Goal: Task Accomplishment & Management: Use online tool/utility

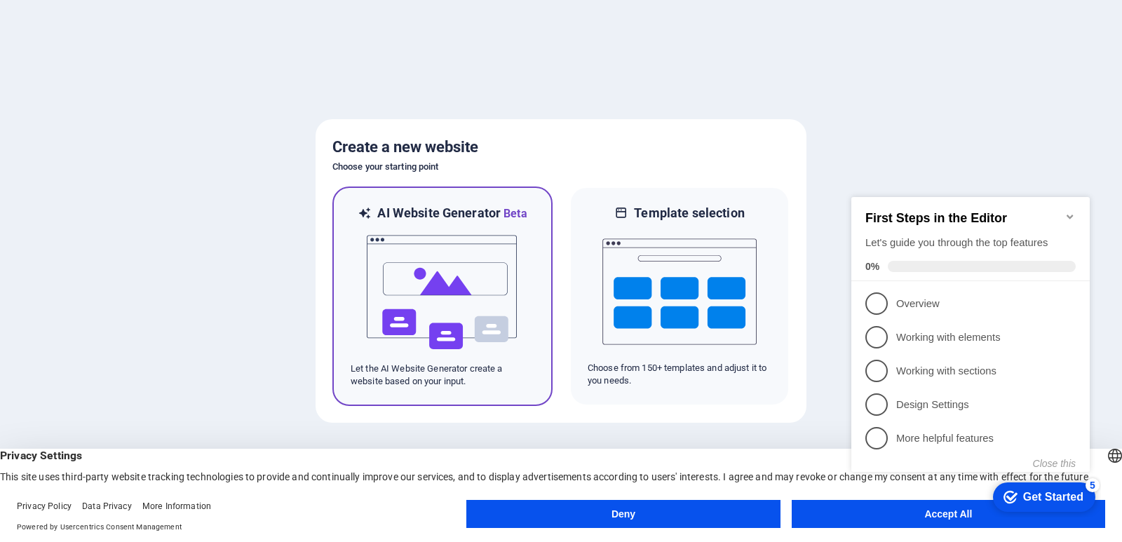
click at [430, 380] on p "Let the AI Website Generator create a website based on your input." at bounding box center [443, 375] width 184 height 25
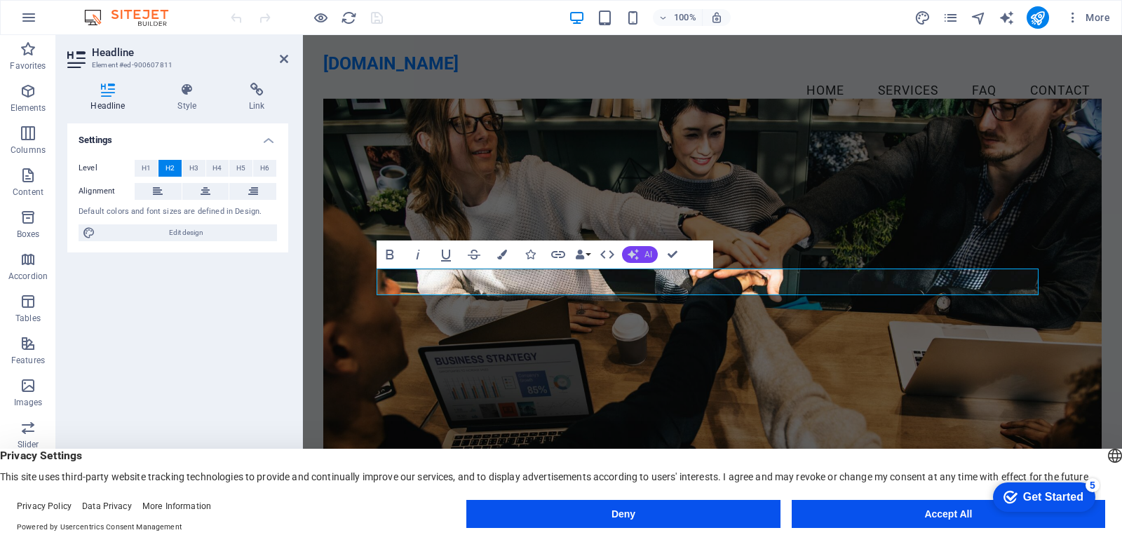
click at [642, 257] on button "AI" at bounding box center [640, 254] width 36 height 17
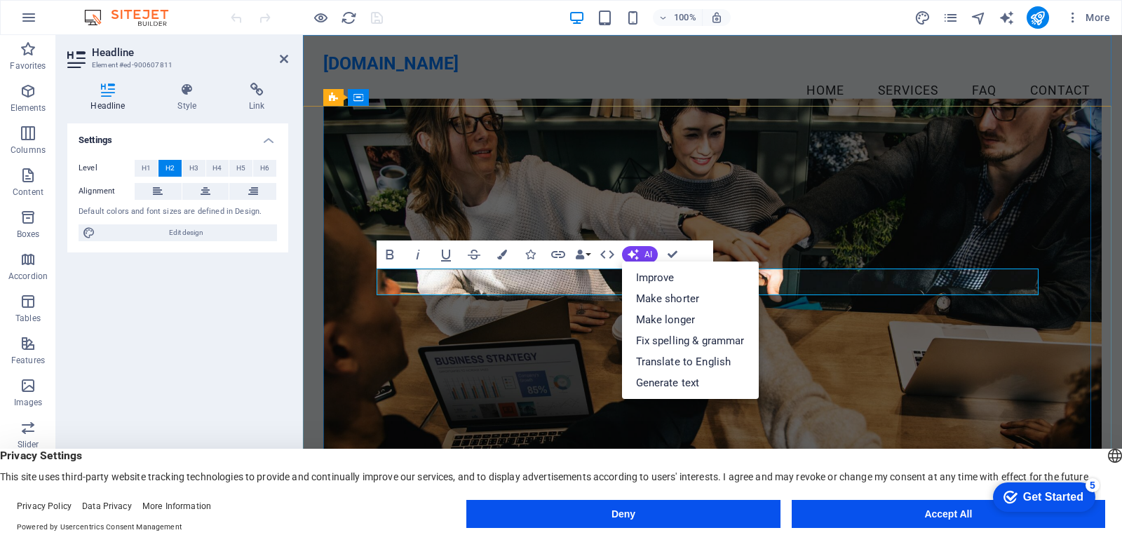
drag, startPoint x: 816, startPoint y: 268, endPoint x: 1046, endPoint y: 297, distance: 232.6
click at [816, 268] on figure at bounding box center [712, 318] width 778 height 441
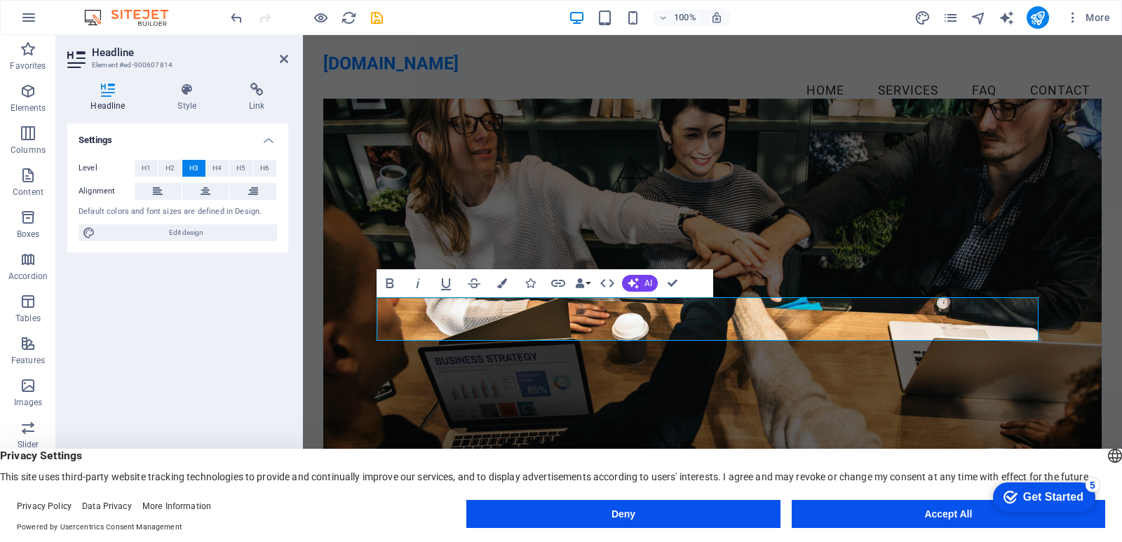
click at [786, 170] on figure at bounding box center [712, 318] width 778 height 441
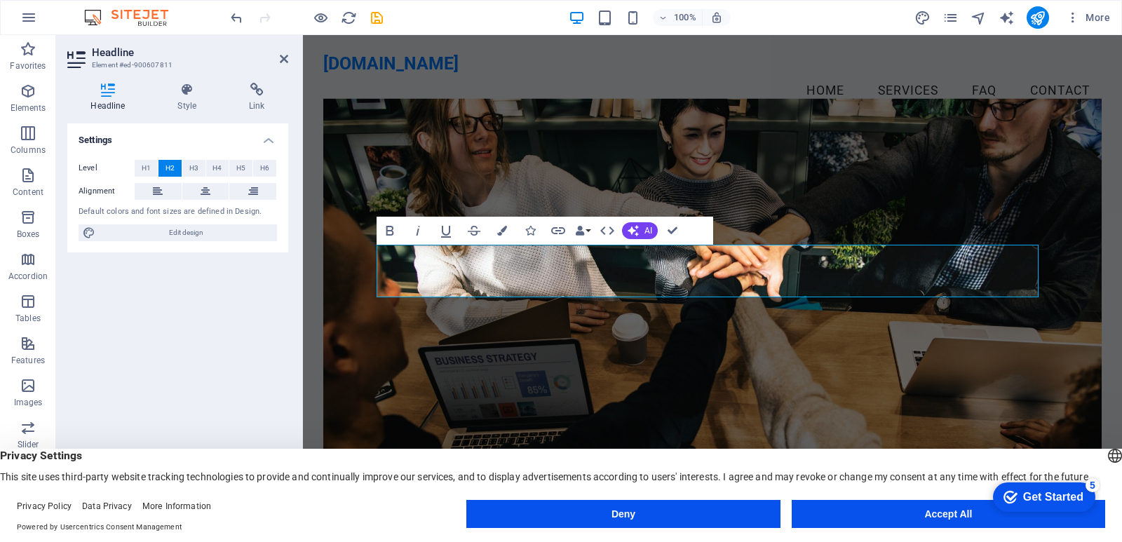
click at [947, 165] on figure at bounding box center [712, 318] width 778 height 441
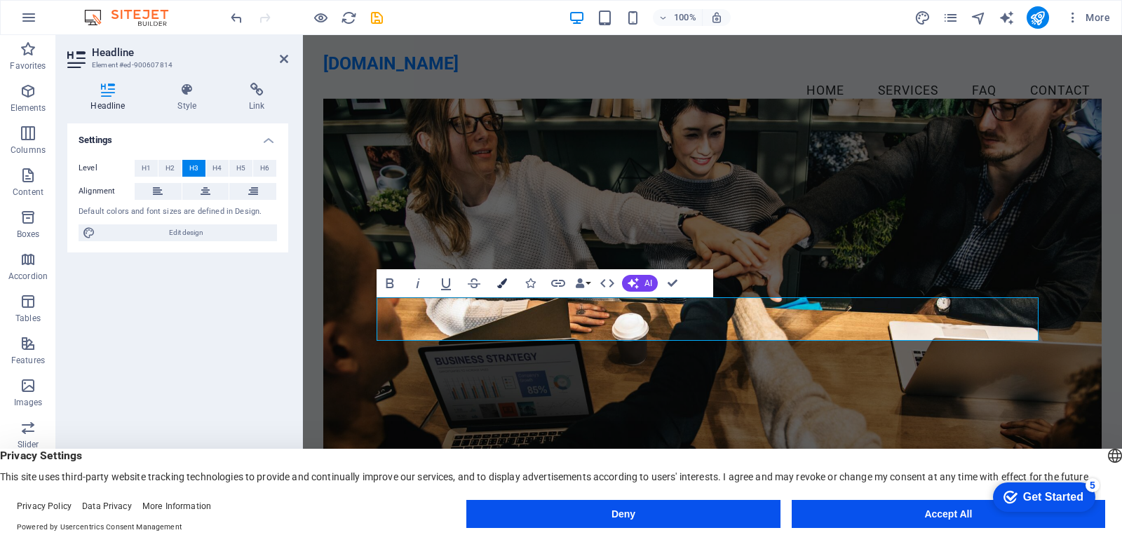
click at [499, 290] on button "Colors" at bounding box center [502, 283] width 27 height 28
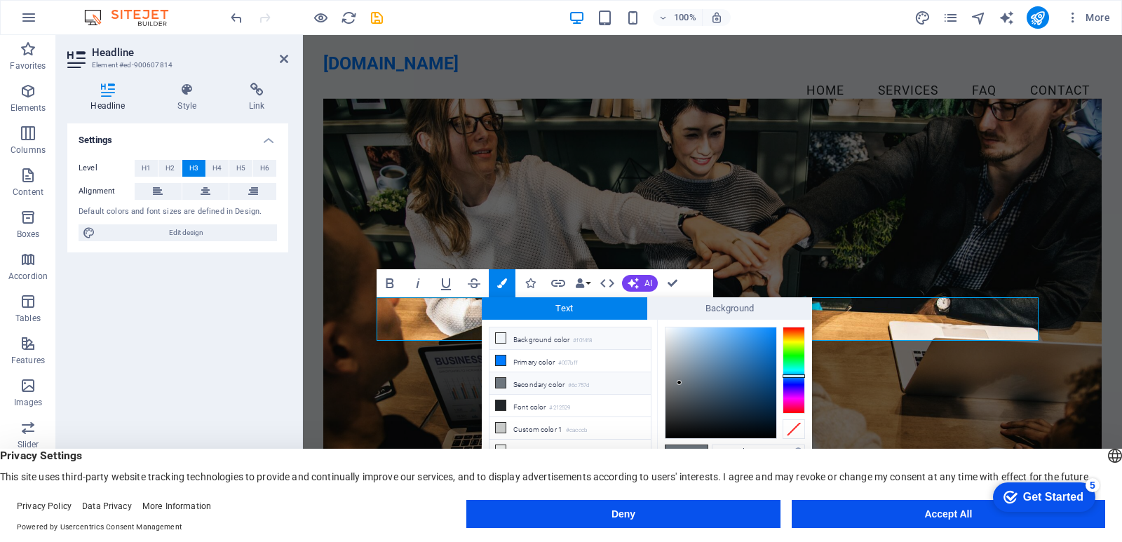
click at [539, 342] on li "Background color #f0f4f8" at bounding box center [570, 339] width 161 height 22
type input "#f0f4f8"
click at [802, 160] on figure at bounding box center [712, 318] width 778 height 441
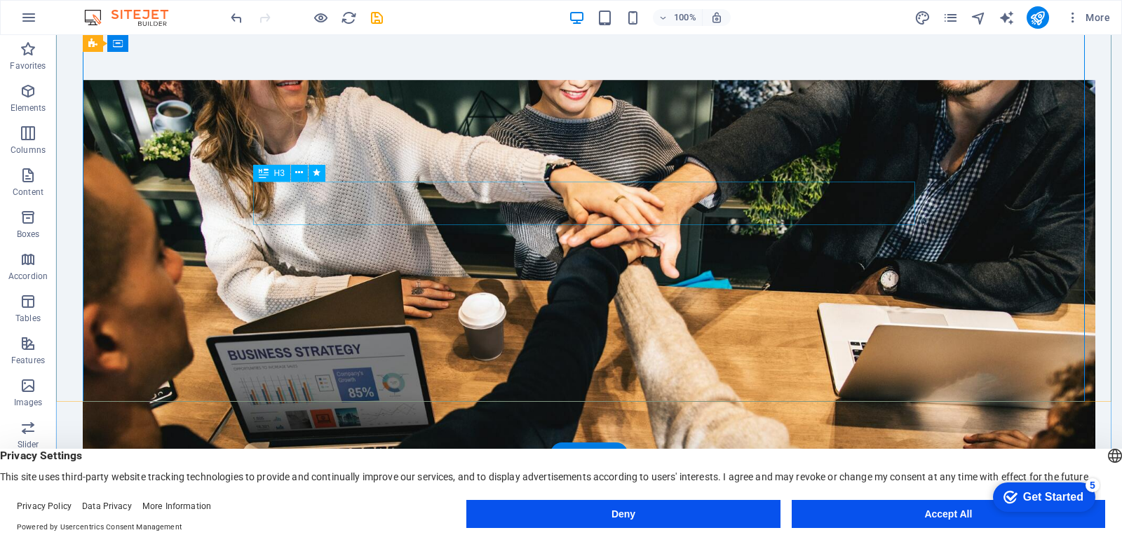
scroll to position [140, 0]
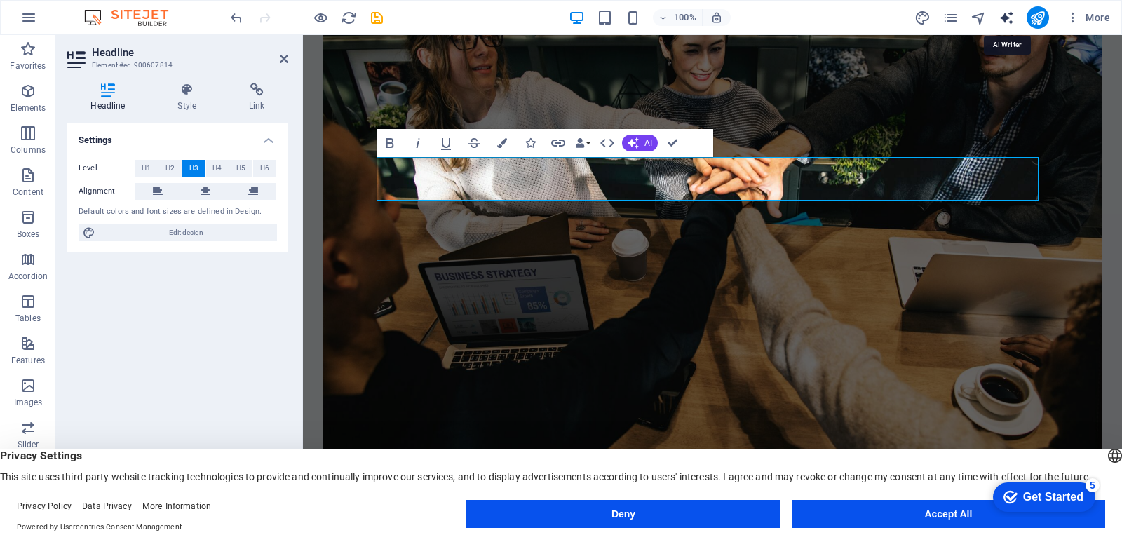
click at [1009, 13] on icon "text_generator" at bounding box center [1007, 18] width 16 height 16
select select "English"
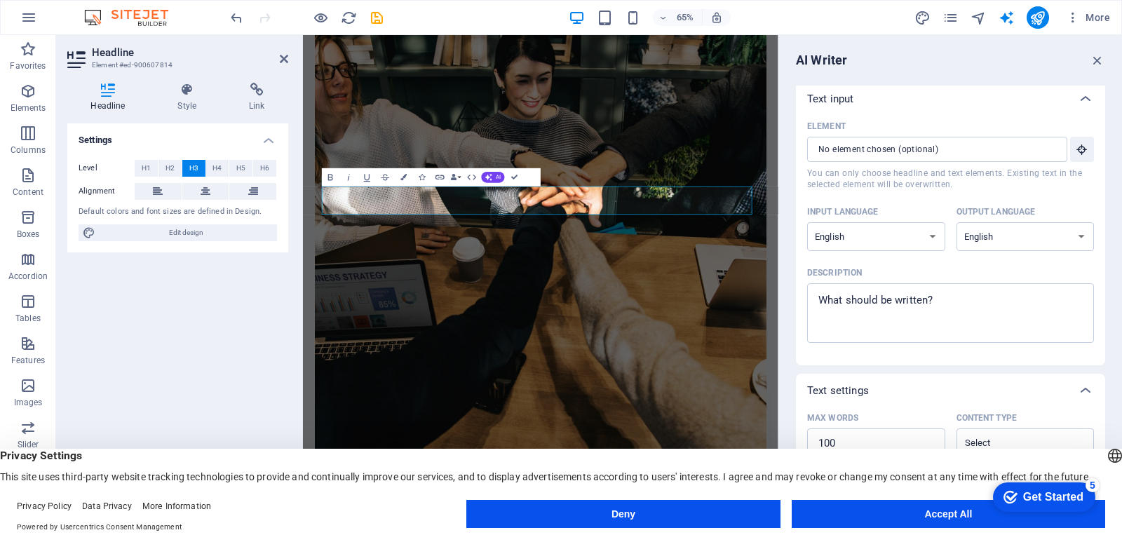
scroll to position [0, 0]
click at [929, 156] on input "Element ​ You can only choose headline and text elements. Existing text in the …" at bounding box center [932, 152] width 250 height 25
click at [1099, 59] on icon "button" at bounding box center [1097, 60] width 15 height 15
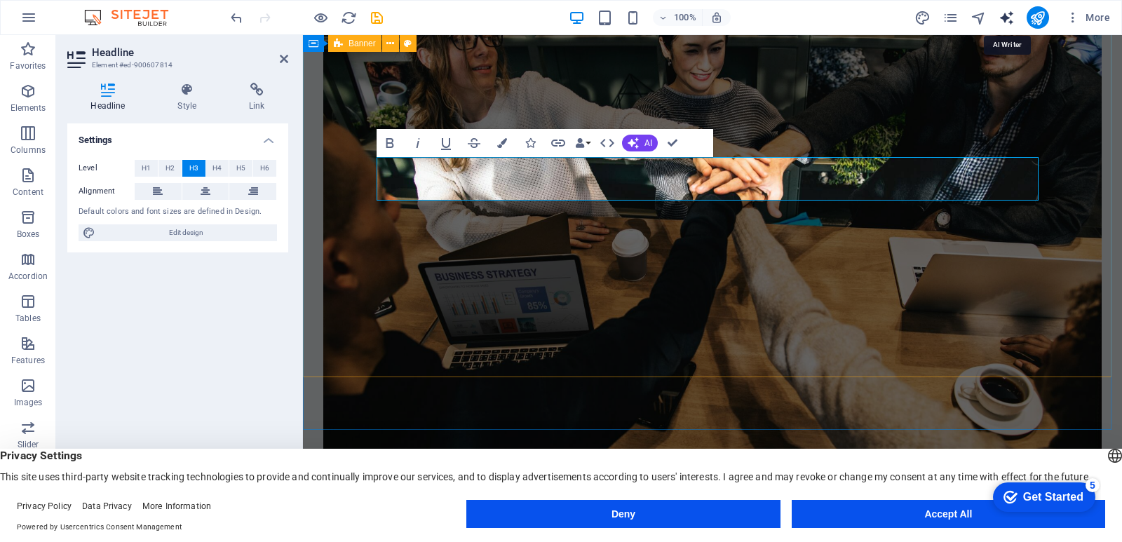
click at [1005, 15] on icon "text_generator" at bounding box center [1007, 18] width 16 height 16
select select "English"
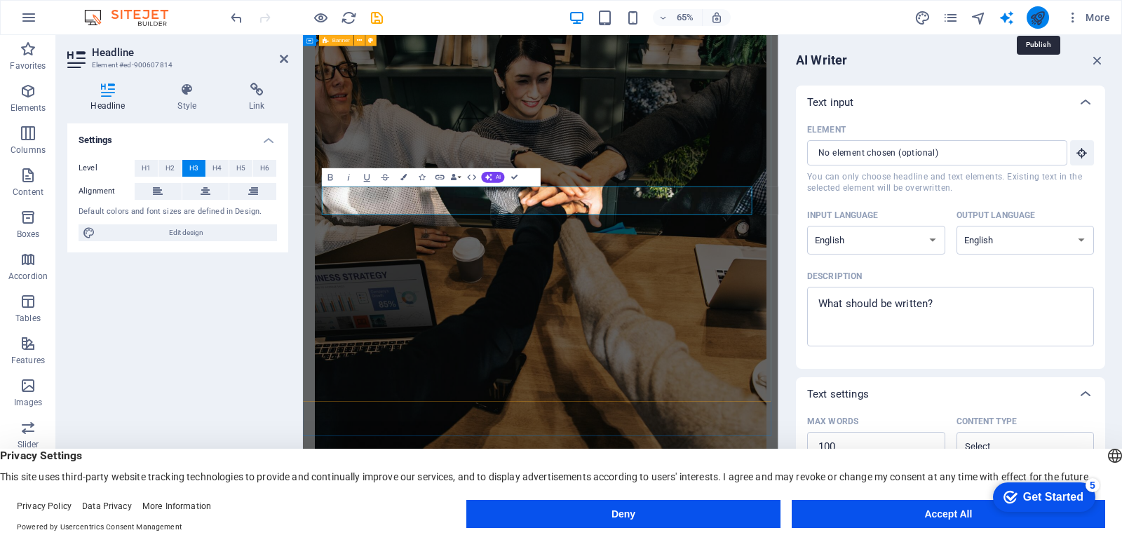
click at [1032, 20] on icon "publish" at bounding box center [1038, 18] width 16 height 16
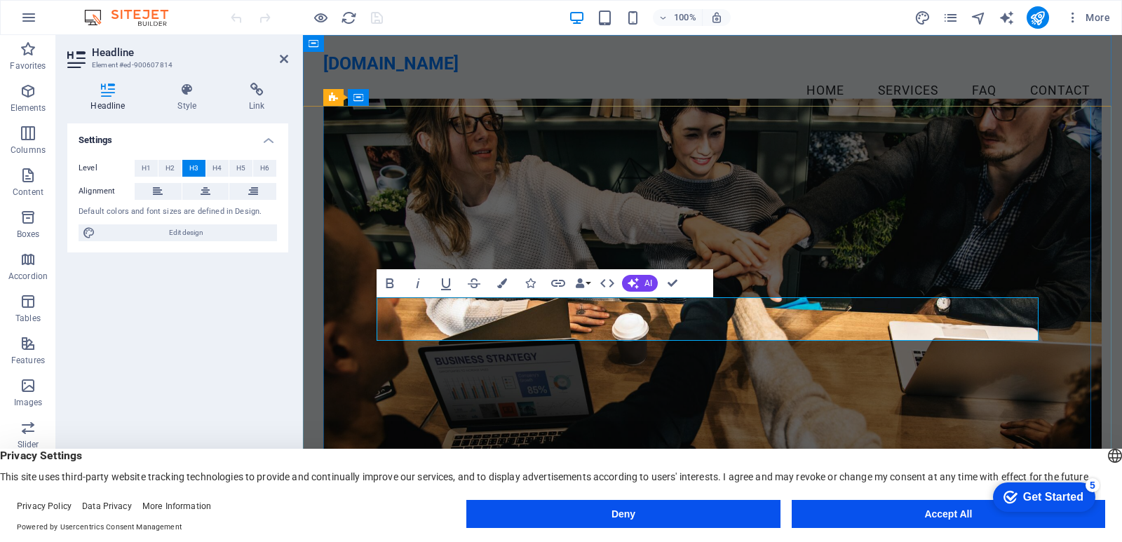
click at [184, 91] on icon at bounding box center [187, 90] width 66 height 14
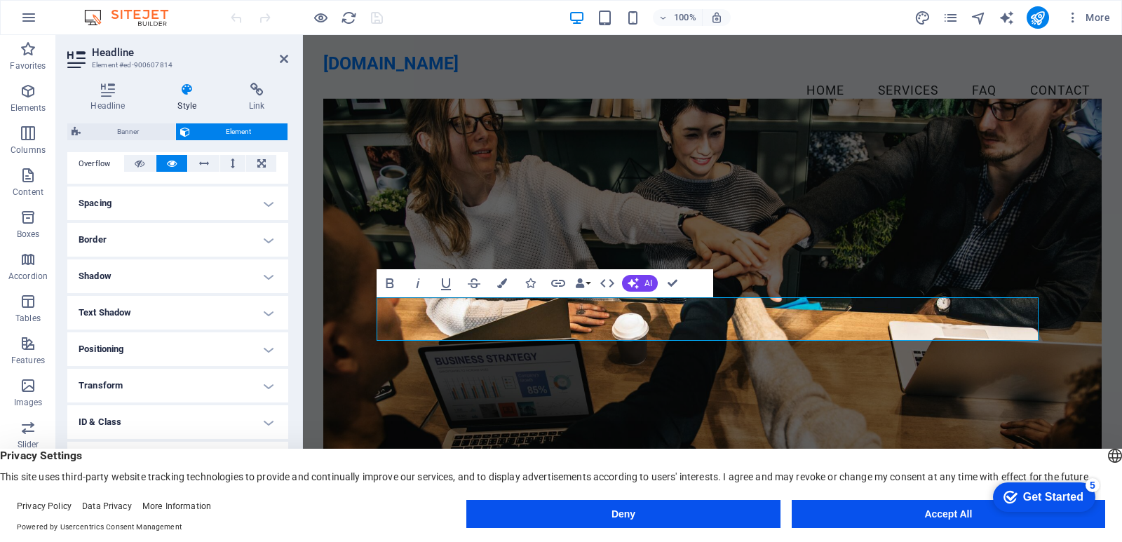
scroll to position [236, 0]
click at [230, 270] on h4 "Shadow" at bounding box center [177, 273] width 221 height 34
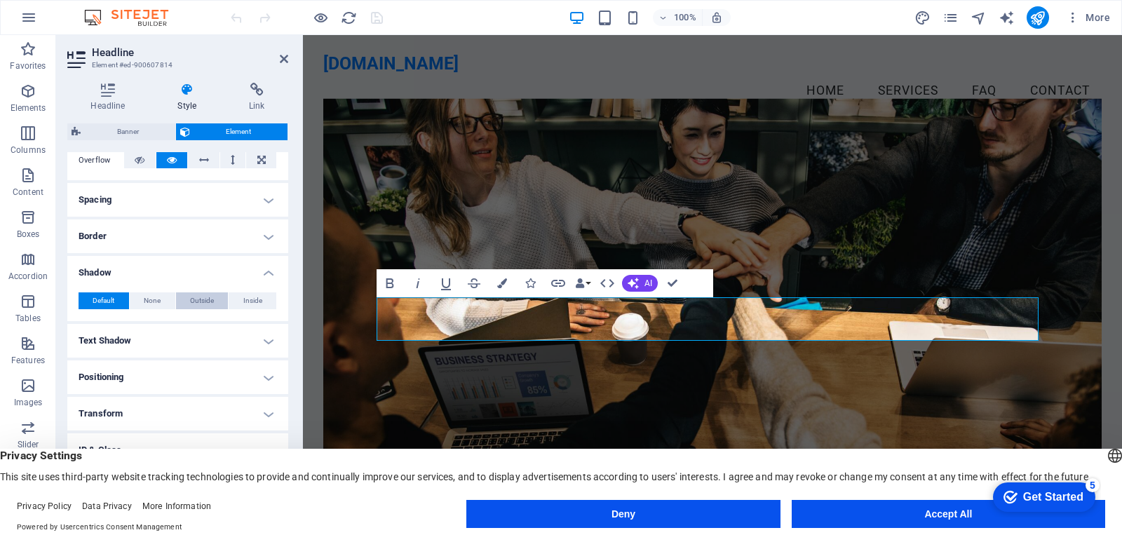
click at [192, 303] on span "Outside" at bounding box center [202, 300] width 24 height 17
type input "2"
type input "4"
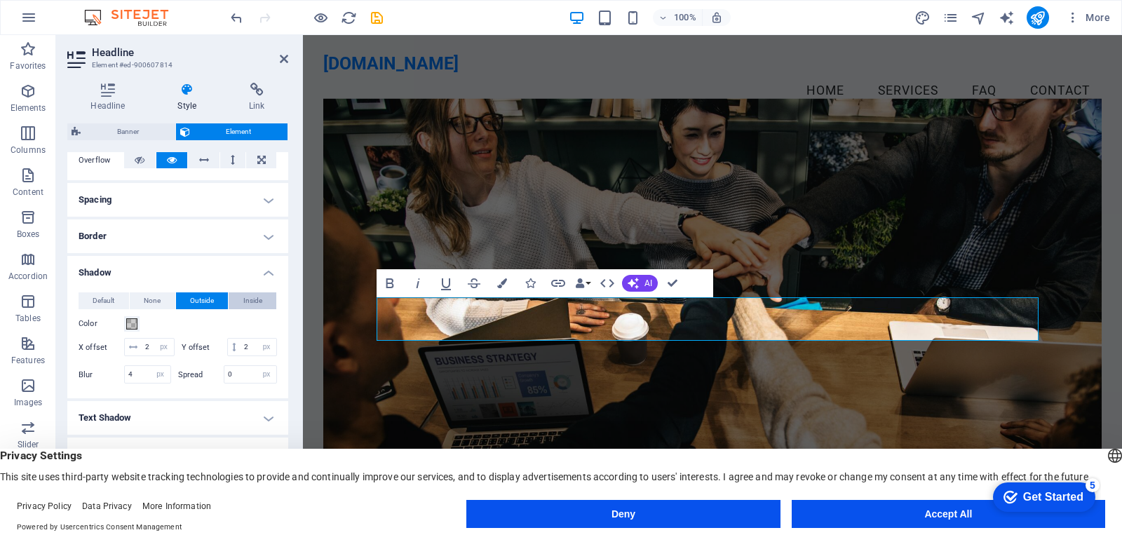
click at [245, 301] on span "Inside" at bounding box center [252, 300] width 19 height 17
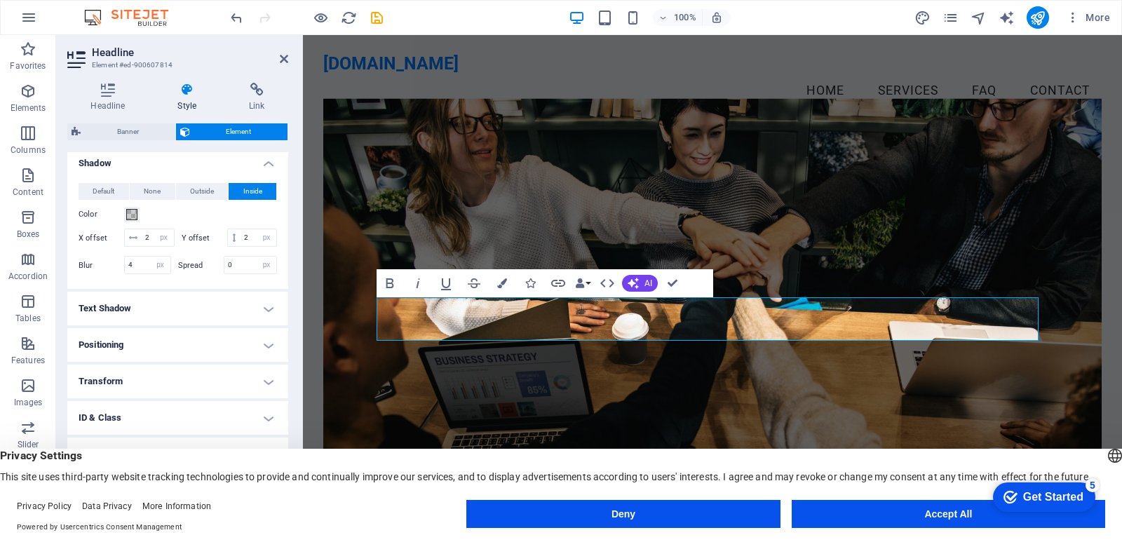
scroll to position [363, 0]
click at [219, 306] on h4 "Text Shadow" at bounding box center [177, 309] width 221 height 34
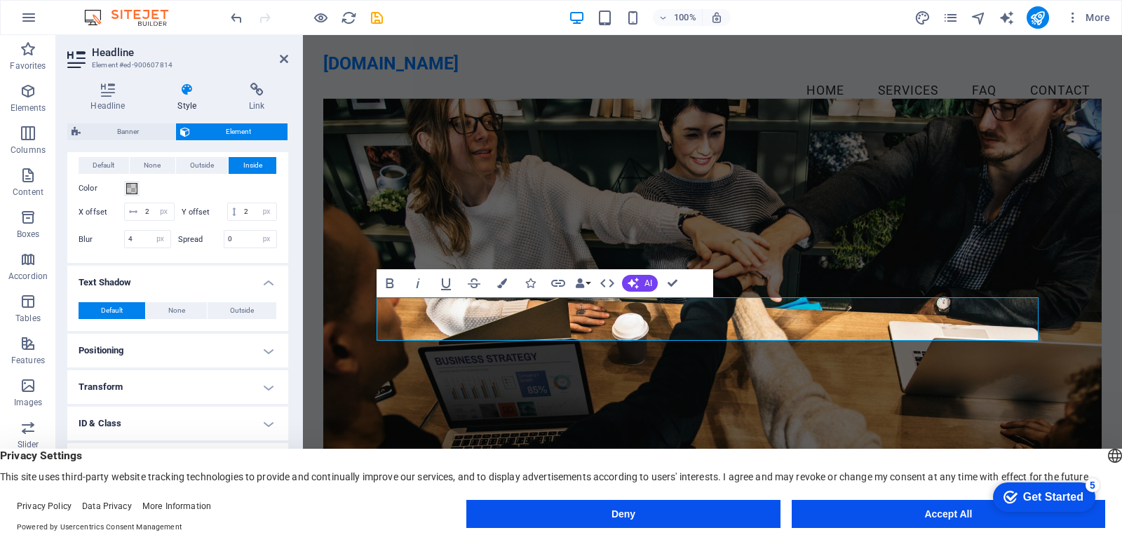
scroll to position [395, 0]
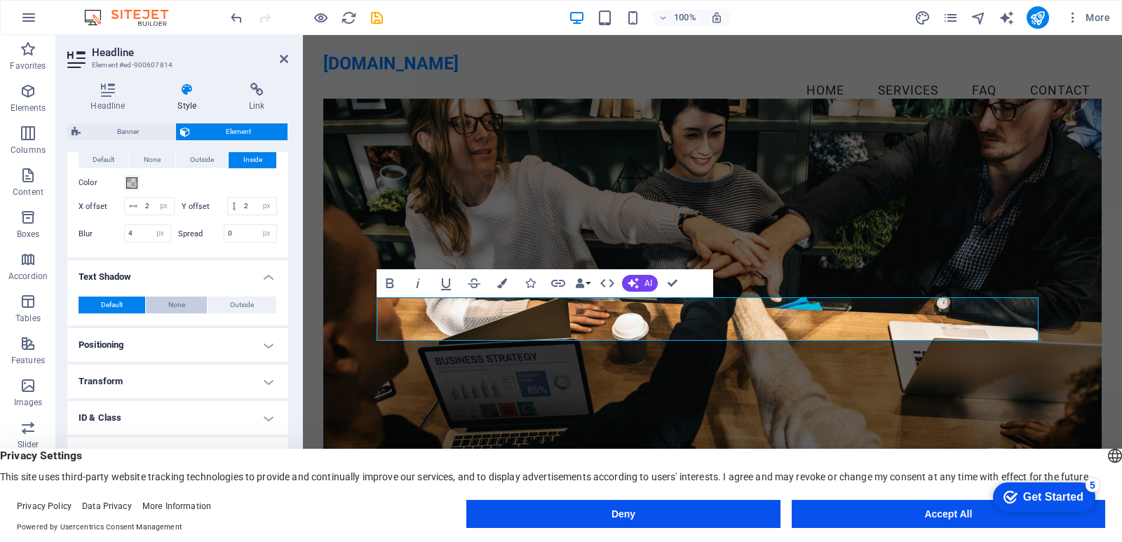
click at [177, 307] on span "None" at bounding box center [176, 305] width 17 height 17
click at [234, 304] on span "Outside" at bounding box center [242, 305] width 24 height 17
type input "2"
type input "4"
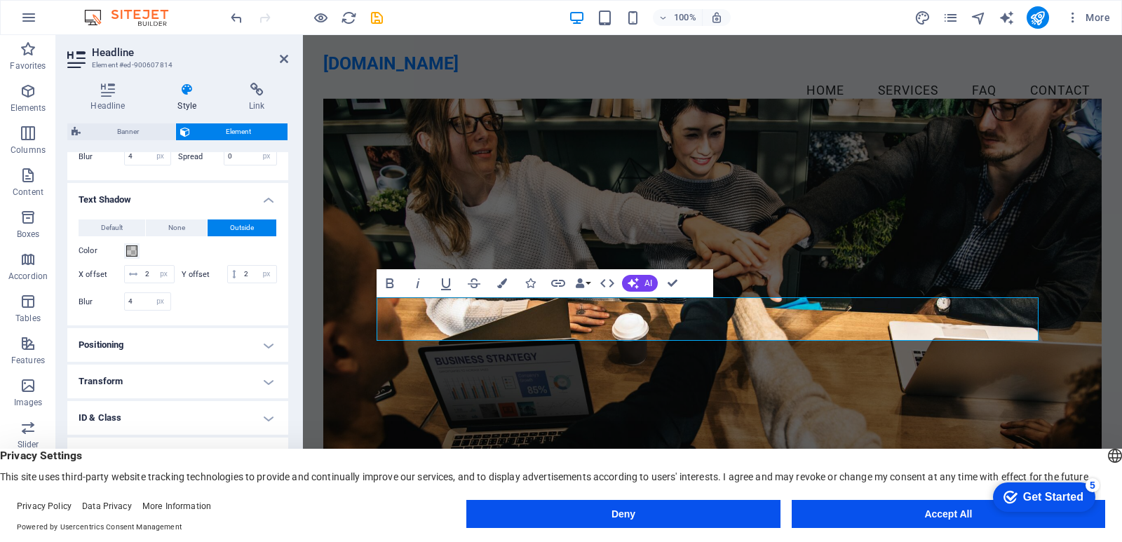
scroll to position [490, 0]
click at [224, 408] on h4 "ID & Class" at bounding box center [177, 418] width 221 height 34
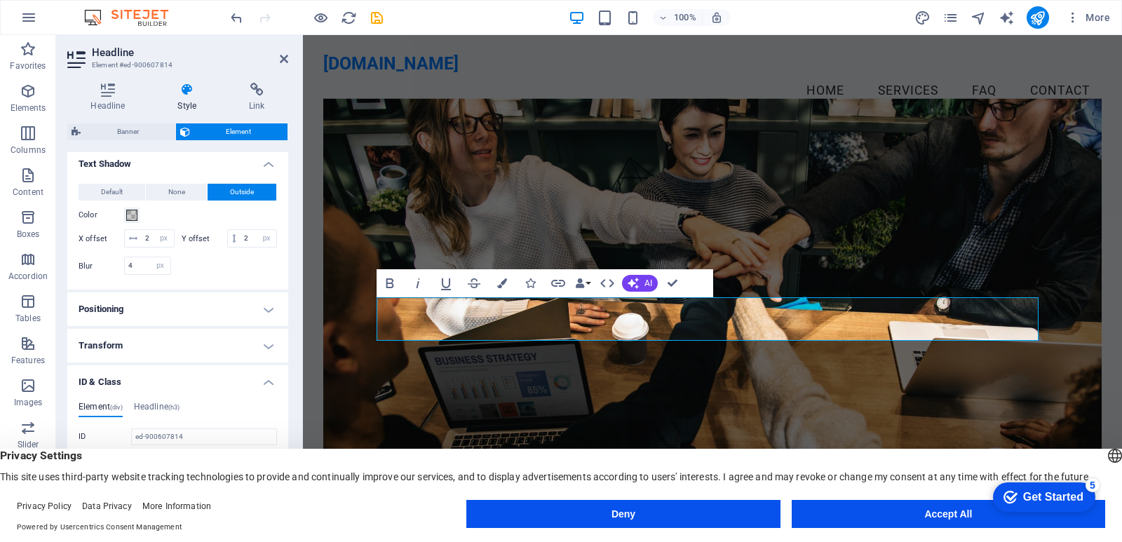
scroll to position [616, 0]
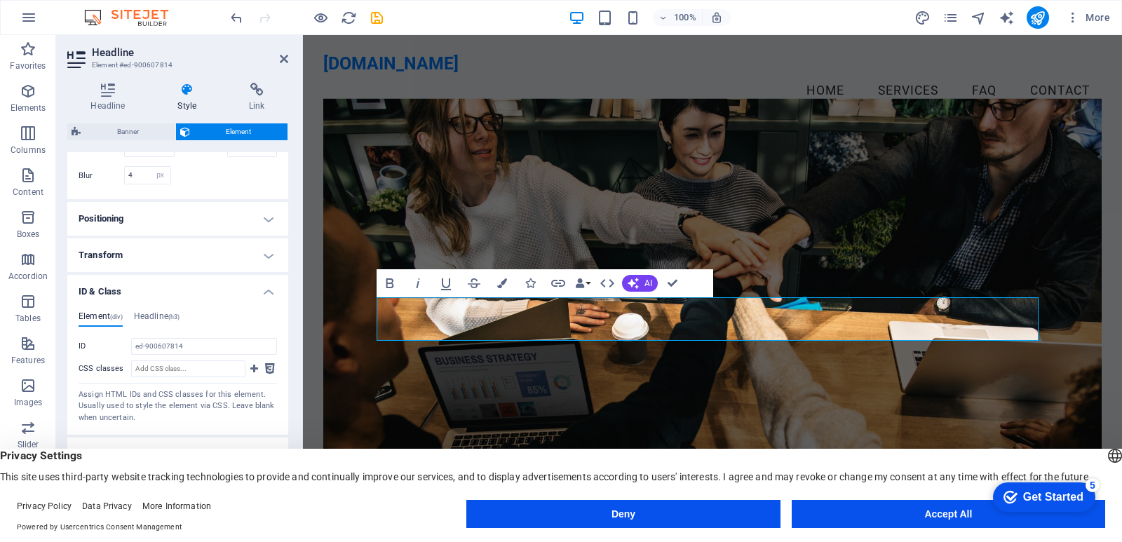
click at [197, 241] on h4 "Transform" at bounding box center [177, 255] width 221 height 34
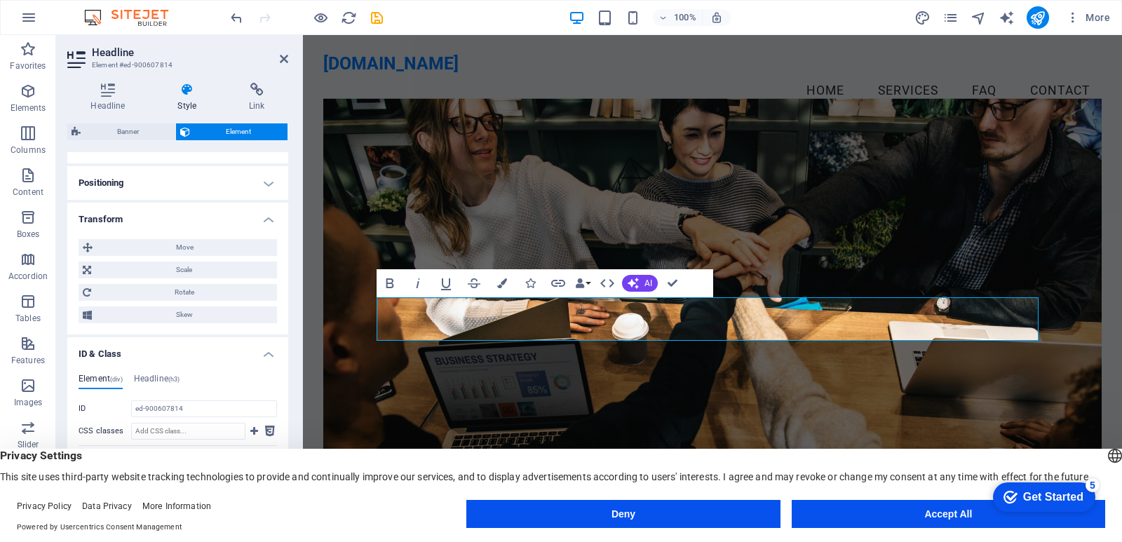
click at [197, 228] on h4 "Transform" at bounding box center [177, 215] width 221 height 25
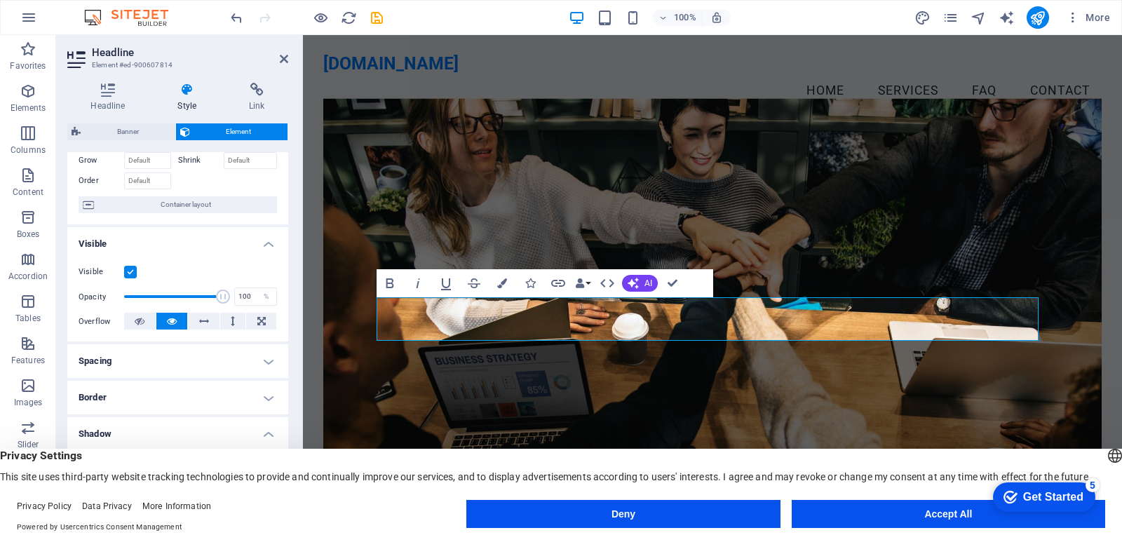
scroll to position [140, 0]
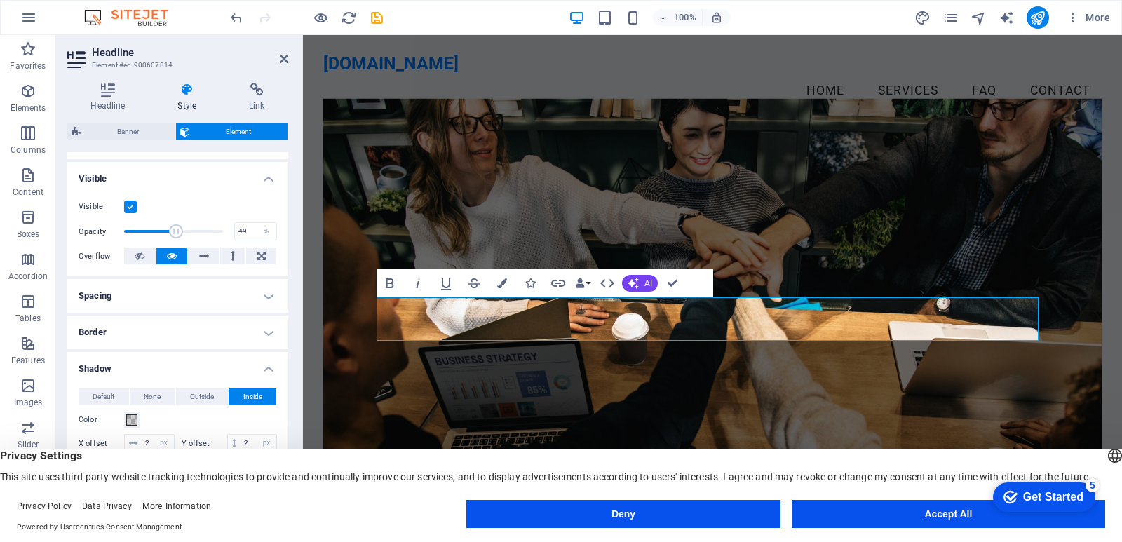
drag, startPoint x: 221, startPoint y: 233, endPoint x: 170, endPoint y: 234, distance: 50.5
click at [170, 234] on span at bounding box center [176, 231] width 14 height 14
type input "100"
drag, startPoint x: 176, startPoint y: 232, endPoint x: 273, endPoint y: 232, distance: 96.8
click at [273, 232] on div "Opacity 100 %" at bounding box center [178, 231] width 198 height 21
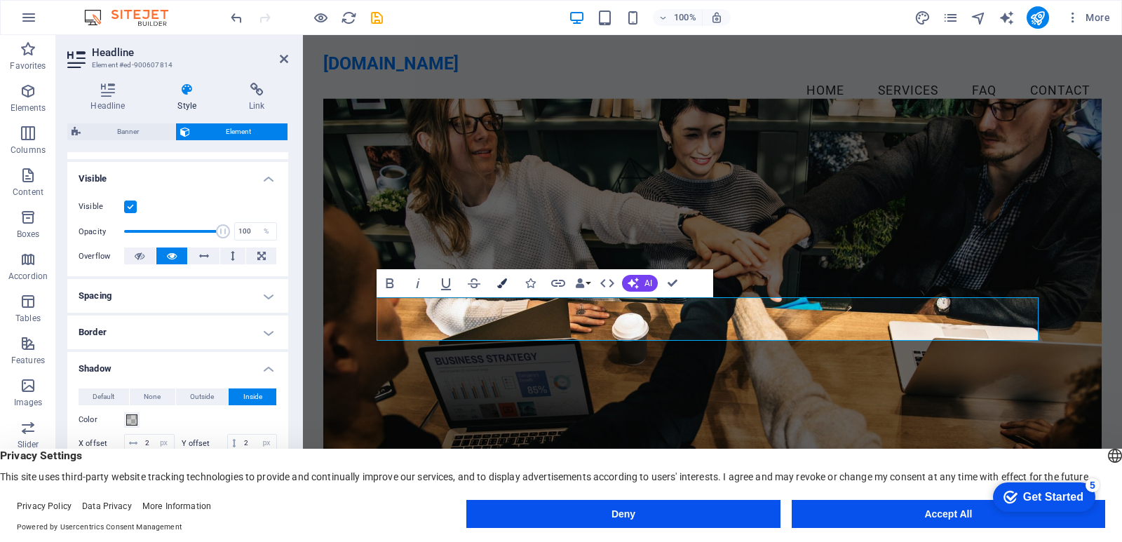
click at [503, 285] on icon "button" at bounding box center [502, 283] width 10 height 10
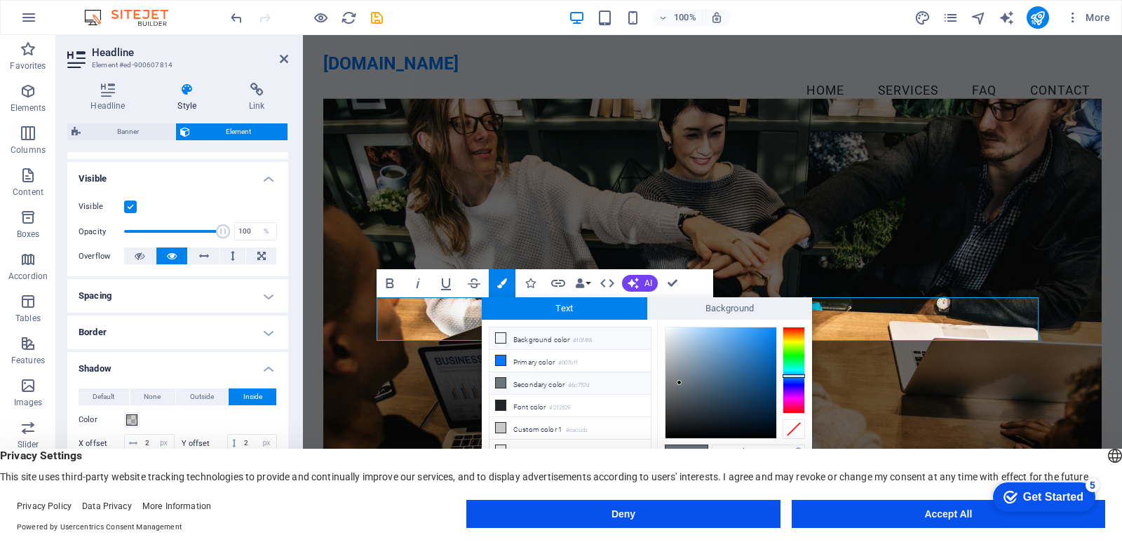
click at [544, 343] on li "Background color #f0f4f8" at bounding box center [570, 339] width 161 height 22
click at [562, 306] on span "Text" at bounding box center [565, 308] width 166 height 22
click at [571, 363] on small "#007bff" at bounding box center [568, 363] width 20 height 10
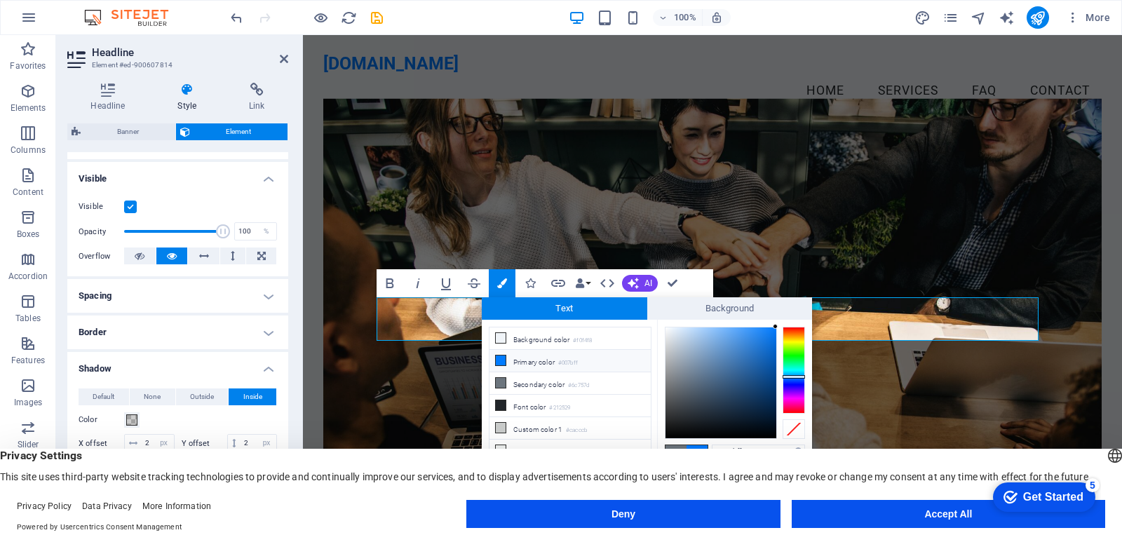
type input "#dfe7f0"
click at [673, 333] on div at bounding box center [721, 383] width 111 height 111
click at [558, 306] on span "Text" at bounding box center [565, 308] width 166 height 22
click at [818, 209] on figure at bounding box center [712, 318] width 778 height 441
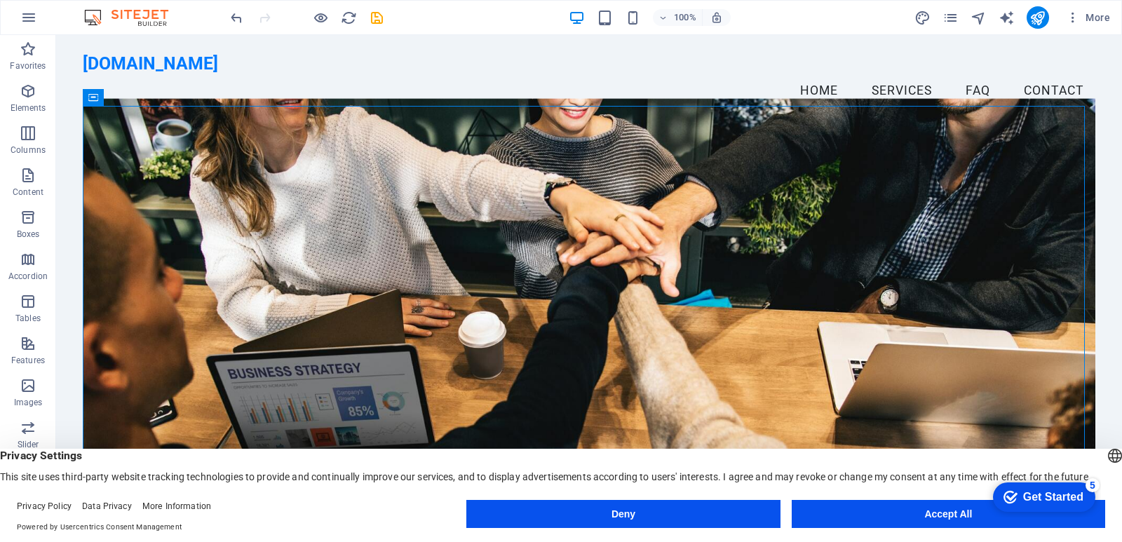
click at [729, 116] on figure at bounding box center [589, 318] width 1013 height 441
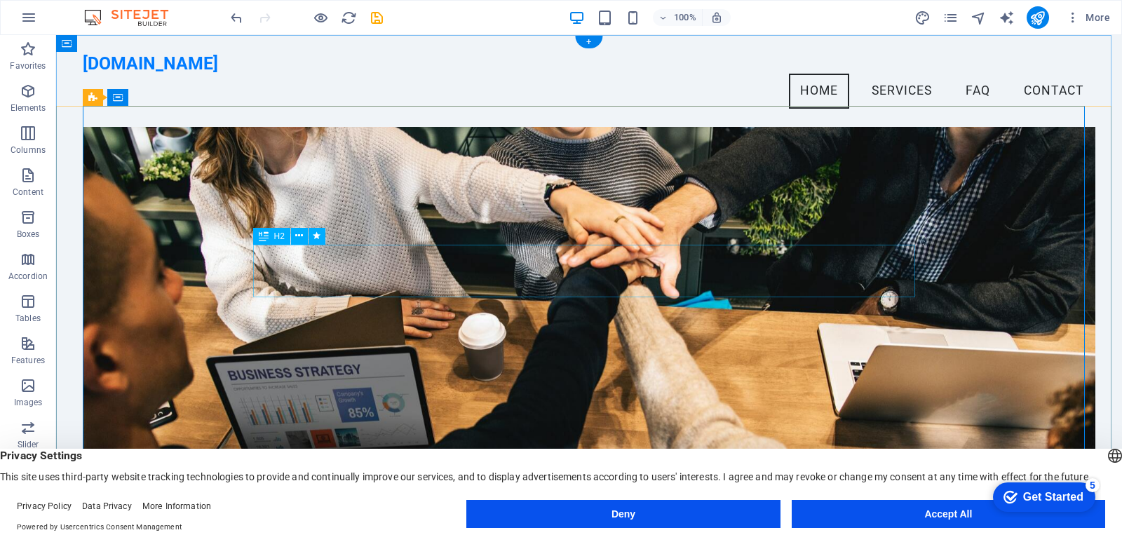
scroll to position [0, 0]
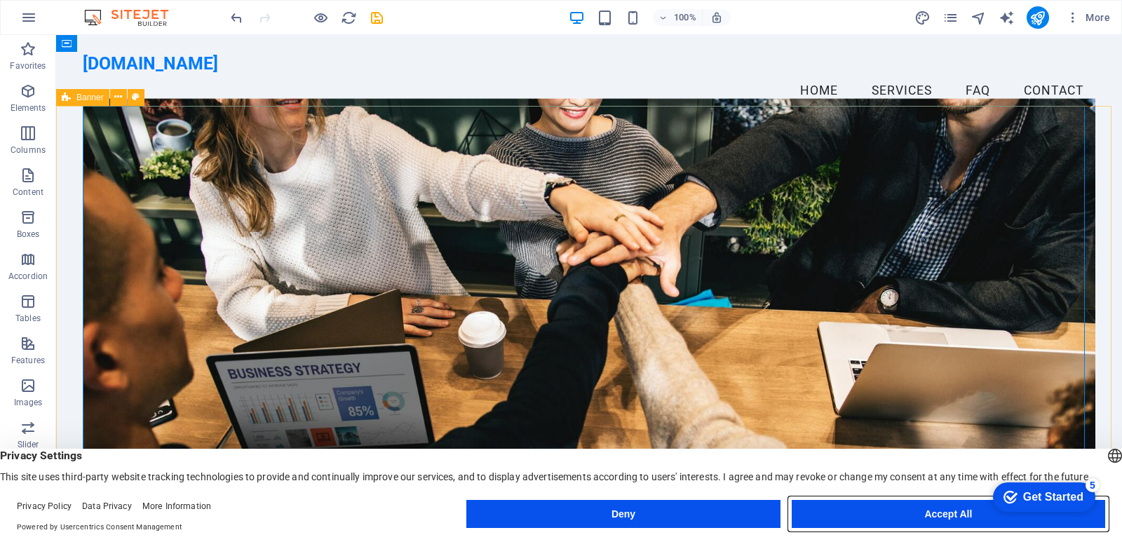
click at [936, 513] on button "Accept All" at bounding box center [948, 514] width 313 height 28
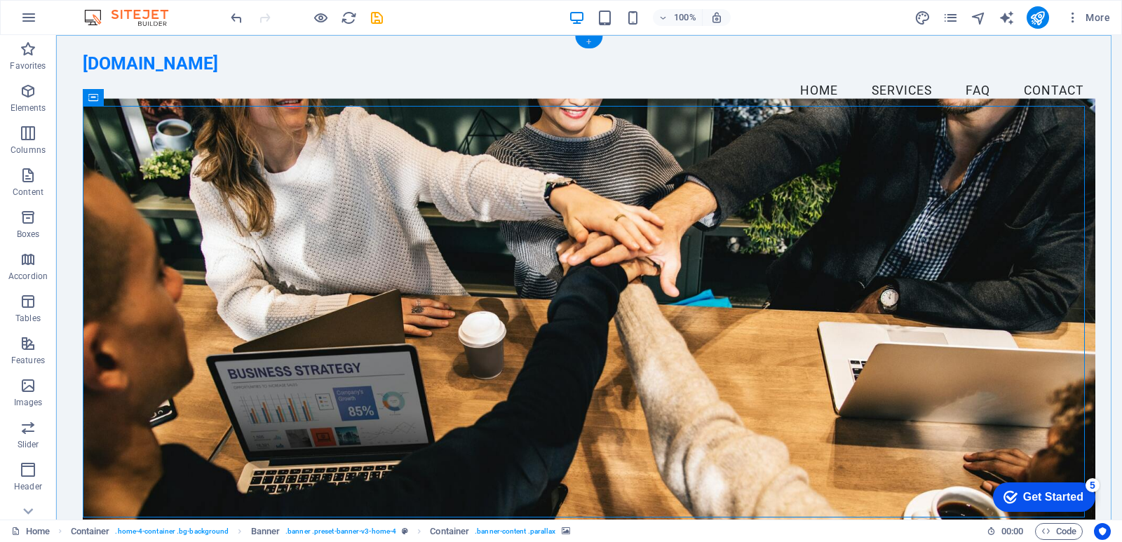
click at [590, 44] on div "+" at bounding box center [588, 42] width 27 height 13
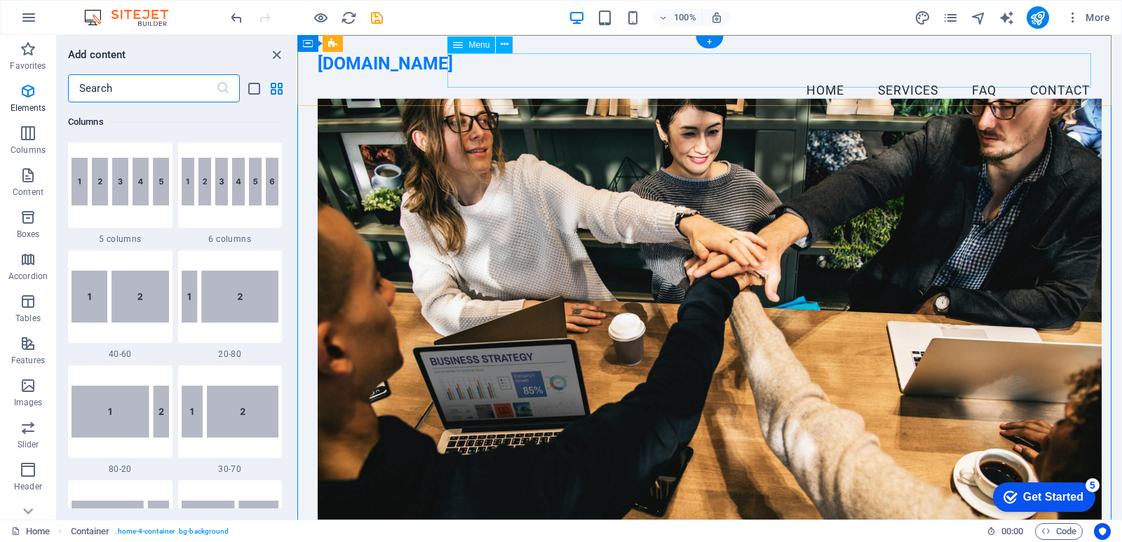
scroll to position [2454, 0]
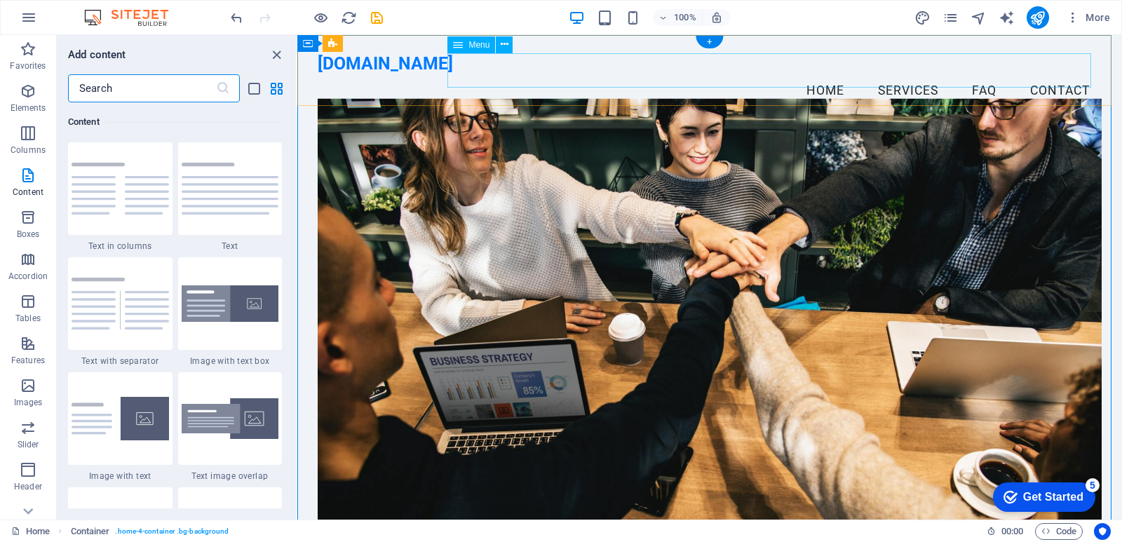
click at [715, 81] on nav "Home Services FAQ Contact" at bounding box center [709, 91] width 783 height 35
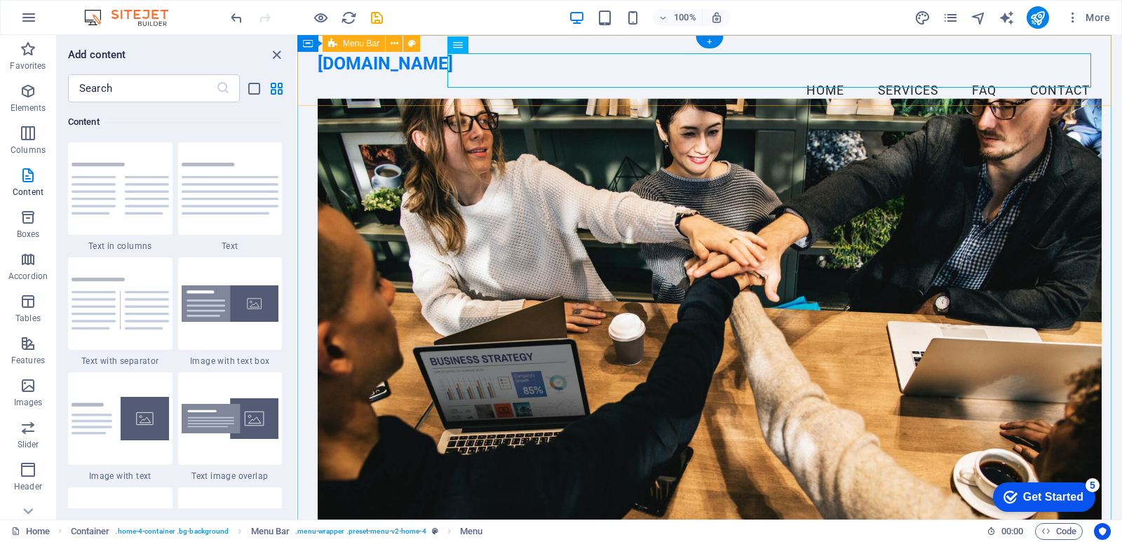
click at [393, 93] on div "uplinkonline.site Menu Home Services FAQ Contact" at bounding box center [709, 81] width 825 height 92
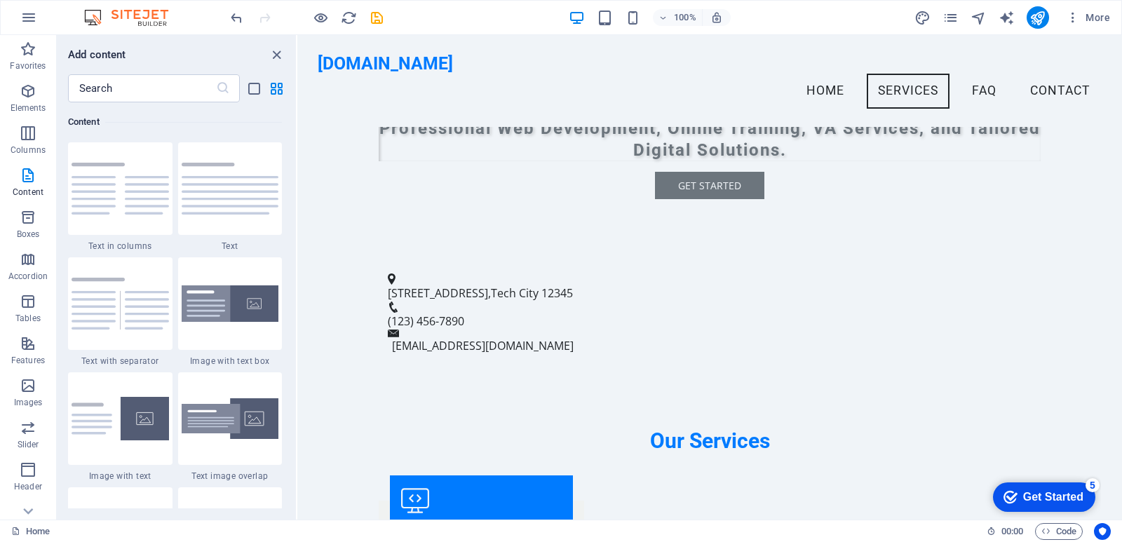
scroll to position [0, 0]
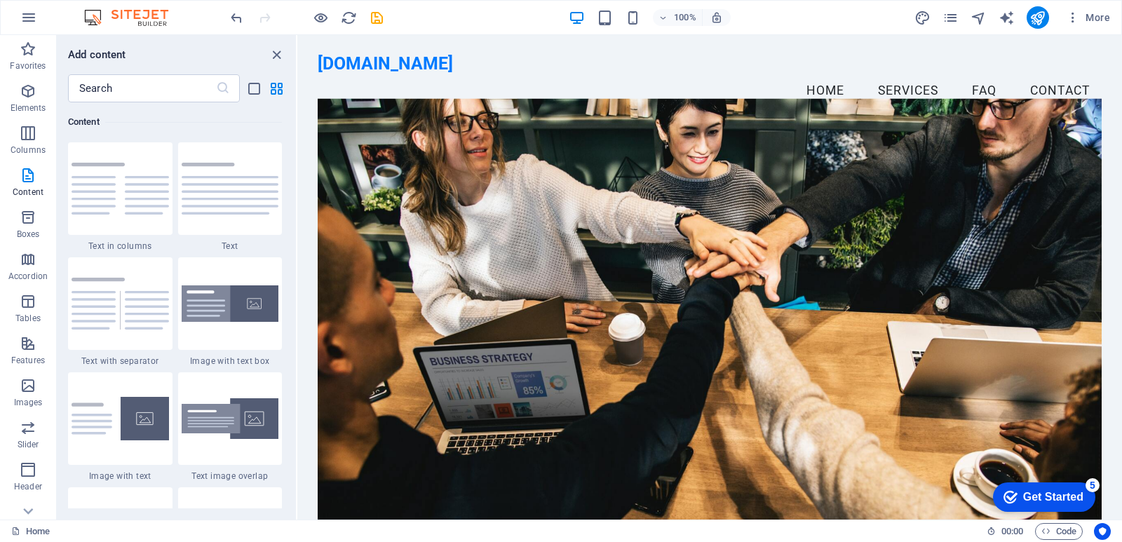
drag, startPoint x: 1120, startPoint y: 86, endPoint x: 1403, endPoint y: 63, distance: 284.2
click at [967, 382] on figure at bounding box center [709, 318] width 783 height 441
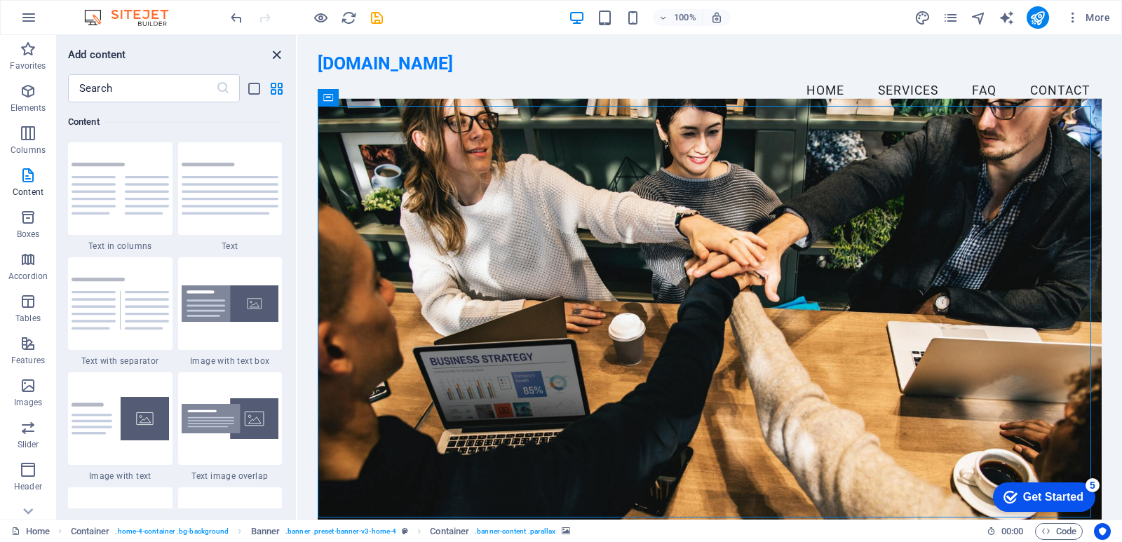
click at [277, 56] on icon "close panel" at bounding box center [277, 55] width 16 height 16
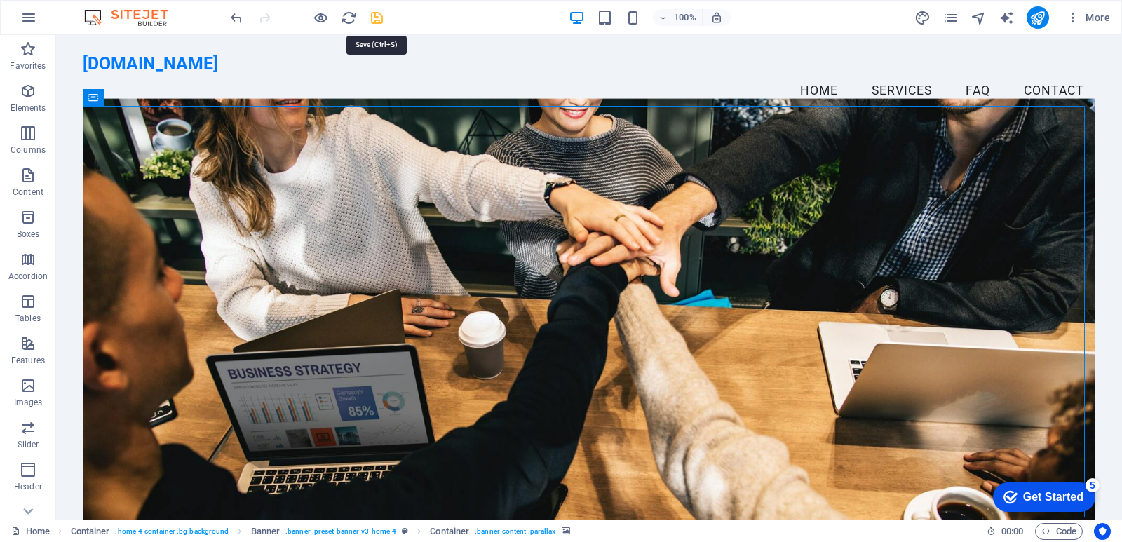
click at [377, 21] on icon "save" at bounding box center [377, 18] width 16 height 16
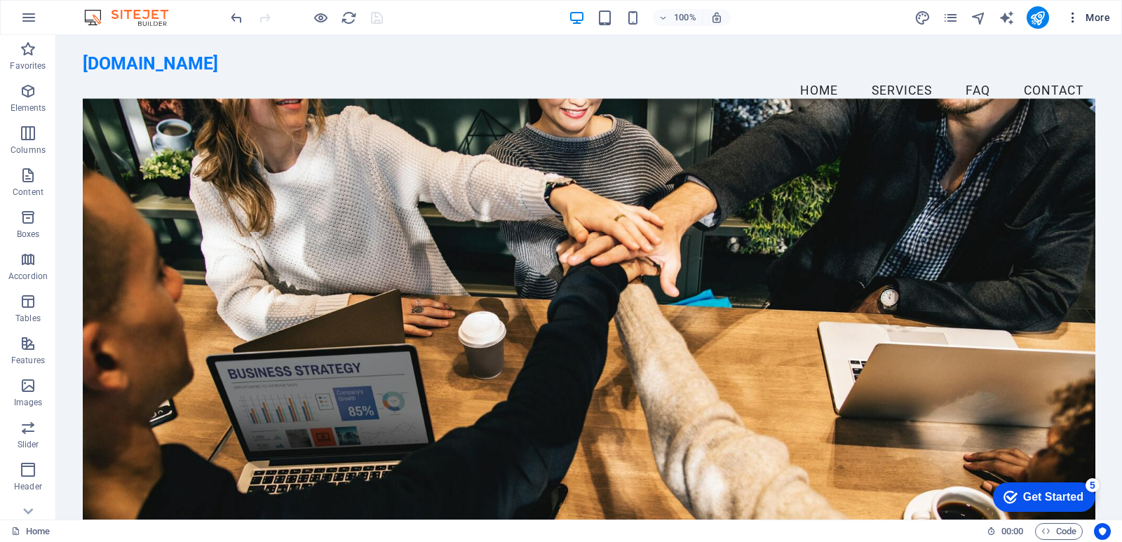
click at [1100, 22] on span "More" at bounding box center [1088, 18] width 44 height 14
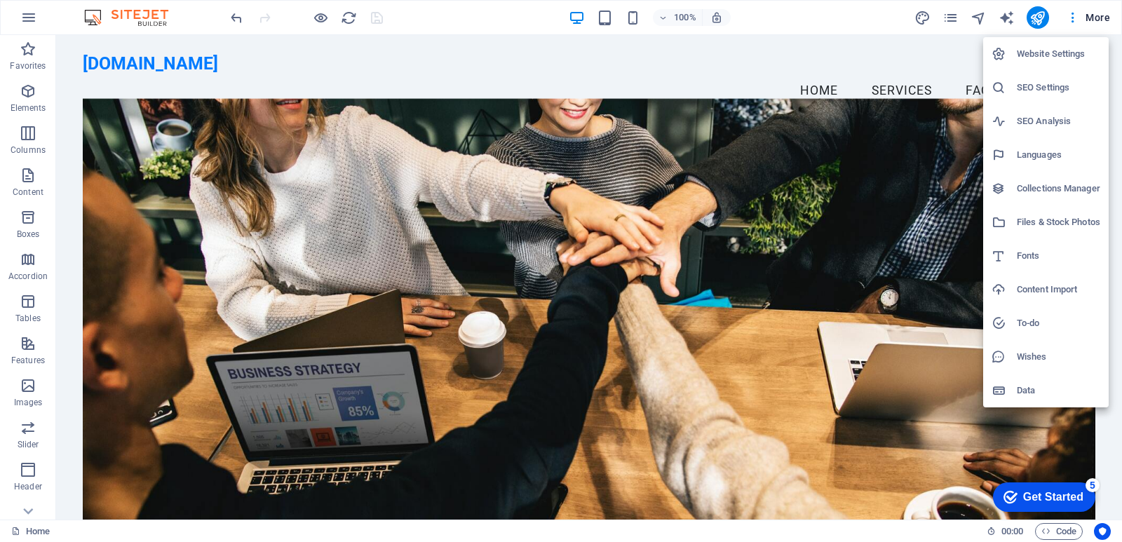
click at [926, 43] on div at bounding box center [561, 271] width 1122 height 542
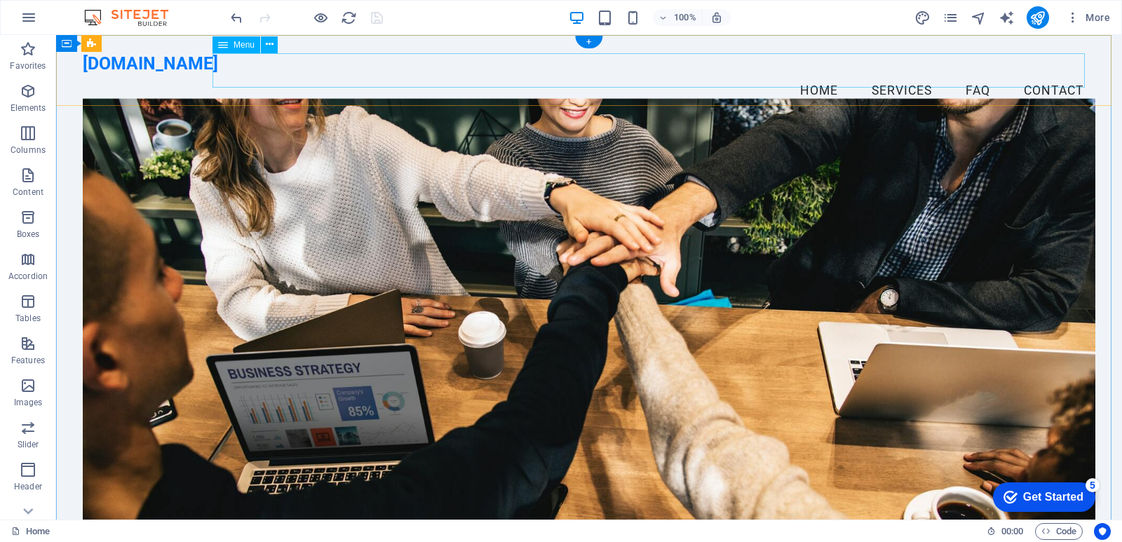
click at [805, 74] on nav "Home Services FAQ Contact" at bounding box center [589, 91] width 1013 height 35
click at [814, 74] on nav "Home Services FAQ Contact" at bounding box center [589, 91] width 1013 height 35
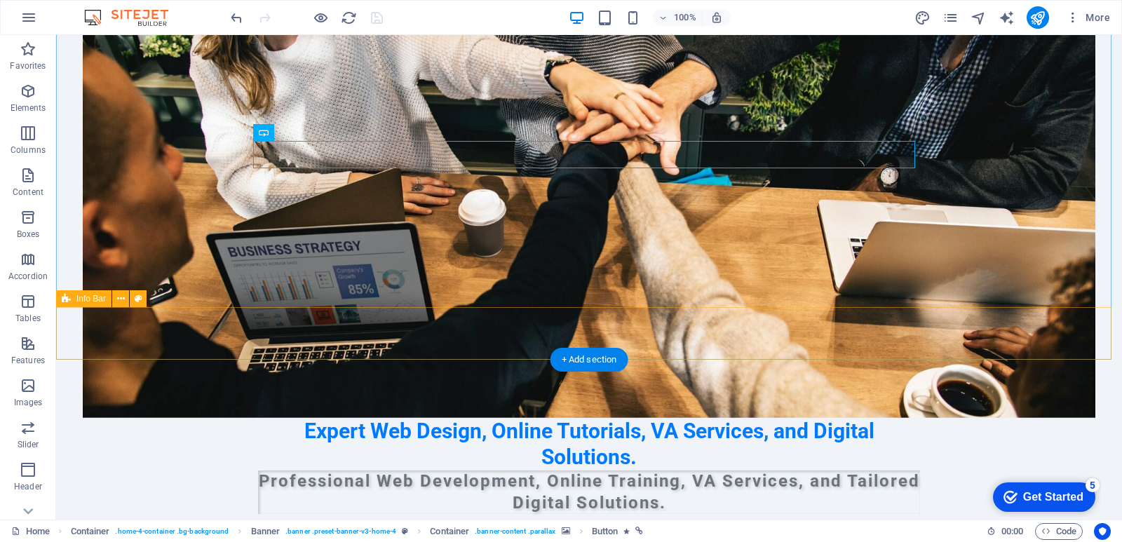
scroll to position [210, 0]
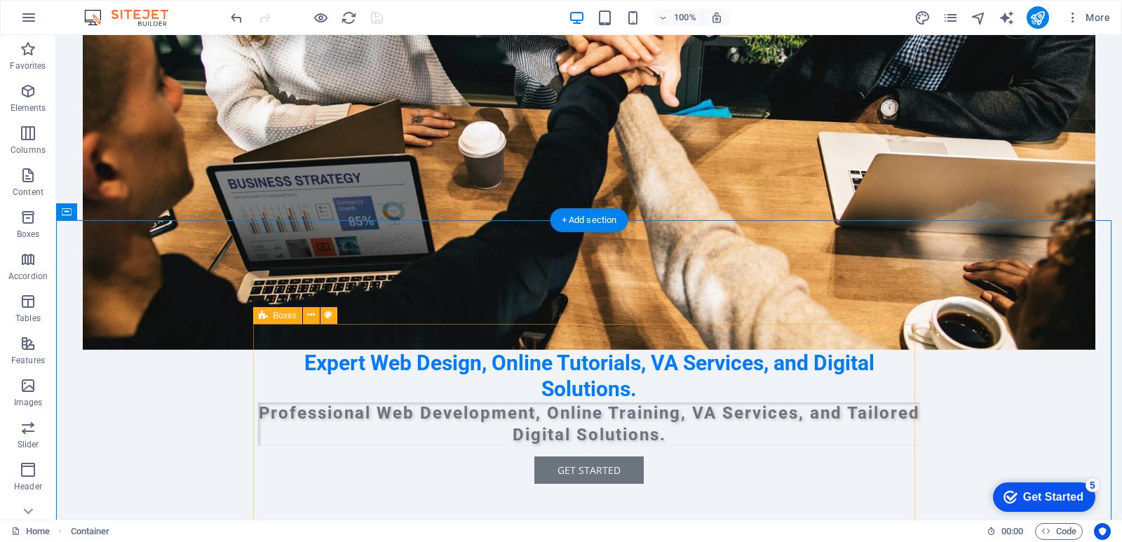
scroll to position [351, 0]
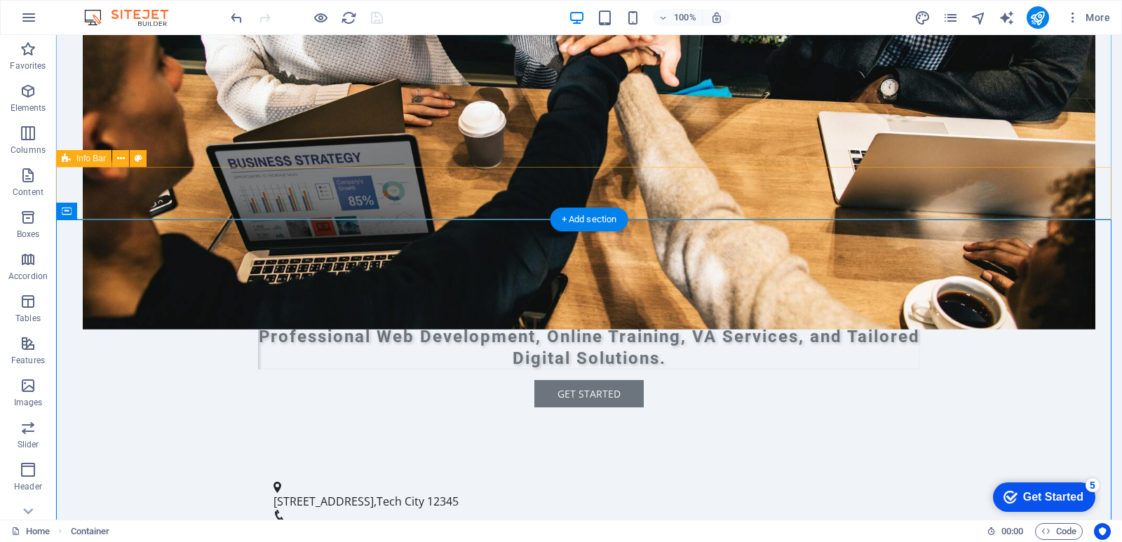
click at [401, 494] on span "Tech City" at bounding box center [401, 501] width 48 height 15
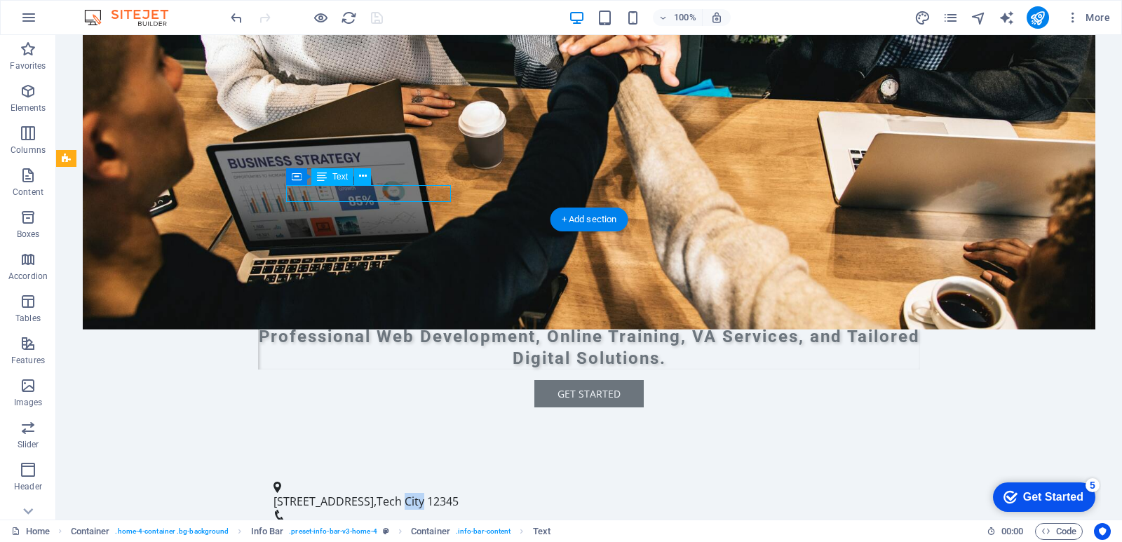
click at [401, 494] on span "Tech City" at bounding box center [401, 501] width 48 height 15
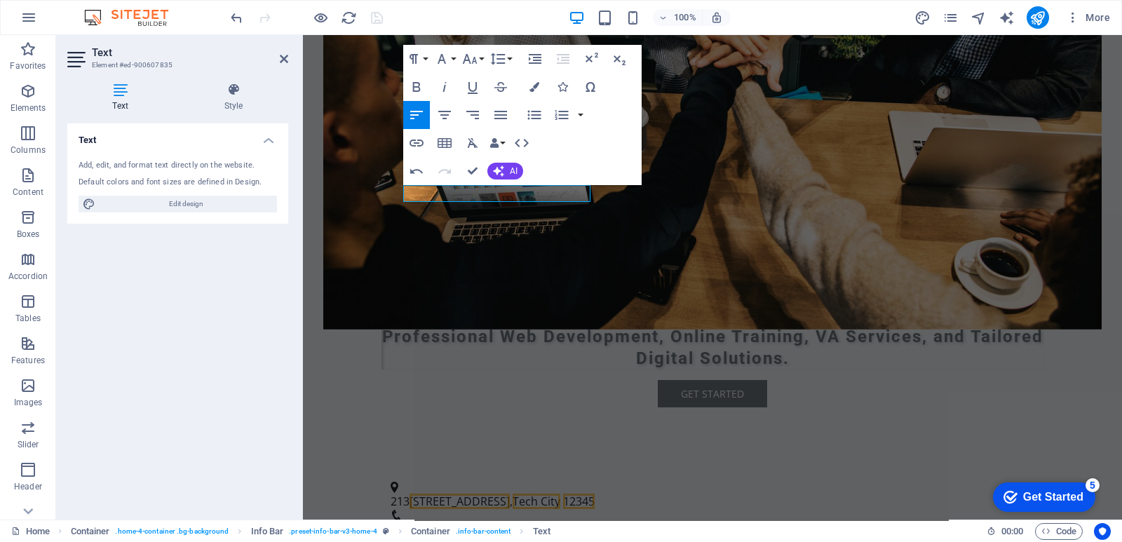
click at [586, 494] on span "12345" at bounding box center [579, 501] width 32 height 15
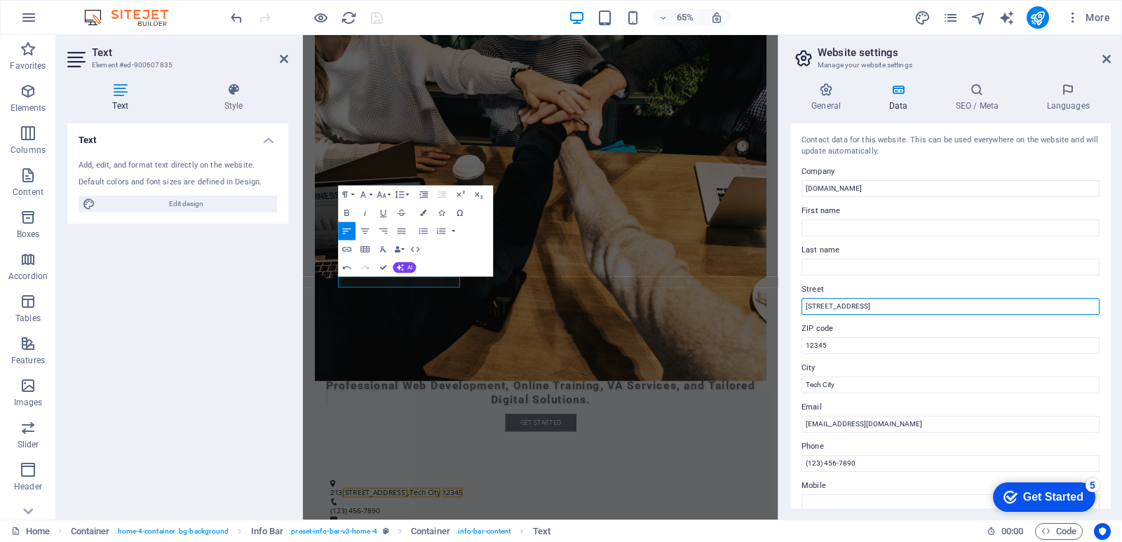
click at [901, 313] on input "123 Digital Ave" at bounding box center [951, 306] width 298 height 17
type input "213 M Villarica"
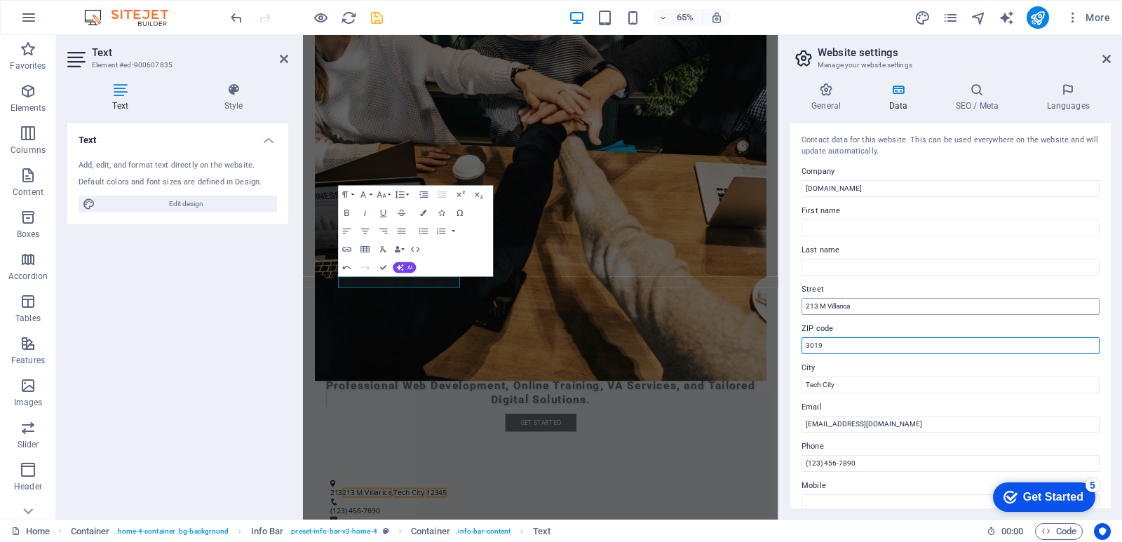
type input "3019"
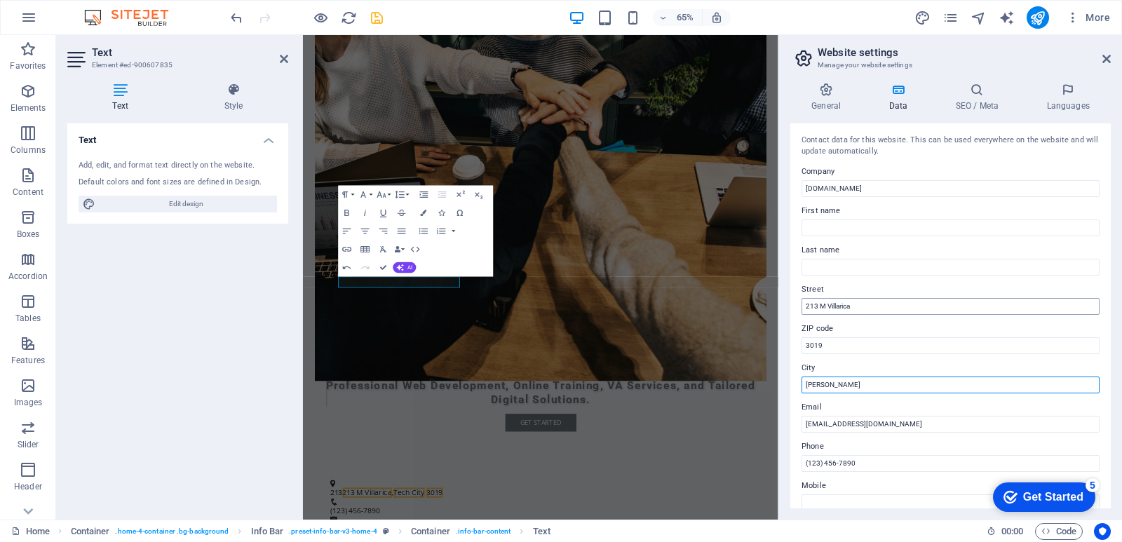
type input "[PERSON_NAME]"
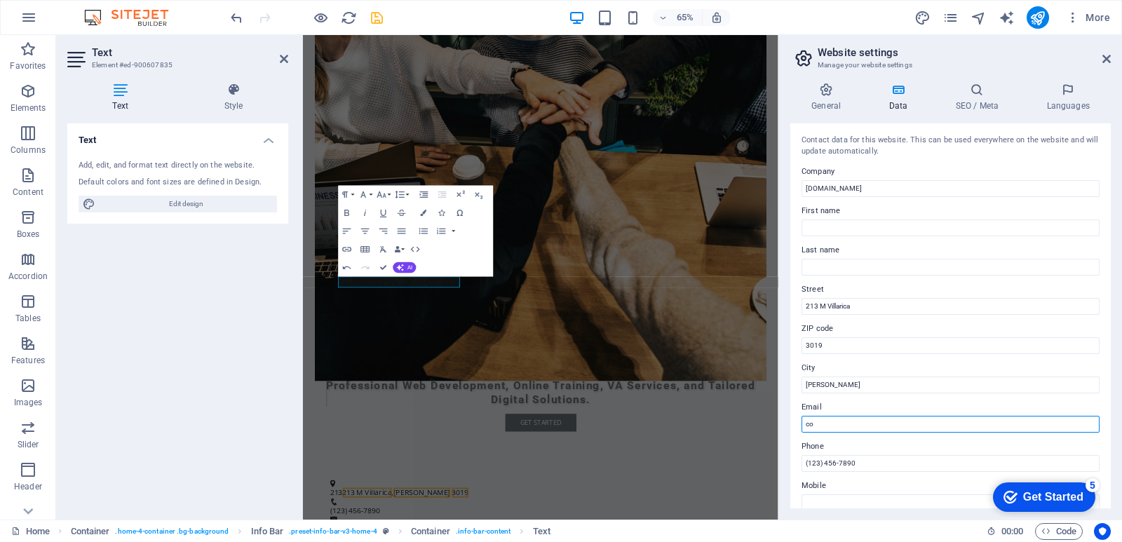
drag, startPoint x: 849, startPoint y: 419, endPoint x: 803, endPoint y: 418, distance: 45.6
click at [803, 418] on input "co" at bounding box center [951, 424] width 298 height 17
paste input "thel2025@gmail.com"
paste input "cuteseller2025@gmail.com"
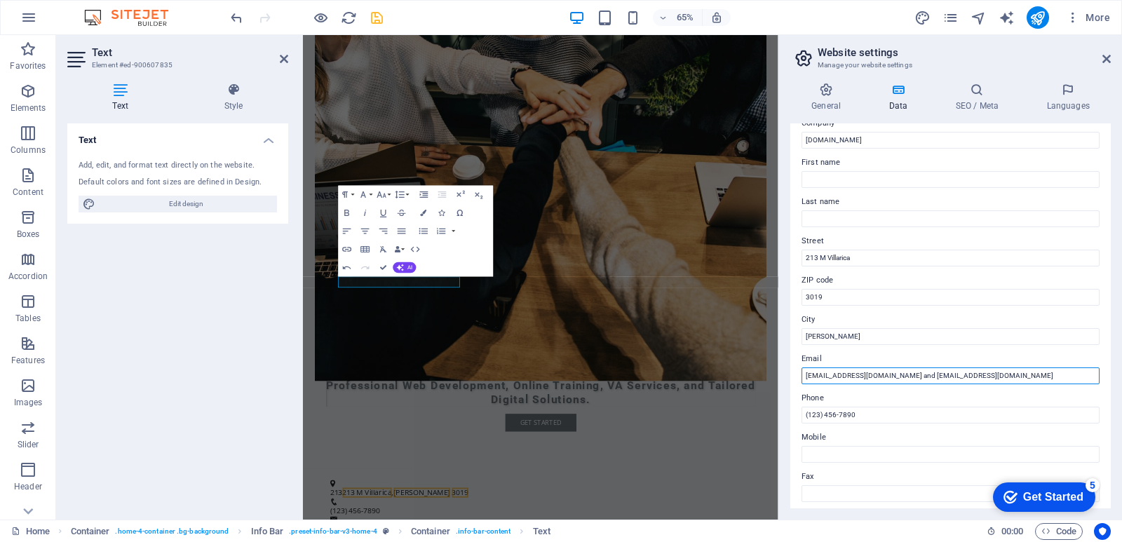
scroll to position [70, 0]
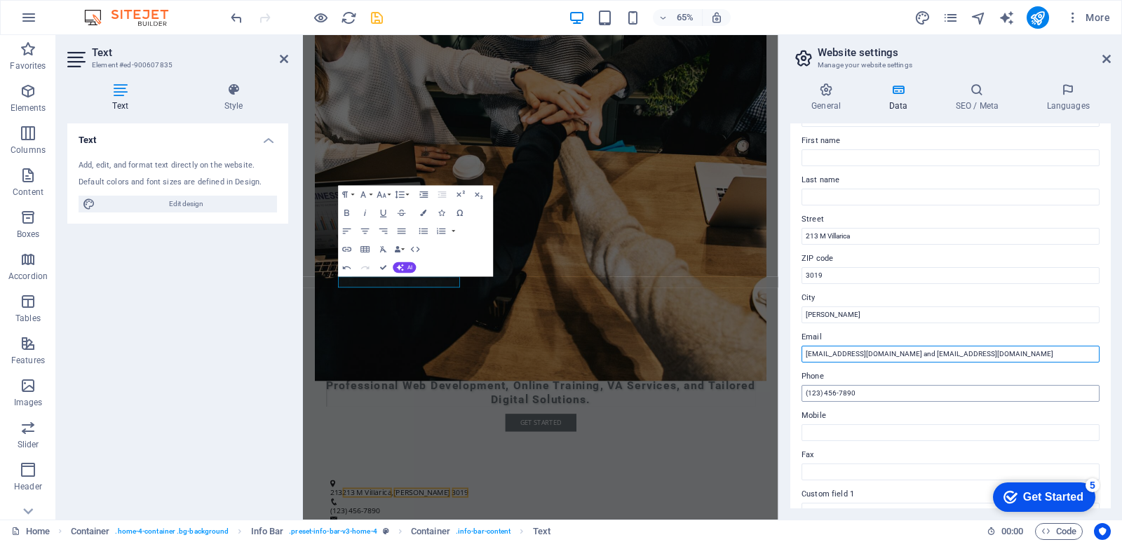
type input "cothel2025@gmail.com and cuteseller2025@gmail.com"
click at [855, 393] on input "(123) 456-7890" at bounding box center [951, 393] width 298 height 17
drag, startPoint x: 855, startPoint y: 393, endPoint x: 826, endPoint y: 393, distance: 28.8
click at [854, 393] on input "(123) 456-7890" at bounding box center [951, 393] width 298 height 17
drag, startPoint x: 810, startPoint y: 392, endPoint x: 985, endPoint y: 393, distance: 175.3
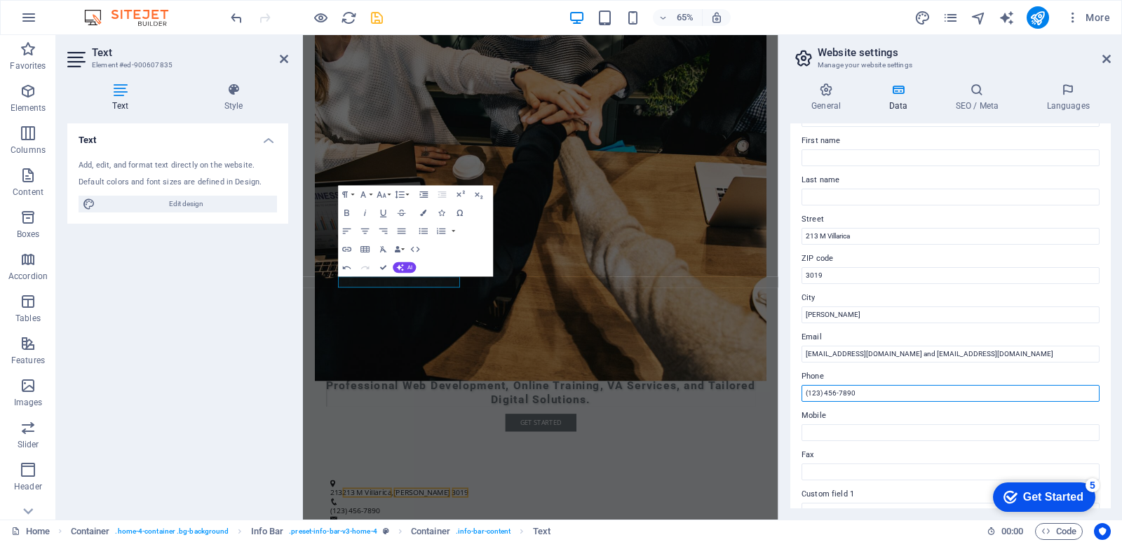
click at [985, 393] on input "(123) 456-7890" at bounding box center [951, 393] width 298 height 17
drag, startPoint x: 957, startPoint y: 389, endPoint x: 868, endPoint y: 390, distance: 88.4
click at [868, 389] on input "(+63)9701420533 / (+63) 9275361727" at bounding box center [951, 393] width 298 height 17
type input "(+63)9701420533 /"
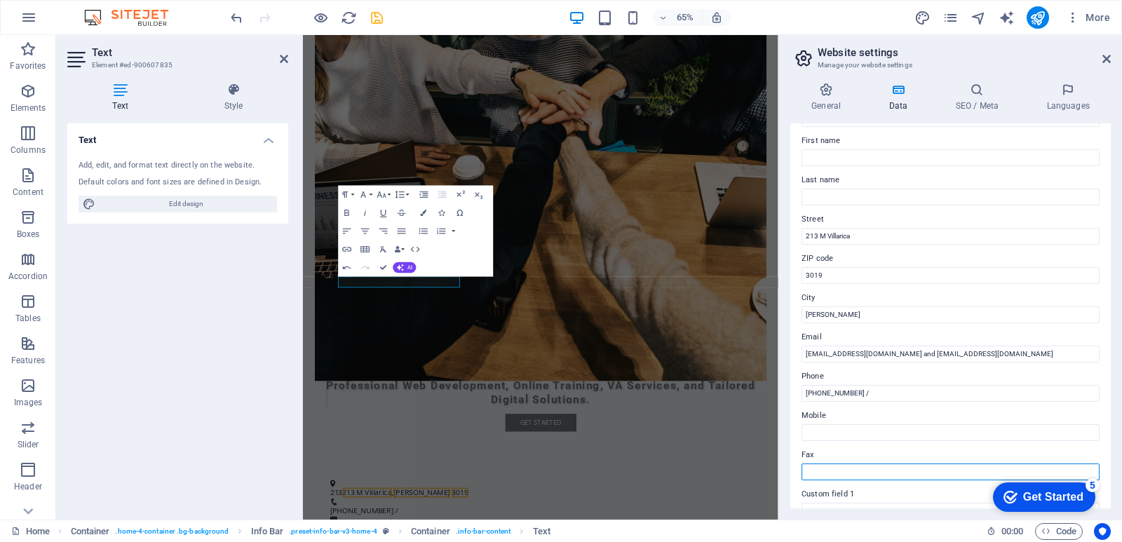
click at [875, 478] on input "Fax" at bounding box center [951, 472] width 298 height 17
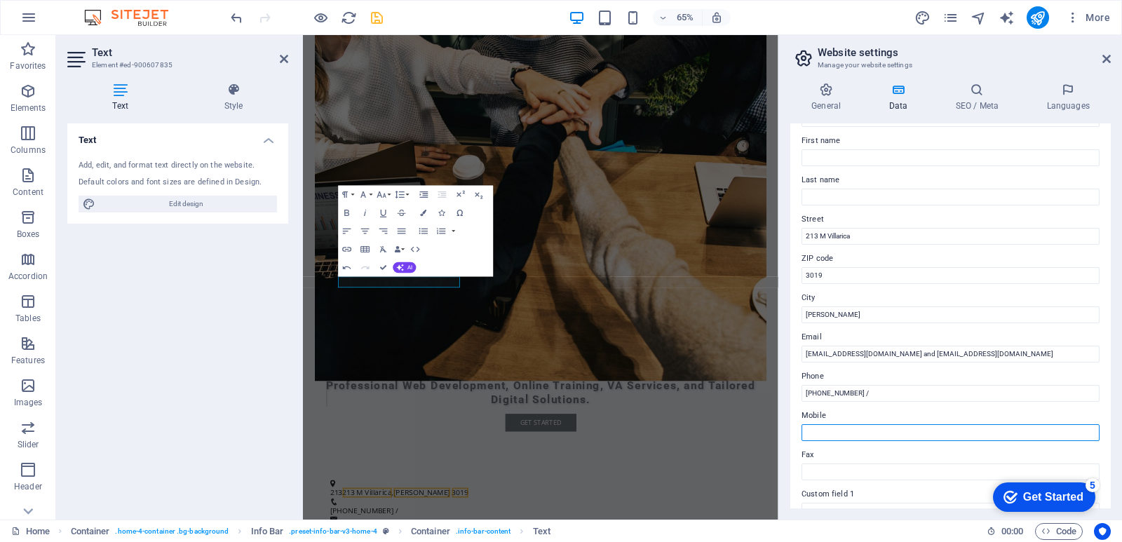
click at [870, 436] on input "Mobile" at bounding box center [951, 432] width 298 height 17
paste input "(+63) 9275361727"
type input "(+63) 9275361727"
click at [896, 394] on input "(+63)9701420533" at bounding box center [951, 393] width 298 height 17
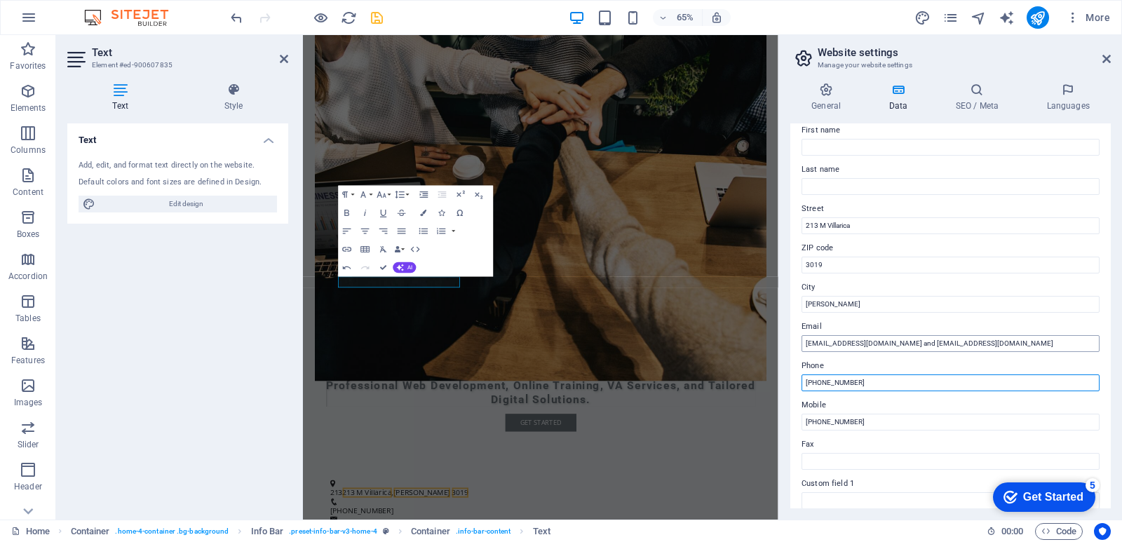
scroll to position [79, 0]
type input "(+63)9701420533"
drag, startPoint x: 866, startPoint y: 345, endPoint x: 896, endPoint y: 348, distance: 29.6
click at [896, 348] on input "cothel2025@gmail.com and cuteseller2025@gmail.com" at bounding box center [951, 345] width 298 height 17
click at [892, 342] on input "cothel2025@gmail.com and cuteseller2025@gmail.com" at bounding box center [951, 345] width 298 height 17
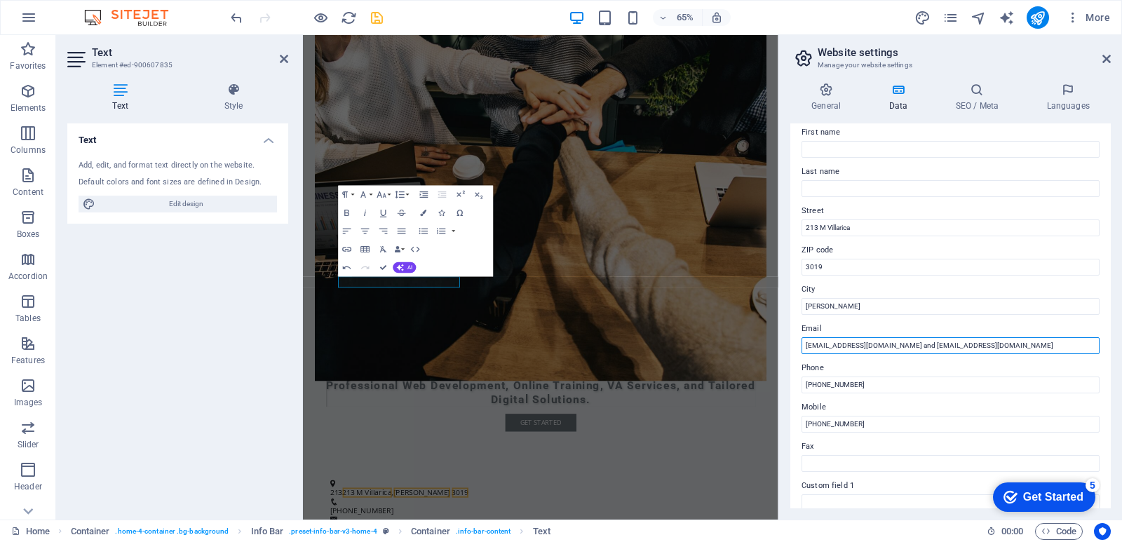
drag, startPoint x: 883, startPoint y: 344, endPoint x: 1025, endPoint y: 337, distance: 142.6
click at [1025, 337] on input "cothel2025@gmail.com and cuteseller2025@gmail.com" at bounding box center [951, 345] width 298 height 17
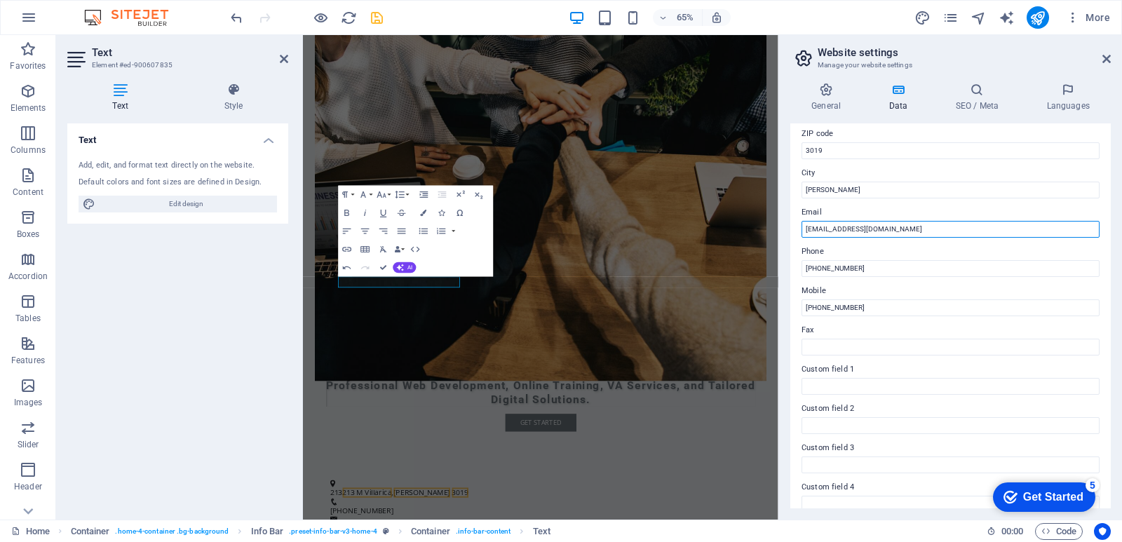
scroll to position [219, 0]
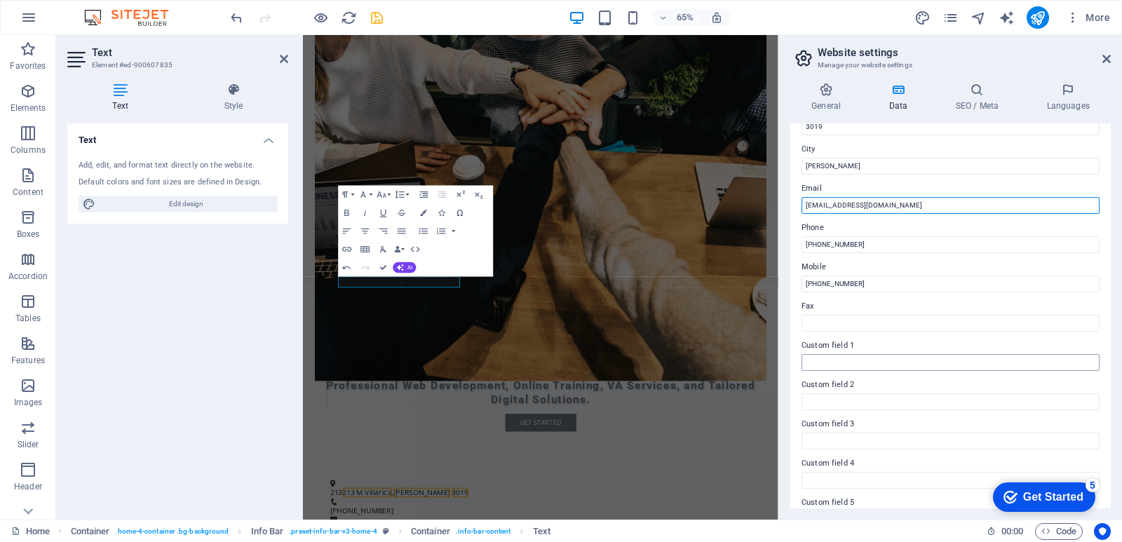
type input "cothel2025@gmail.com"
click at [848, 365] on input "Custom field 1" at bounding box center [951, 362] width 298 height 17
paste input "and cuteseller2025@gmail.com"
drag, startPoint x: 1123, startPoint y: 400, endPoint x: 929, endPoint y: 533, distance: 234.6
drag, startPoint x: 819, startPoint y: 363, endPoint x: 793, endPoint y: 362, distance: 26.0
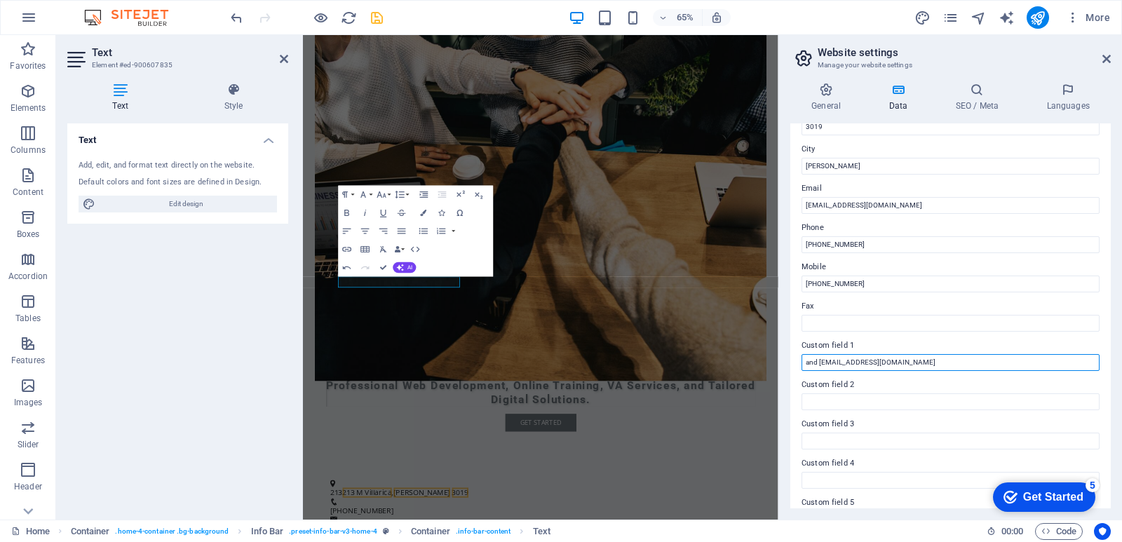
click at [793, 362] on div "Contact data for this website. This can be used everywhere on the website and w…" at bounding box center [950, 315] width 320 height 385
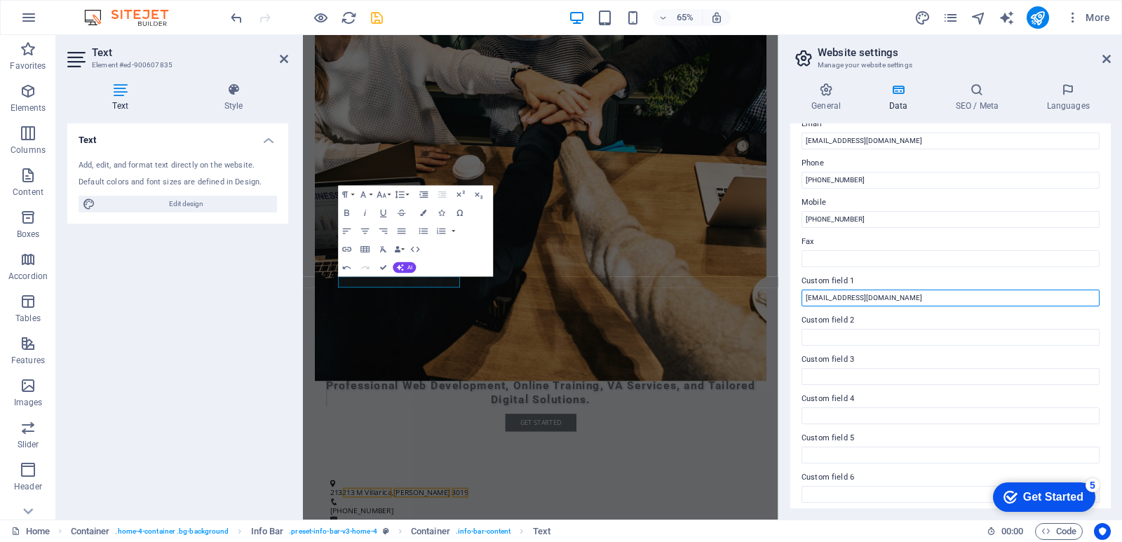
scroll to position [289, 0]
type input "cuteseller2025@gmail.com"
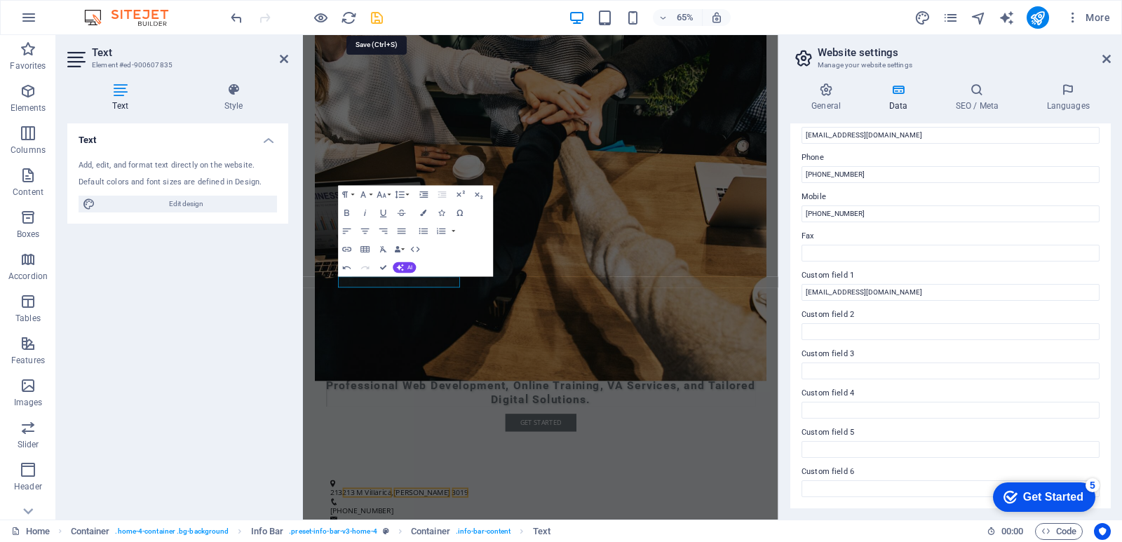
click at [374, 16] on icon "save" at bounding box center [377, 18] width 16 height 16
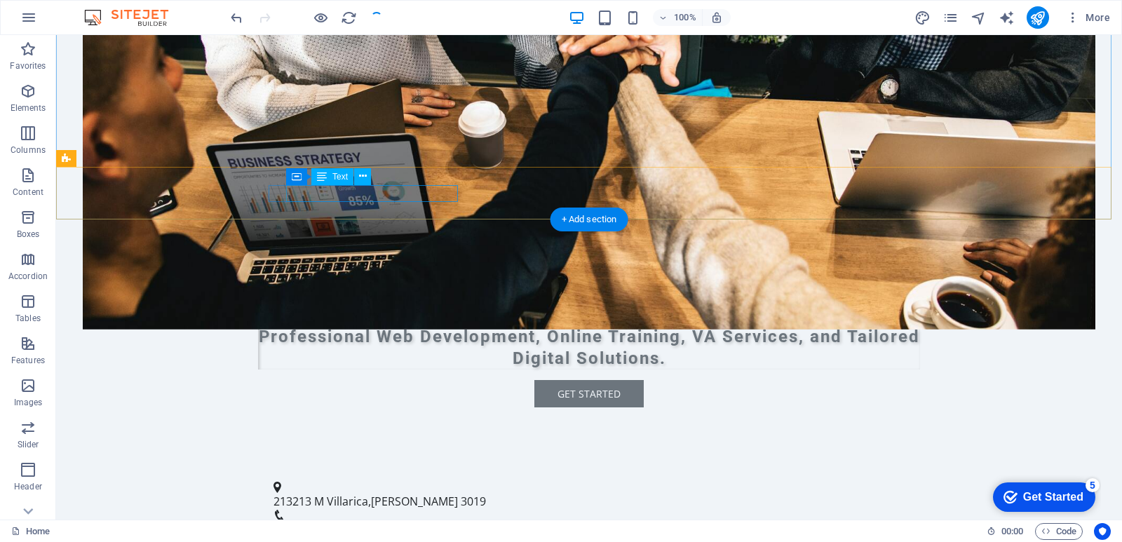
click at [410, 494] on span "[PERSON_NAME]" at bounding box center [414, 501] width 87 height 15
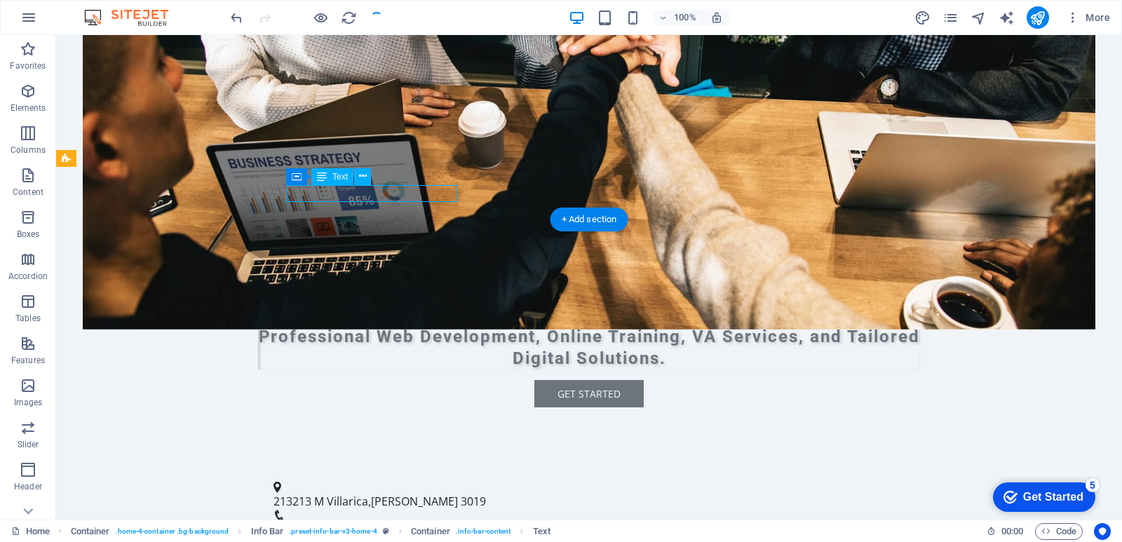
click at [410, 494] on span "[PERSON_NAME]" at bounding box center [414, 501] width 87 height 15
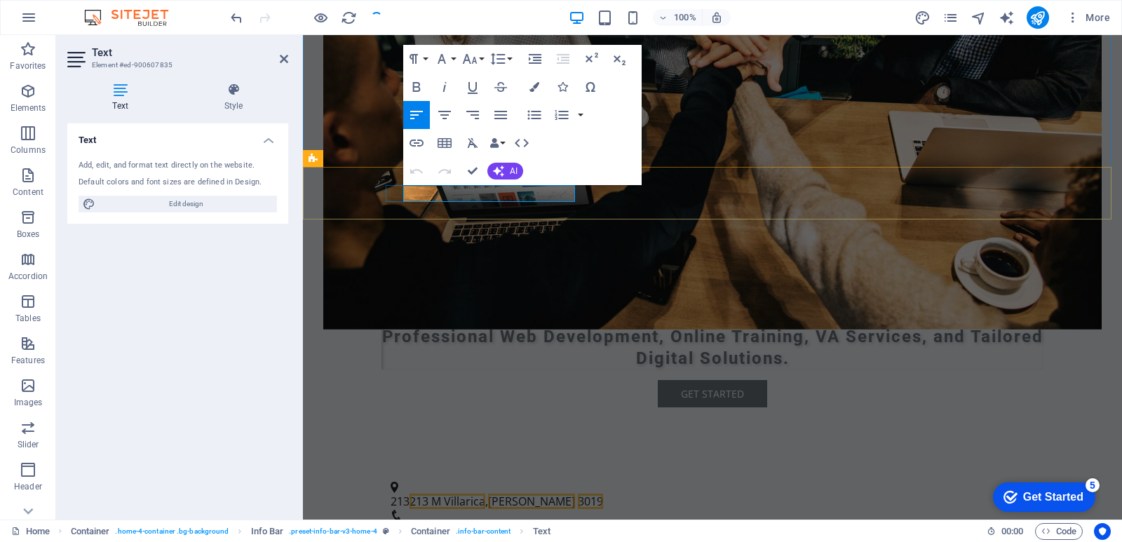
click at [416, 493] on p "213 213 M Villarica , Marilao 3019" at bounding box center [707, 501] width 633 height 17
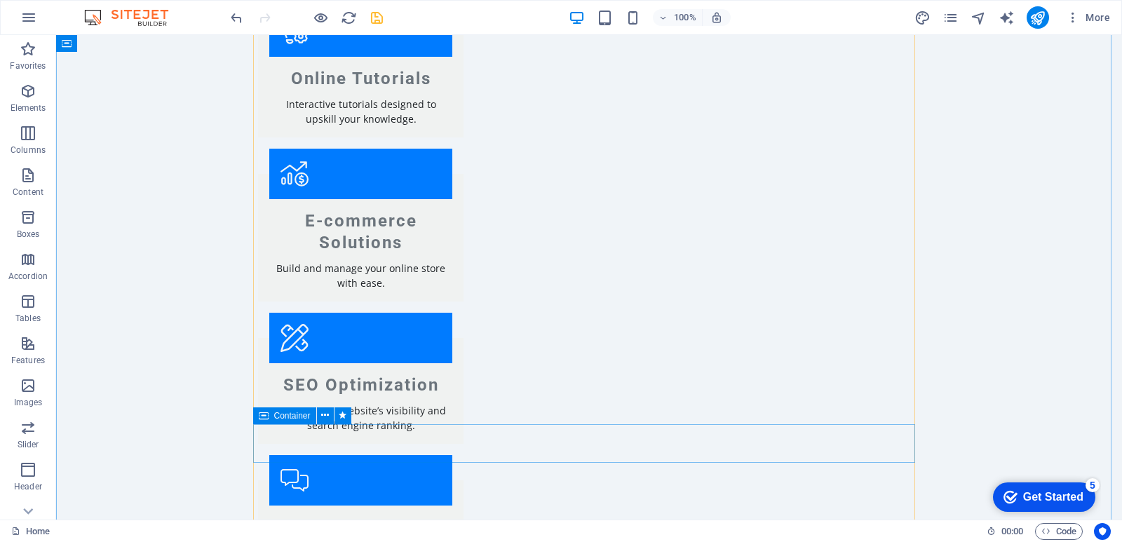
scroll to position [1332, 0]
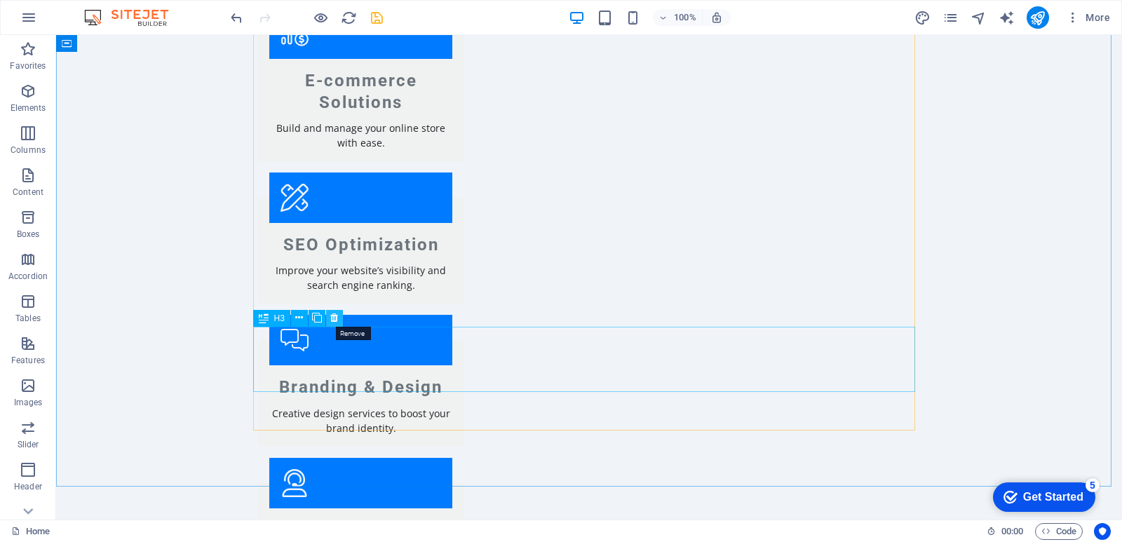
click at [336, 319] on icon at bounding box center [334, 318] width 8 height 15
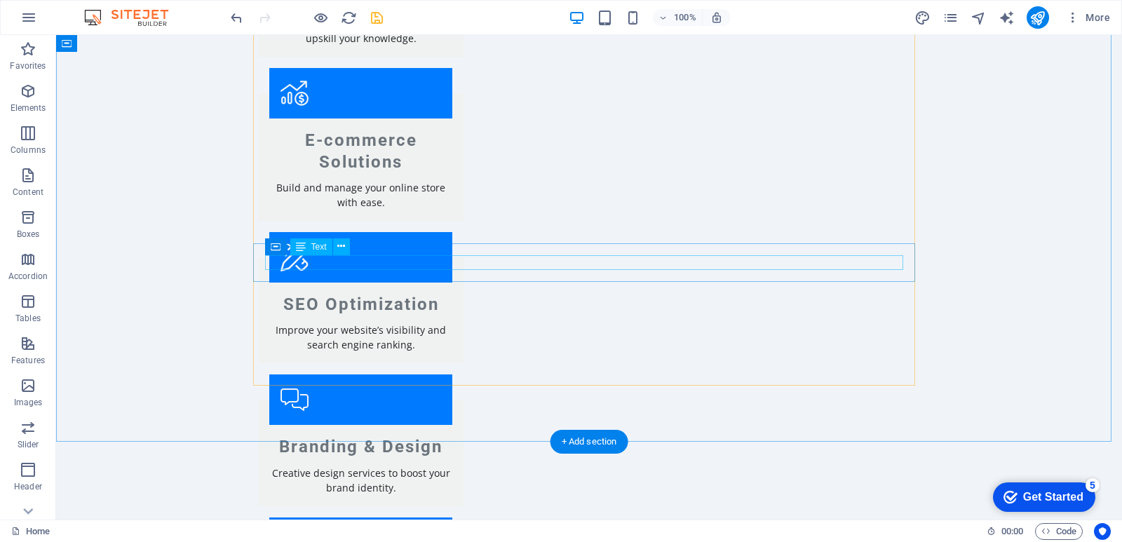
scroll to position [1274, 0]
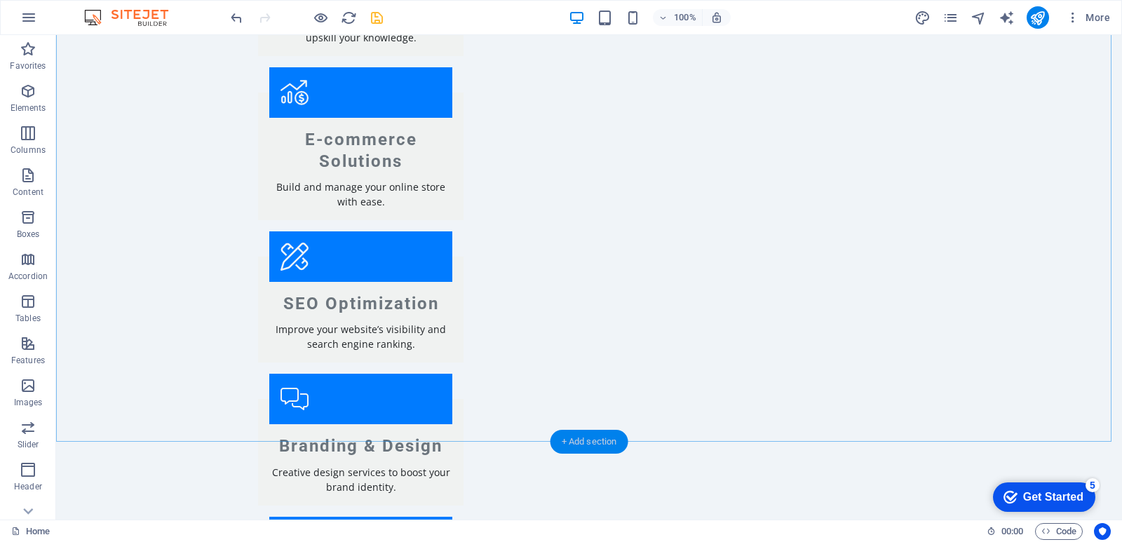
click at [596, 439] on div "+ Add section" at bounding box center [590, 442] width 78 height 24
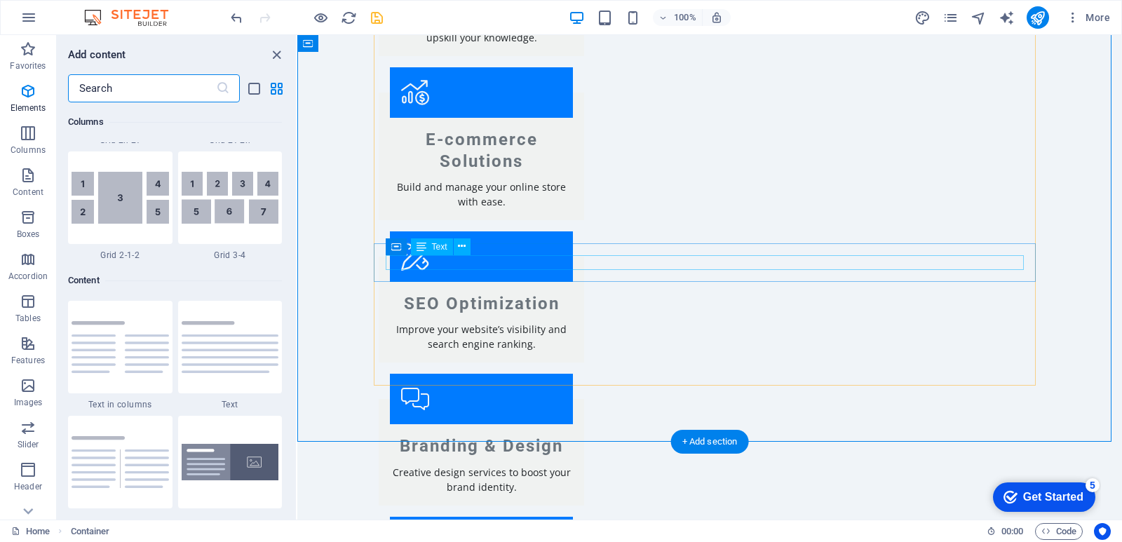
scroll to position [2454, 0]
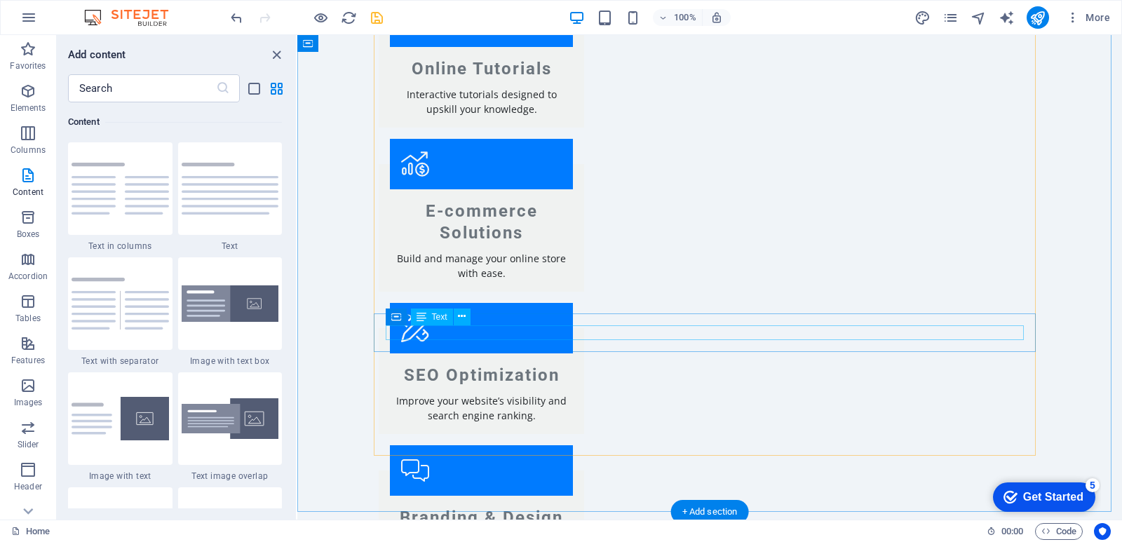
scroll to position [1203, 0]
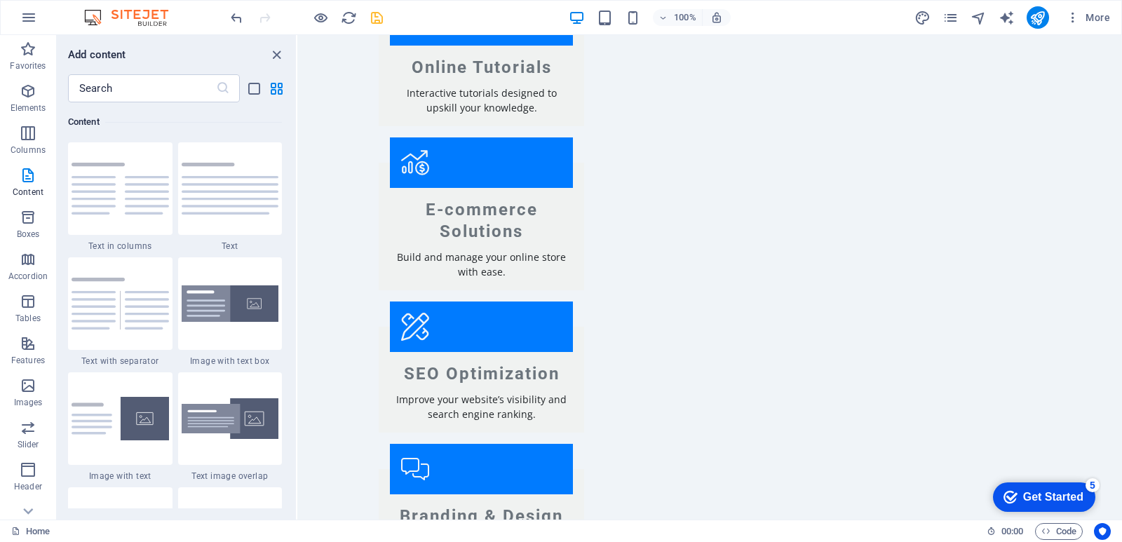
click at [1030, 497] on div "Get Started" at bounding box center [1053, 497] width 60 height 13
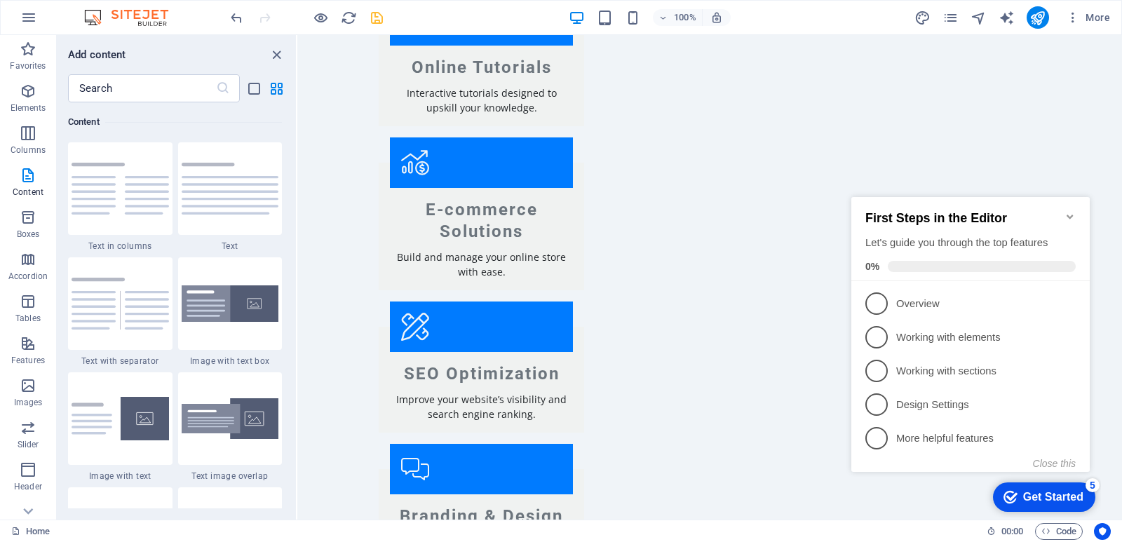
click at [1077, 208] on div "First Steps in the Editor Let's guide you through the top features 0%" at bounding box center [970, 239] width 238 height 84
click at [921, 297] on p "Overview - incomplete" at bounding box center [980, 304] width 168 height 15
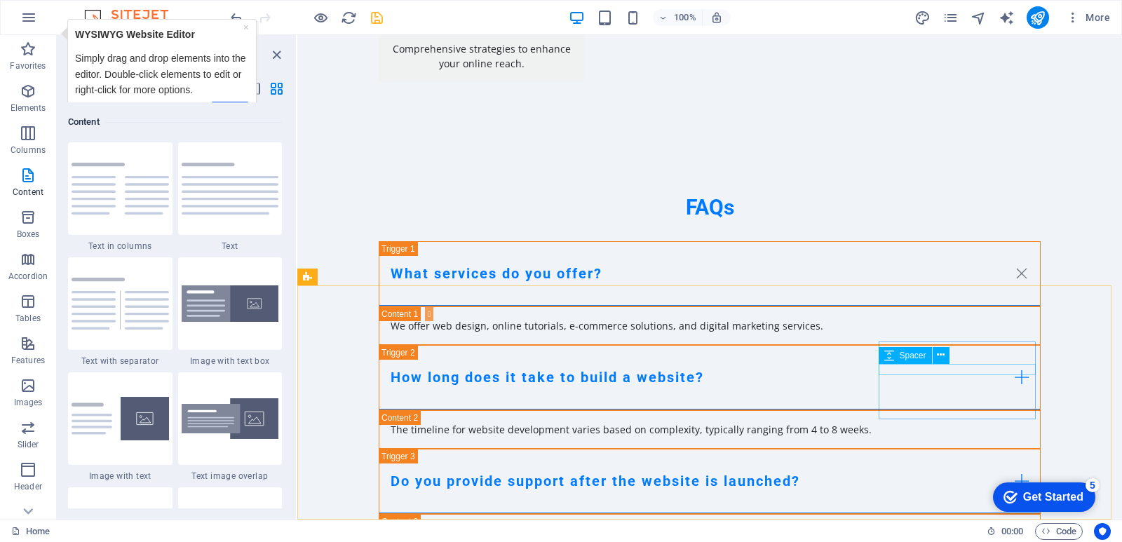
scroll to position [1804, 0]
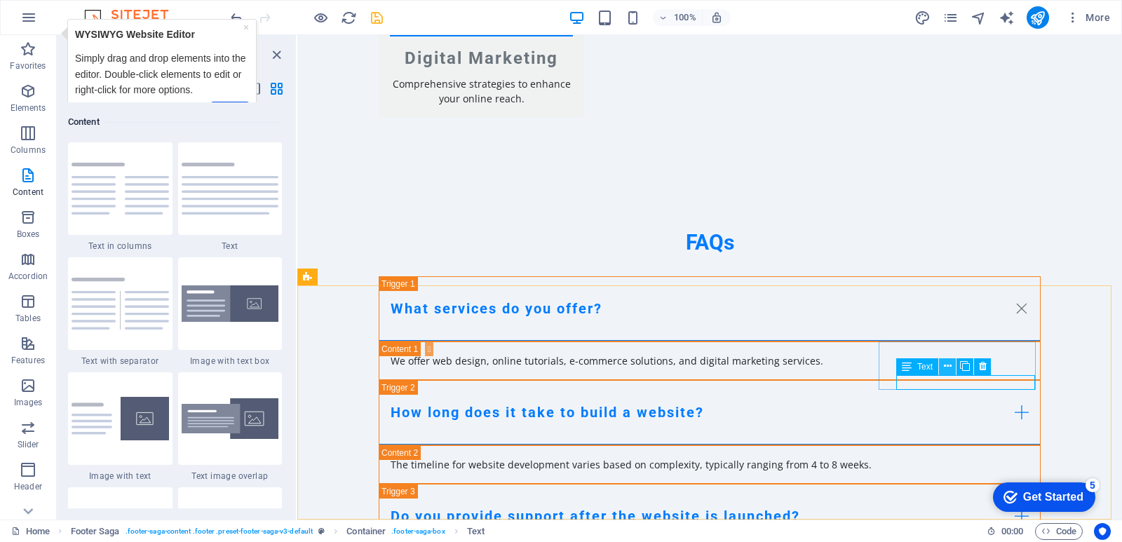
click at [946, 362] on icon at bounding box center [948, 366] width 8 height 15
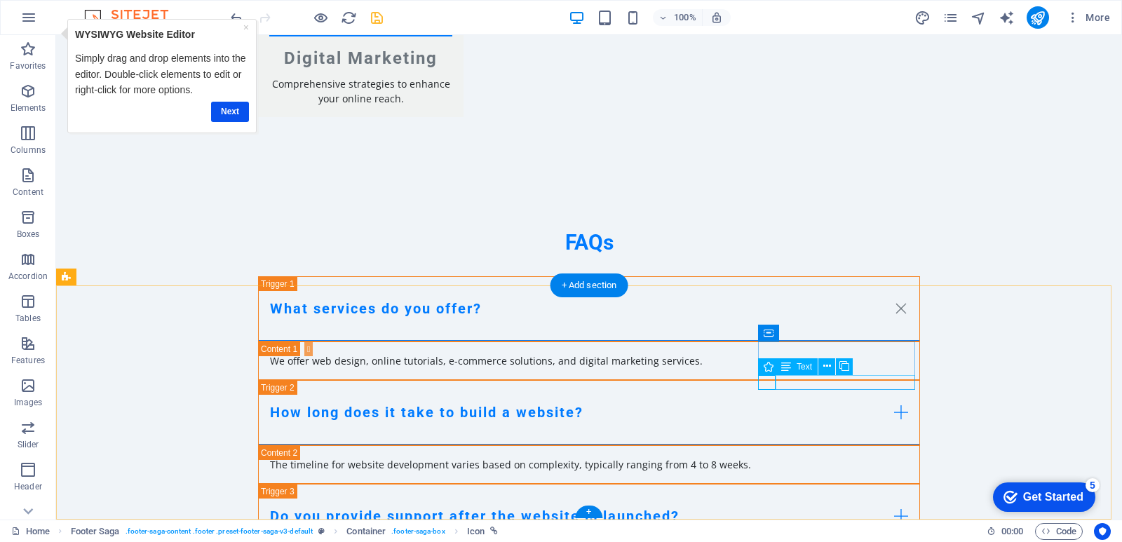
click at [830, 369] on icon at bounding box center [827, 366] width 8 height 15
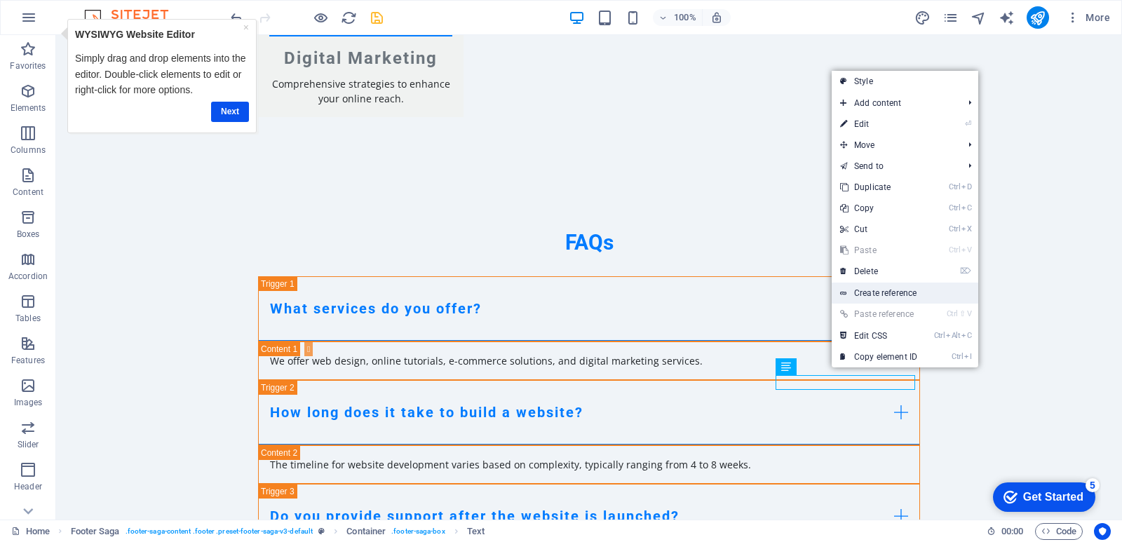
click at [891, 299] on link "Create reference" at bounding box center [905, 293] width 147 height 21
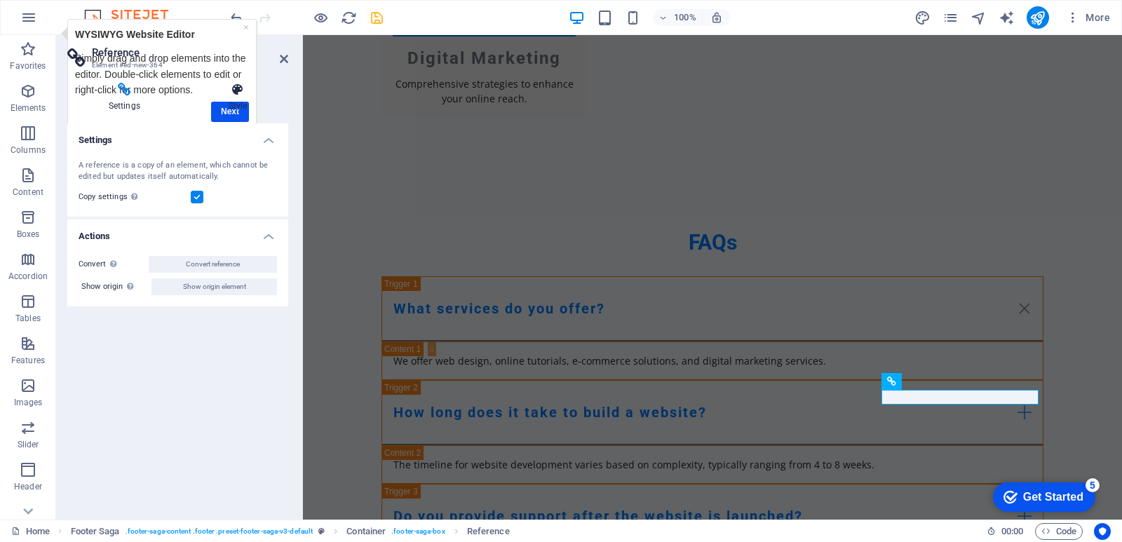
click at [215, 102] on h4 "Style" at bounding box center [237, 97] width 101 height 29
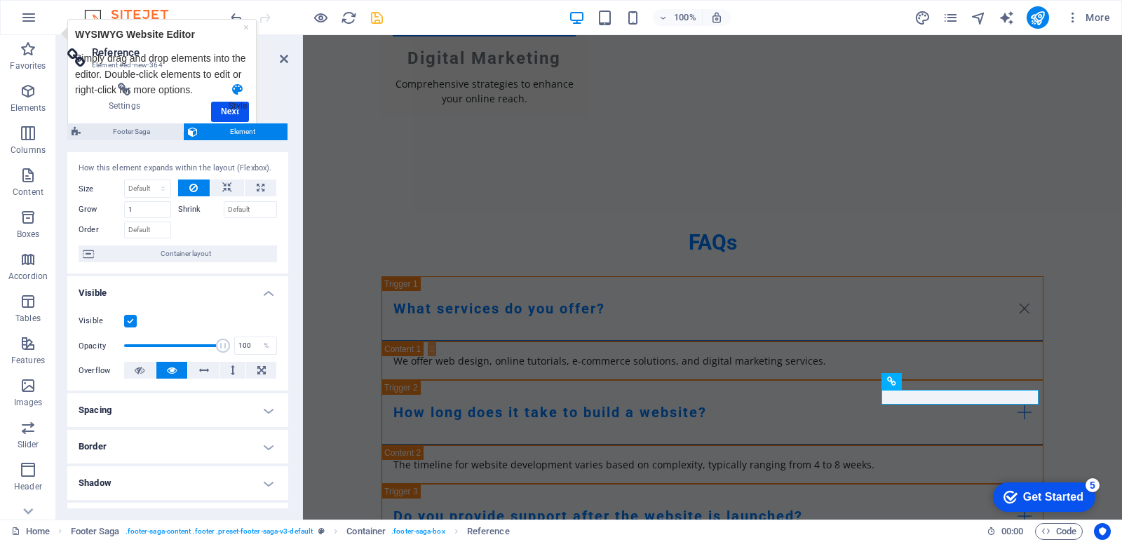
scroll to position [236, 0]
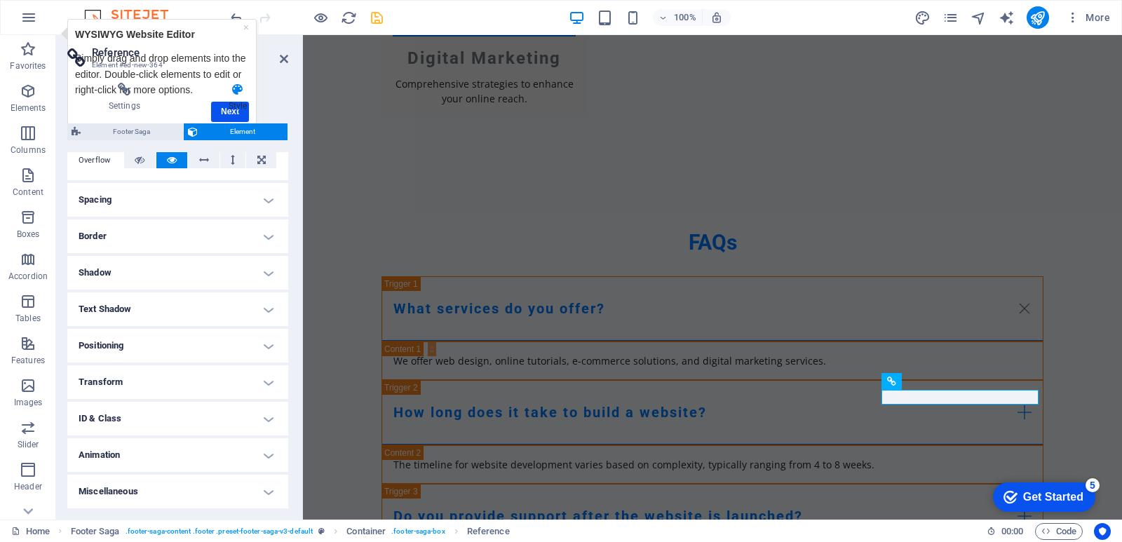
click at [186, 426] on h4 "ID & Class" at bounding box center [177, 419] width 221 height 34
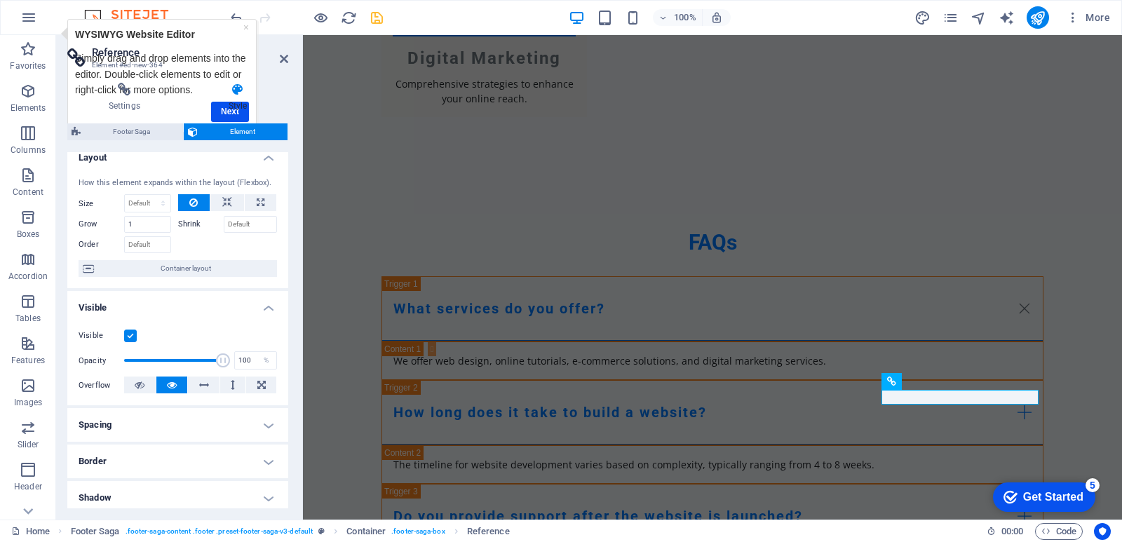
scroll to position [0, 0]
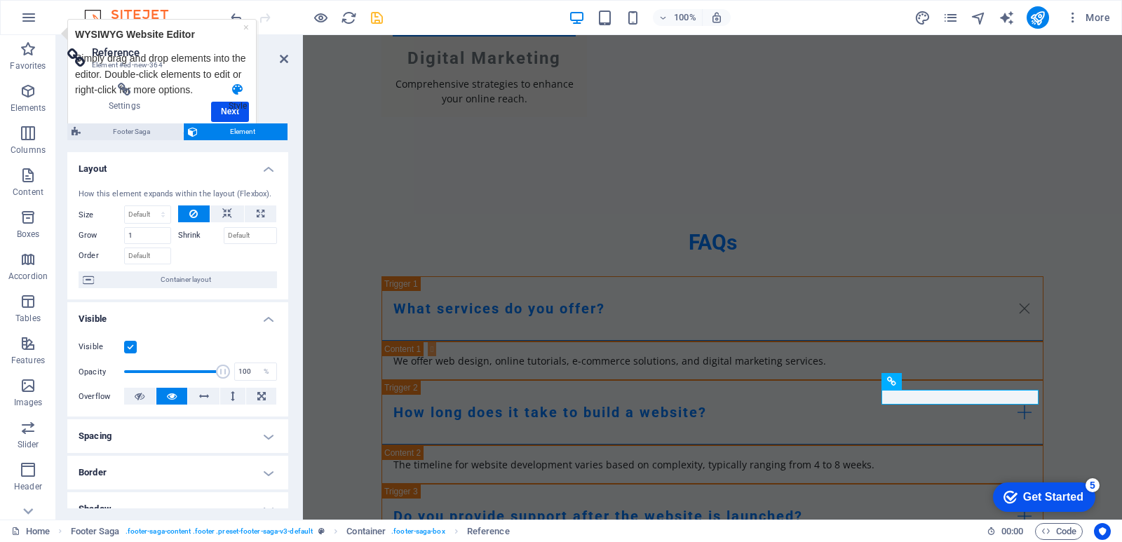
click at [219, 126] on span "Element" at bounding box center [243, 131] width 82 height 17
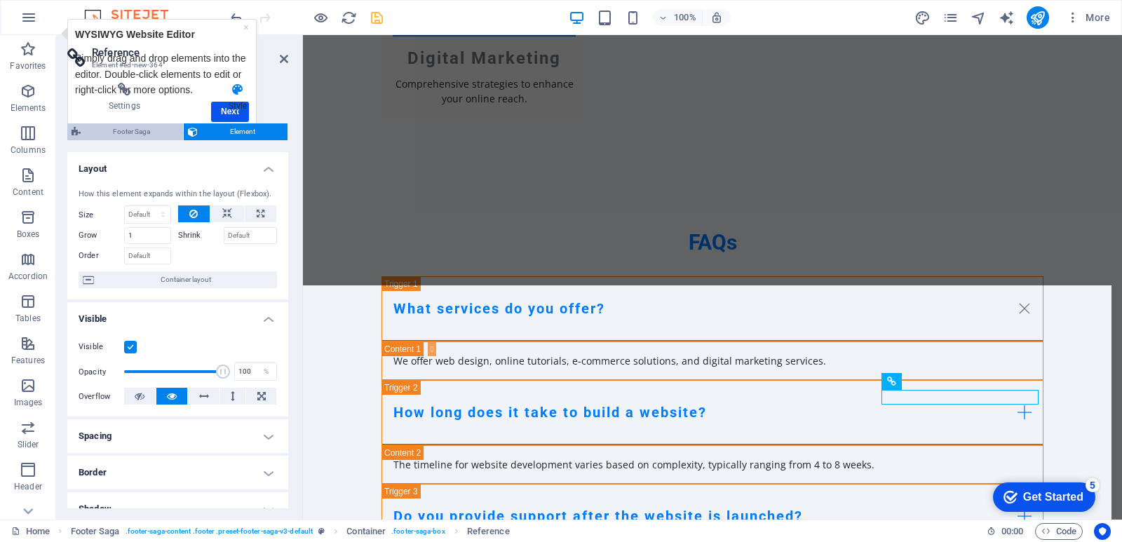
drag, startPoint x: 143, startPoint y: 134, endPoint x: 95, endPoint y: 113, distance: 52.1
click at [143, 134] on span "Footer Saga" at bounding box center [132, 131] width 94 height 17
select select "rem"
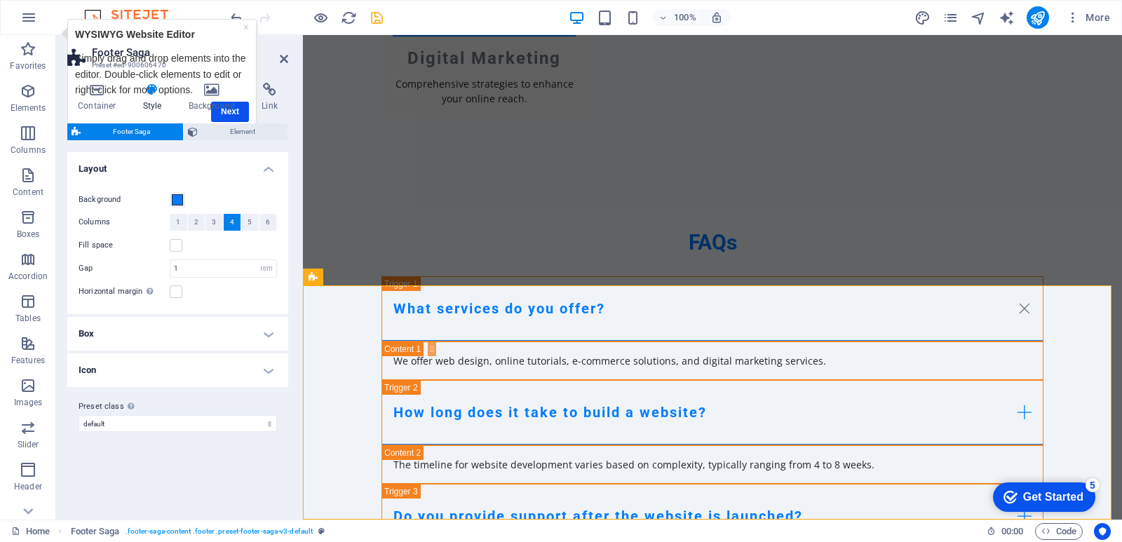
click at [227, 115] on div "Container Style Background Link Size Height Default px rem % vh vw Min. height …" at bounding box center [177, 296] width 221 height 426
click at [235, 108] on h4 "Background" at bounding box center [215, 97] width 74 height 29
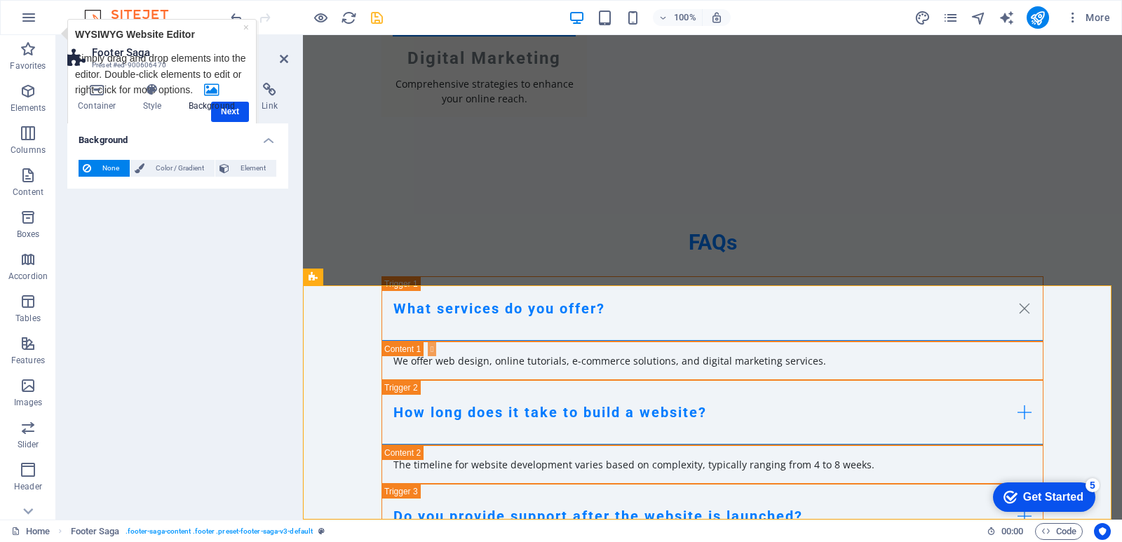
click at [241, 35] on header "Footer Saga Preset #ed-900606470" at bounding box center [177, 53] width 221 height 36
click at [243, 29] on link "×" at bounding box center [246, 27] width 6 height 11
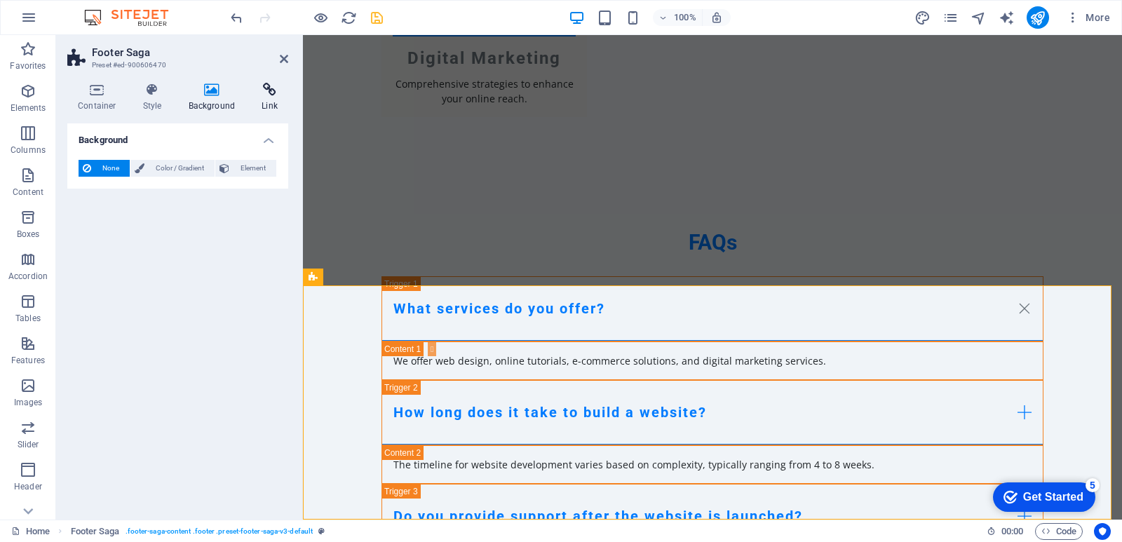
click at [276, 100] on h4 "Link" at bounding box center [269, 97] width 37 height 29
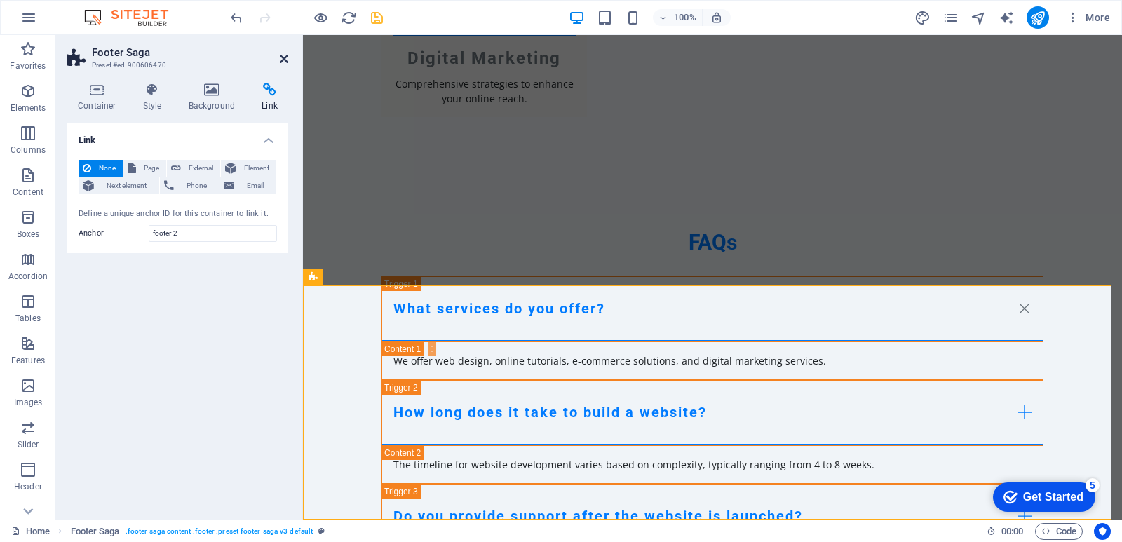
drag, startPoint x: 283, startPoint y: 57, endPoint x: 325, endPoint y: 172, distance: 122.7
click at [283, 57] on icon at bounding box center [284, 58] width 8 height 11
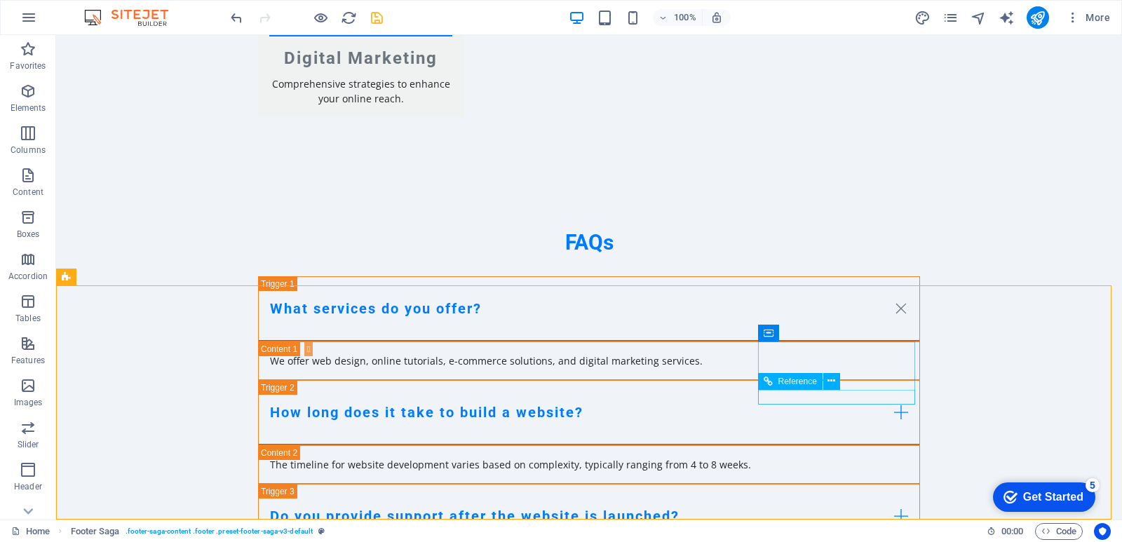
click at [802, 384] on span "Reference" at bounding box center [797, 381] width 39 height 8
click at [781, 379] on span "Reference" at bounding box center [797, 381] width 39 height 8
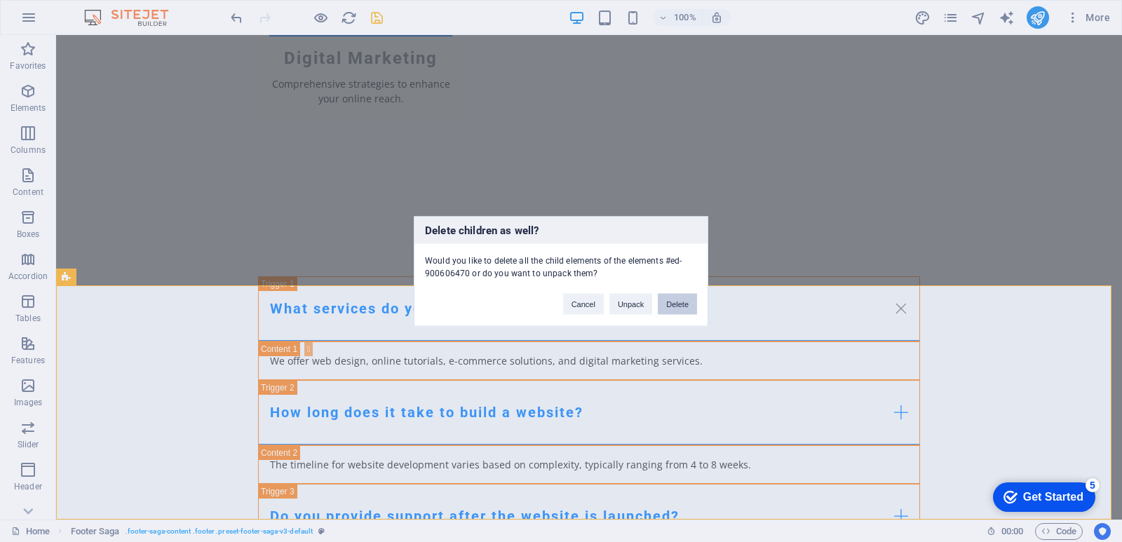
click at [673, 306] on button "Delete" at bounding box center [677, 303] width 39 height 21
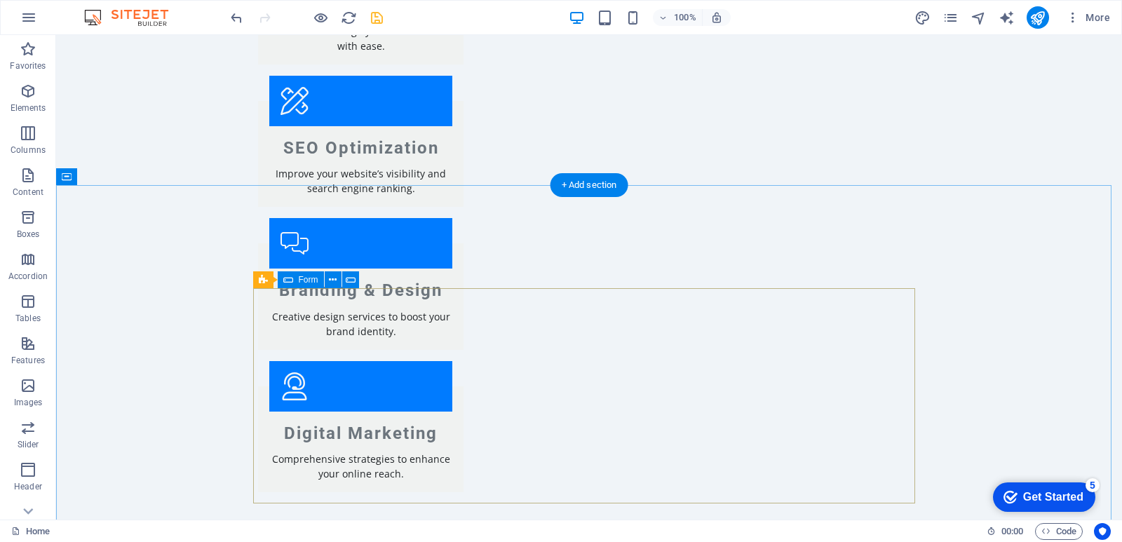
scroll to position [1570, 0]
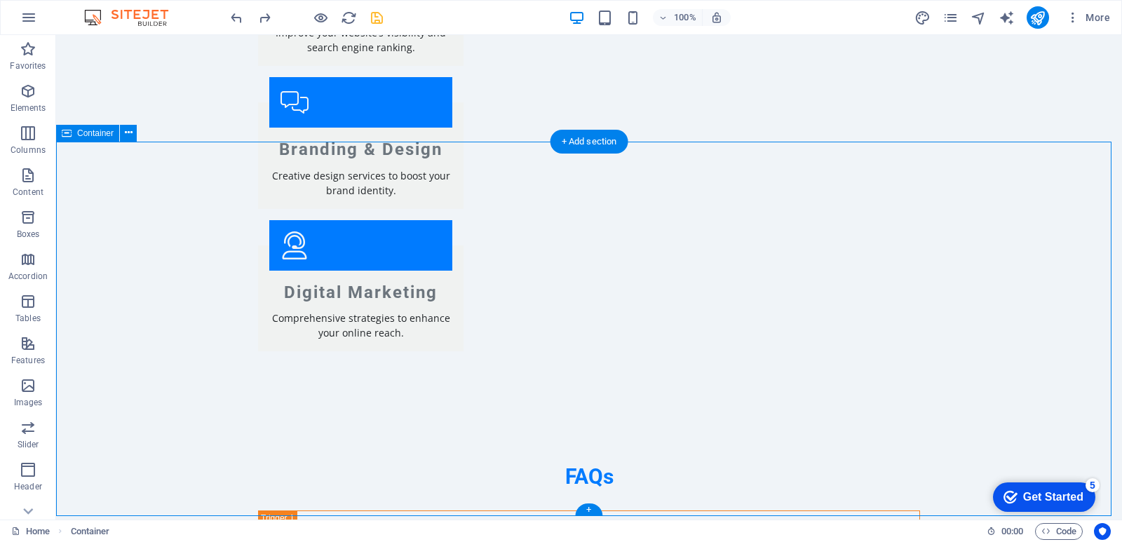
scroll to position [1804, 0]
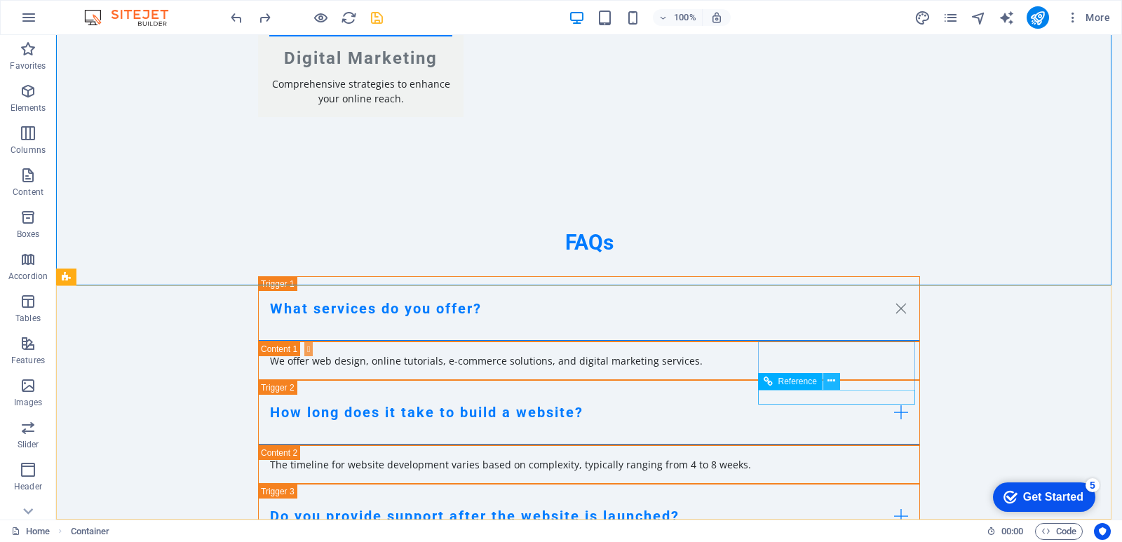
click at [830, 384] on icon at bounding box center [832, 381] width 8 height 15
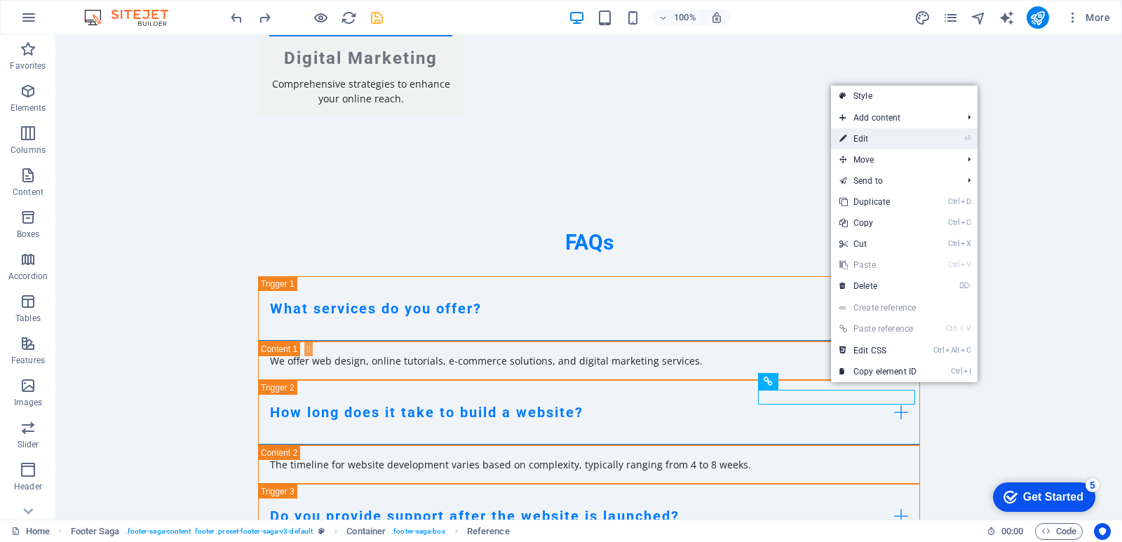
click at [882, 131] on link "⏎ Edit" at bounding box center [878, 138] width 94 height 21
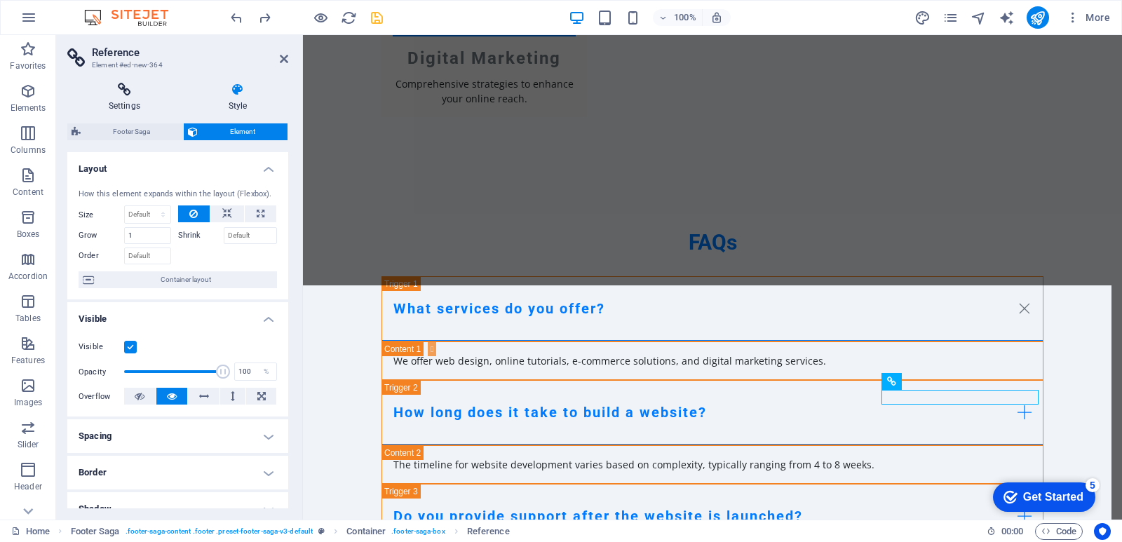
click at [125, 100] on h4 "Settings" at bounding box center [127, 97] width 120 height 29
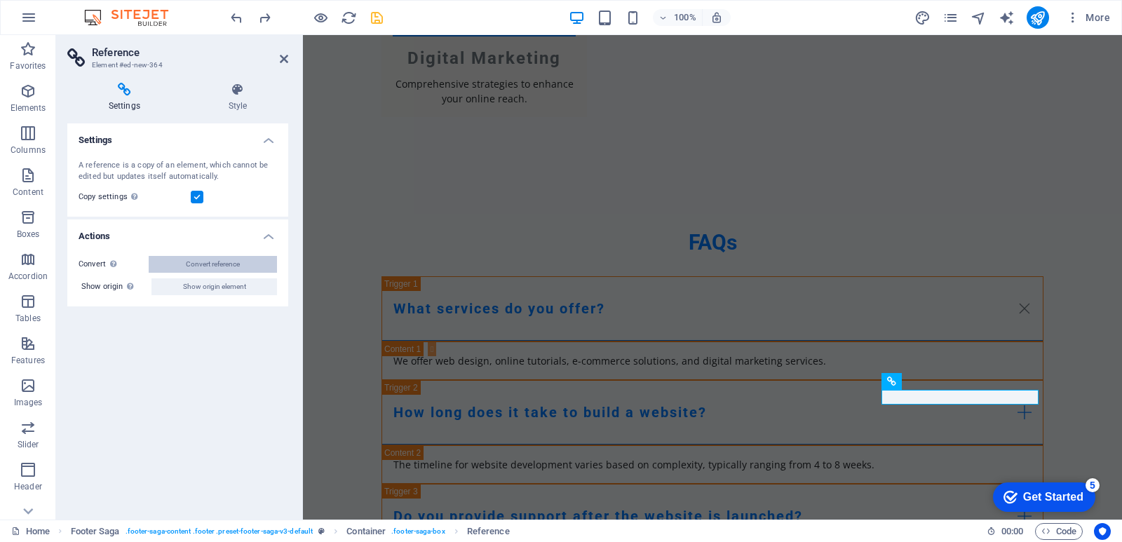
click at [215, 264] on span "Convert reference" at bounding box center [213, 264] width 54 height 17
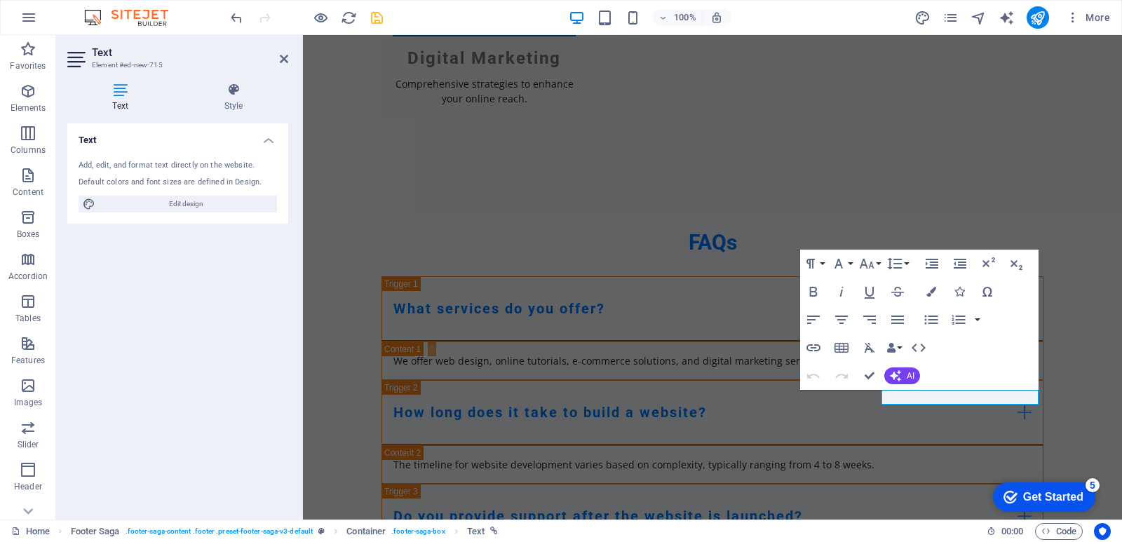
click at [277, 140] on h4 "Text" at bounding box center [177, 135] width 221 height 25
click at [283, 60] on icon at bounding box center [284, 58] width 8 height 11
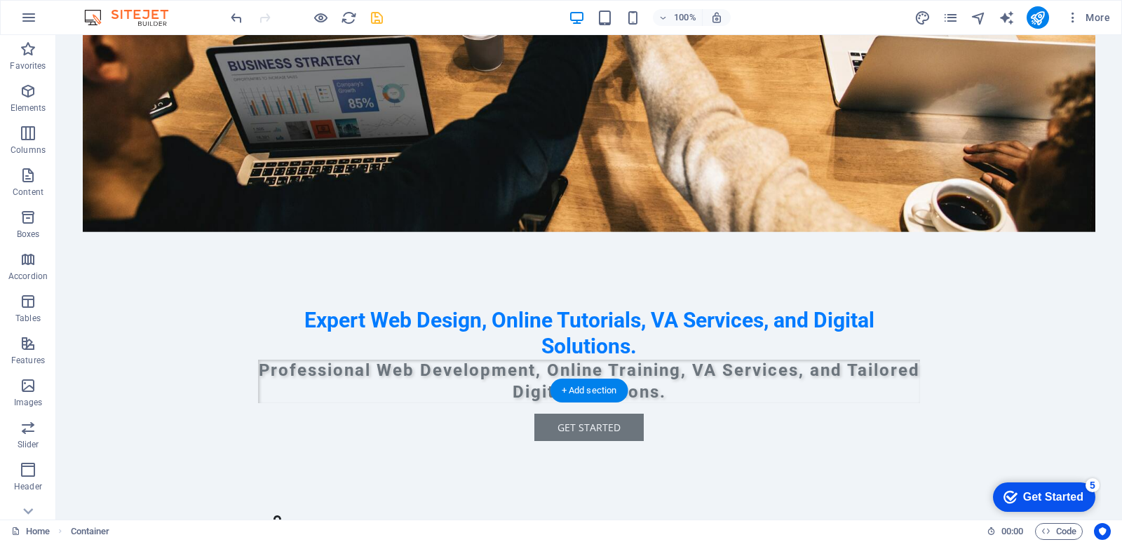
scroll to position [0, 0]
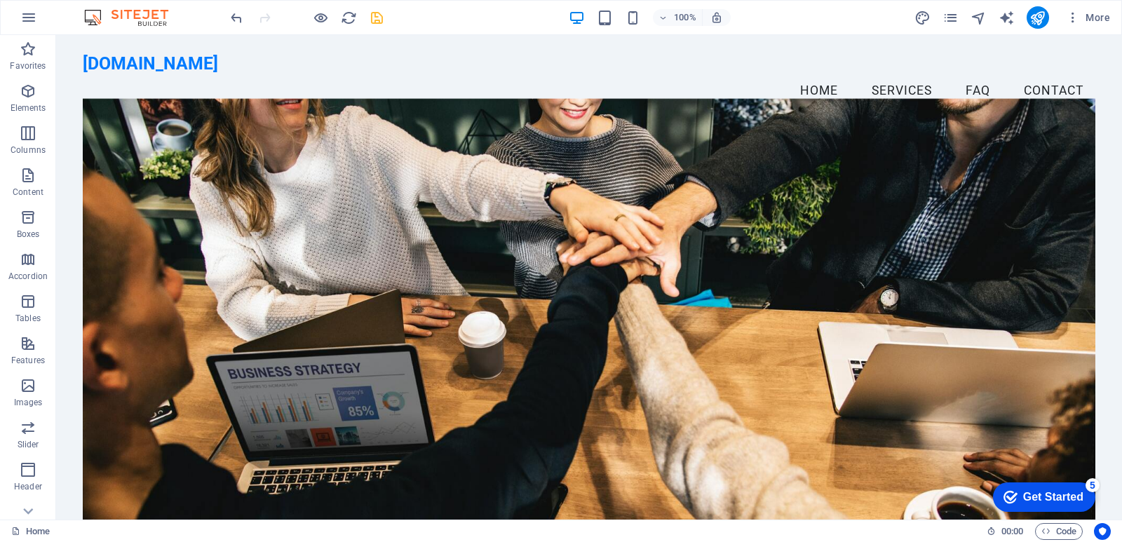
click at [1060, 505] on div "checkmark Get Started 5" at bounding box center [1044, 496] width 102 height 29
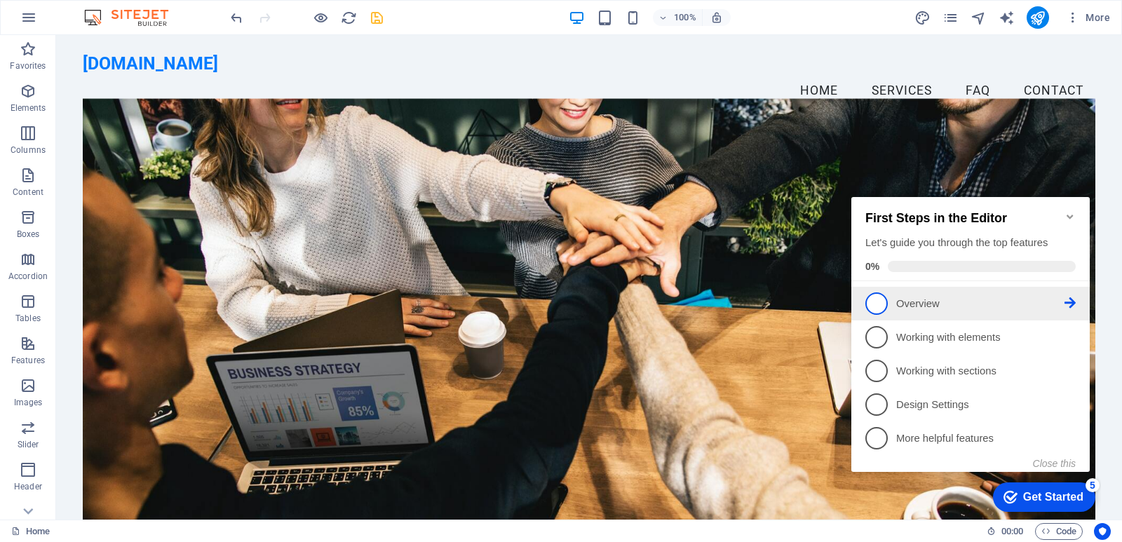
click at [911, 292] on link "1 Overview - incomplete" at bounding box center [970, 303] width 210 height 22
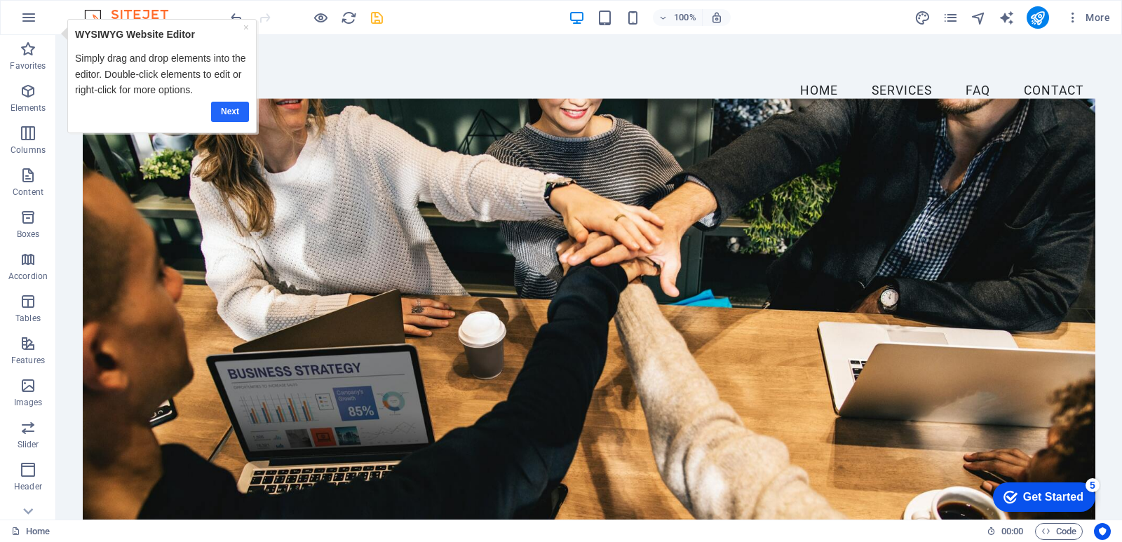
click at [225, 107] on link "Next" at bounding box center [229, 112] width 38 height 20
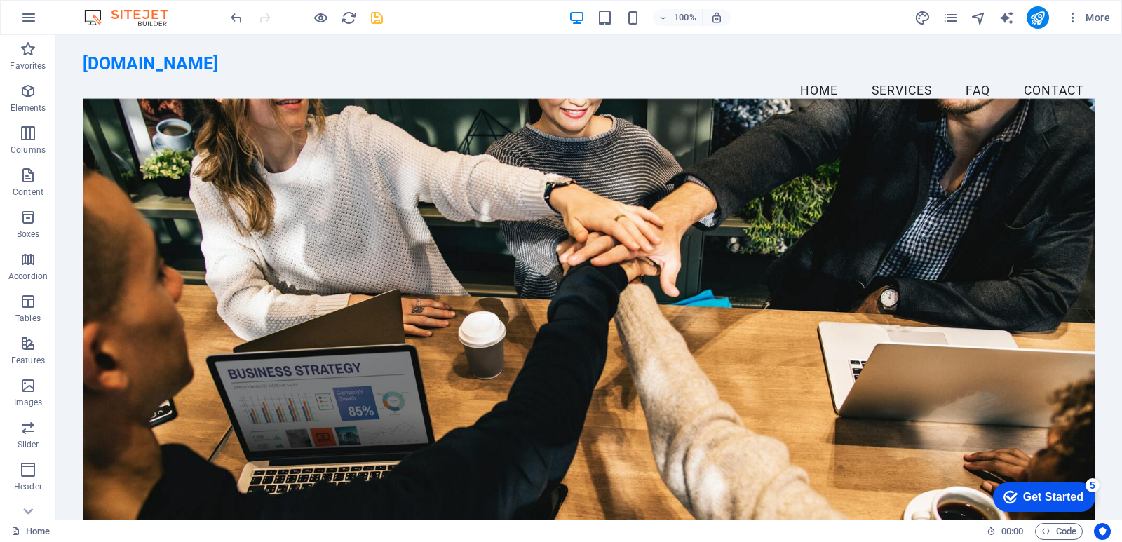
click at [1048, 500] on div "Get Started" at bounding box center [1053, 497] width 60 height 13
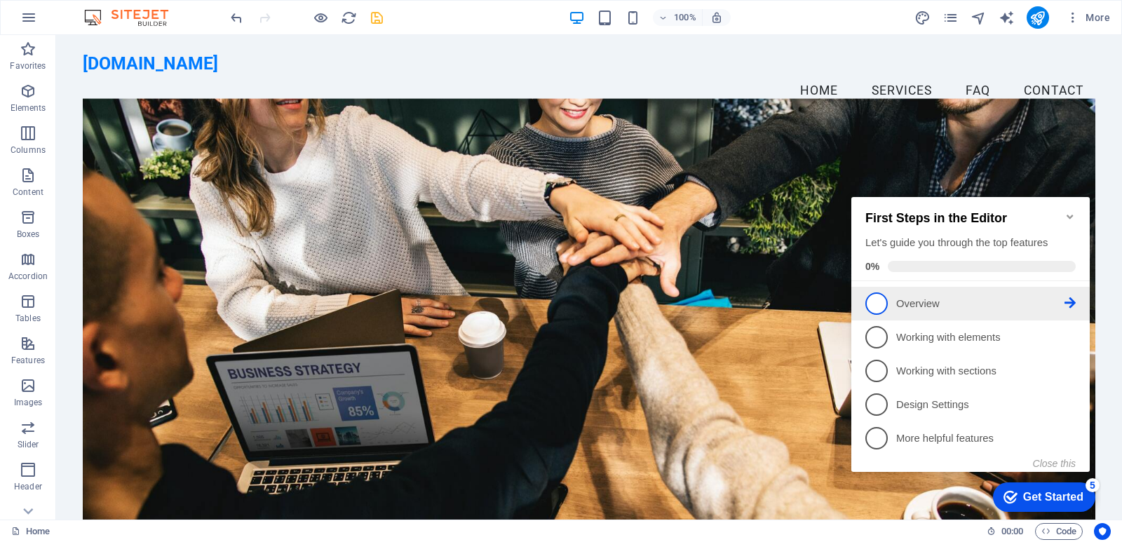
click at [898, 299] on p "Overview - incomplete" at bounding box center [980, 304] width 168 height 15
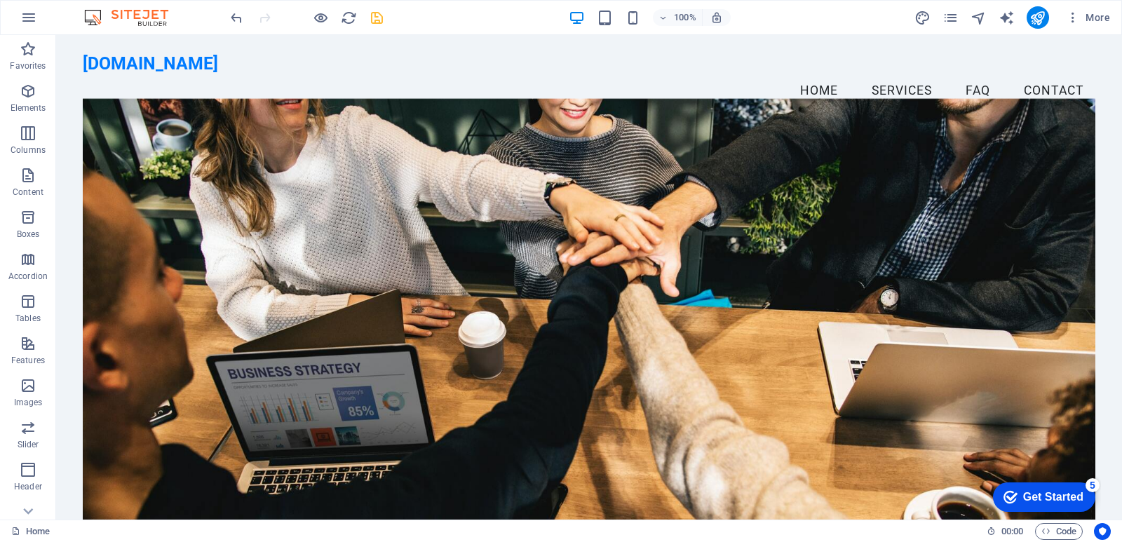
drag, startPoint x: 1046, startPoint y: 501, endPoint x: 1180, endPoint y: 710, distance: 249.2
click at [1044, 501] on div "Get Started" at bounding box center [1053, 497] width 60 height 13
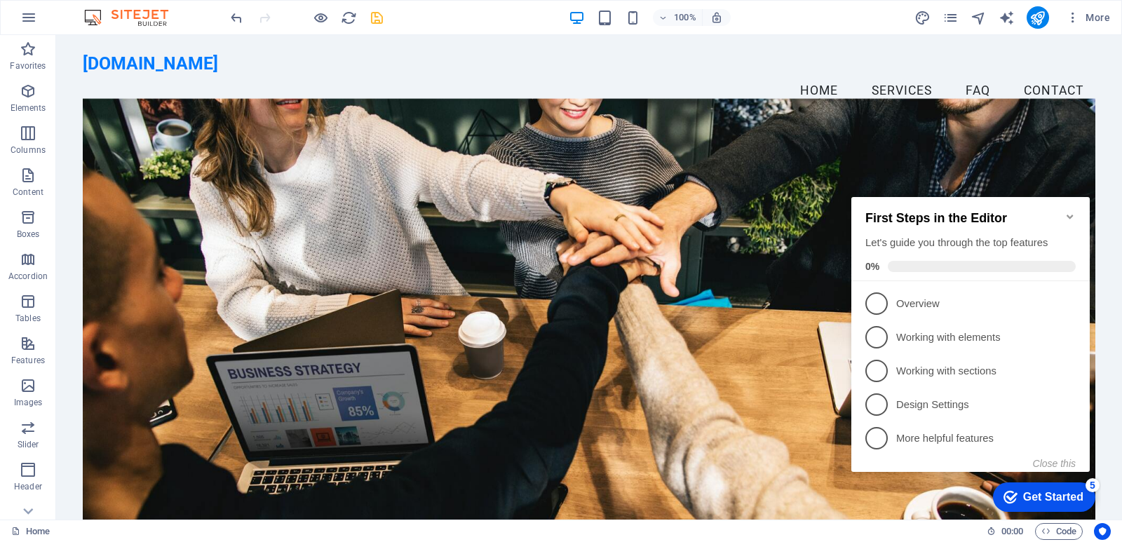
click at [1068, 215] on icon "Minimize checklist" at bounding box center [1070, 217] width 6 height 4
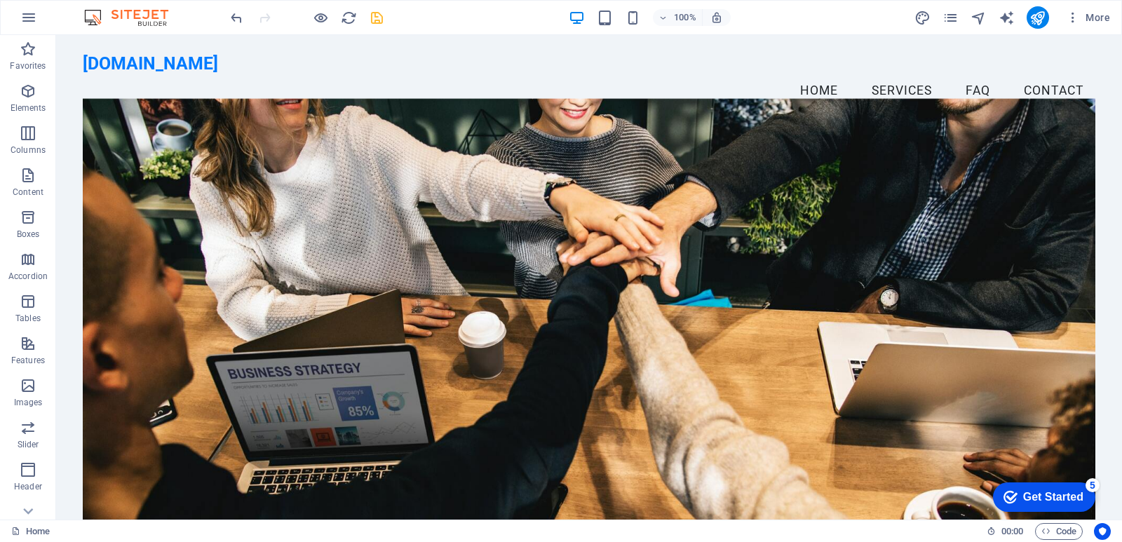
click at [1084, 504] on div "Get Started" at bounding box center [1053, 497] width 60 height 13
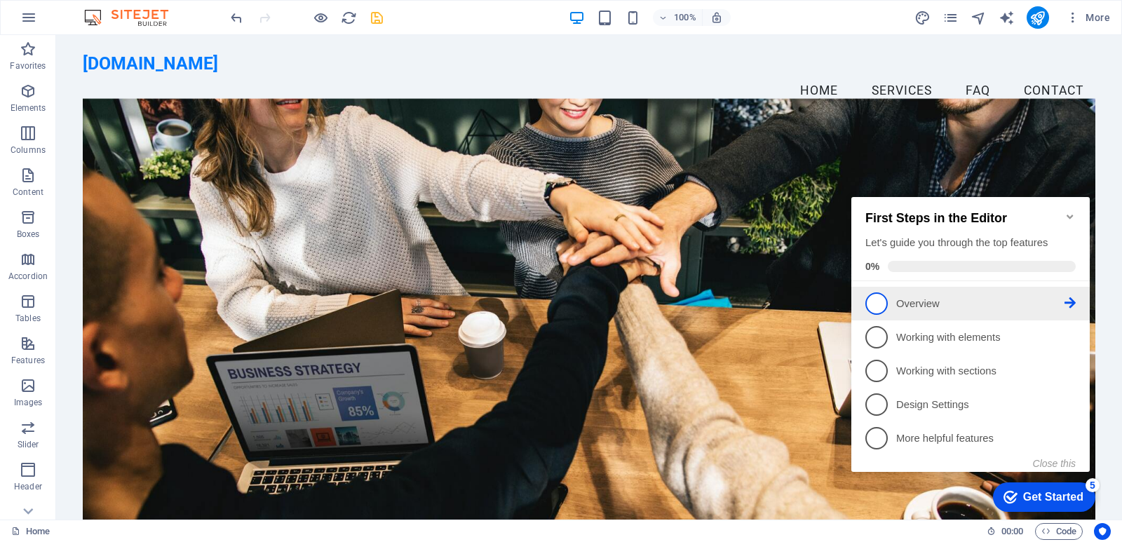
click at [940, 303] on p "Overview - incomplete" at bounding box center [980, 304] width 168 height 15
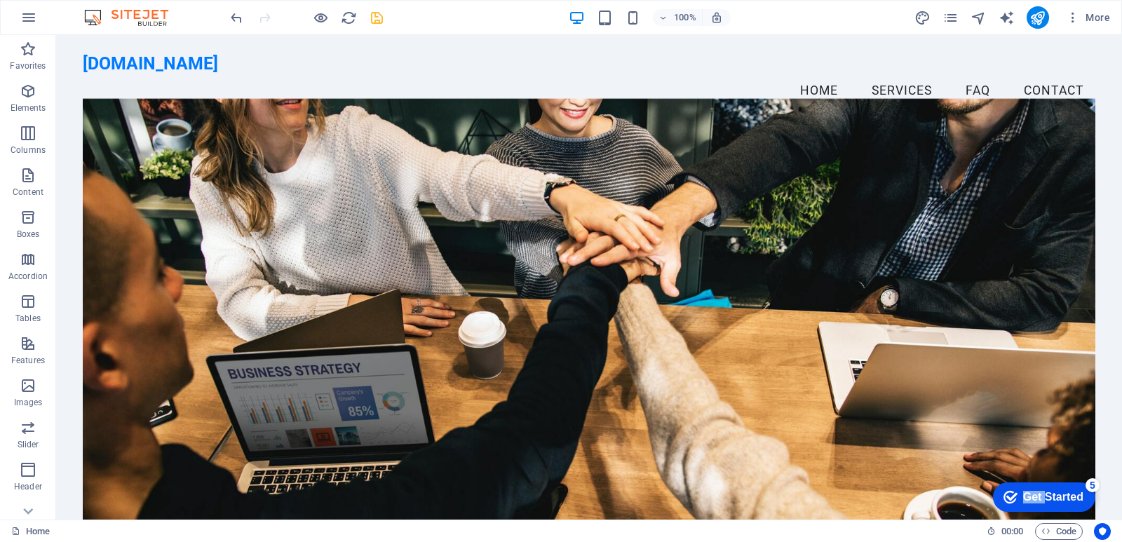
click div "checkmark Get Started 5 First Steps in the Editor Let's guide you through the t…"
click at [691, 421] on figure at bounding box center [589, 318] width 1013 height 441
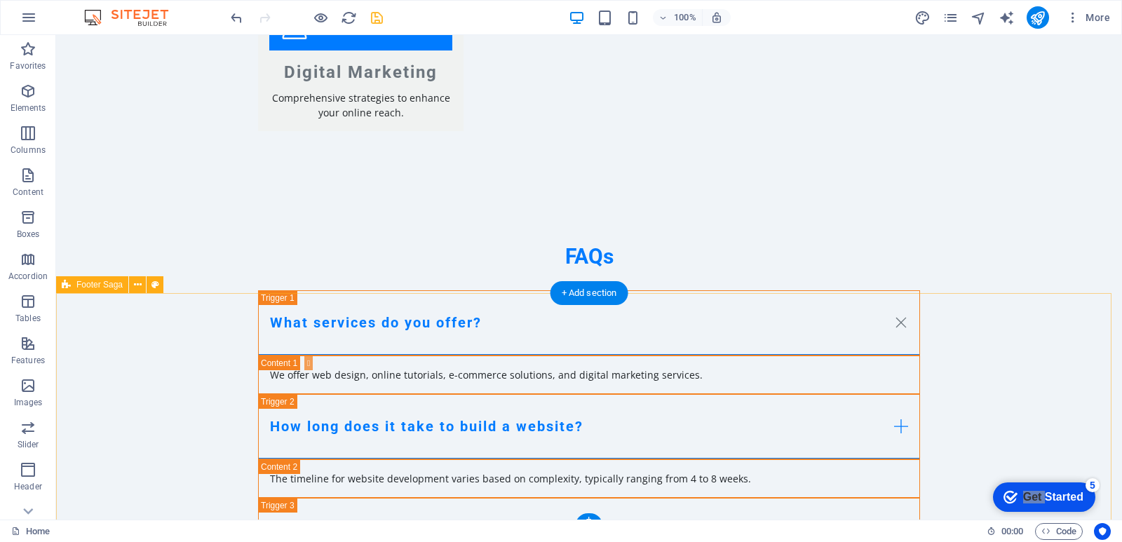
scroll to position [1804, 0]
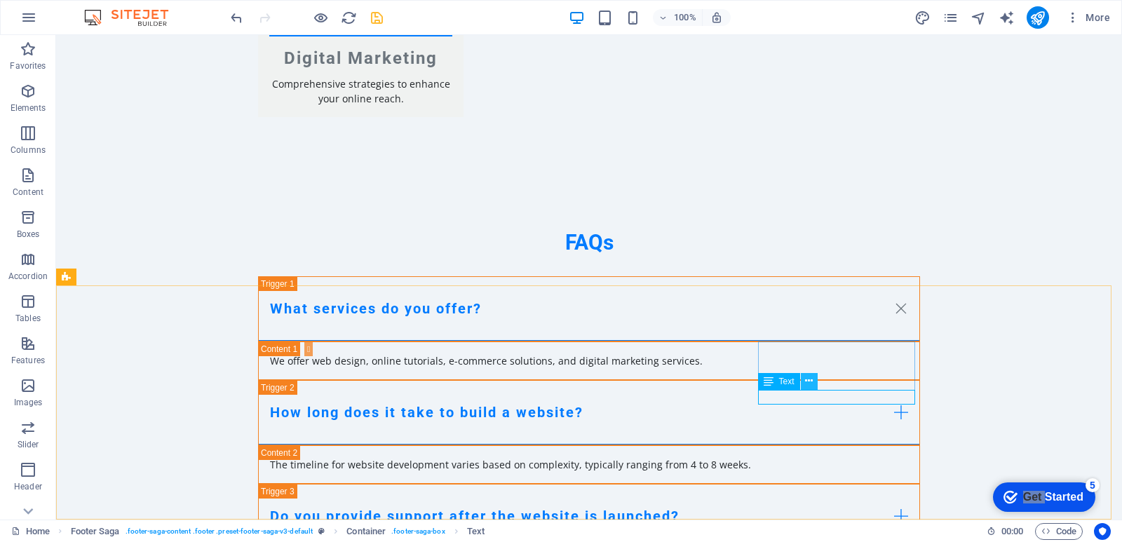
click at [807, 384] on icon at bounding box center [809, 381] width 8 height 15
click at [803, 383] on button at bounding box center [809, 381] width 17 height 17
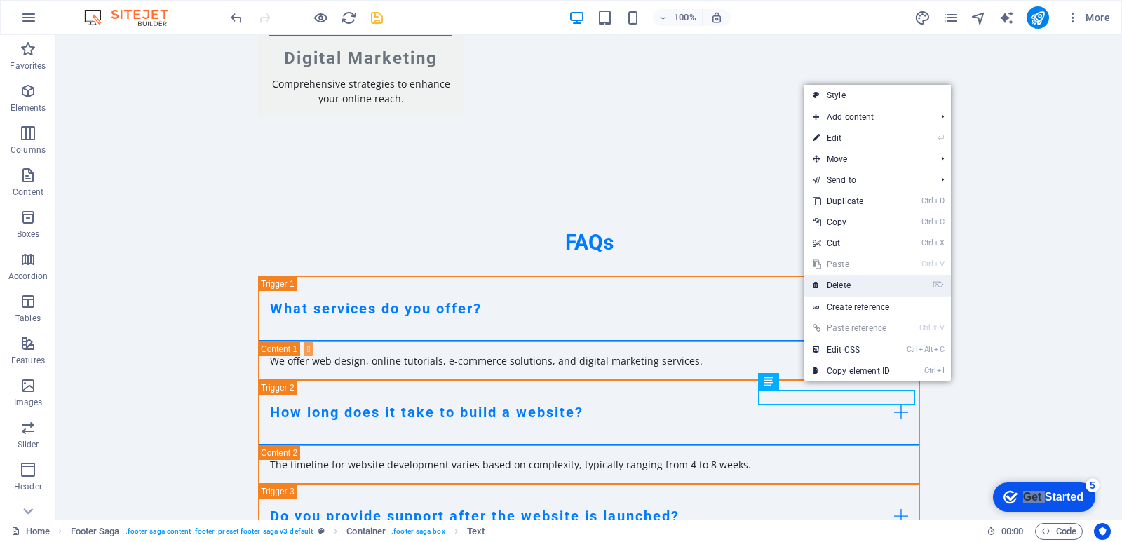
click at [865, 281] on link "⌦ Delete" at bounding box center [851, 285] width 94 height 21
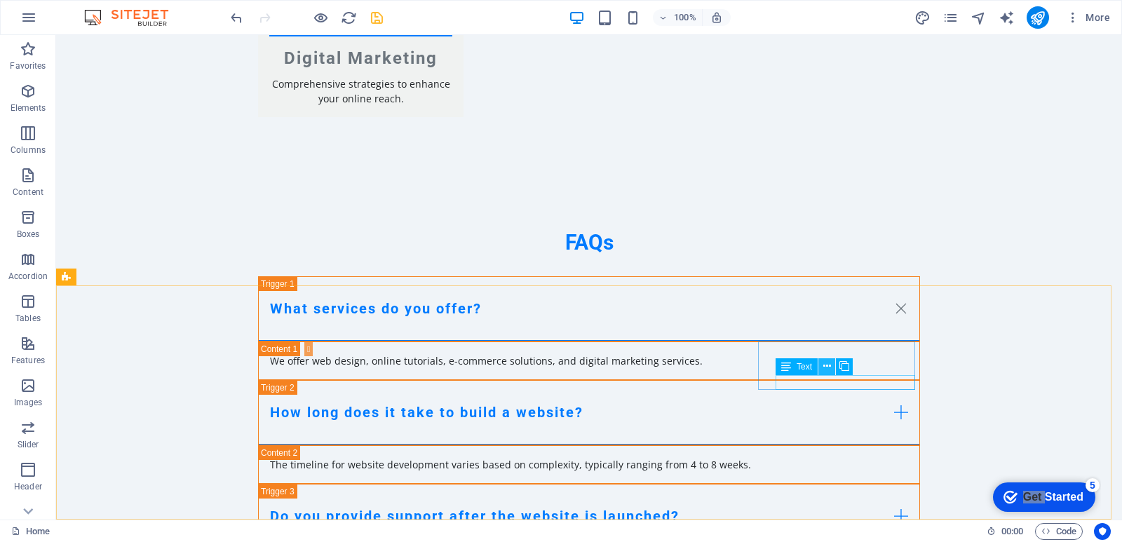
click at [831, 363] on icon at bounding box center [827, 366] width 8 height 15
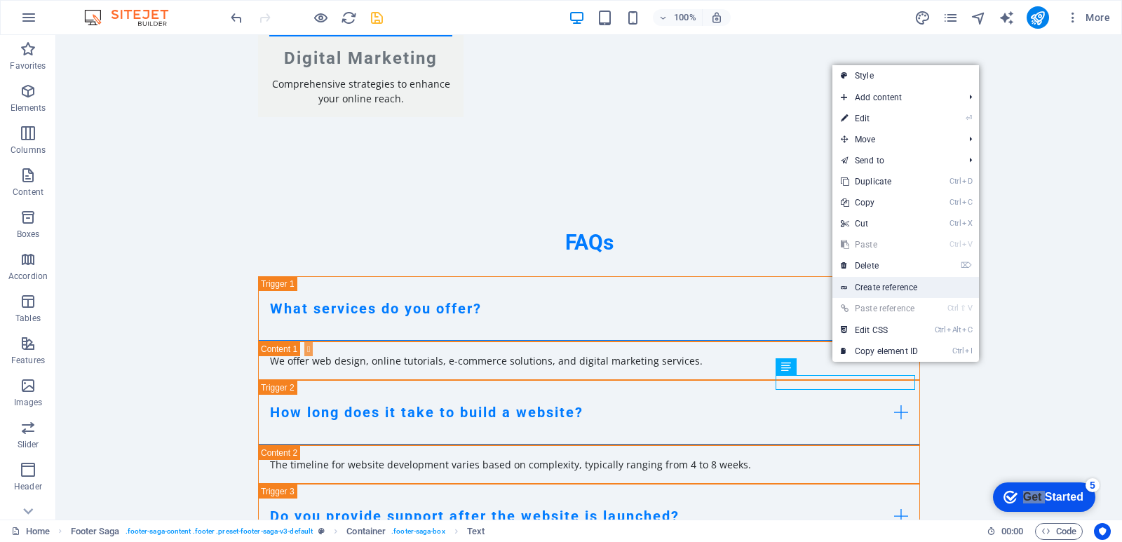
click at [889, 292] on link "Create reference" at bounding box center [905, 287] width 147 height 21
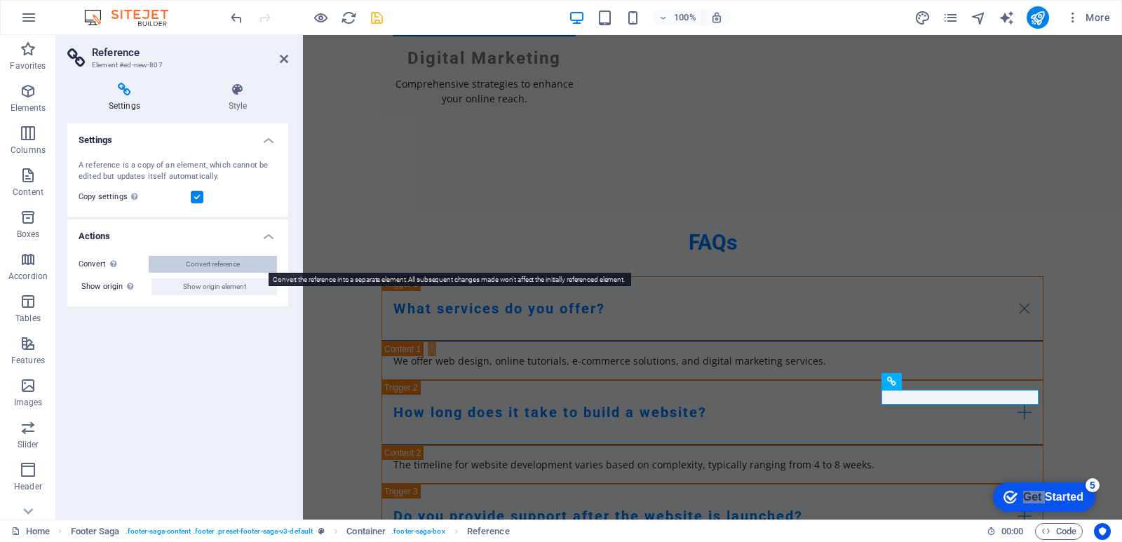
click at [234, 265] on span "Convert reference" at bounding box center [213, 264] width 54 height 17
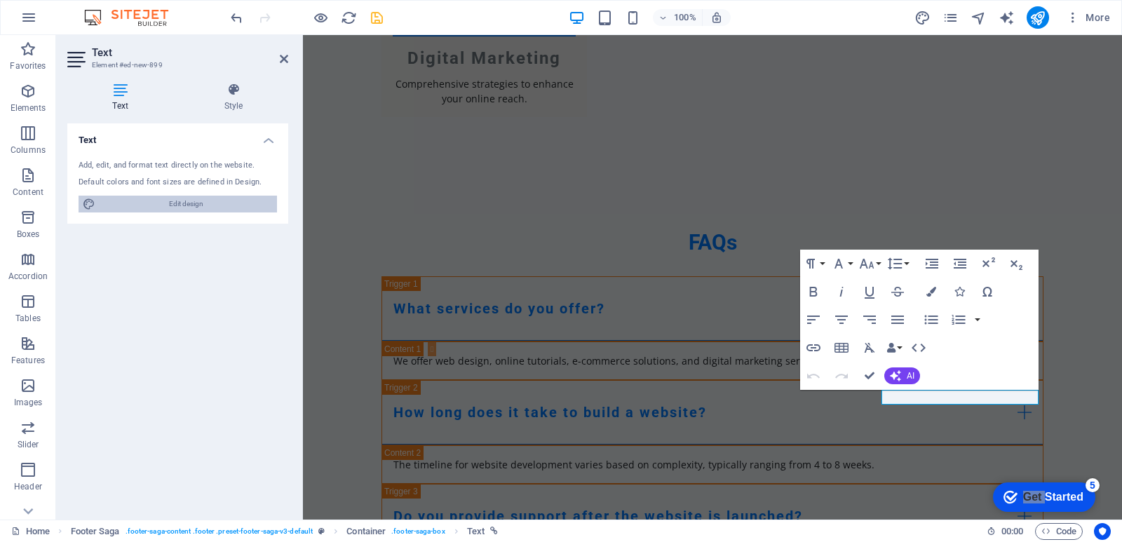
click at [189, 206] on span "Edit design" at bounding box center [186, 204] width 173 height 17
select select "px"
select select "200"
select select "px"
select select "ease-in-out"
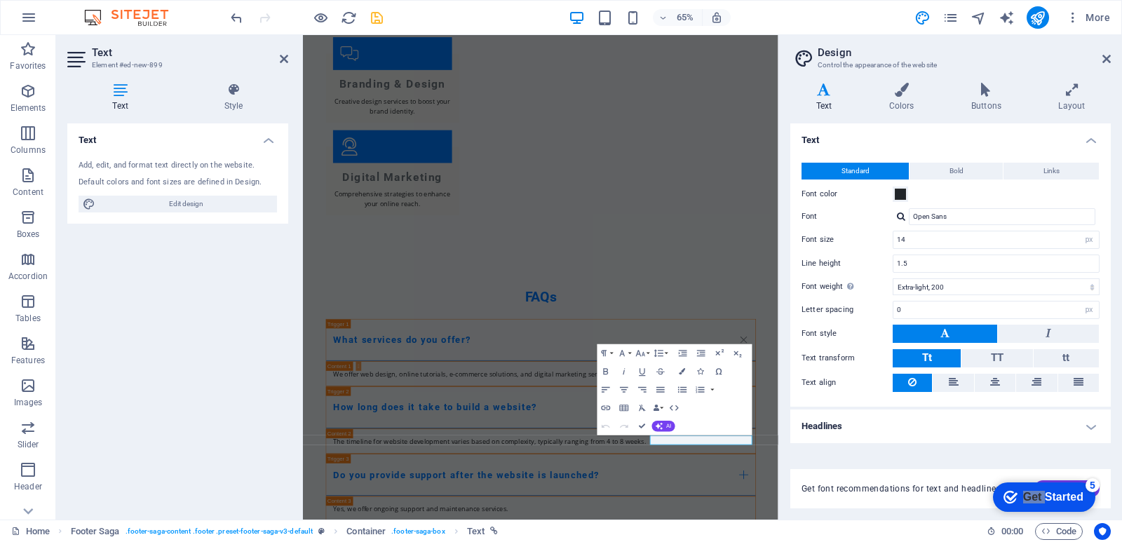
scroll to position [1765, 0]
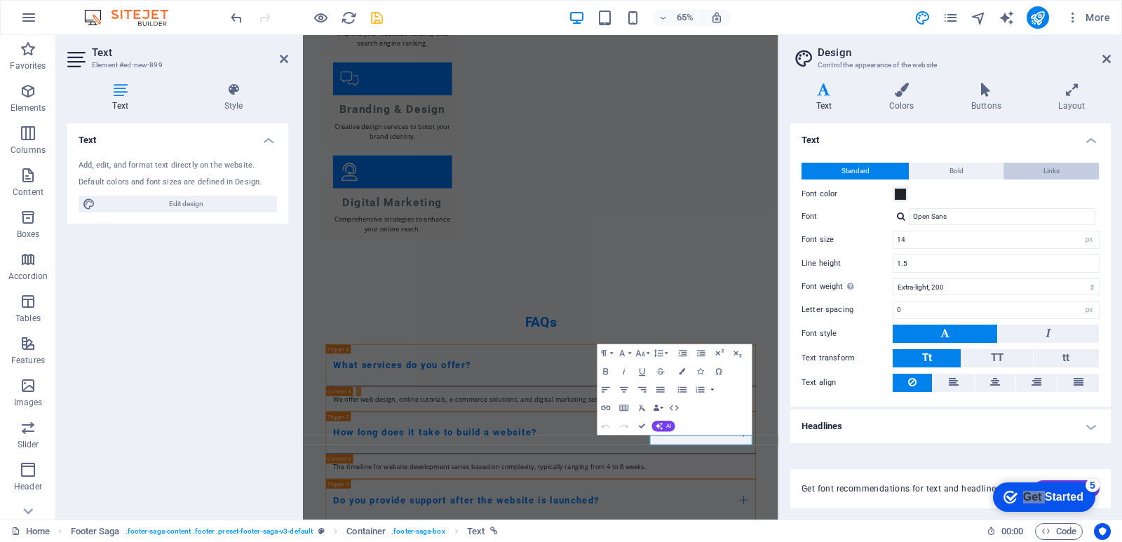
click at [1058, 175] on span "Links" at bounding box center [1052, 171] width 16 height 17
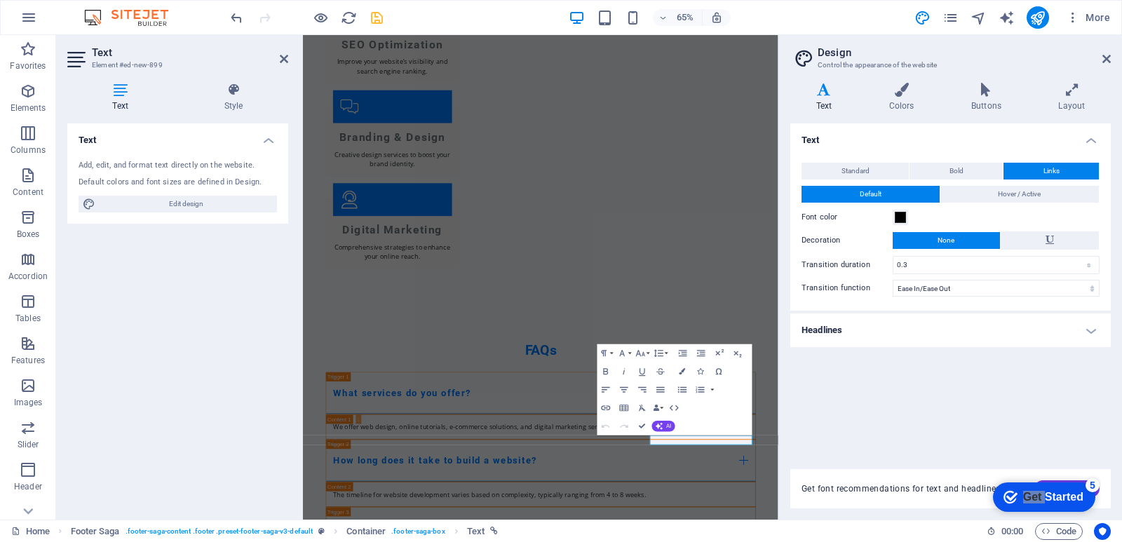
click at [976, 325] on h4 "Headlines" at bounding box center [950, 330] width 320 height 34
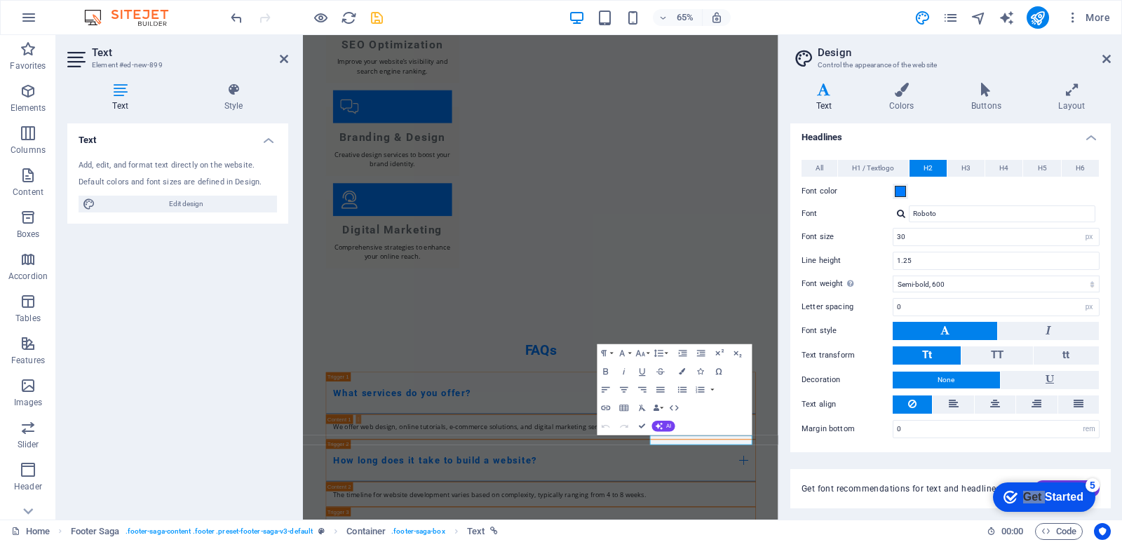
scroll to position [0, 0]
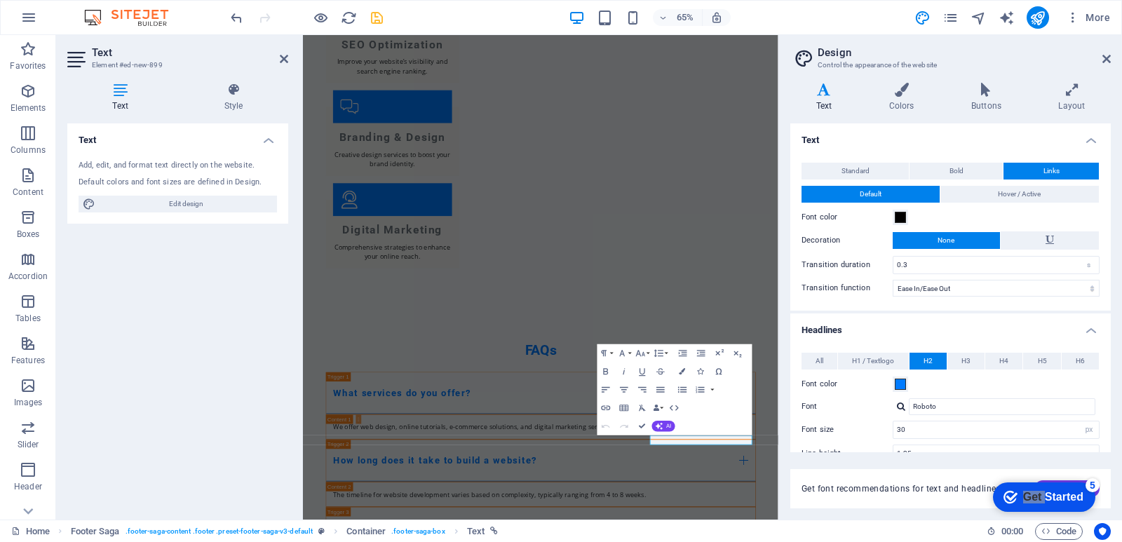
click at [1051, 170] on span "Links" at bounding box center [1052, 171] width 16 height 17
click at [1038, 197] on span "Hover / Active" at bounding box center [1019, 194] width 43 height 17
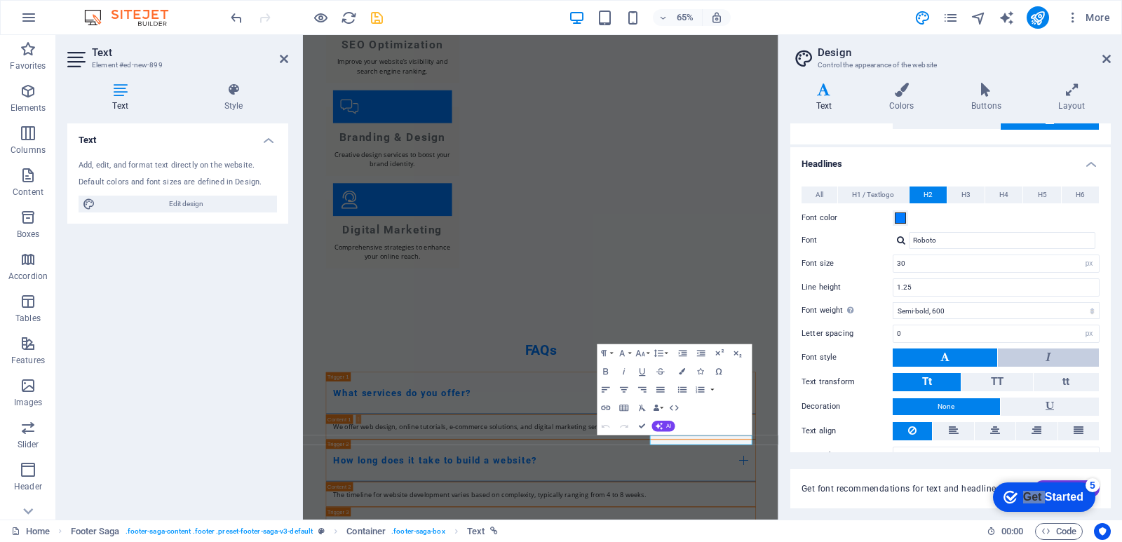
scroll to position [147, 0]
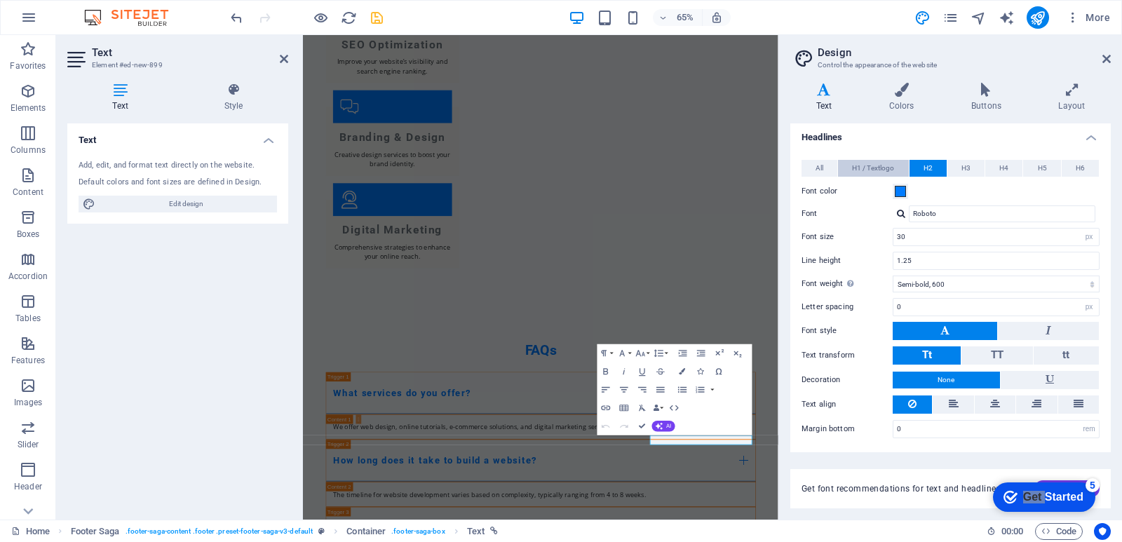
click at [875, 168] on span "H1 / Textlogo" at bounding box center [873, 168] width 42 height 17
click at [822, 163] on span "All" at bounding box center [820, 168] width 8 height 17
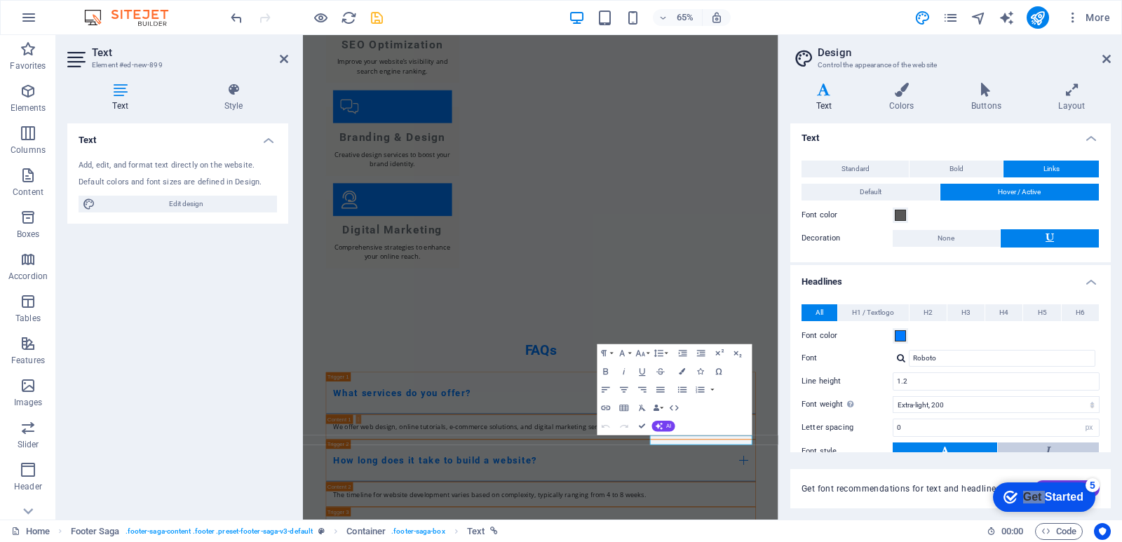
scroll to position [0, 0]
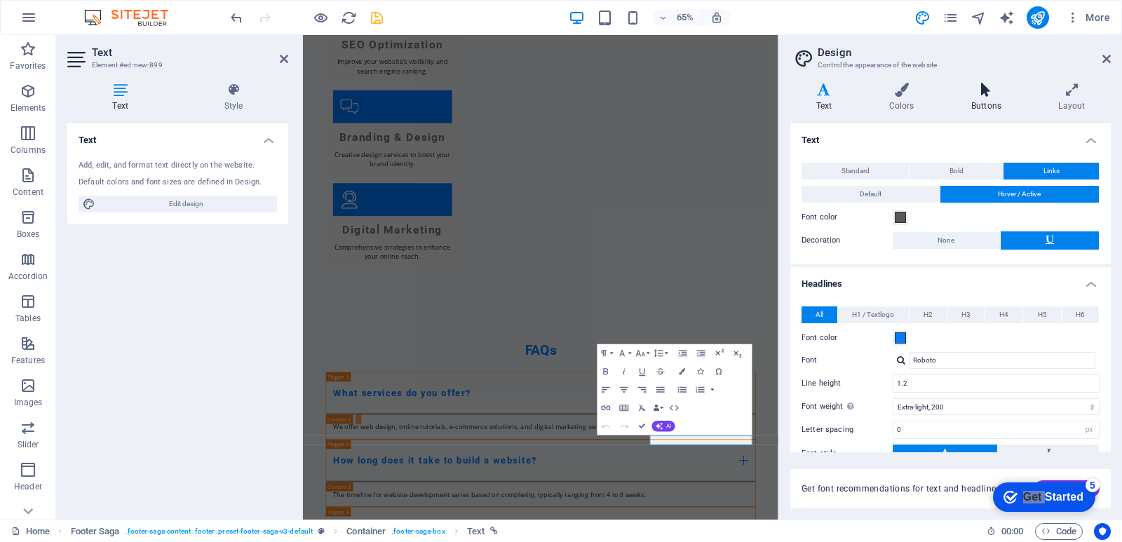
click at [987, 104] on h4 "Buttons" at bounding box center [988, 97] width 87 height 29
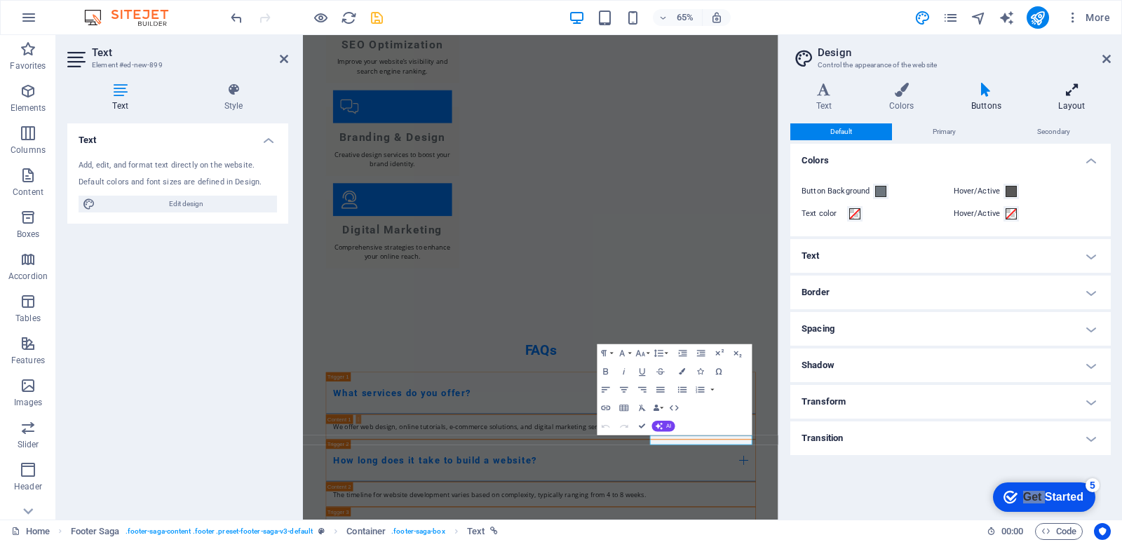
click at [1074, 100] on h4 "Layout" at bounding box center [1072, 97] width 78 height 29
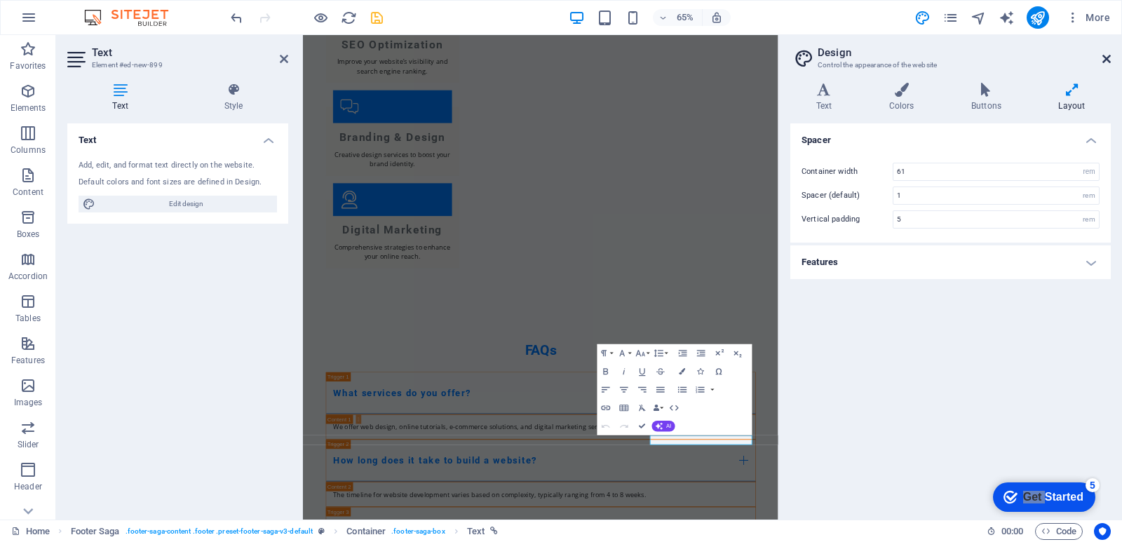
click at [1102, 55] on icon at bounding box center [1106, 58] width 8 height 11
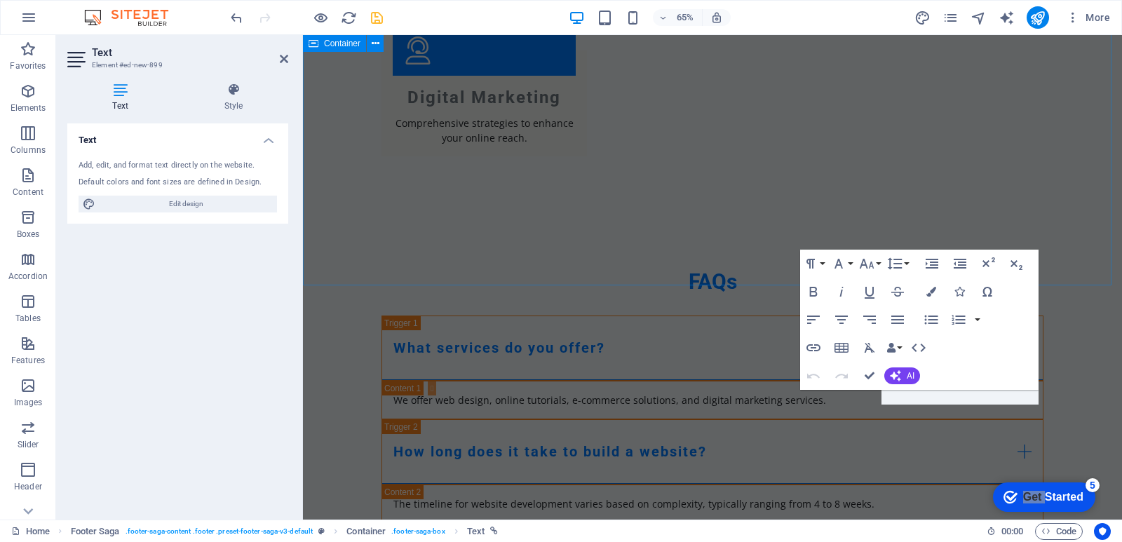
scroll to position [1804, 0]
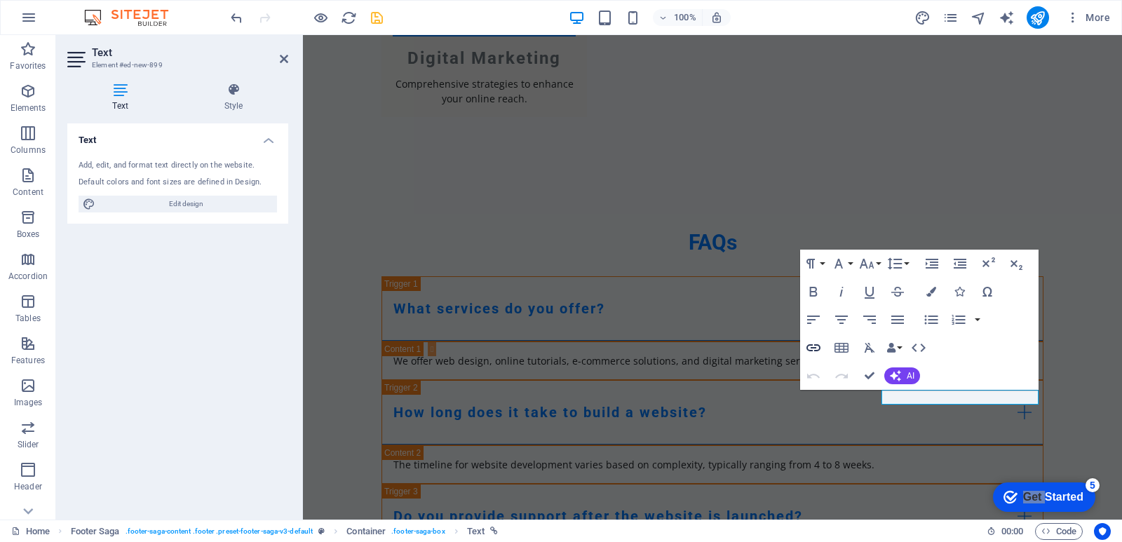
click at [811, 350] on icon "button" at bounding box center [813, 347] width 14 height 7
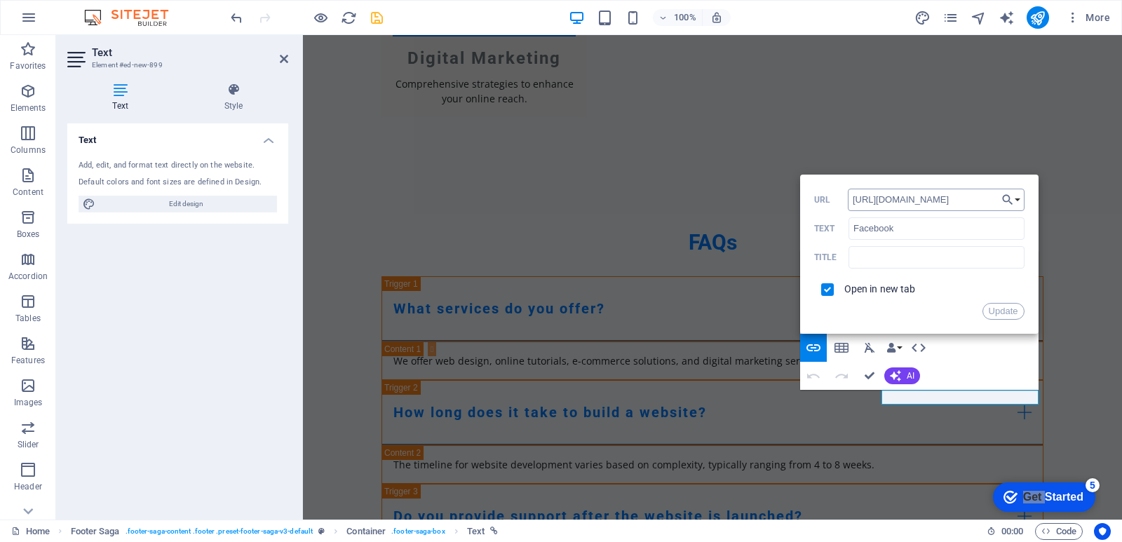
scroll to position [0, 15]
type input "https://www.facebook.com/uplinkonline"
click at [964, 248] on input "text" at bounding box center [936, 257] width 175 height 22
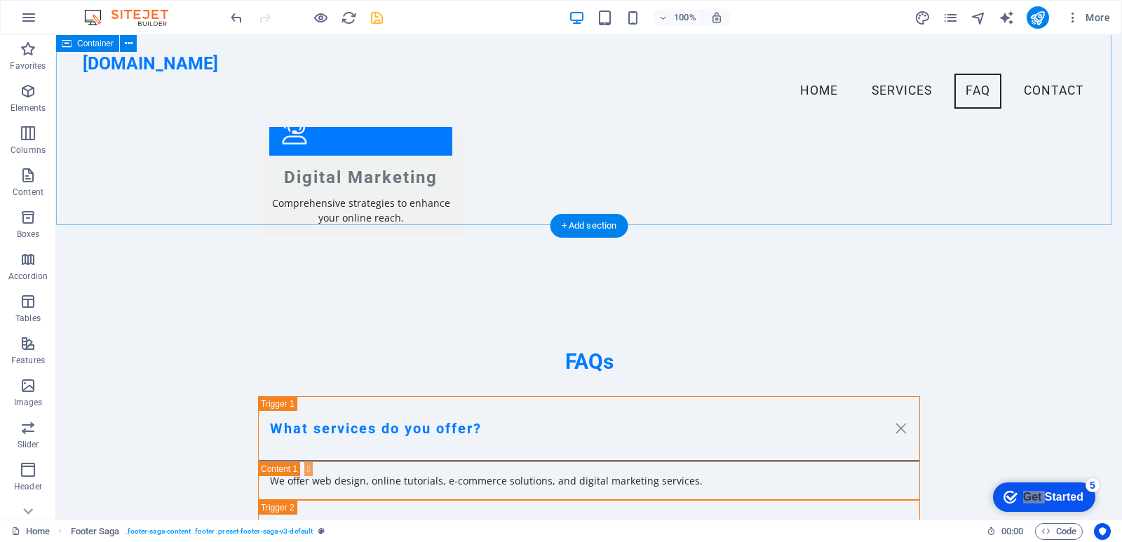
scroll to position [1314, 0]
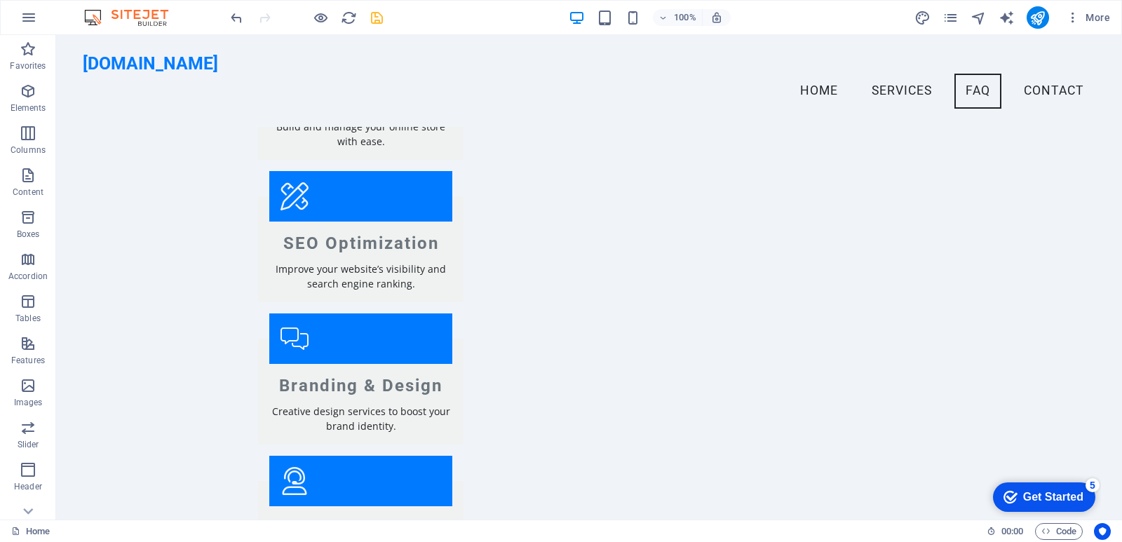
click at [1093, 486] on div "5" at bounding box center [1093, 485] width 14 height 14
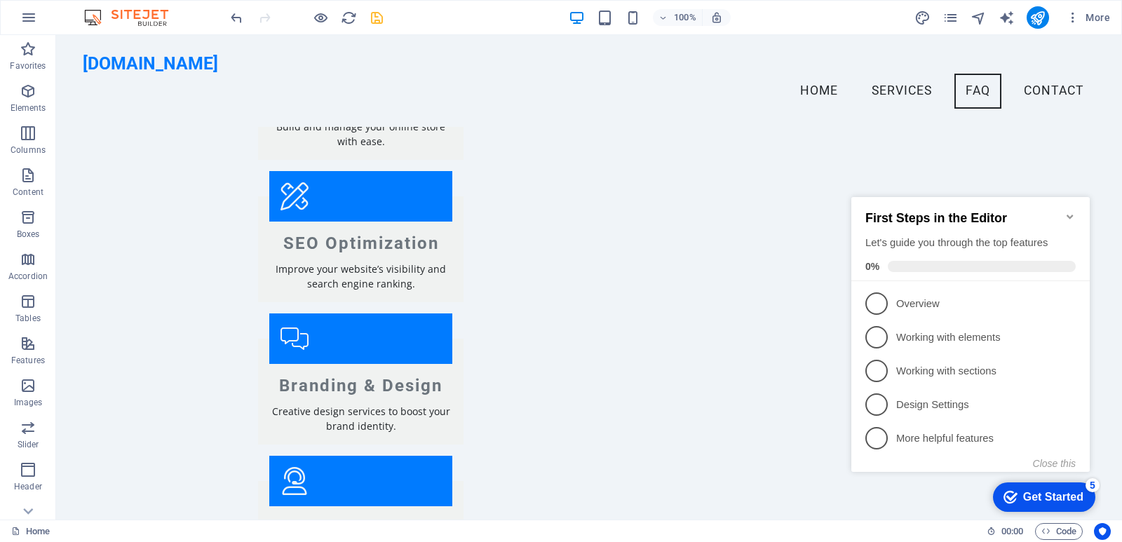
click at [1075, 495] on div "Get Started" at bounding box center [1053, 497] width 60 height 13
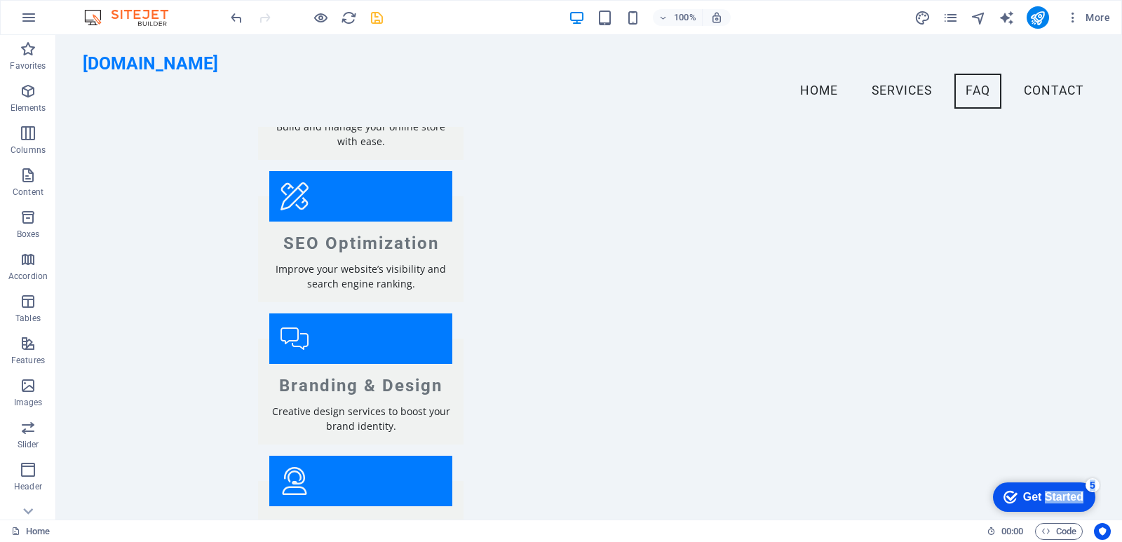
click at [1084, 504] on div "Get Started" at bounding box center [1053, 497] width 60 height 13
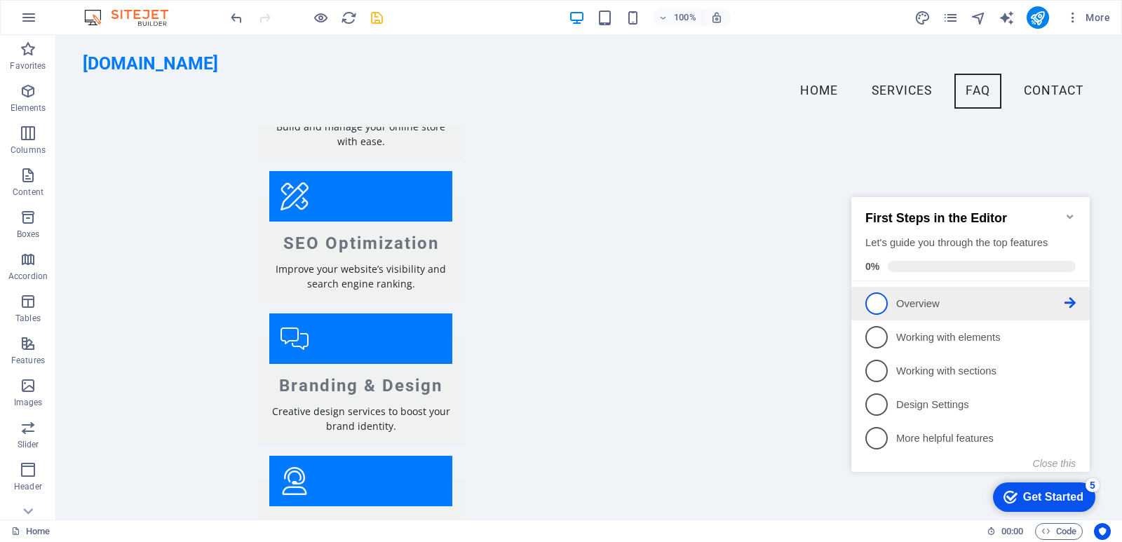
click at [1035, 305] on p "Overview - incomplete" at bounding box center [980, 304] width 168 height 15
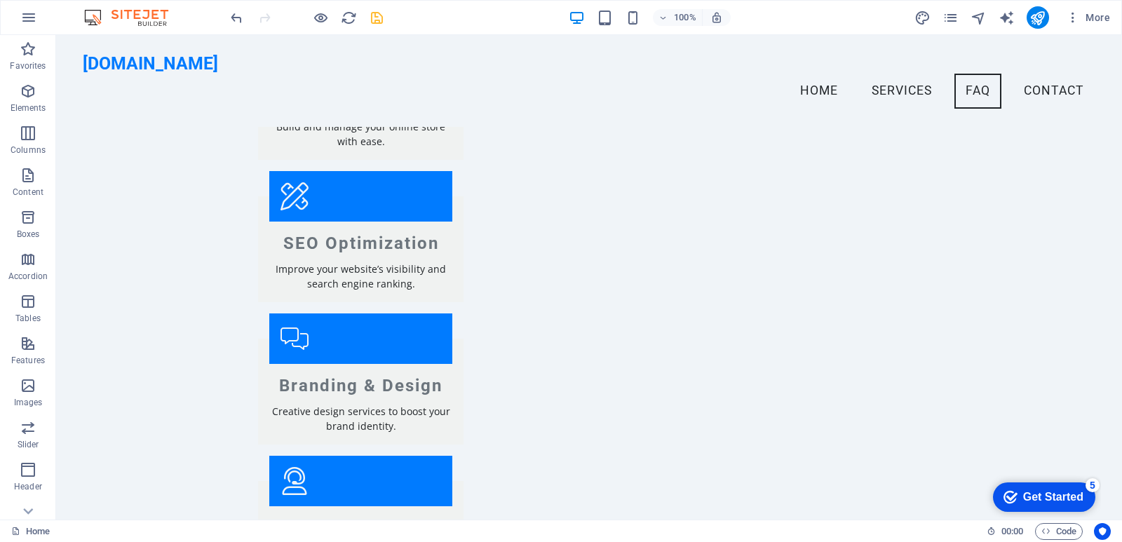
click at [1095, 512] on div "checkmark Get Started 5" at bounding box center [1044, 496] width 102 height 29
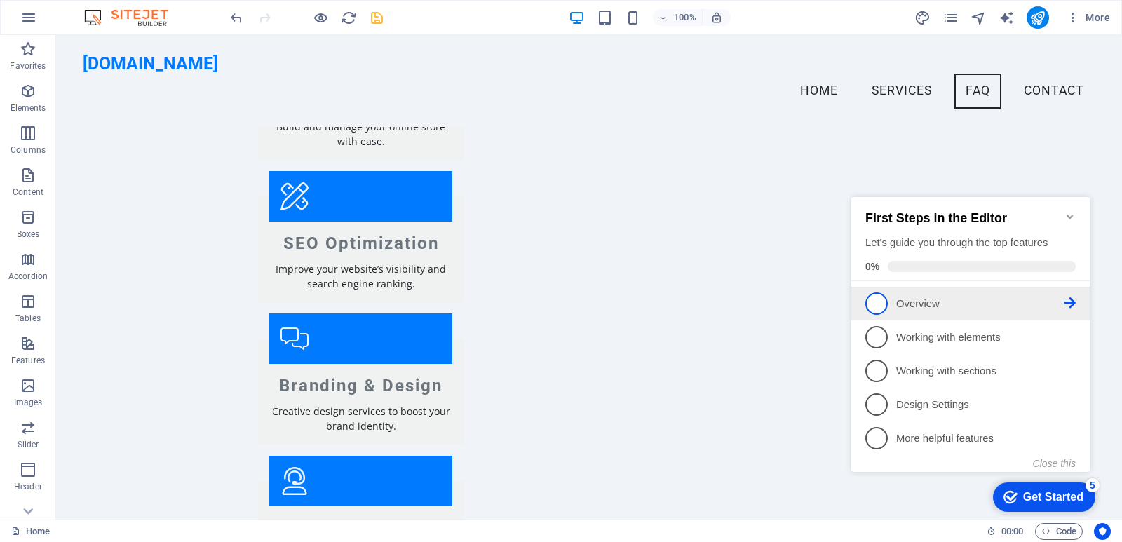
click at [1073, 303] on icon at bounding box center [1070, 302] width 11 height 11
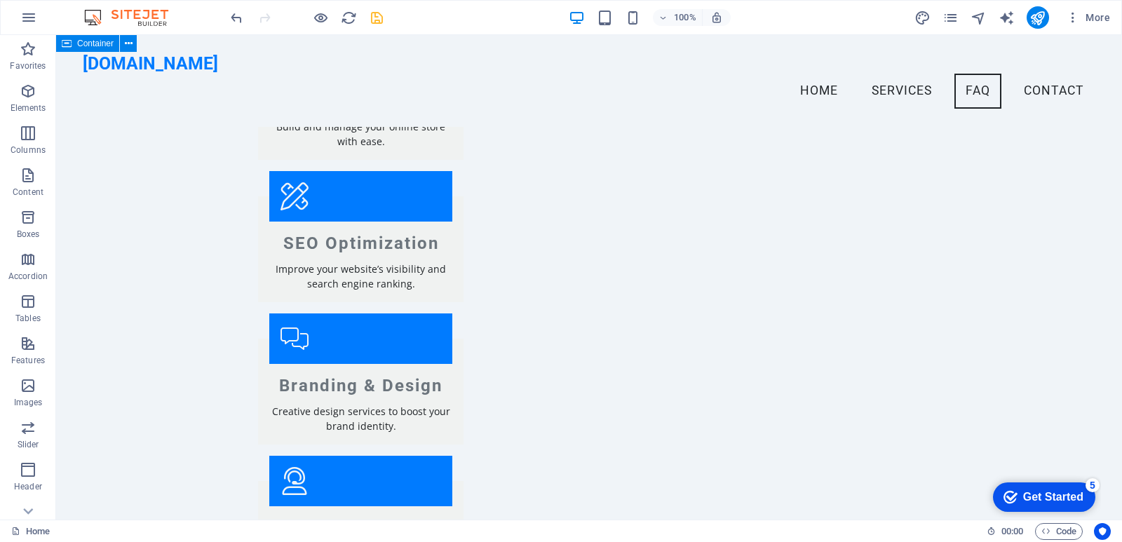
click at [95, 45] on span "Container" at bounding box center [95, 43] width 36 height 8
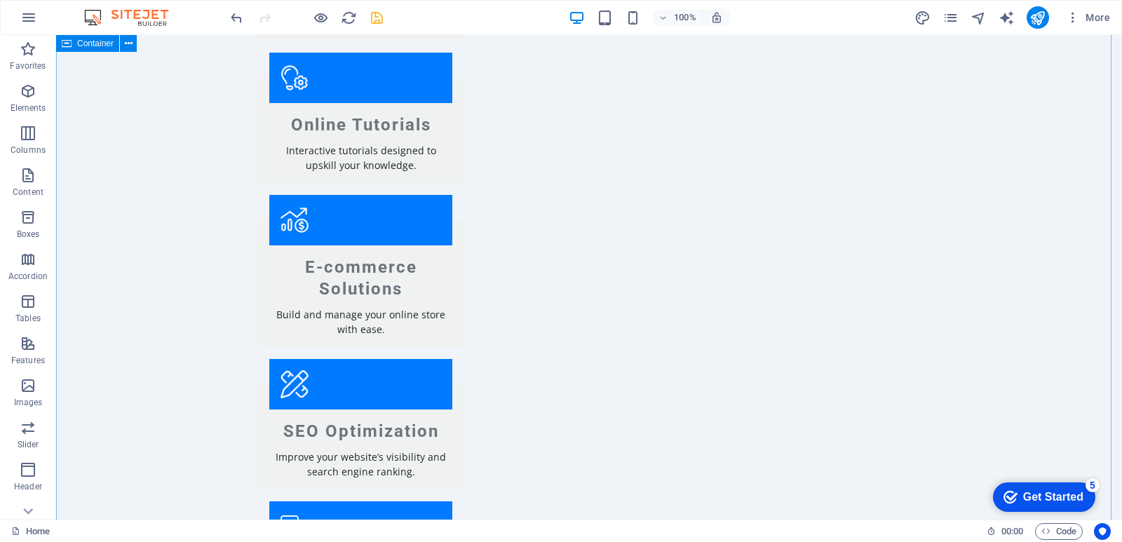
scroll to position [1244, 0]
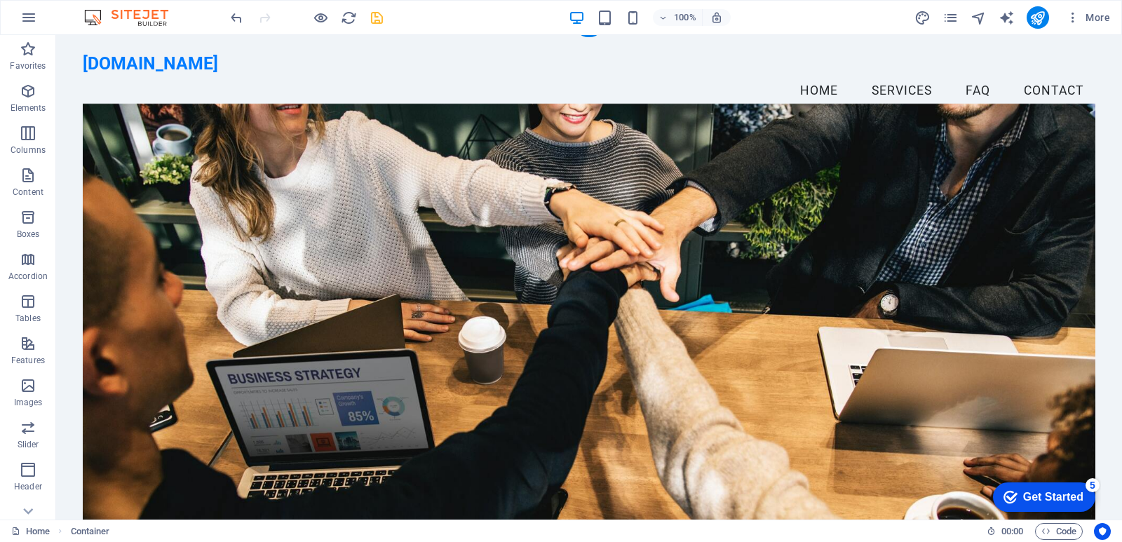
scroll to position [0, 0]
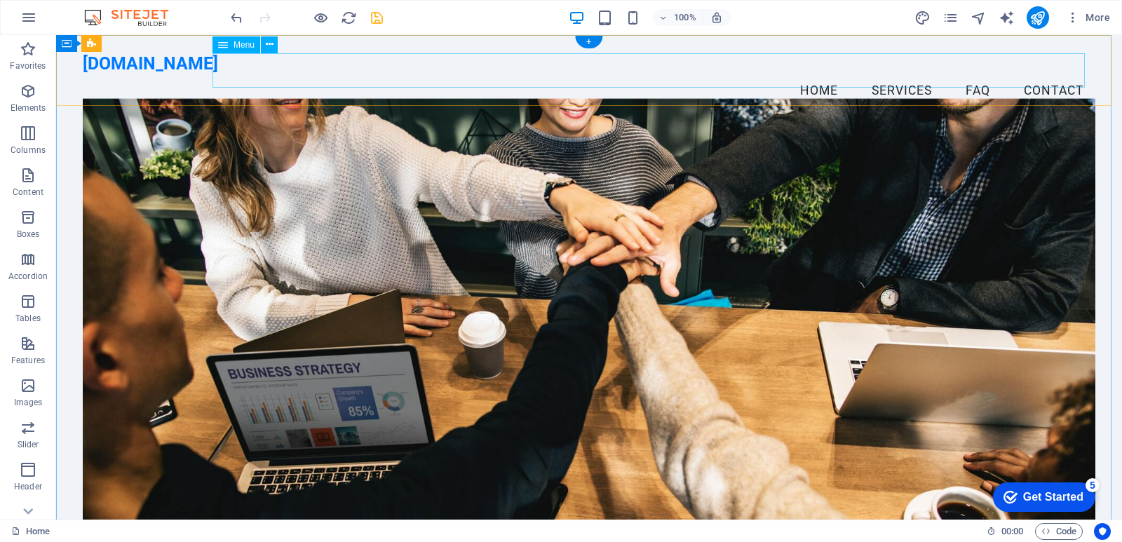
click at [900, 78] on nav "Home Services FAQ Contact" at bounding box center [589, 91] width 1013 height 35
click at [896, 77] on nav "Home Services FAQ Contact" at bounding box center [589, 91] width 1013 height 35
select select
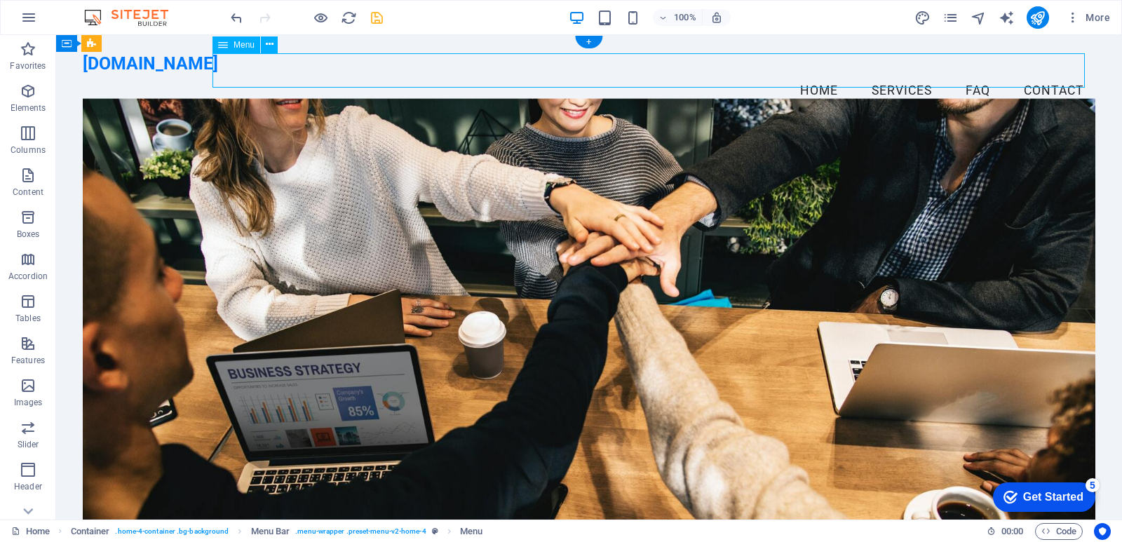
select select
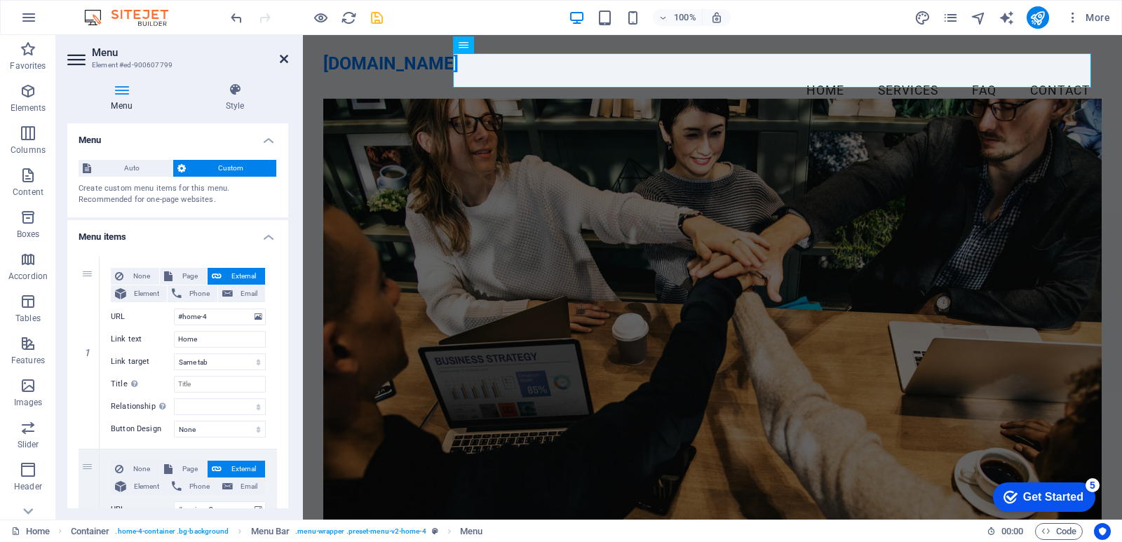
click at [283, 58] on icon at bounding box center [284, 58] width 8 height 11
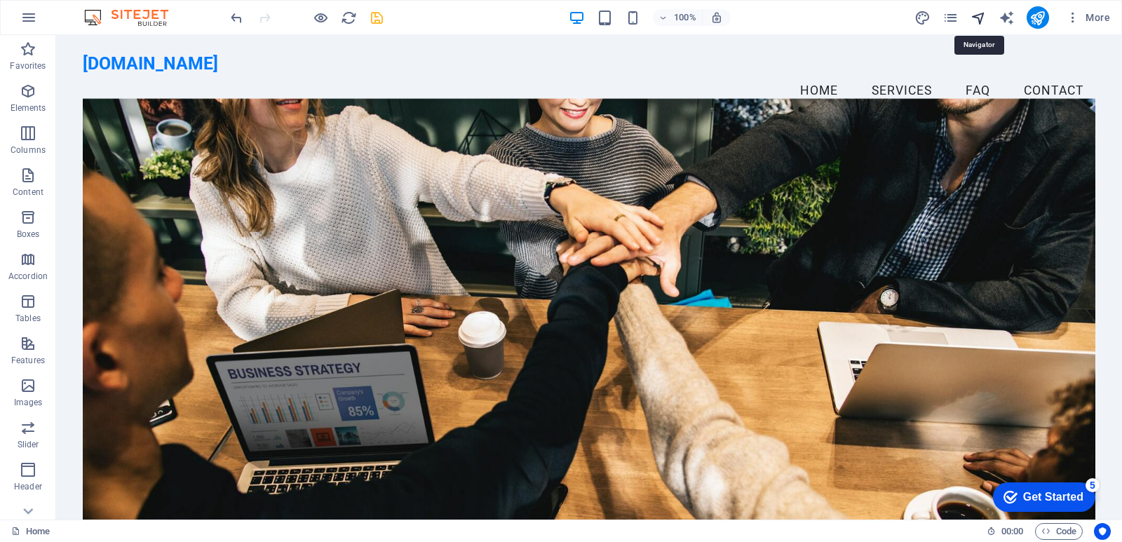
click at [982, 13] on icon "navigator" at bounding box center [979, 18] width 16 height 16
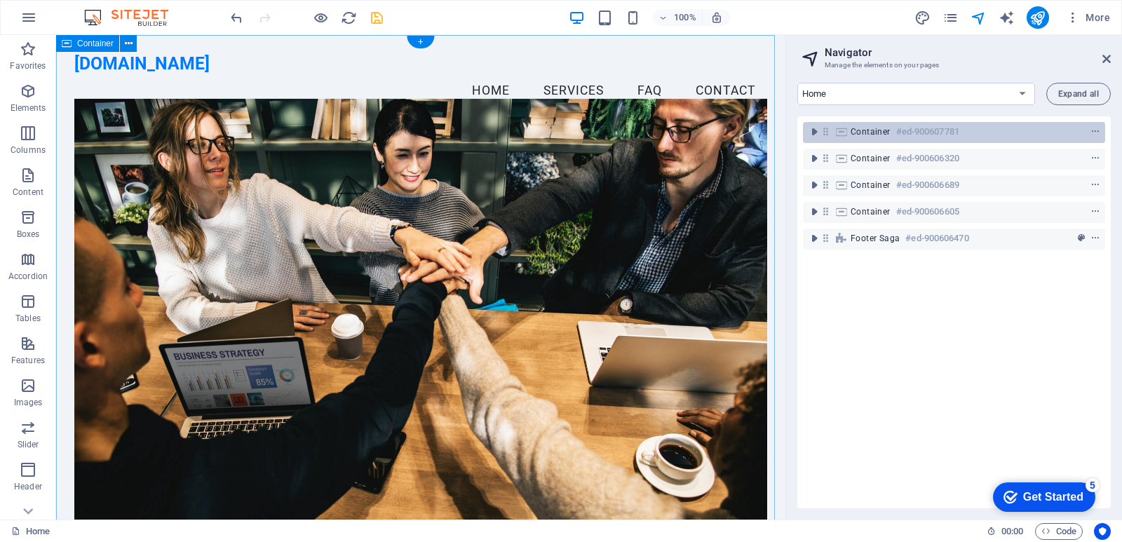
click at [933, 137] on h6 "#ed-900607781" at bounding box center [927, 131] width 63 height 17
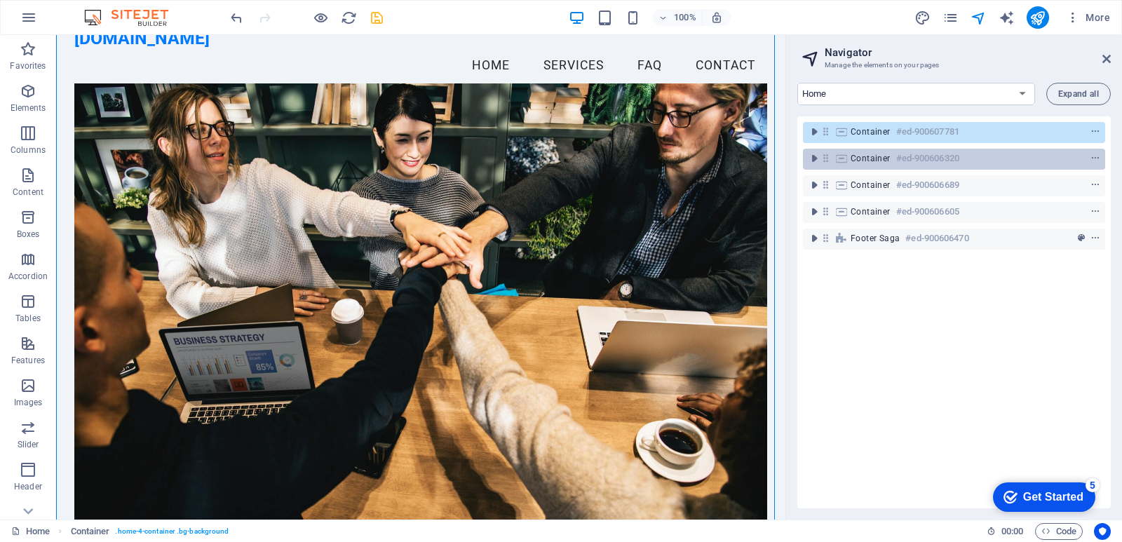
click at [937, 161] on h6 "#ed-900606320" at bounding box center [927, 158] width 63 height 17
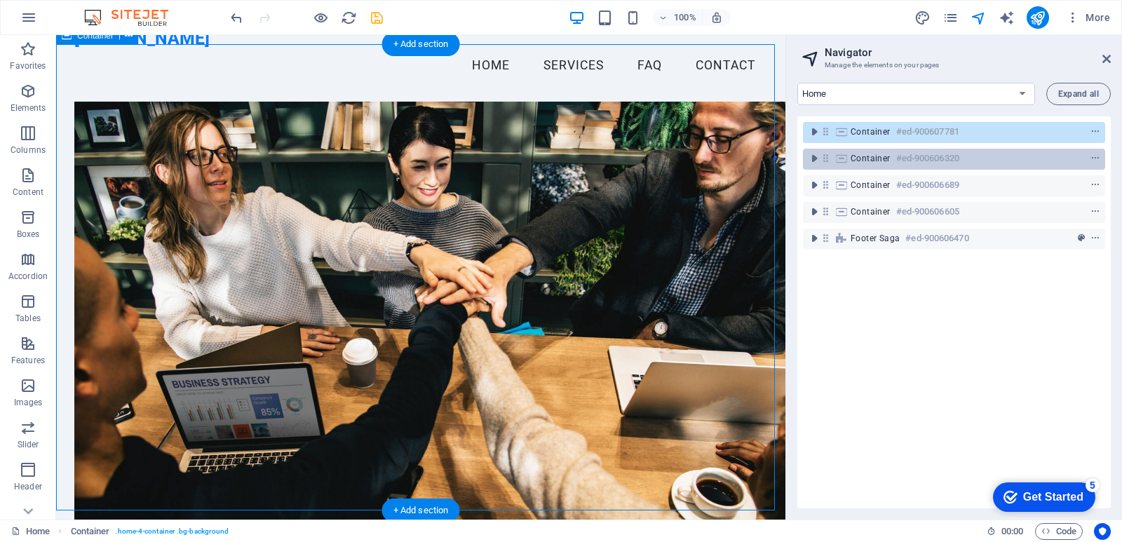
scroll to position [526, 0]
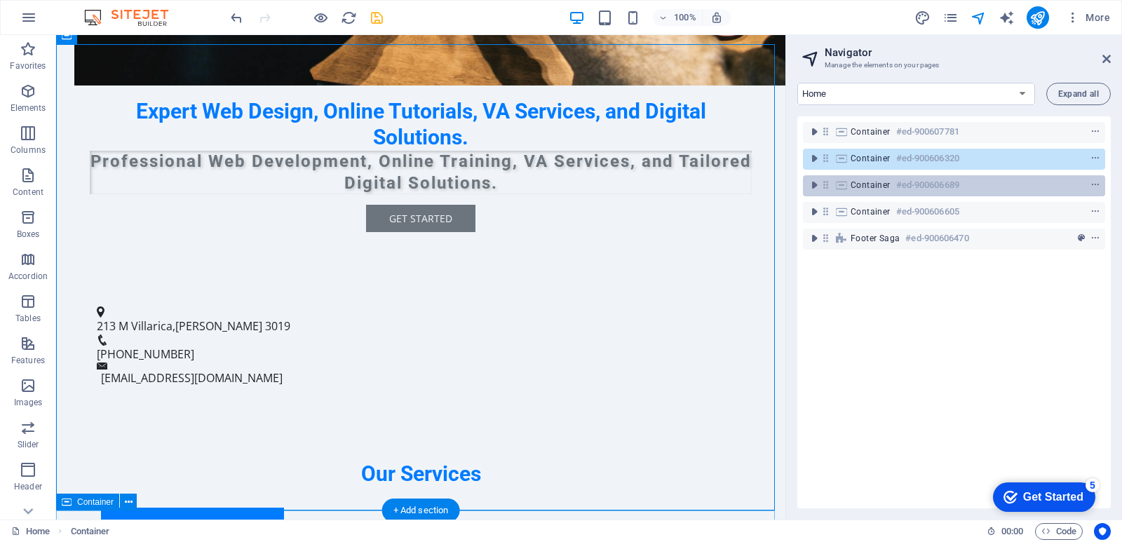
click at [931, 182] on h6 "#ed-900606689" at bounding box center [927, 185] width 63 height 17
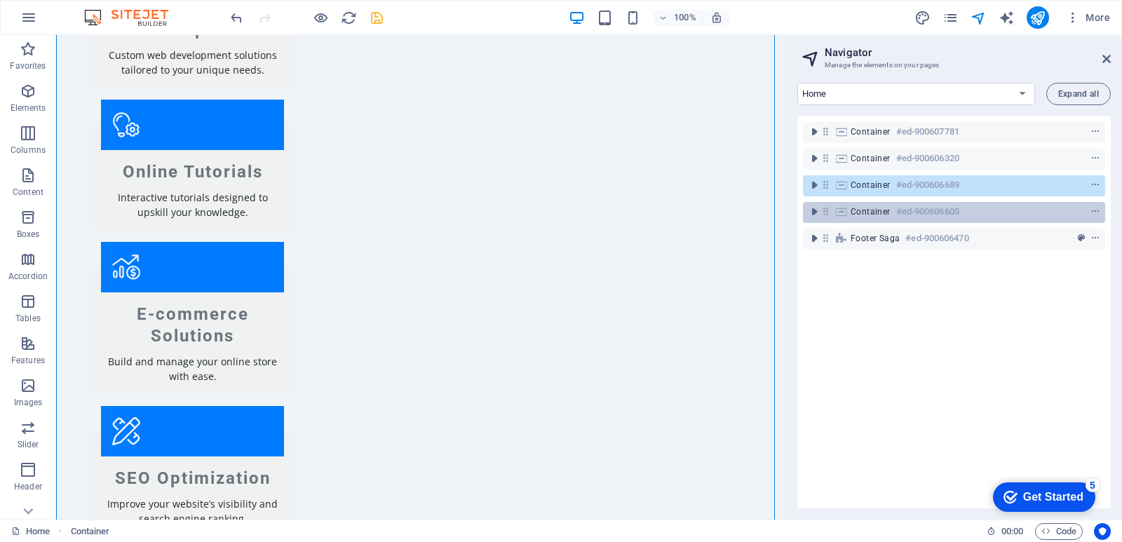
click at [930, 202] on div "Container #ed-900606605" at bounding box center [954, 212] width 302 height 21
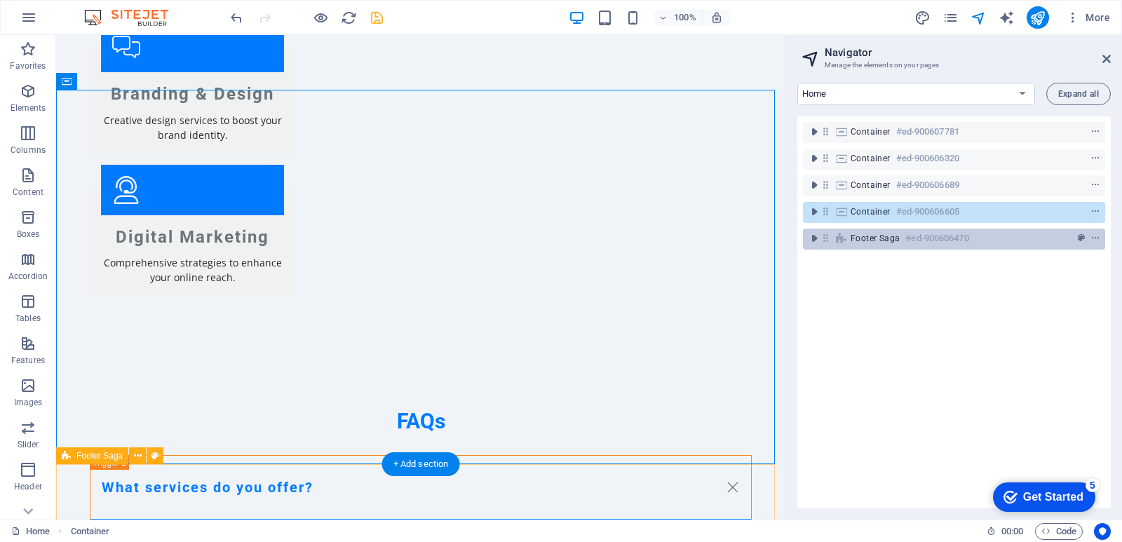
click at [933, 234] on h6 "#ed-900606470" at bounding box center [936, 238] width 63 height 17
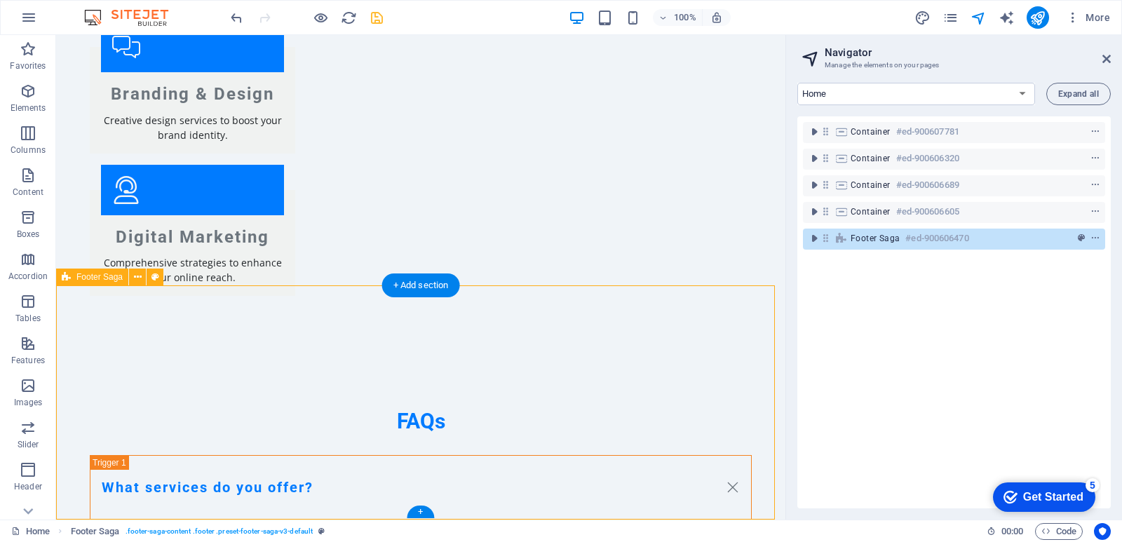
scroll to position [1804, 0]
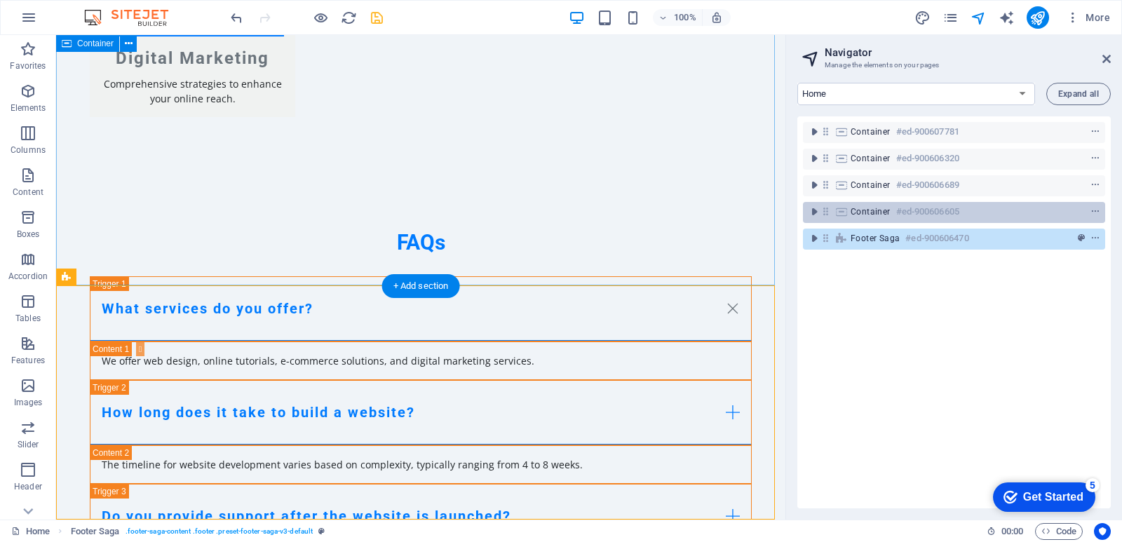
click at [929, 213] on h6 "#ed-900606605" at bounding box center [927, 211] width 63 height 17
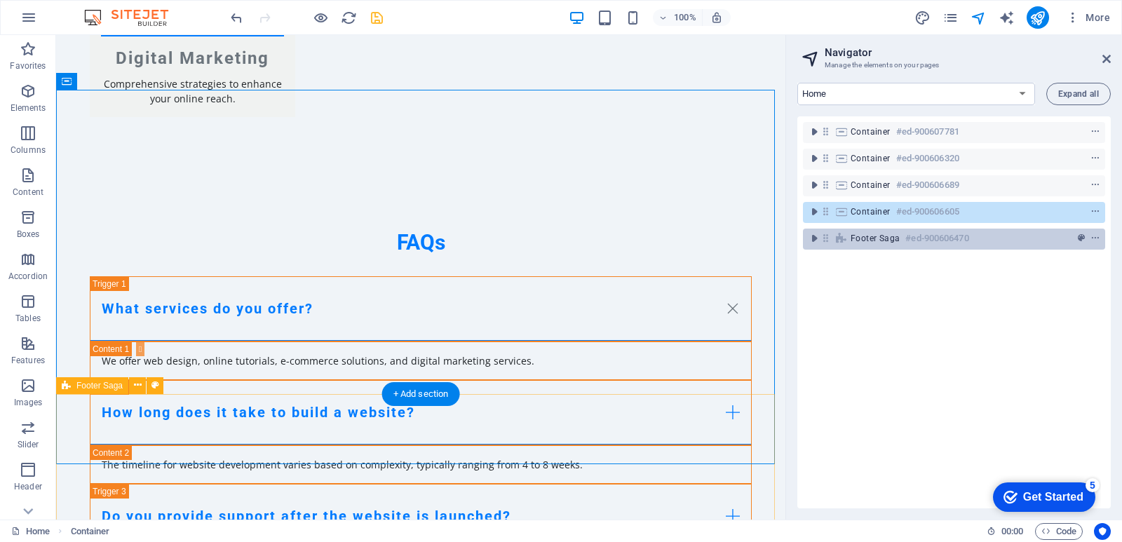
scroll to position [1626, 0]
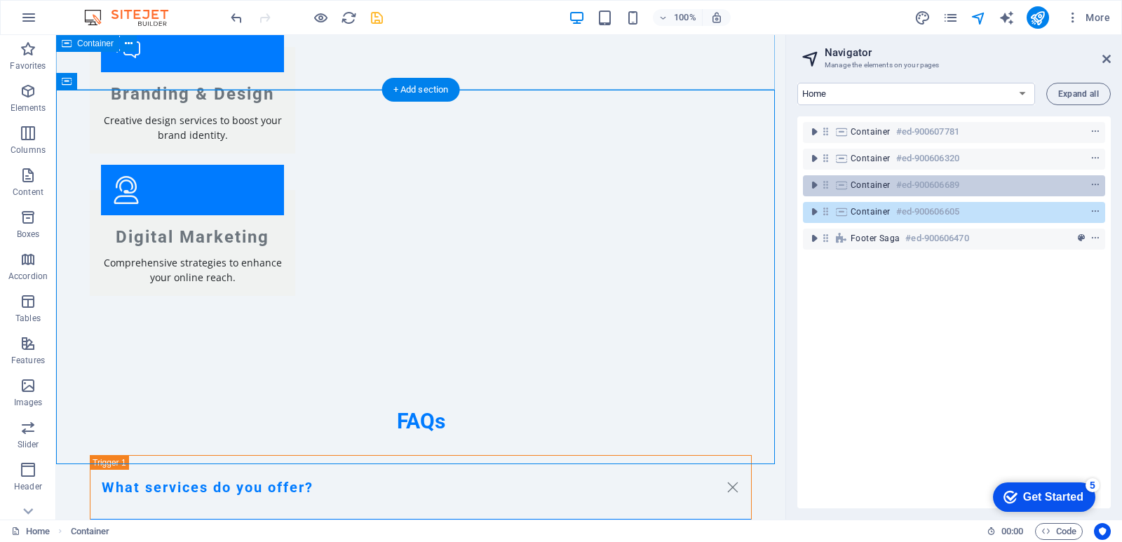
click at [939, 175] on div "Container #ed-900606689" at bounding box center [954, 185] width 302 height 21
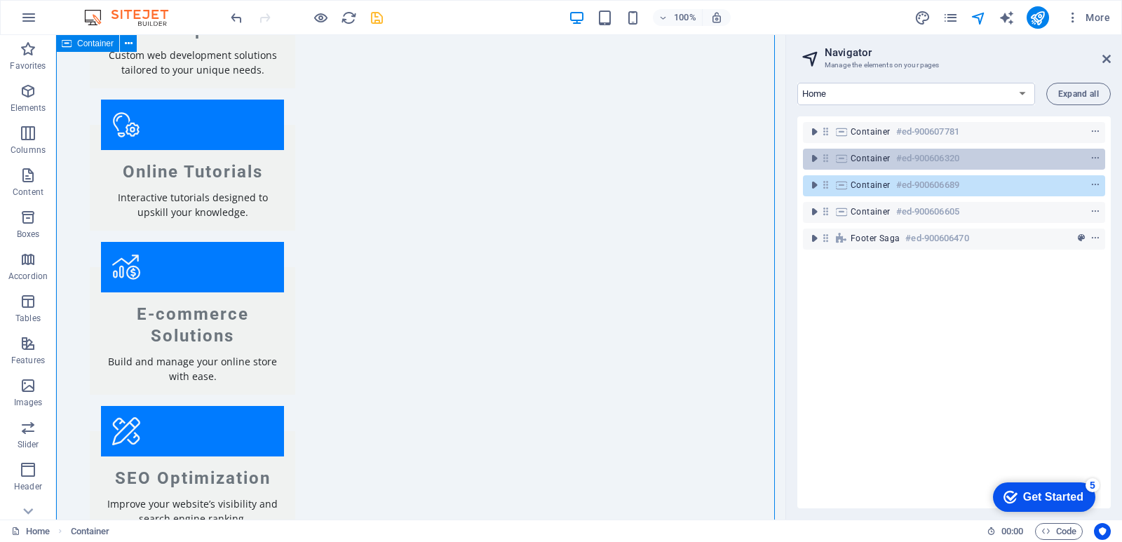
click at [934, 153] on h6 "#ed-900606320" at bounding box center [927, 158] width 63 height 17
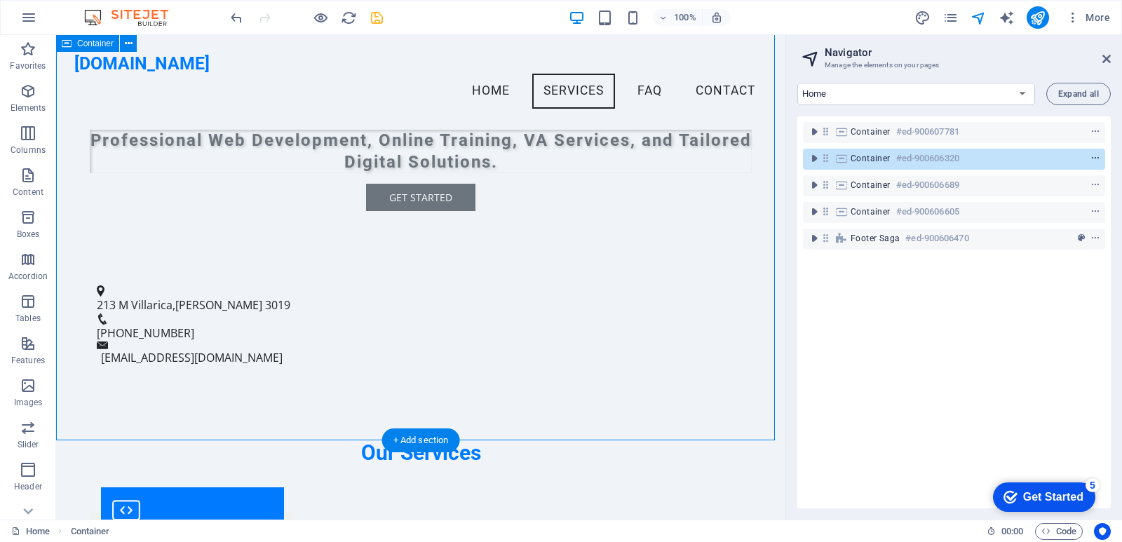
click at [1091, 158] on icon "context-menu" at bounding box center [1096, 159] width 10 height 10
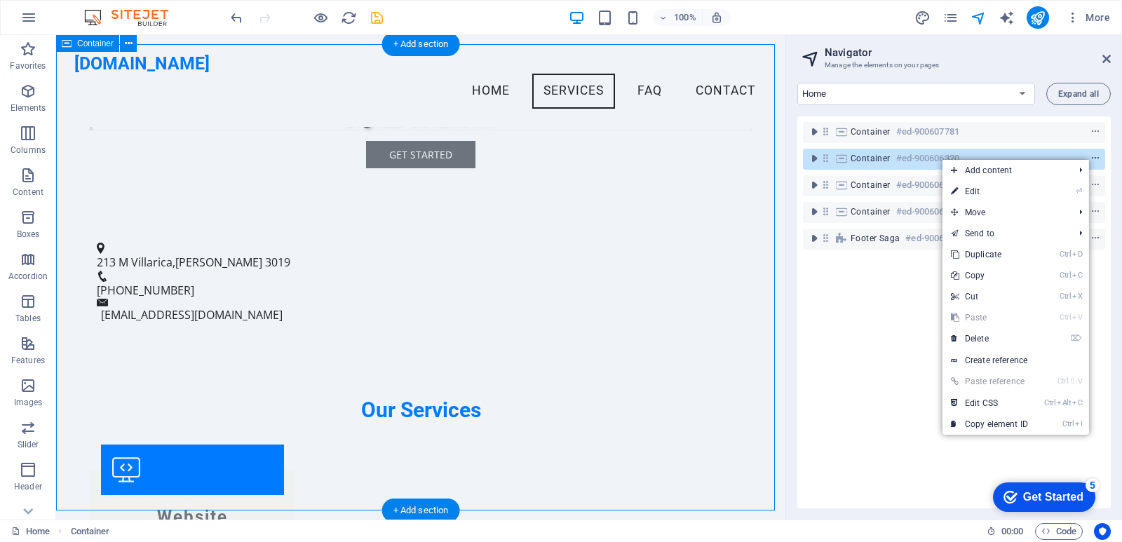
scroll to position [456, 0]
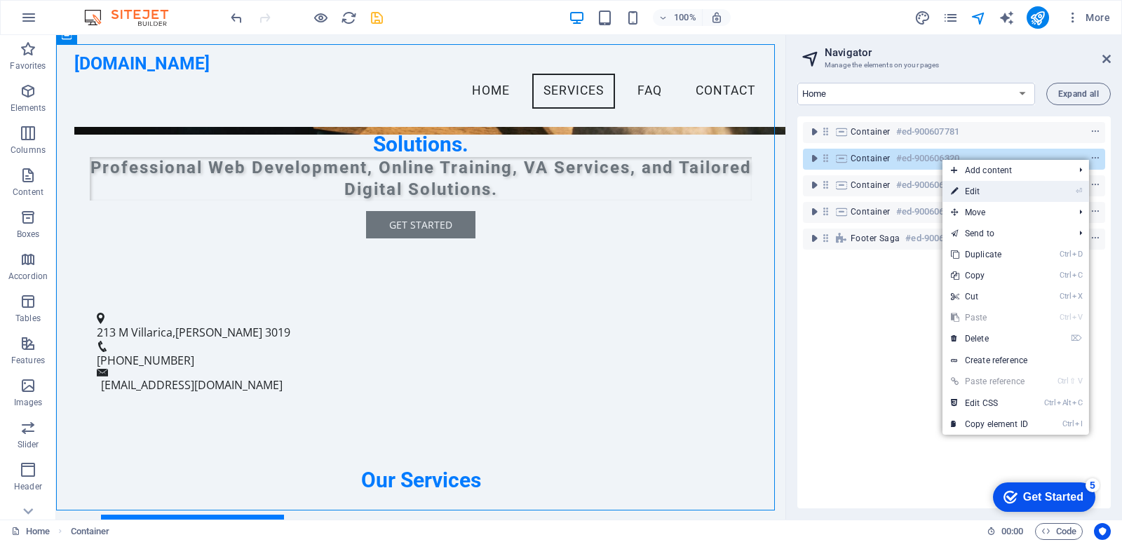
click at [1033, 196] on link "⏎ Edit" at bounding box center [990, 191] width 94 height 21
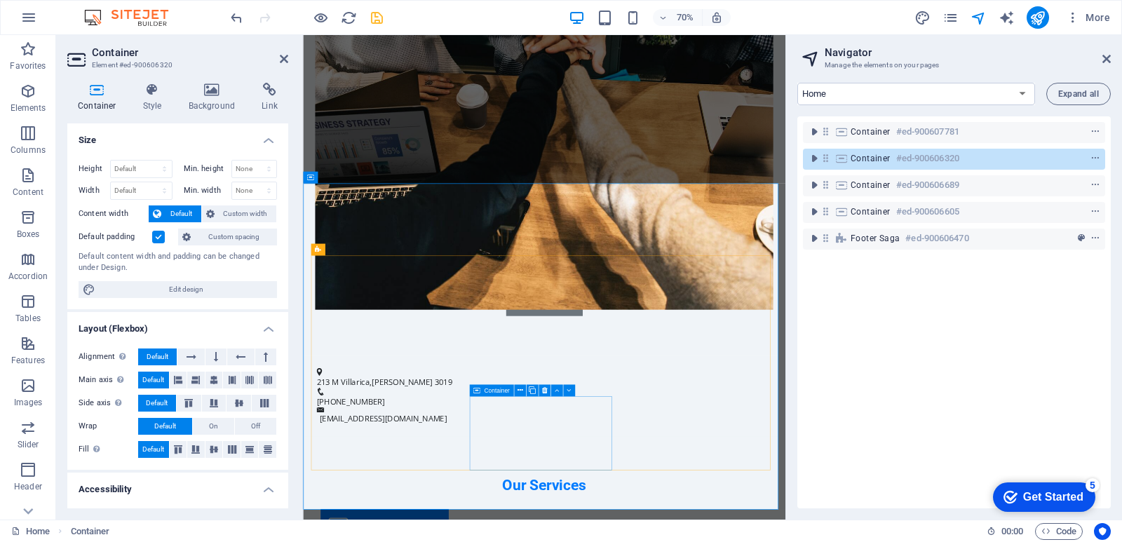
scroll to position [526, 0]
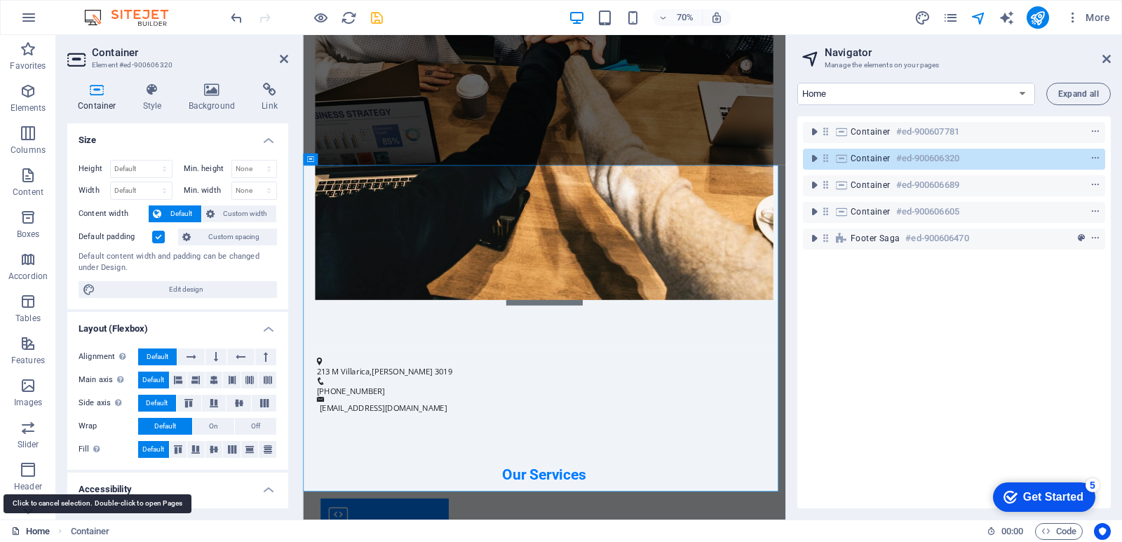
click at [32, 525] on link "Home" at bounding box center [30, 531] width 39 height 17
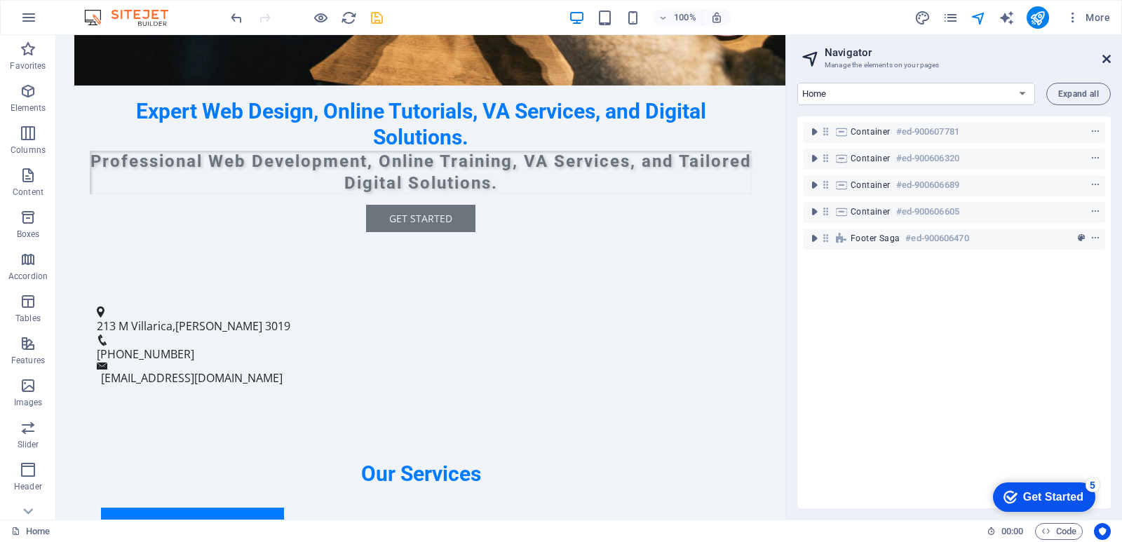
click at [1106, 54] on icon at bounding box center [1106, 58] width 8 height 11
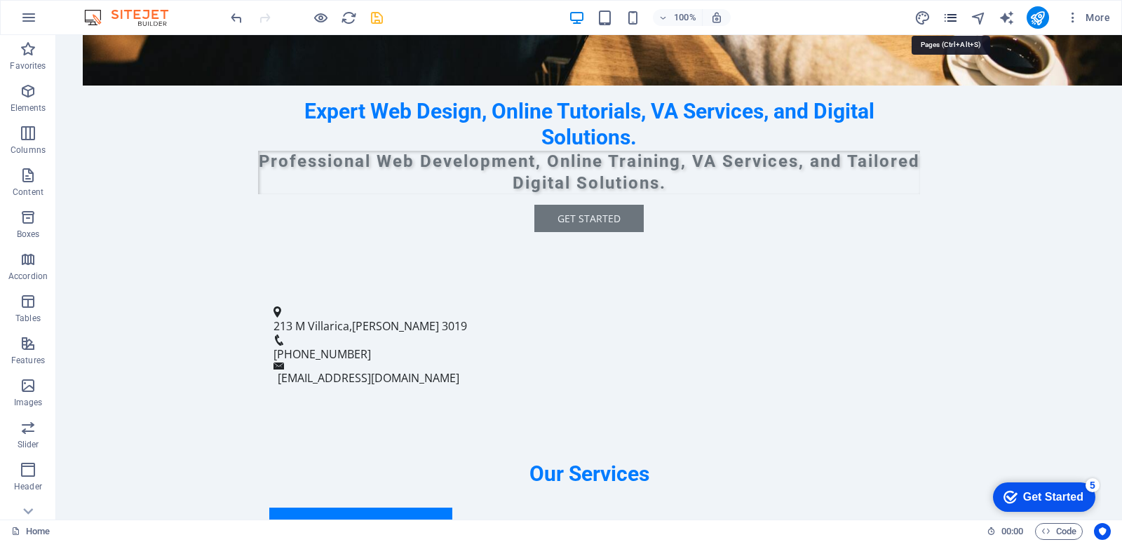
click at [947, 10] on icon "pages" at bounding box center [951, 18] width 16 height 16
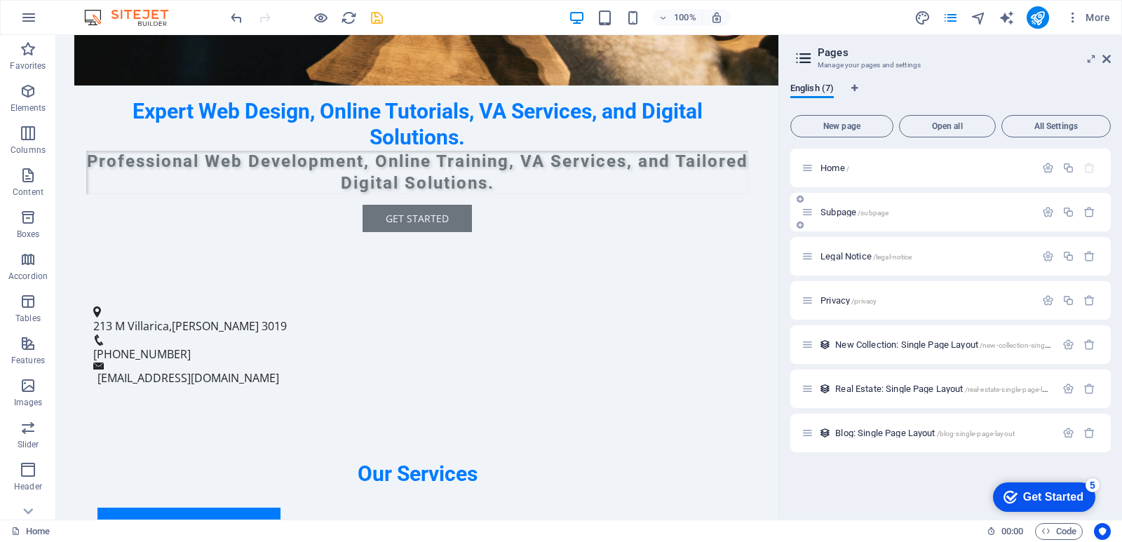
click at [874, 217] on div "Subpage /subpage" at bounding box center [919, 212] width 234 height 16
click at [835, 212] on span "Subpage /subpage" at bounding box center [855, 212] width 68 height 11
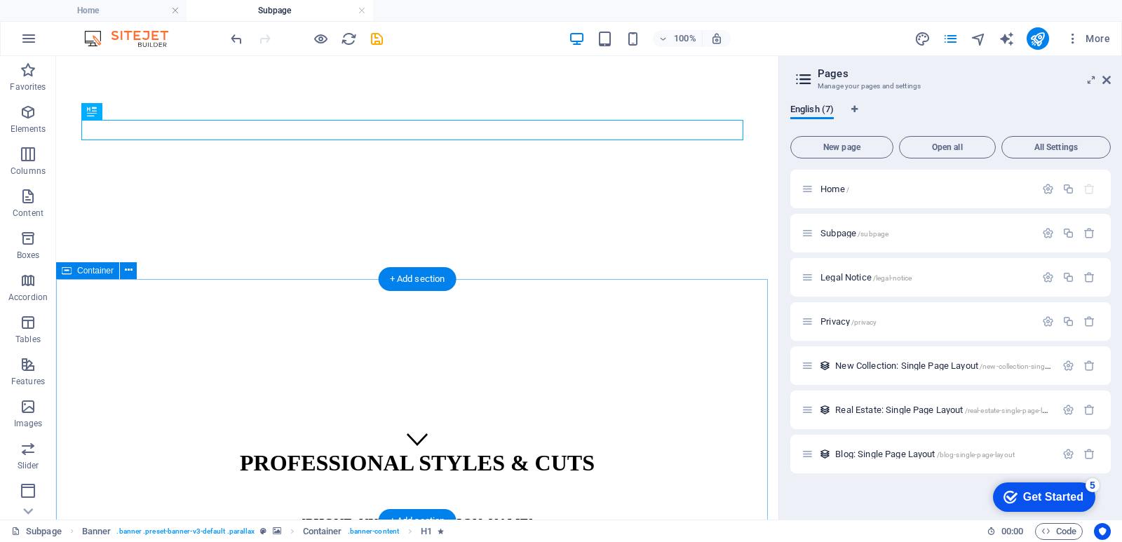
scroll to position [0, 0]
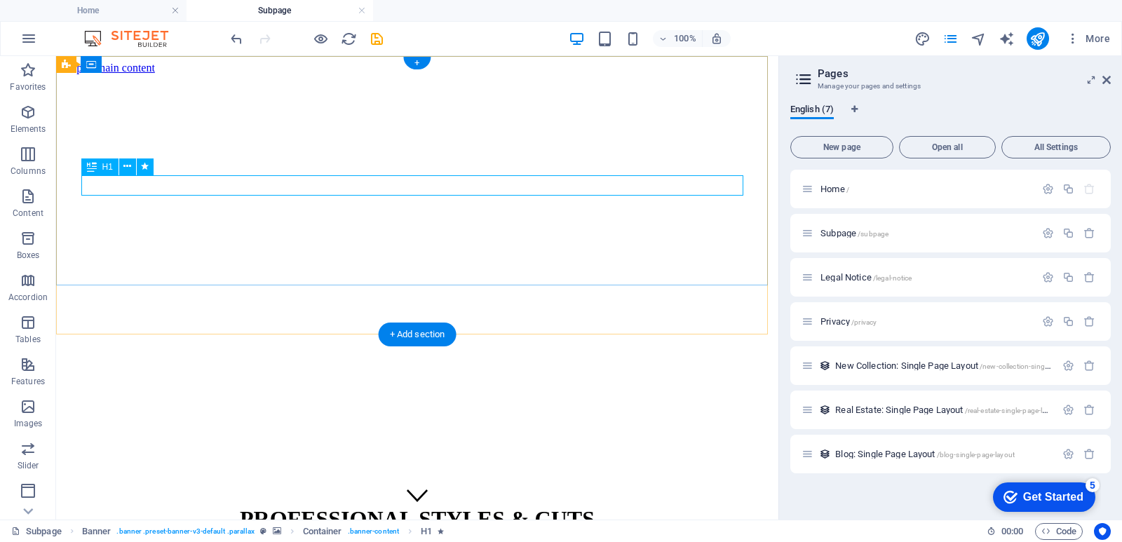
click at [425, 506] on div "PROFESSIONAL STYLES & CUTS" at bounding box center [417, 519] width 711 height 26
click at [243, 492] on div "PROFESSIONAL STYLES & CUTS (+63)9701420533 | Marilao" at bounding box center [417, 546] width 711 height 109
click at [455, 506] on div "PROFESSIONAL STYLES & CUTS" at bounding box center [417, 519] width 711 height 26
click at [1116, 81] on aside "Pages Manage your pages and settings English (7) New page Open all All Settings…" at bounding box center [950, 288] width 344 height 464
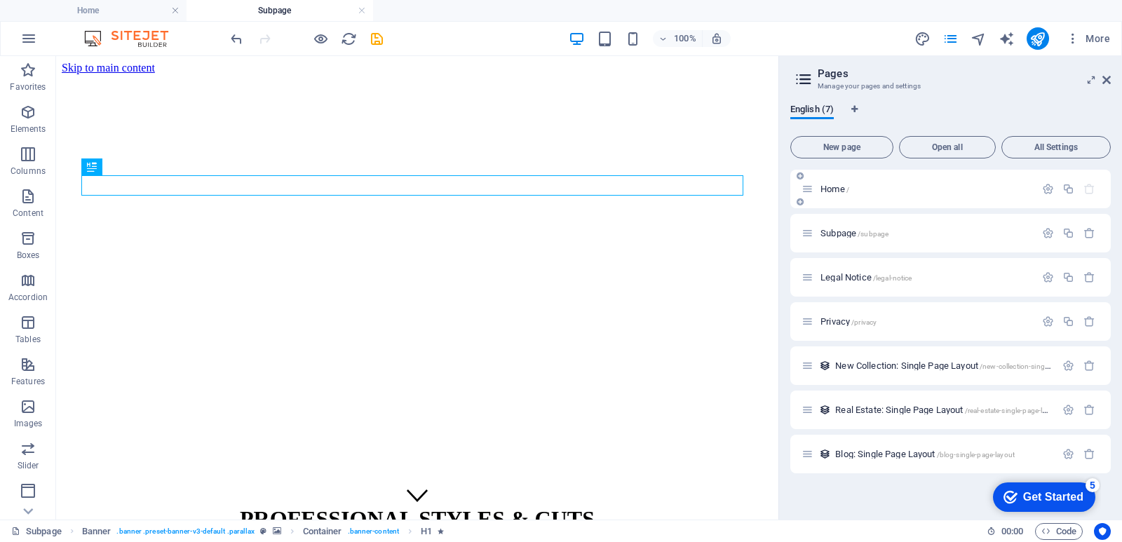
click at [939, 189] on p "Home /" at bounding box center [926, 188] width 210 height 9
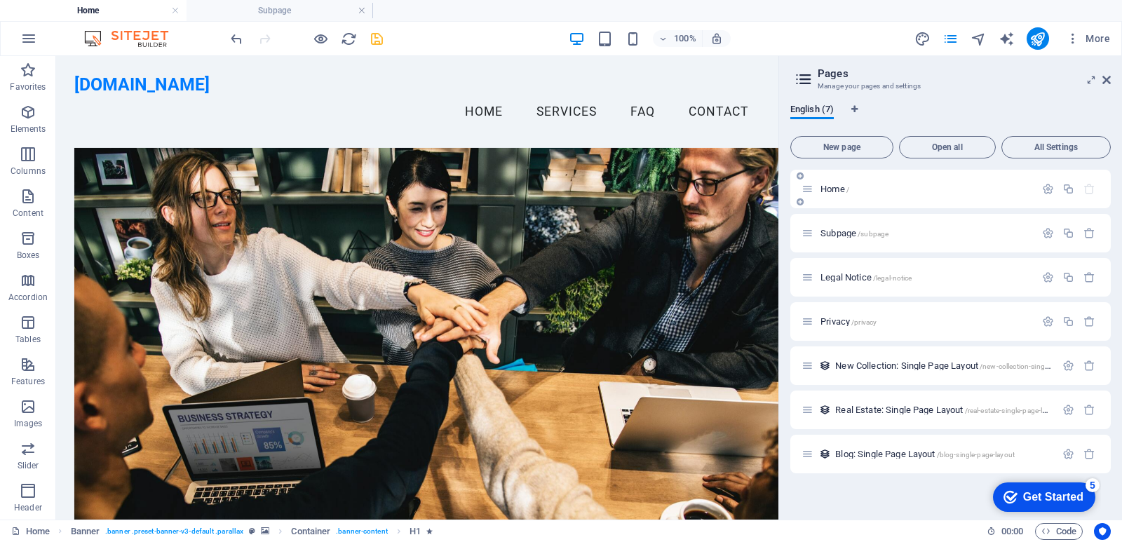
scroll to position [556, 0]
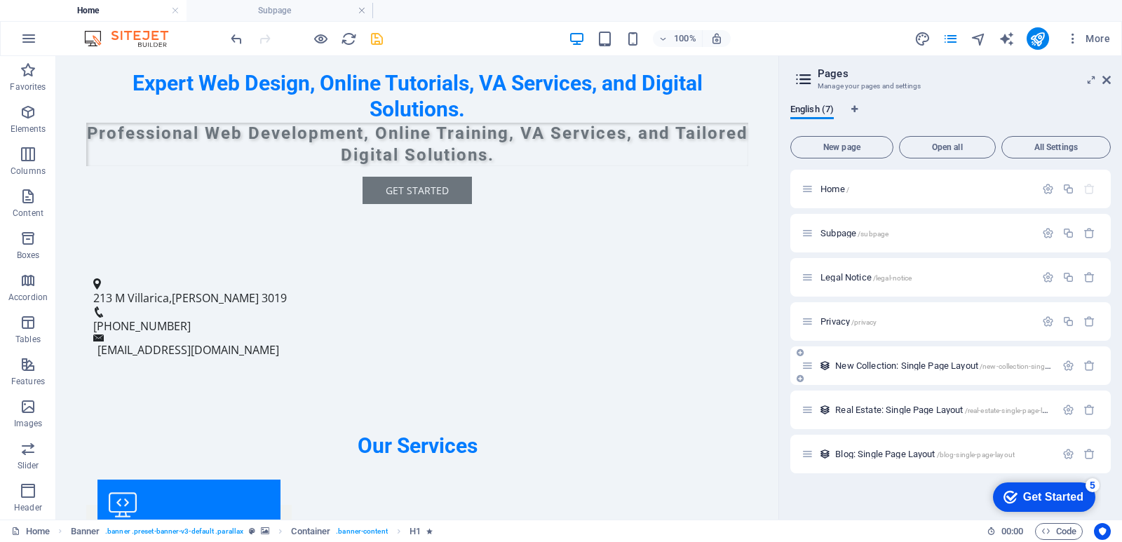
click at [840, 321] on span "Privacy /privacy" at bounding box center [849, 321] width 56 height 11
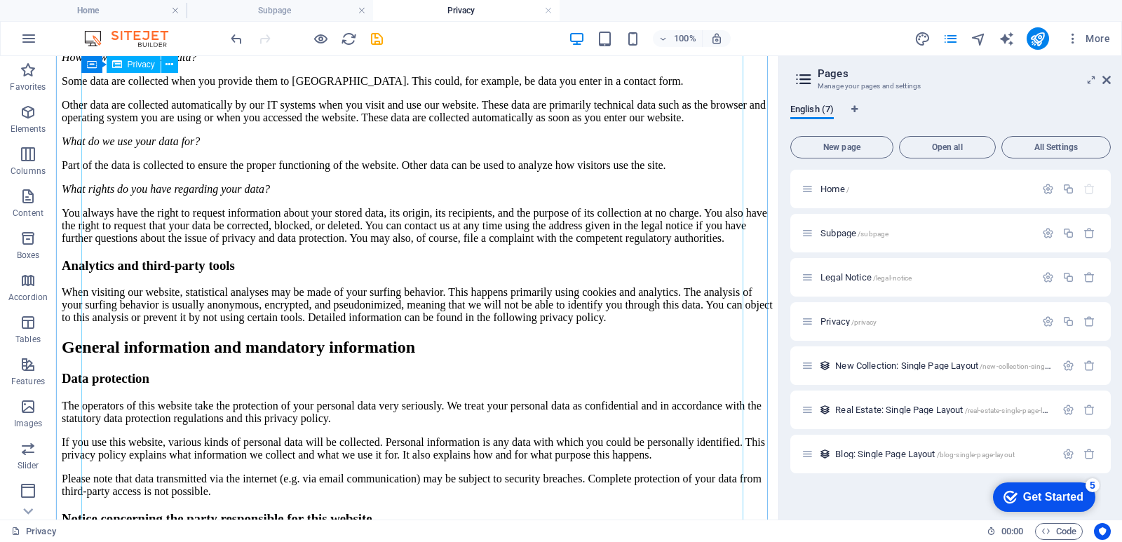
scroll to position [0, 0]
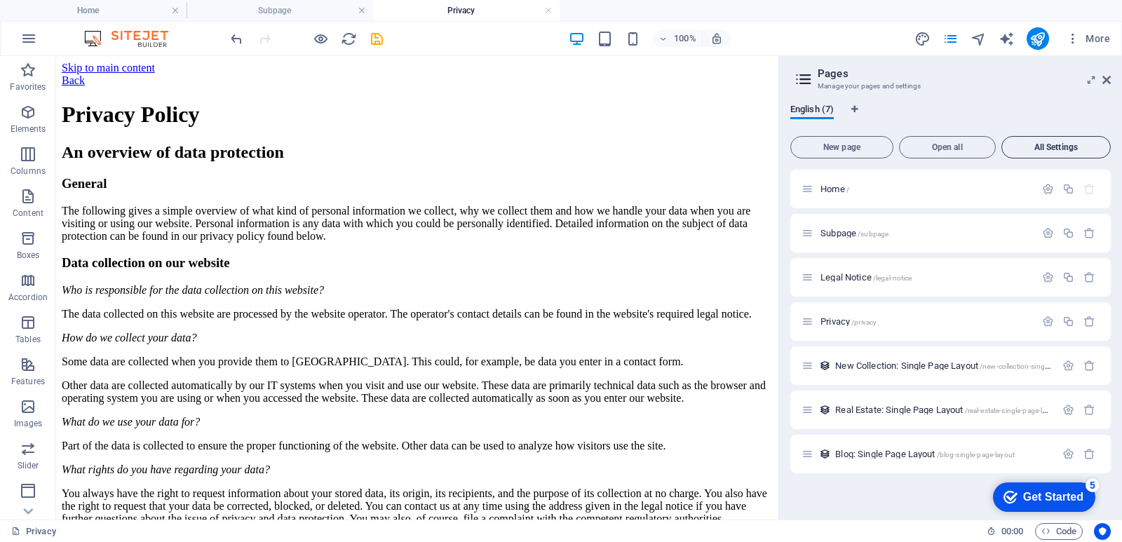
click at [1045, 145] on span "All Settings" at bounding box center [1056, 147] width 97 height 8
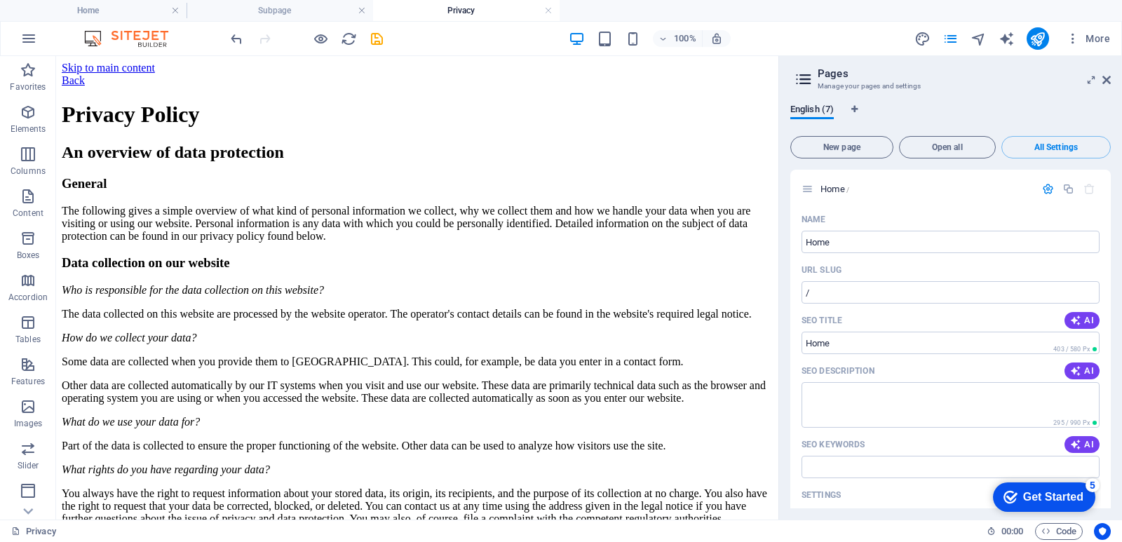
click at [1107, 74] on h2 "Pages" at bounding box center [964, 73] width 293 height 13
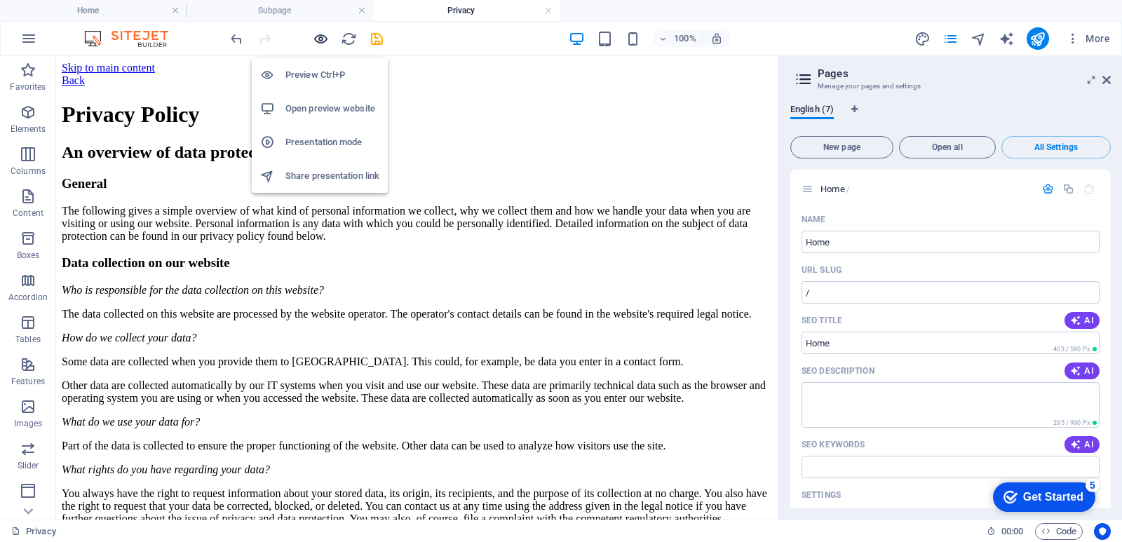
click at [322, 41] on icon "button" at bounding box center [321, 39] width 16 height 16
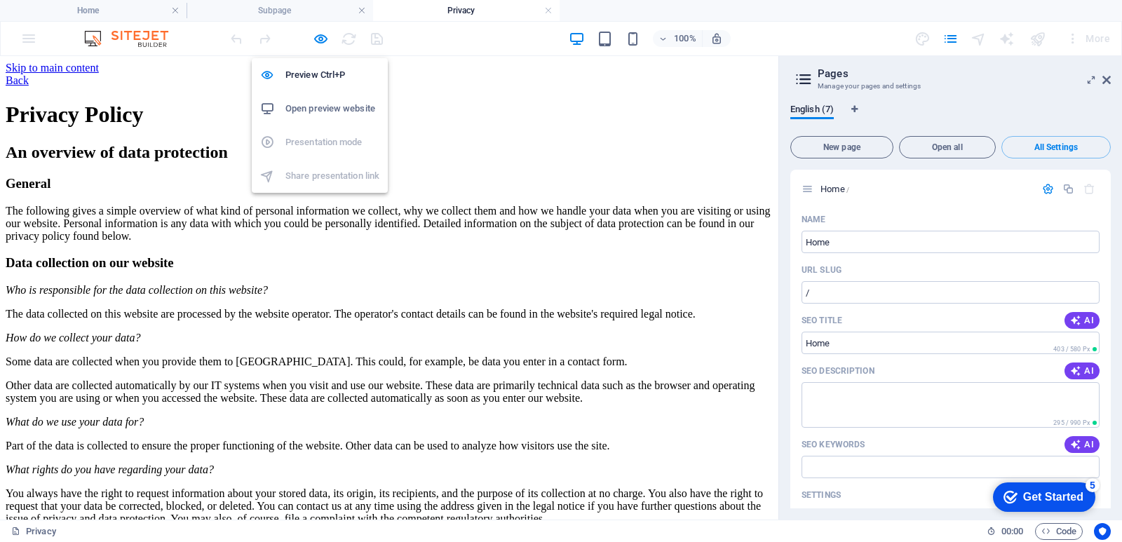
click at [327, 114] on h6 "Open preview website" at bounding box center [332, 108] width 94 height 17
click at [809, 80] on icon at bounding box center [803, 79] width 21 height 20
click at [29, 74] on link "Back" at bounding box center [17, 80] width 23 height 12
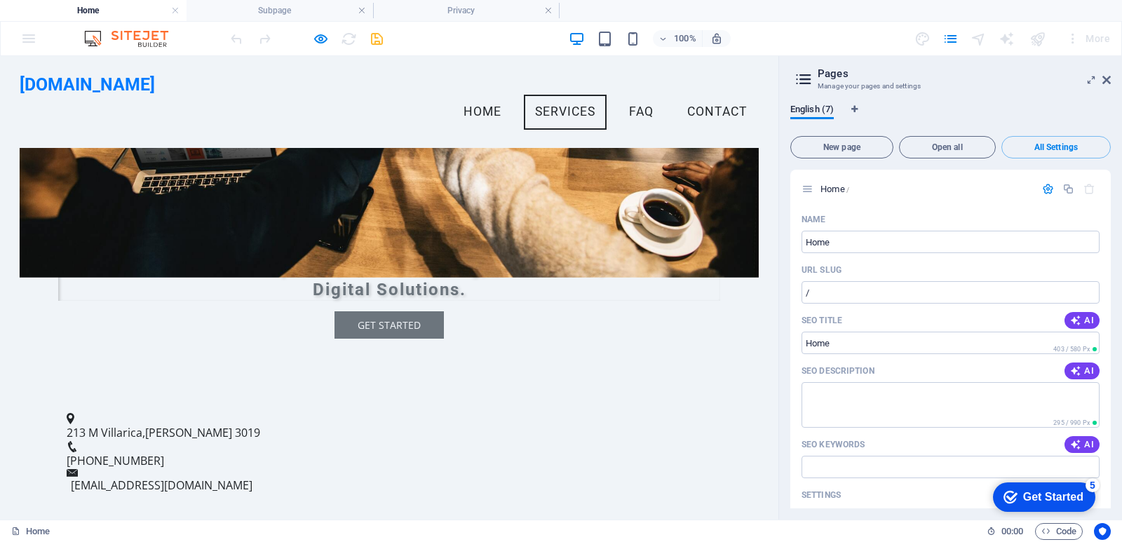
scroll to position [393, 0]
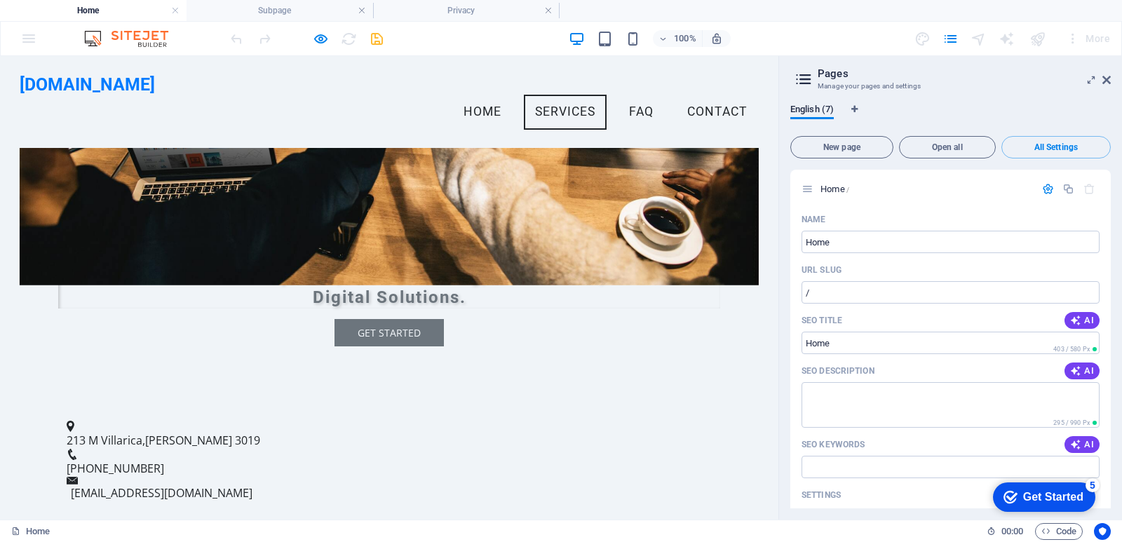
drag, startPoint x: 403, startPoint y: 183, endPoint x: 573, endPoint y: 214, distance: 173.2
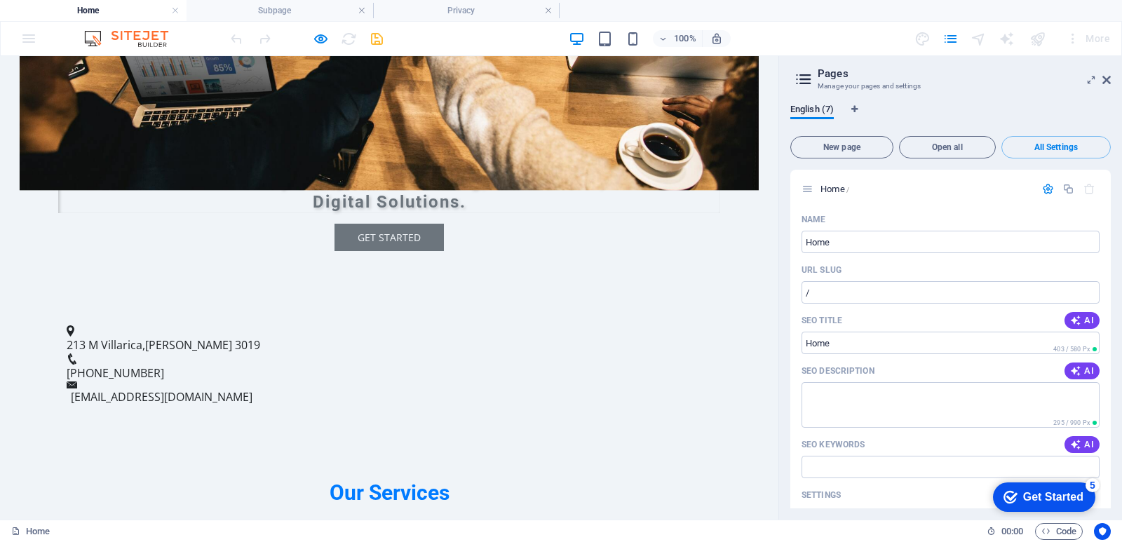
scroll to position [533, 0]
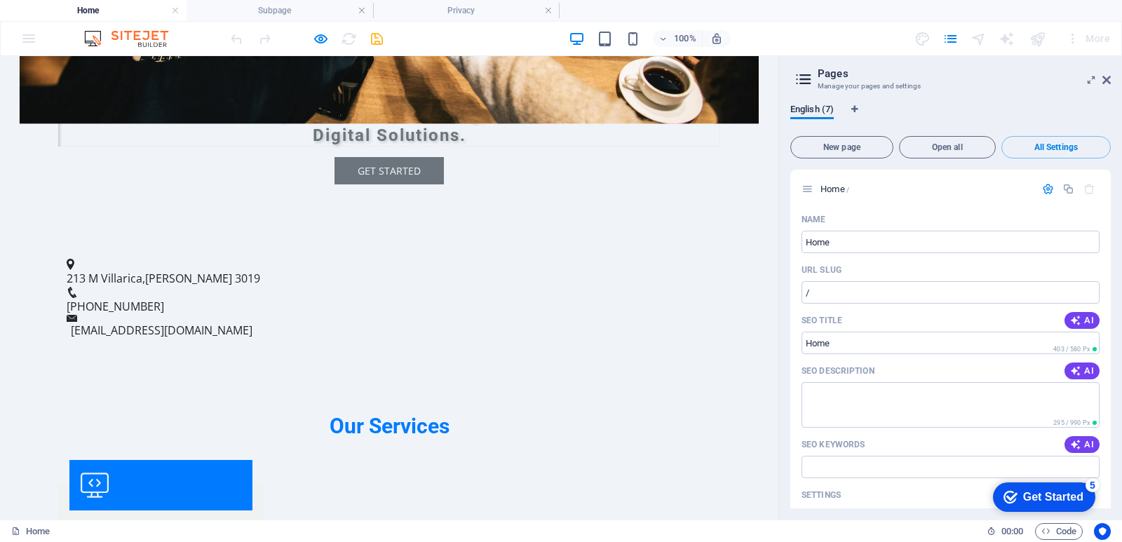
click at [1058, 147] on span "All Settings" at bounding box center [1056, 147] width 97 height 8
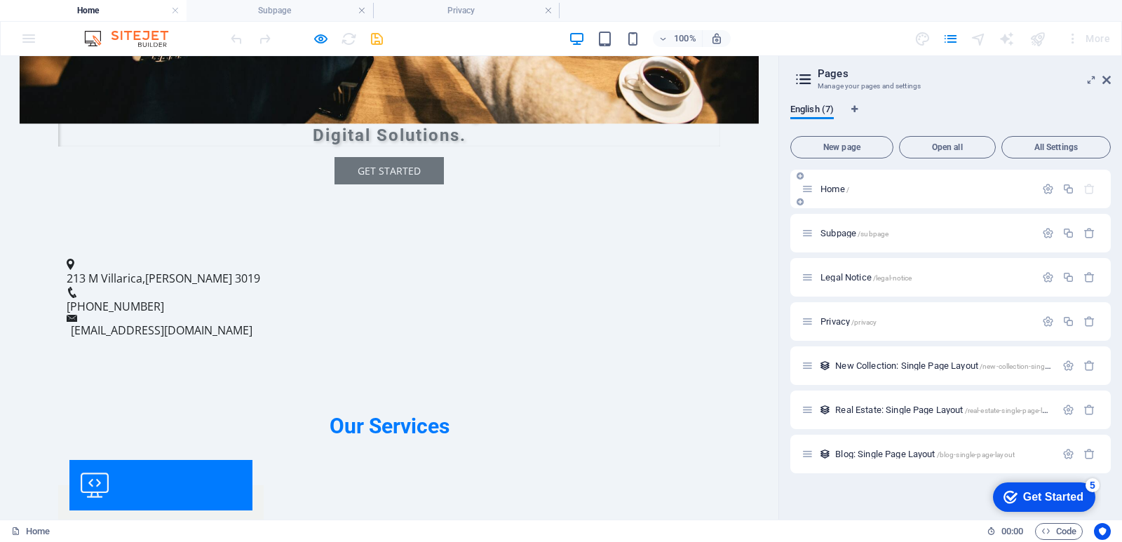
click at [839, 191] on span "Home /" at bounding box center [835, 189] width 29 height 11
click at [811, 187] on icon at bounding box center [808, 189] width 12 height 12
click at [1045, 184] on icon "button" at bounding box center [1048, 189] width 12 height 12
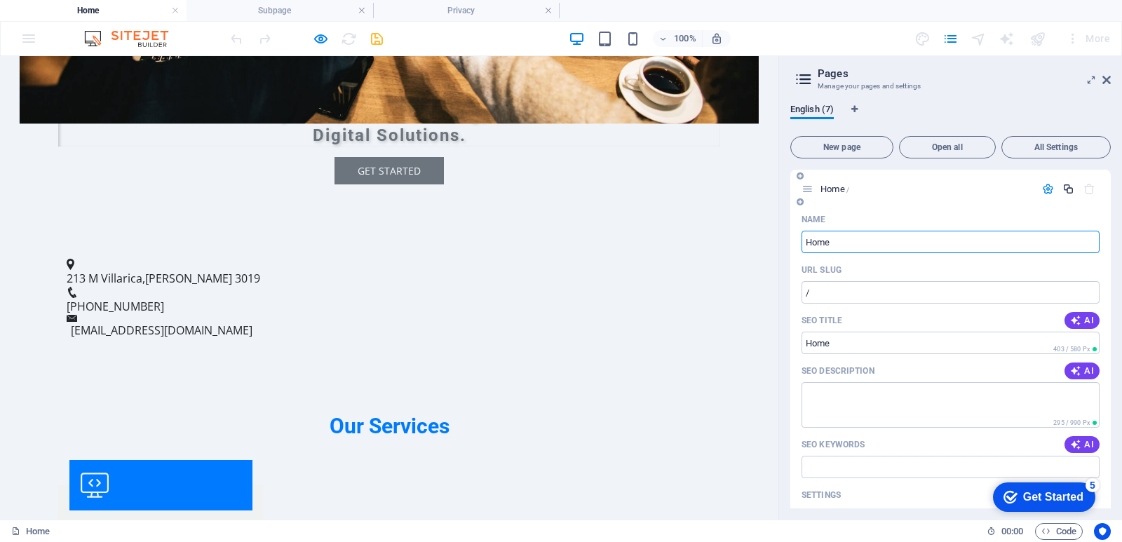
click at [1067, 191] on icon "button" at bounding box center [1068, 189] width 12 height 12
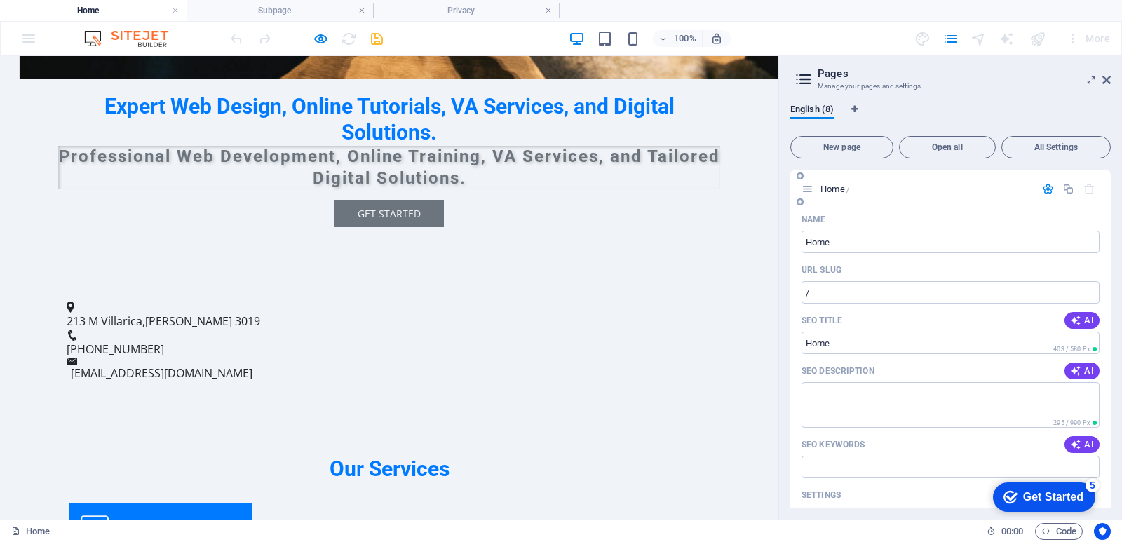
scroll to position [504, 0]
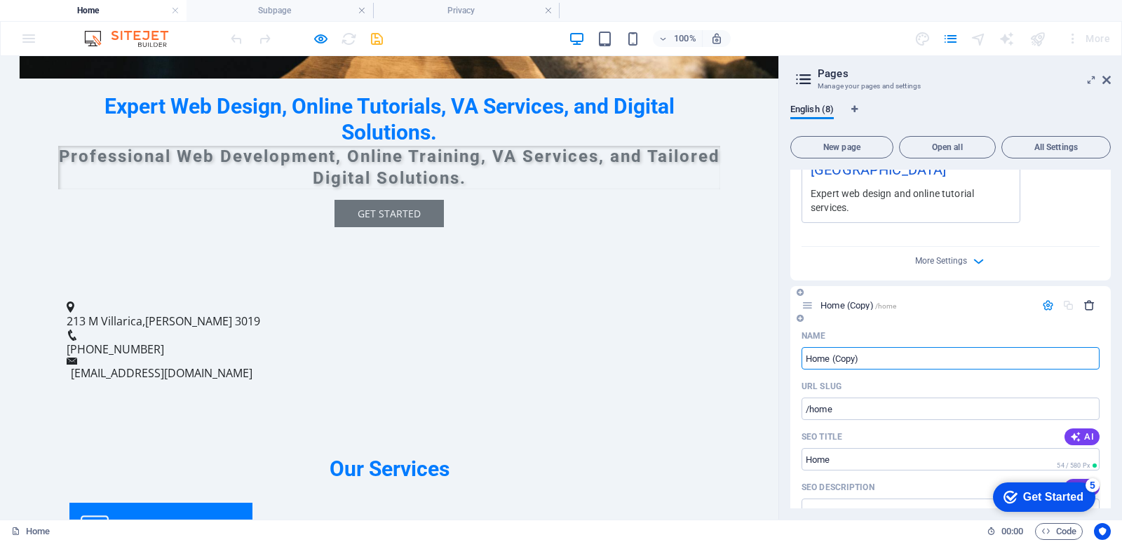
click at [1088, 299] on icon "button" at bounding box center [1090, 305] width 12 height 12
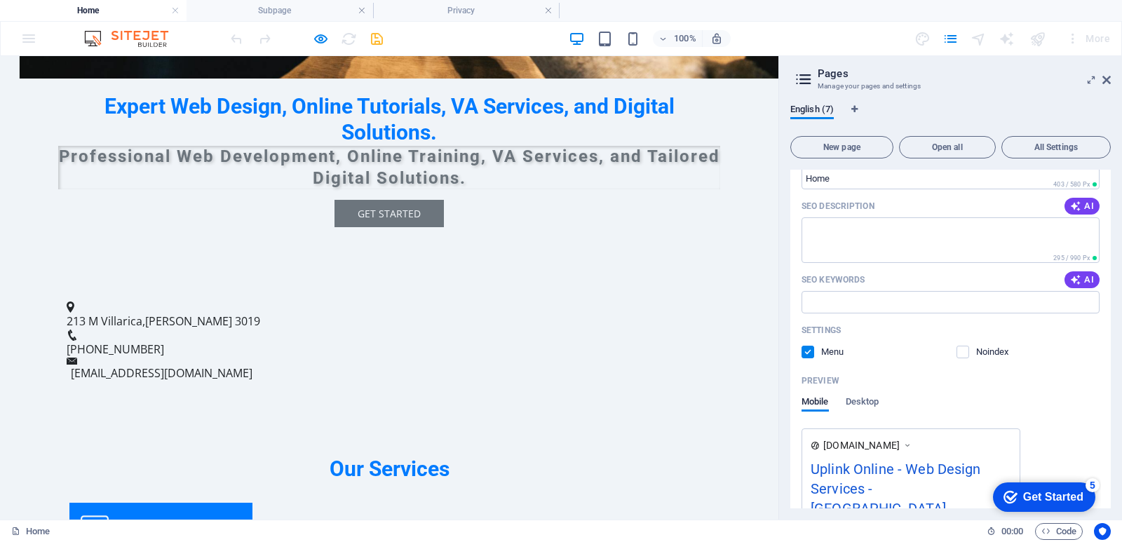
scroll to position [527, 0]
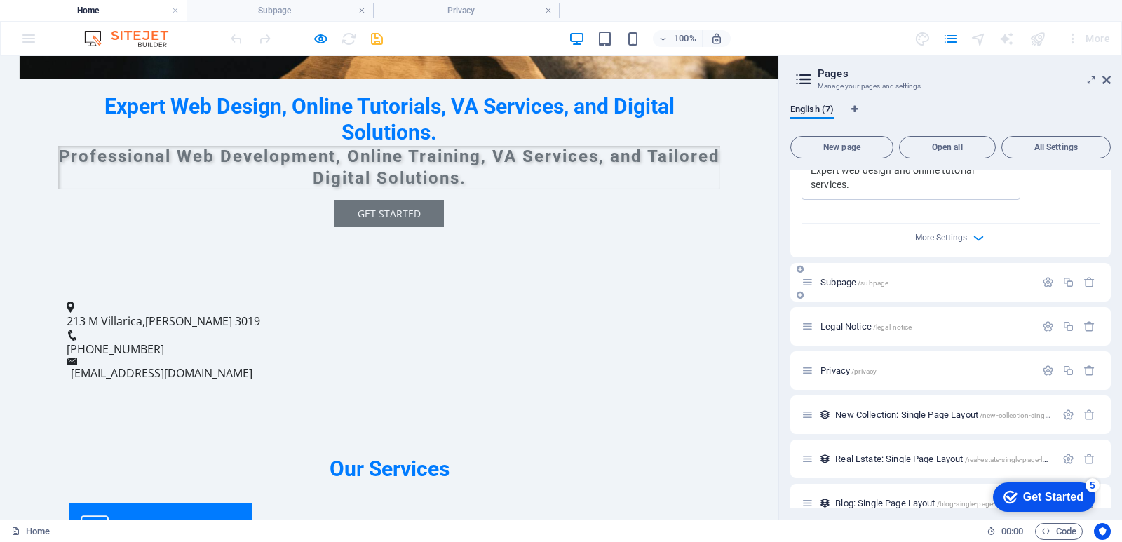
click at [835, 277] on span "Subpage /subpage" at bounding box center [855, 282] width 68 height 11
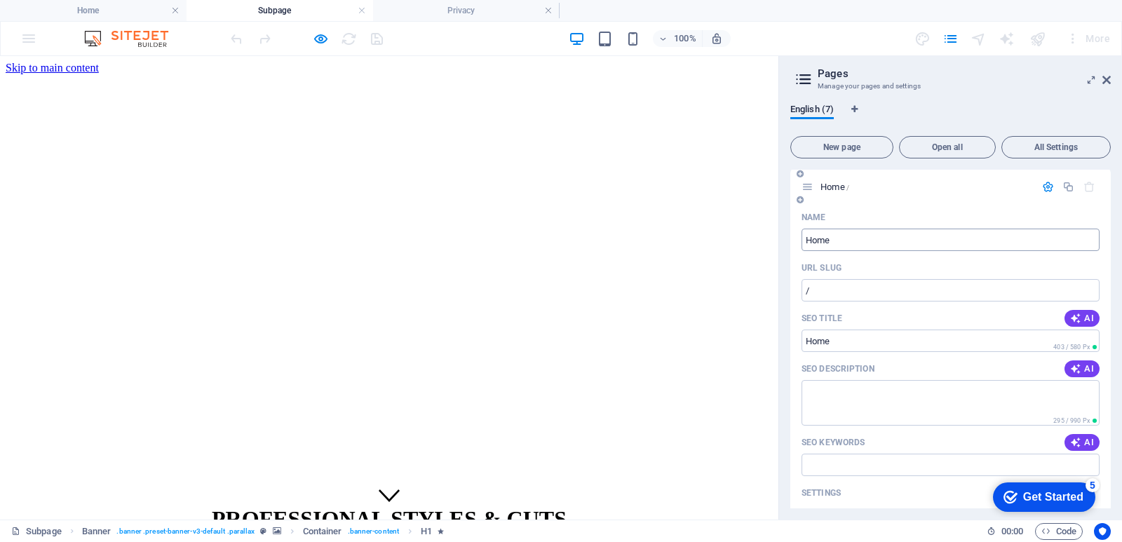
scroll to position [0, 0]
click at [1109, 72] on h2 "Pages" at bounding box center [964, 73] width 293 height 13
click at [1106, 77] on icon at bounding box center [1106, 79] width 8 height 11
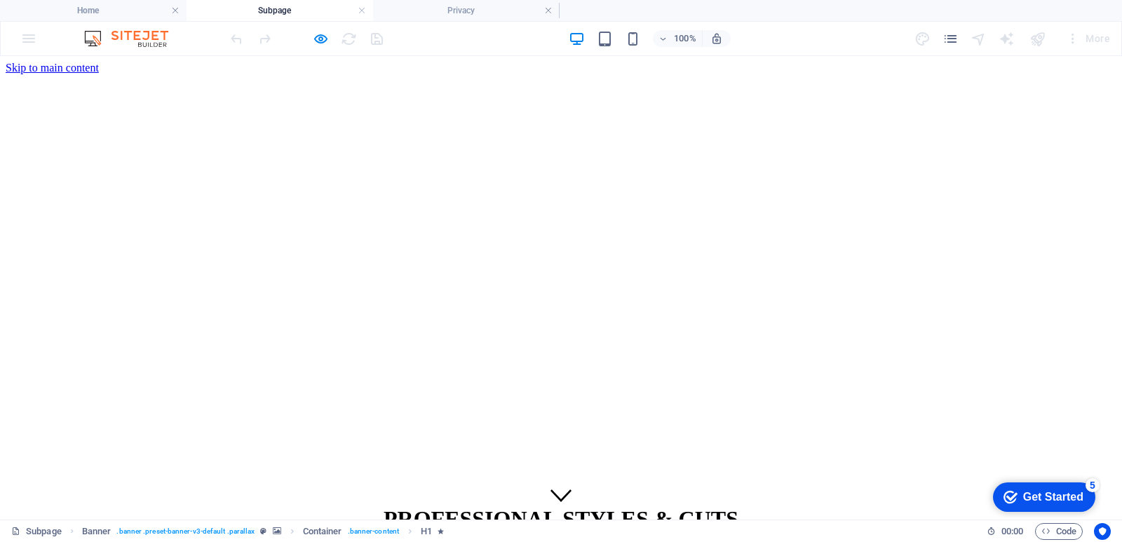
click at [1092, 36] on div "More" at bounding box center [1087, 38] width 55 height 22
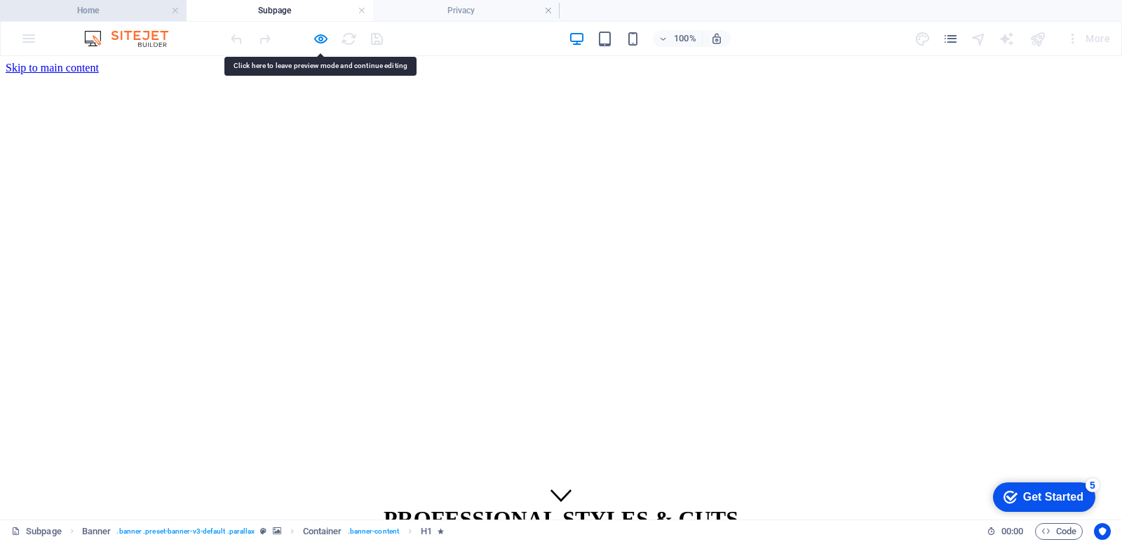
click at [168, 8] on h4 "Home" at bounding box center [93, 10] width 187 height 15
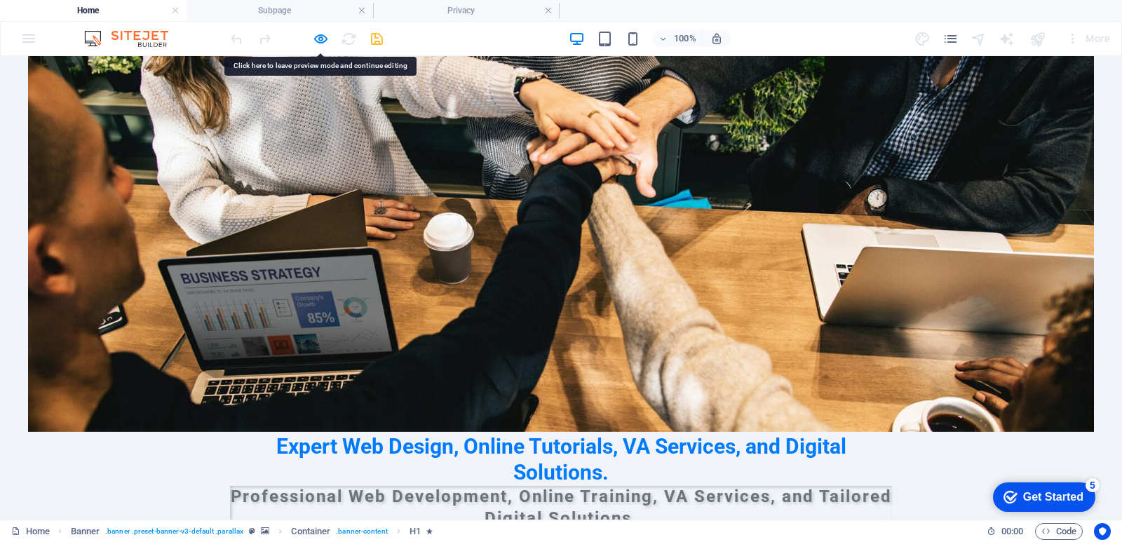
scroll to position [210, 0]
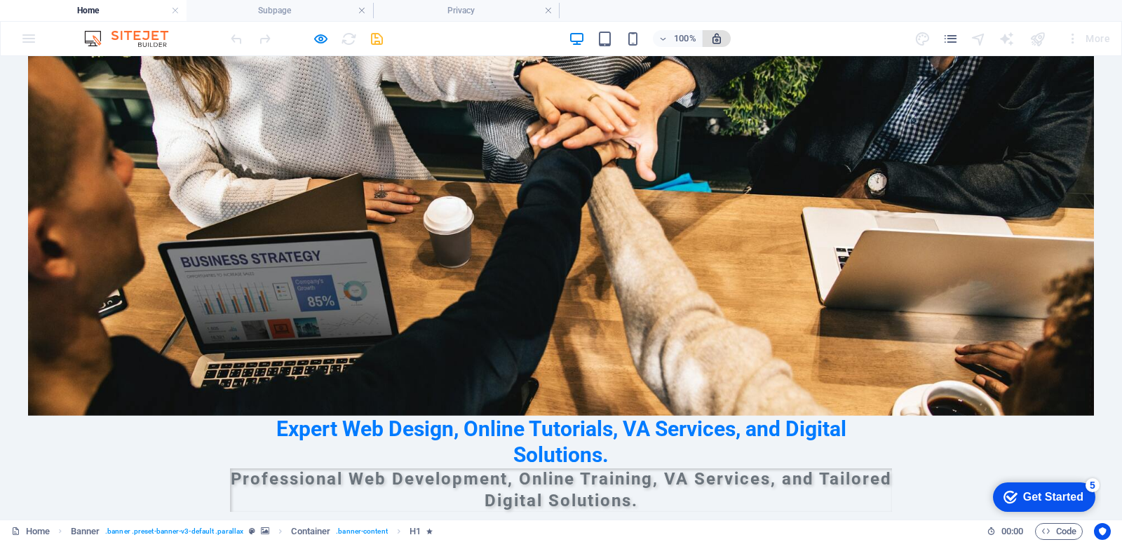
click at [720, 45] on button "button" at bounding box center [717, 38] width 28 height 17
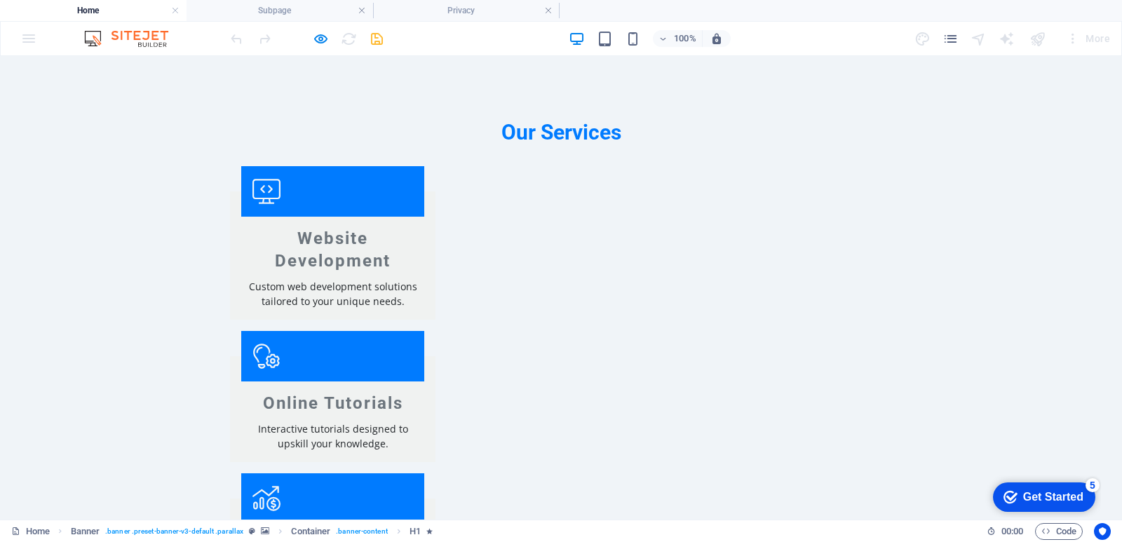
scroll to position [1052, 0]
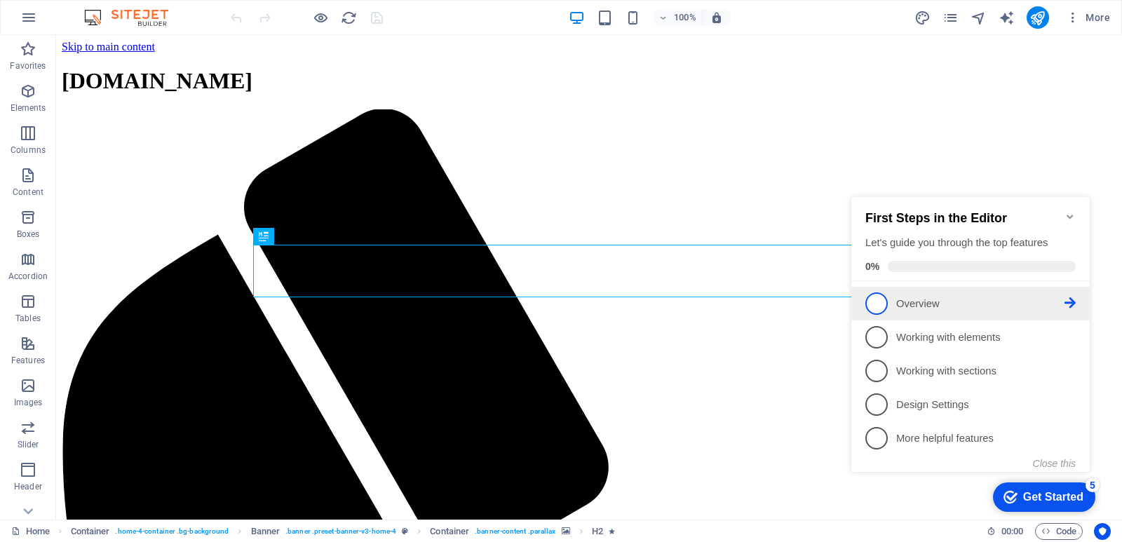
click at [947, 300] on p "Overview - incomplete" at bounding box center [980, 304] width 168 height 15
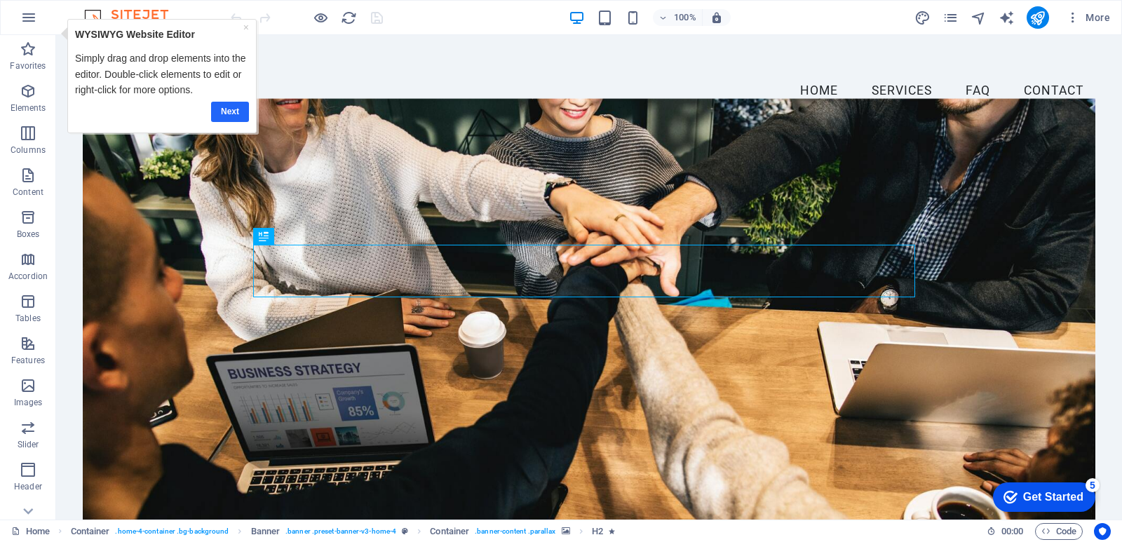
click at [231, 109] on link "Next" at bounding box center [229, 112] width 38 height 20
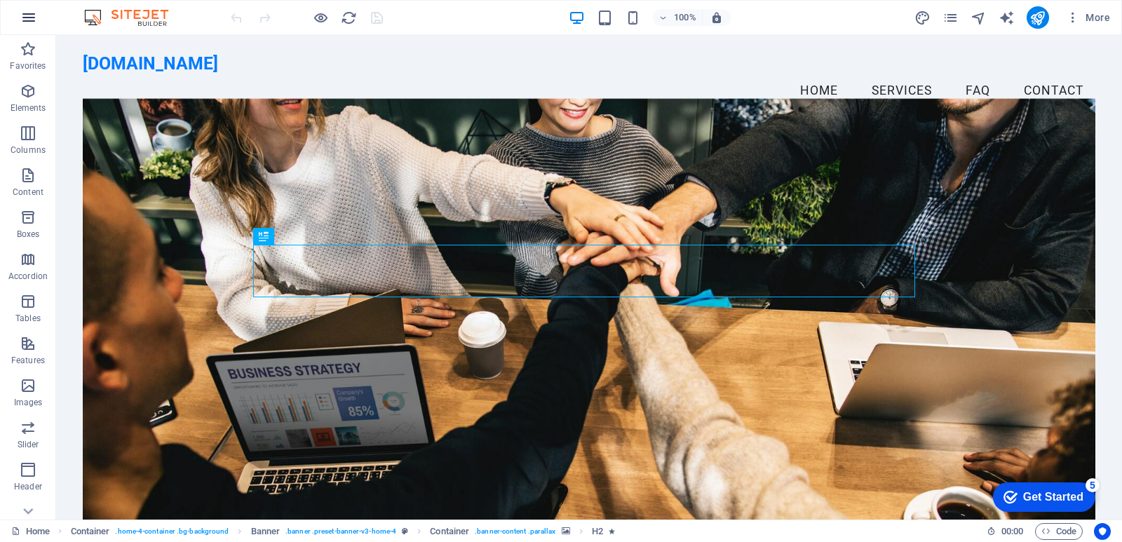
click at [32, 13] on icon "button" at bounding box center [28, 17] width 17 height 17
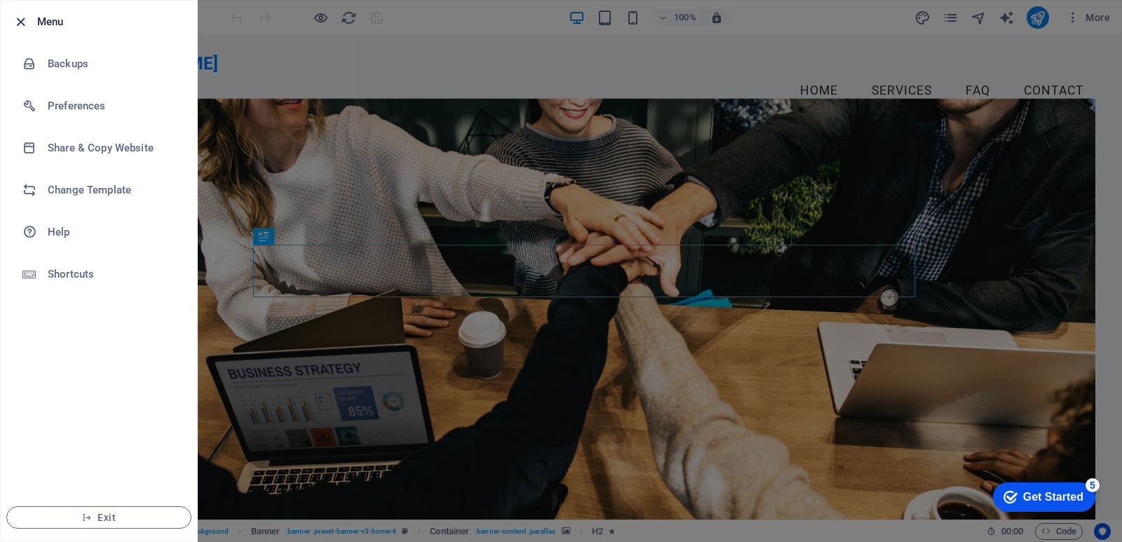
click at [19, 25] on icon "button" at bounding box center [21, 22] width 16 height 16
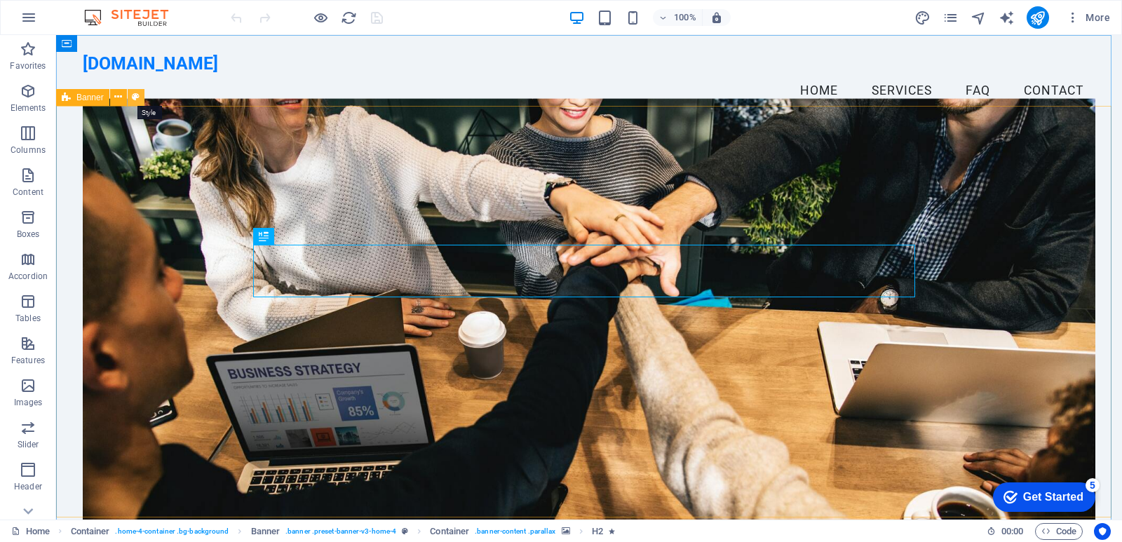
click at [140, 95] on button at bounding box center [136, 97] width 17 height 17
select select "preset-banner-v3-home-4"
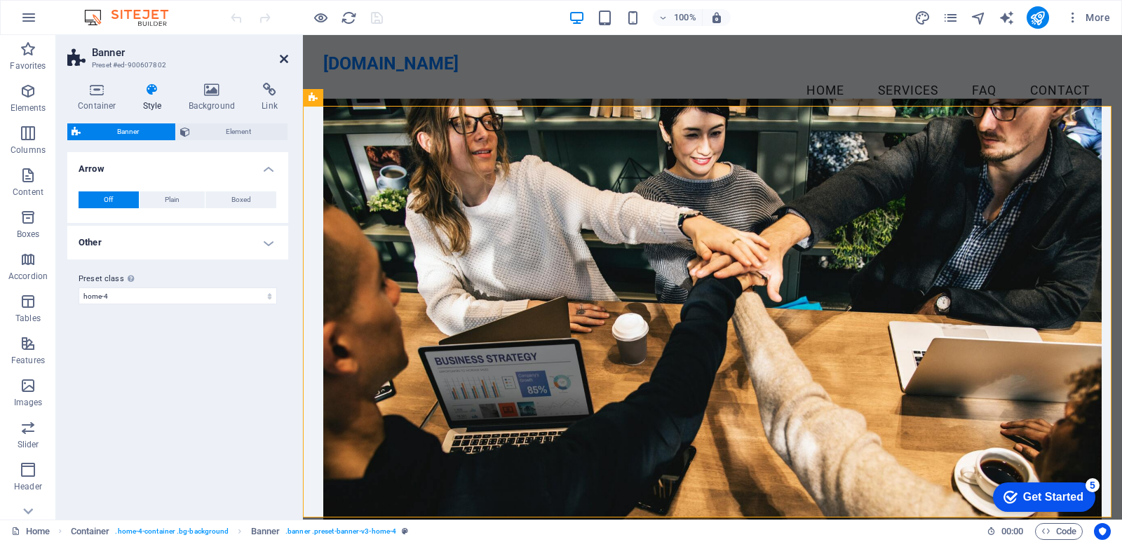
click at [285, 58] on icon at bounding box center [284, 58] width 8 height 11
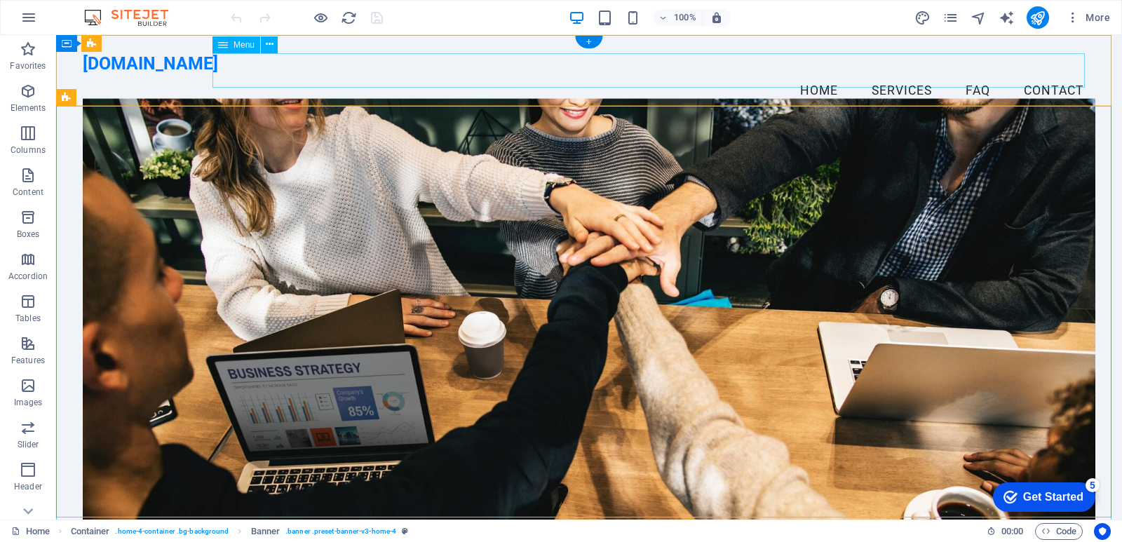
click at [403, 74] on nav "Home Services FAQ Contact" at bounding box center [589, 91] width 1013 height 35
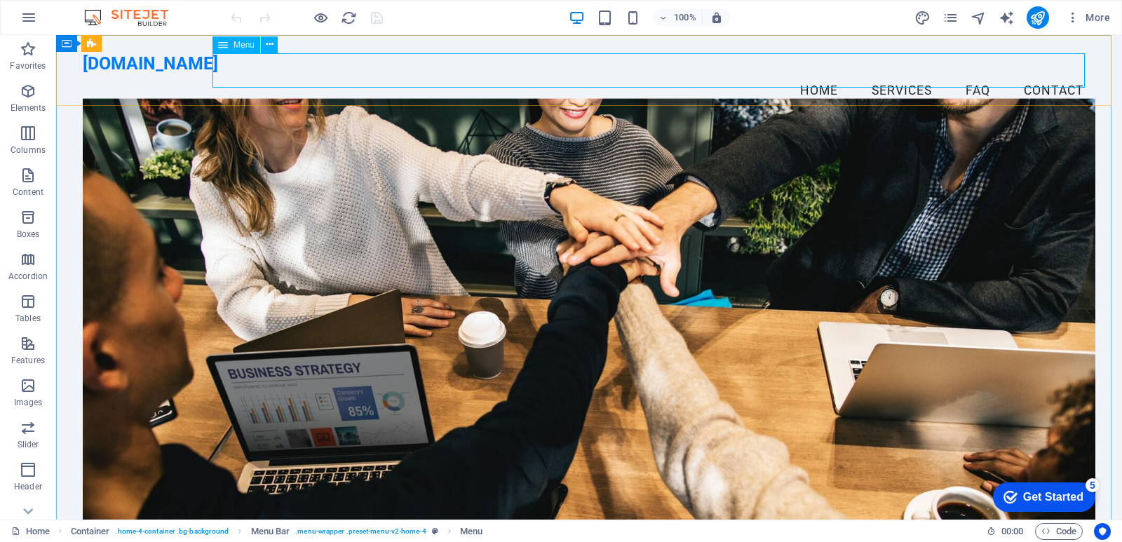
click at [242, 44] on span "Menu" at bounding box center [244, 45] width 21 height 8
click at [271, 45] on icon at bounding box center [270, 44] width 8 height 15
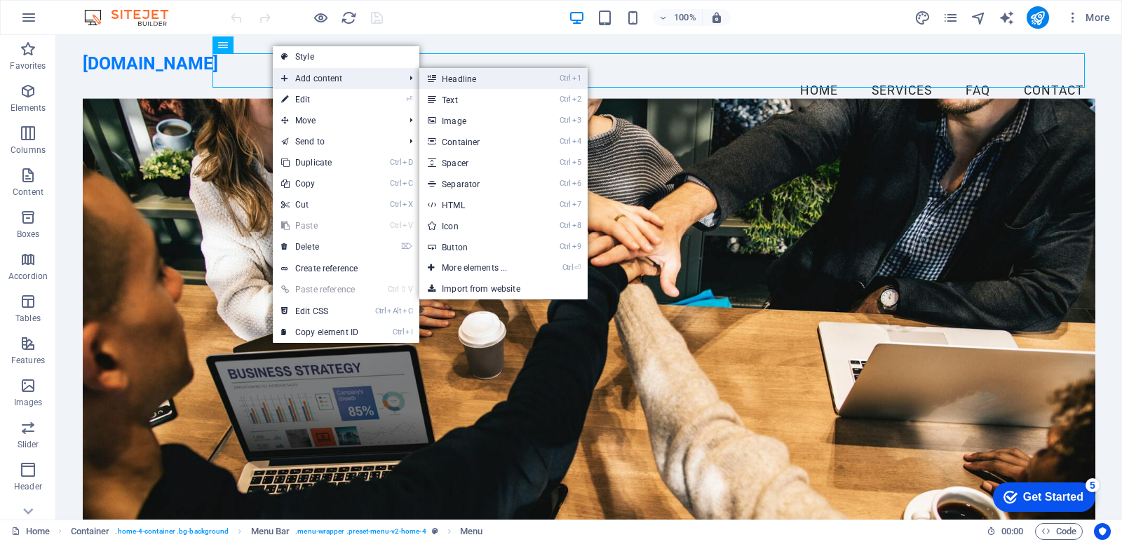
click at [494, 79] on link "Ctrl 1 Headline" at bounding box center [477, 78] width 116 height 21
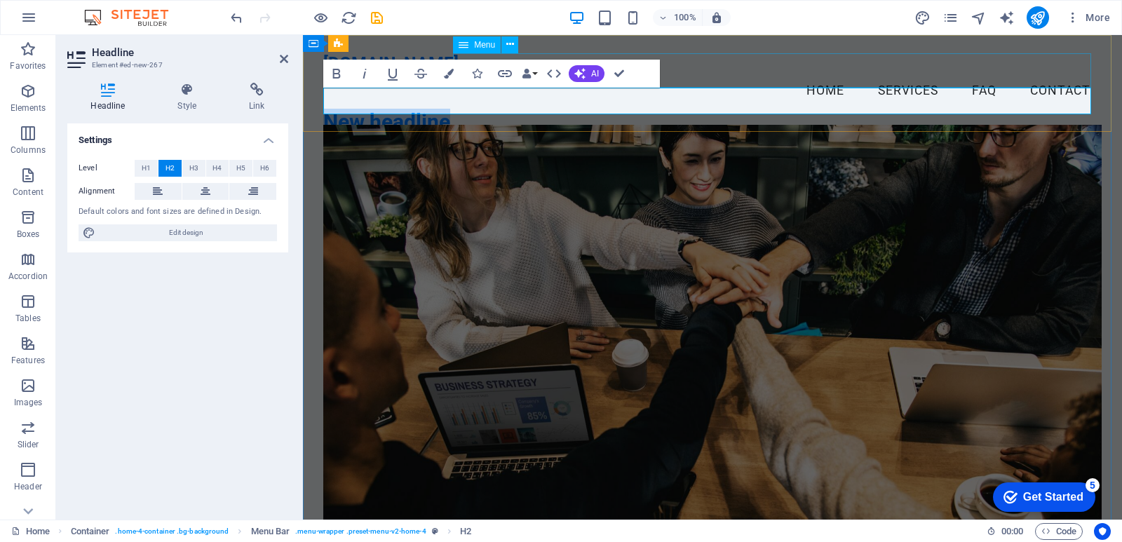
click at [744, 74] on nav "Home Services FAQ Contact" at bounding box center [712, 91] width 778 height 35
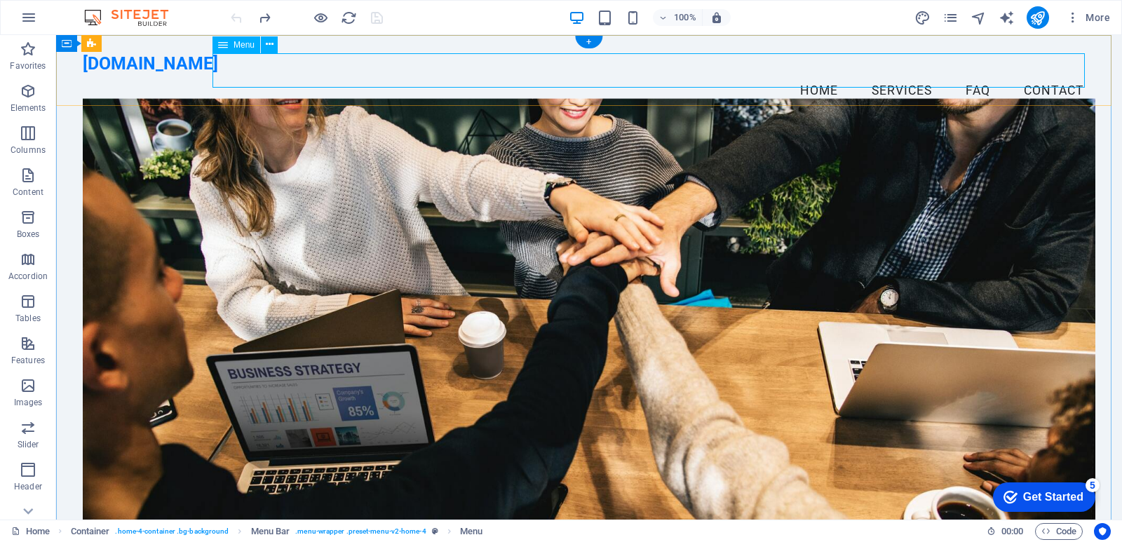
click at [802, 74] on nav "Home Services FAQ Contact" at bounding box center [589, 91] width 1013 height 35
click at [820, 74] on nav "Home Services FAQ Contact" at bounding box center [589, 91] width 1013 height 35
select select
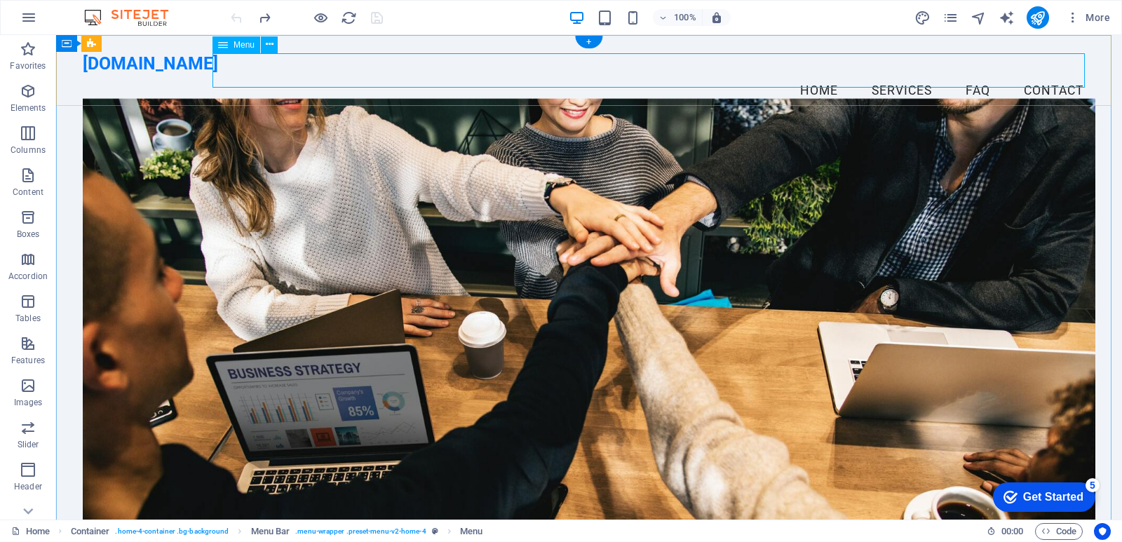
select select
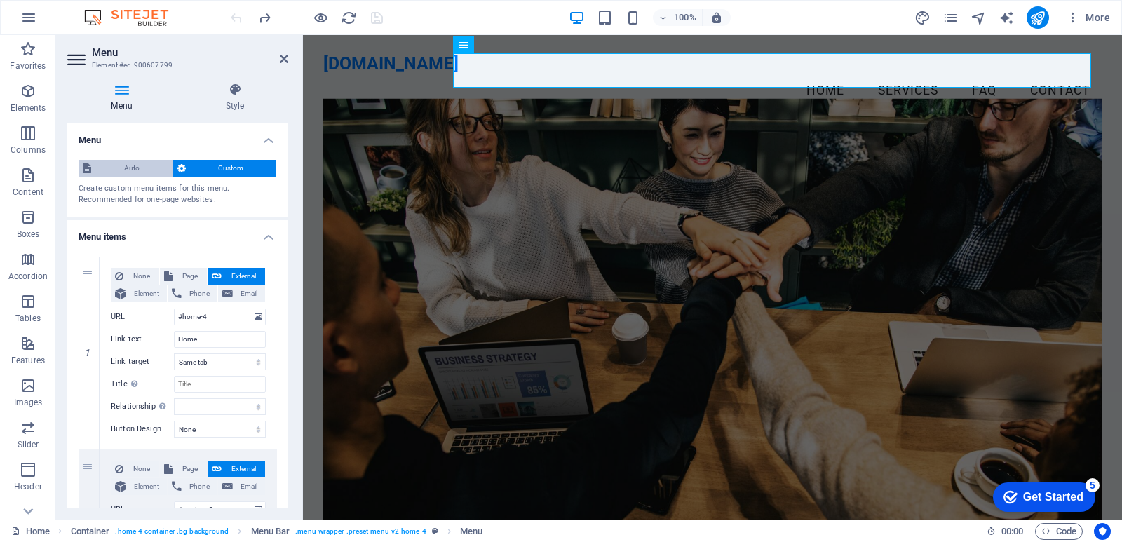
click at [128, 168] on span "Auto" at bounding box center [131, 168] width 73 height 17
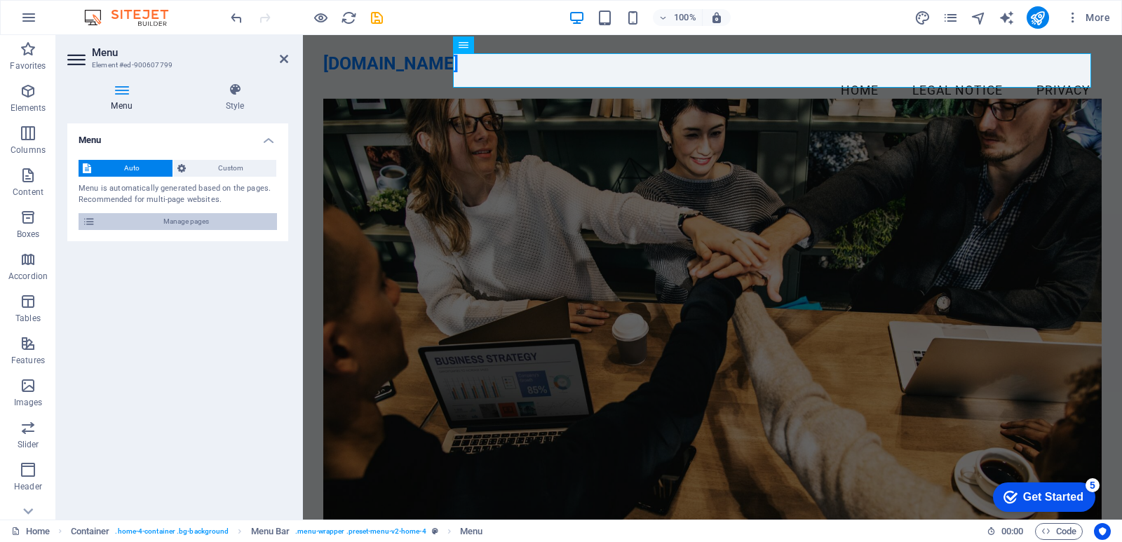
click at [182, 227] on span "Manage pages" at bounding box center [186, 221] width 173 height 17
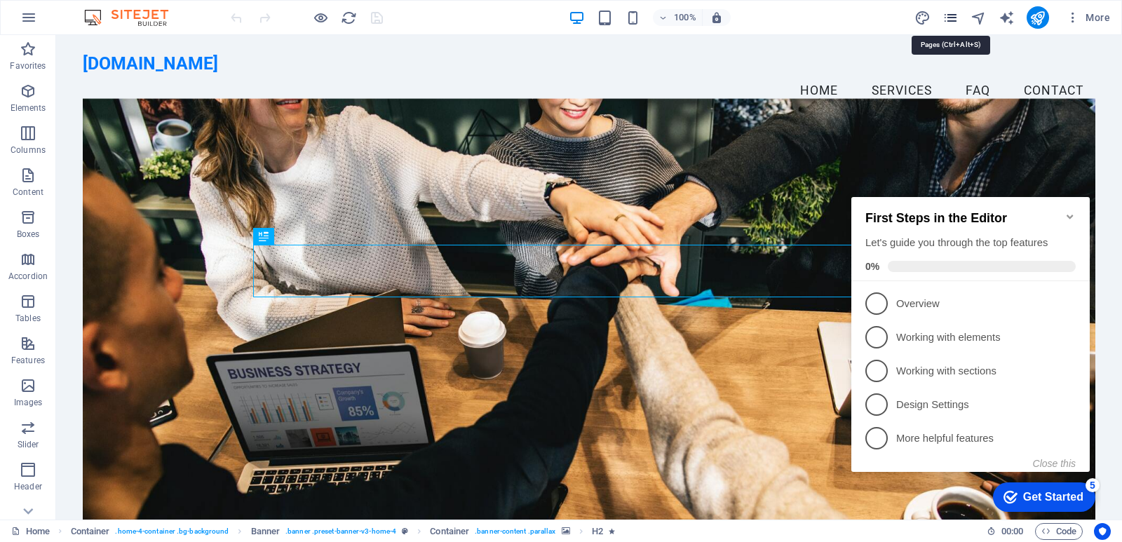
click at [955, 15] on icon "pages" at bounding box center [951, 18] width 16 height 16
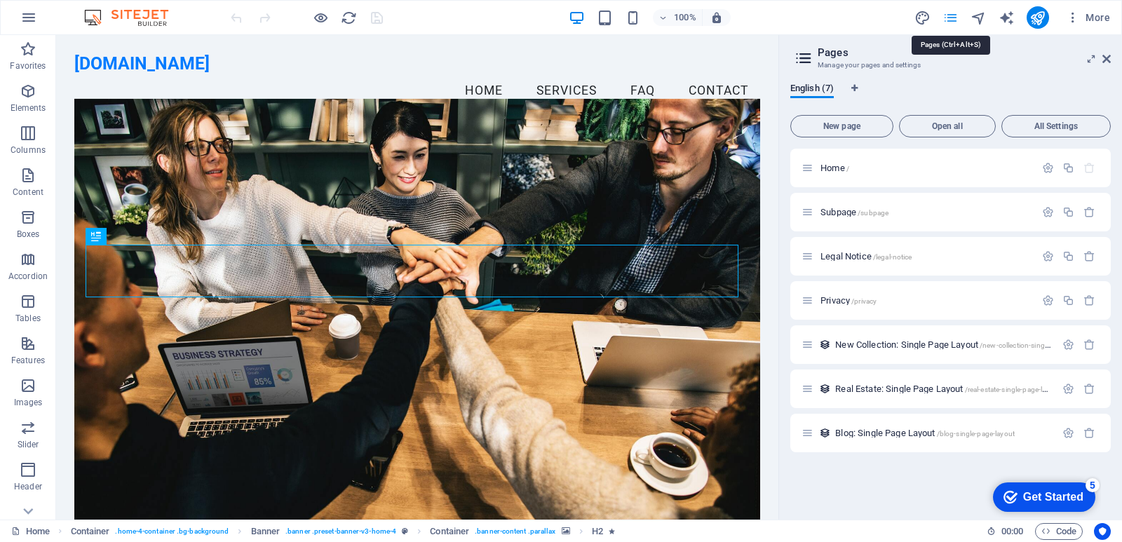
click at [955, 15] on icon "pages" at bounding box center [951, 18] width 16 height 16
click at [954, 20] on icon "pages" at bounding box center [951, 18] width 16 height 16
click at [1108, 57] on icon at bounding box center [1106, 58] width 8 height 11
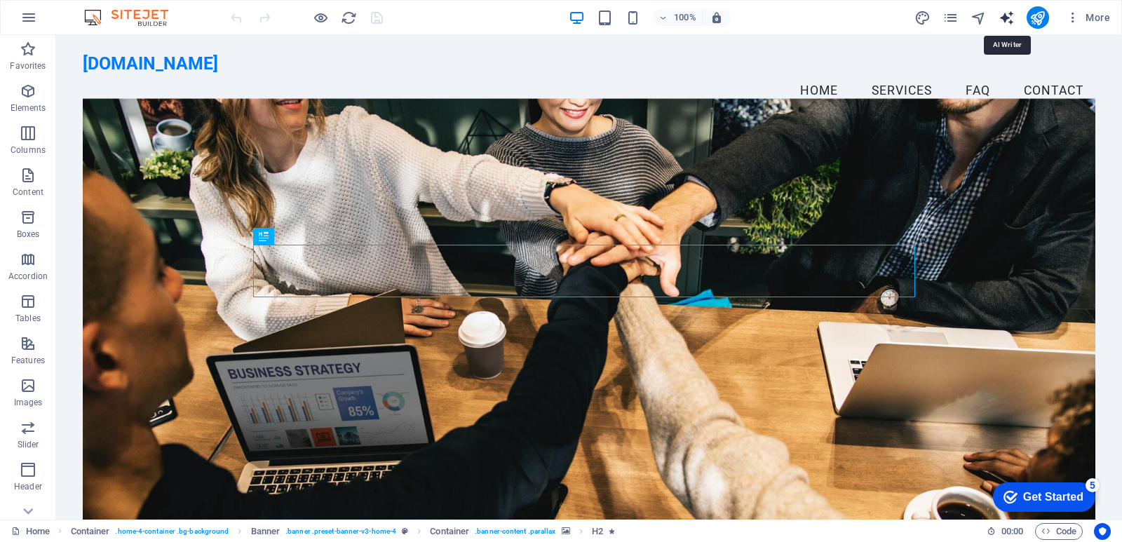
click at [1004, 13] on icon "text_generator" at bounding box center [1007, 18] width 16 height 16
select select "English"
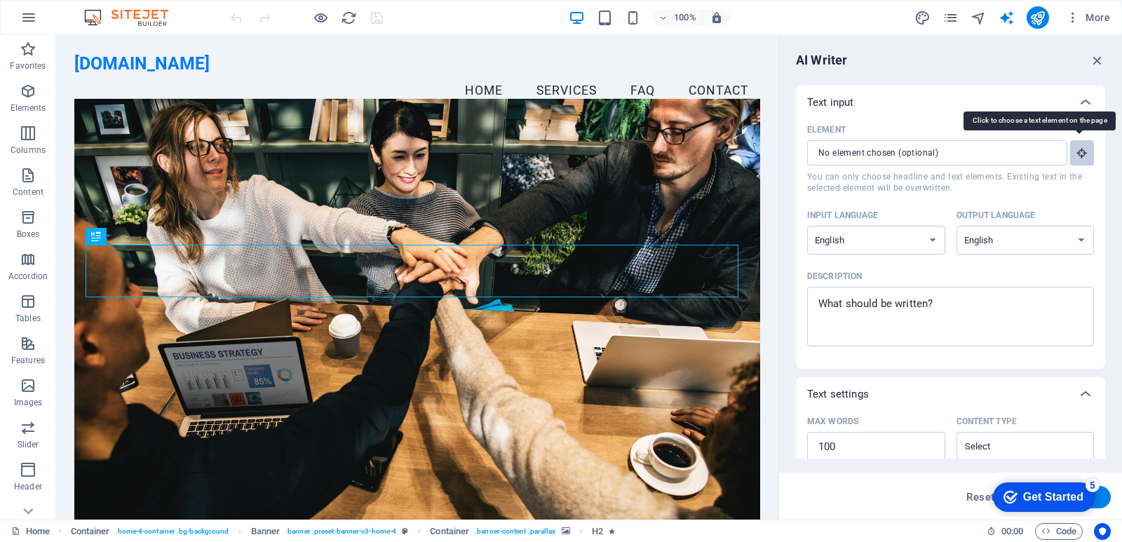
click at [1081, 150] on icon "button" at bounding box center [1082, 153] width 13 height 13
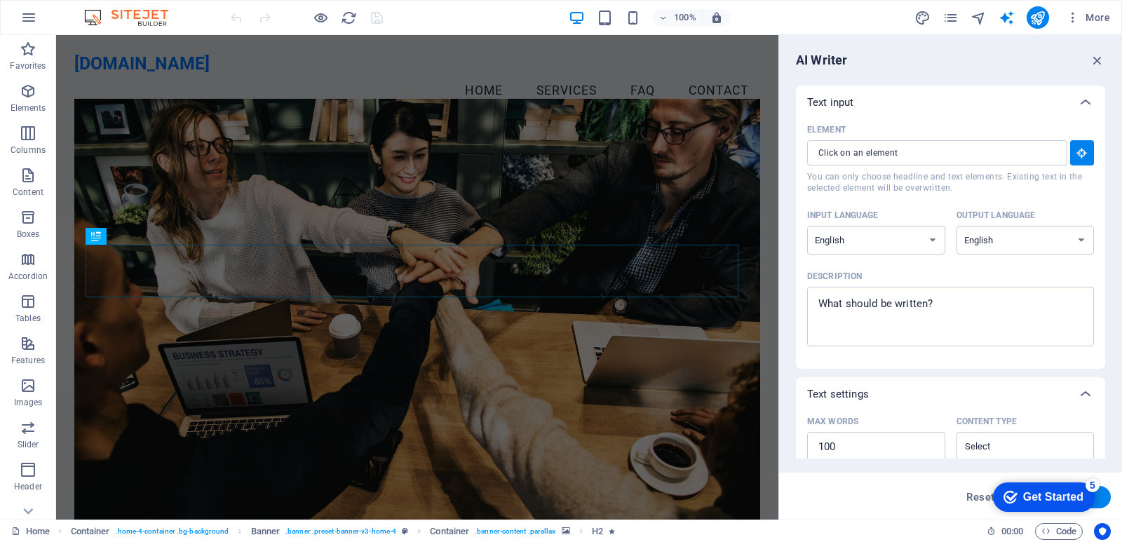
click at [960, 126] on div "Element" at bounding box center [947, 129] width 281 height 21
click at [960, 140] on input "Element ​ You can only choose headline and text elements. Existing text in the …" at bounding box center [932, 152] width 250 height 25
click at [1079, 100] on icon at bounding box center [1085, 102] width 17 height 17
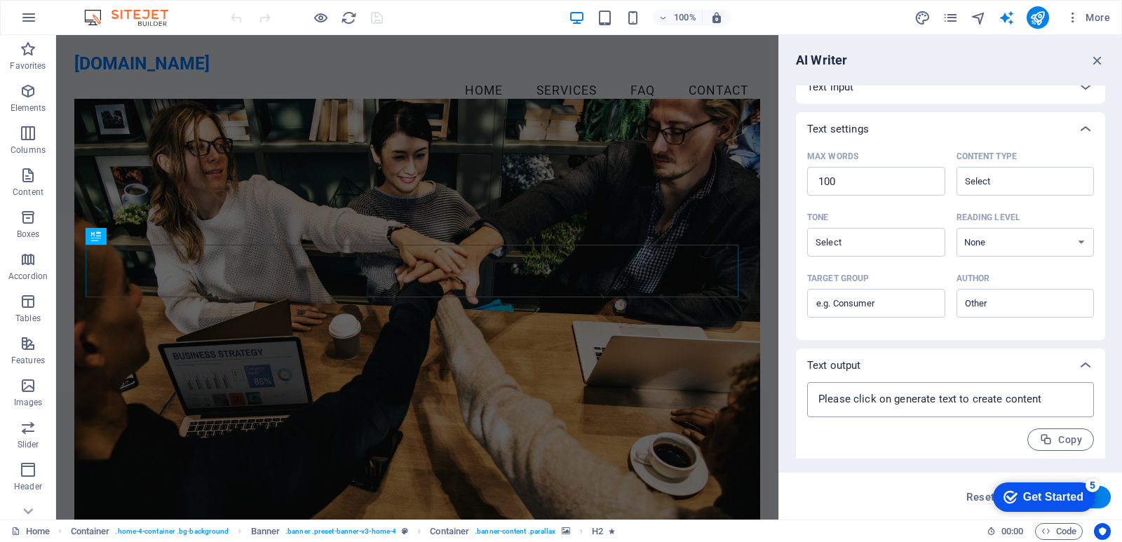
scroll to position [19, 0]
click at [917, 393] on textarea at bounding box center [950, 396] width 273 height 21
type textarea "x"
click at [902, 379] on div "x ​" at bounding box center [950, 396] width 287 height 35
type textarea "x"
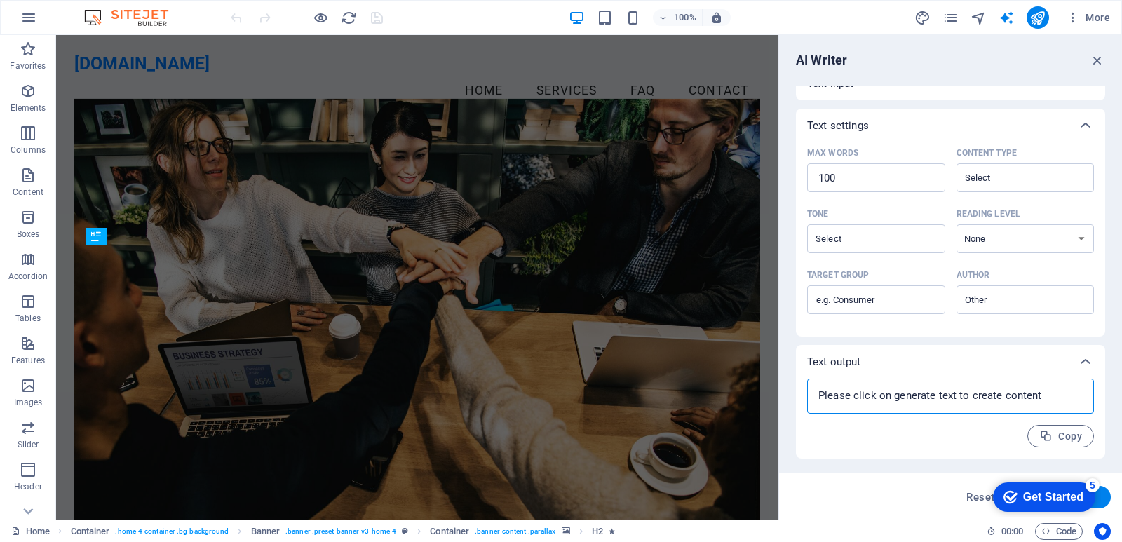
click at [889, 398] on textarea at bounding box center [950, 396] width 273 height 21
click at [889, 397] on textarea at bounding box center [950, 396] width 273 height 21
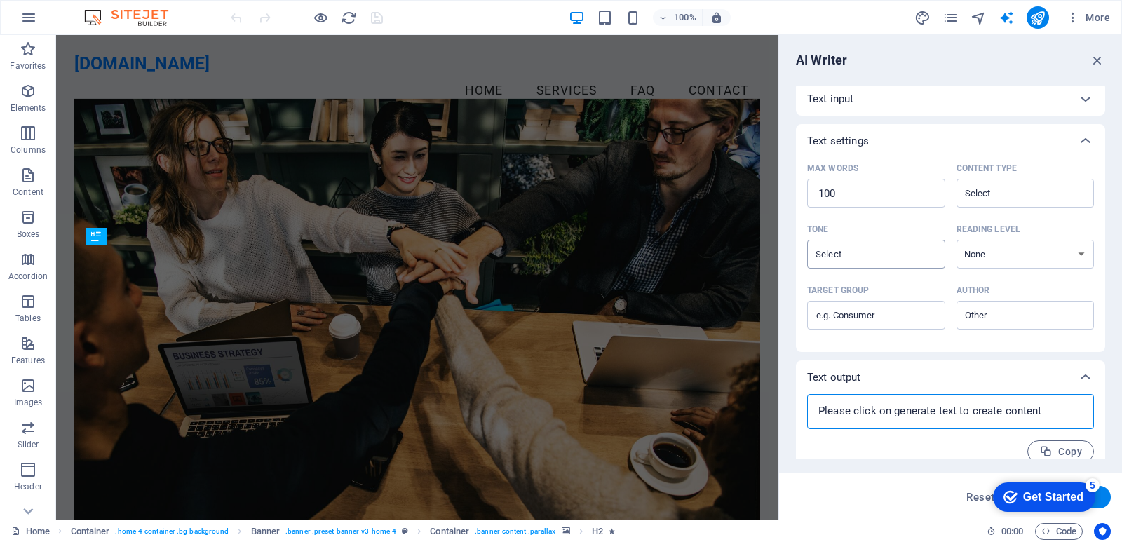
scroll to position [0, 0]
type textarea "x"
click at [1088, 63] on div "AI Writer" at bounding box center [950, 60] width 309 height 17
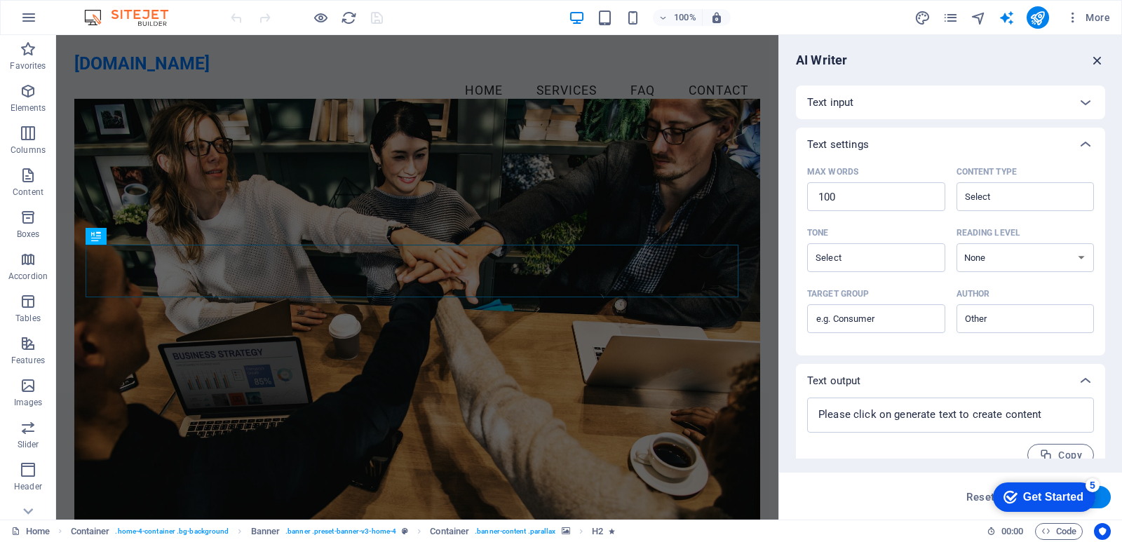
click at [1095, 60] on icon "button" at bounding box center [1097, 60] width 15 height 15
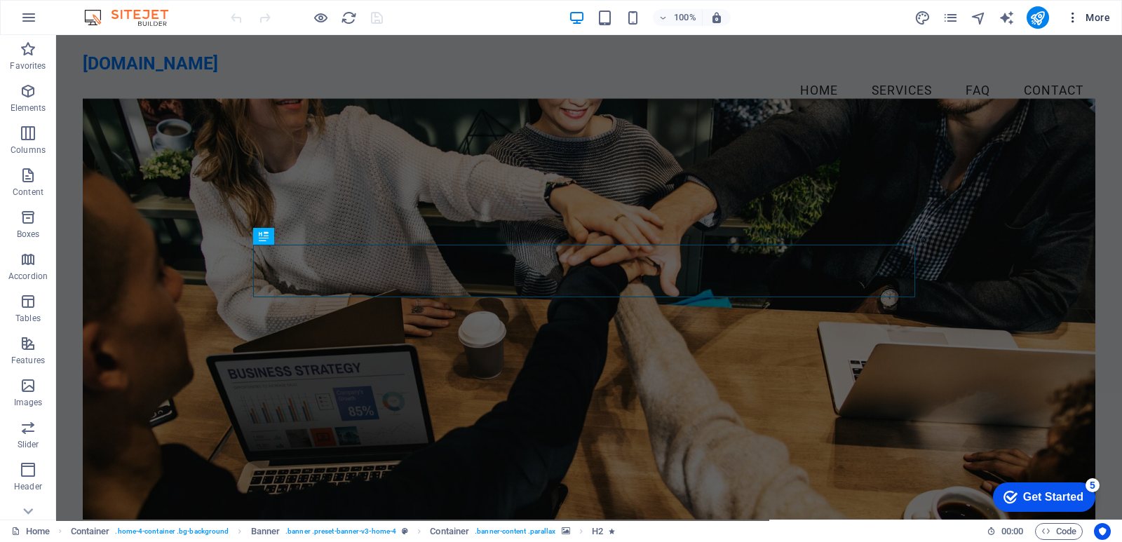
click at [1098, 18] on span "More" at bounding box center [1088, 18] width 44 height 14
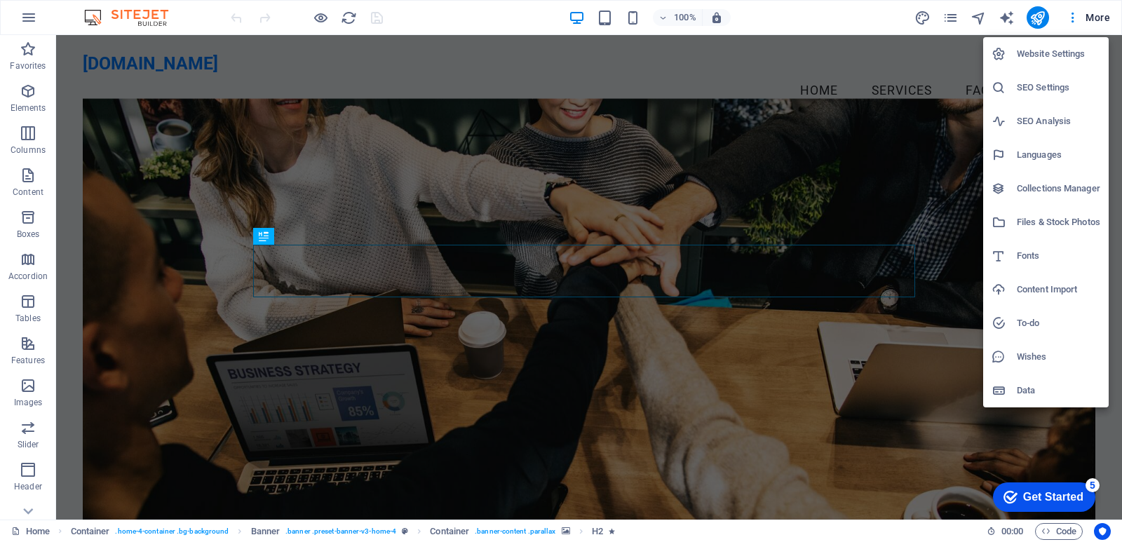
click at [1036, 50] on h6 "Website Settings" at bounding box center [1058, 54] width 83 height 17
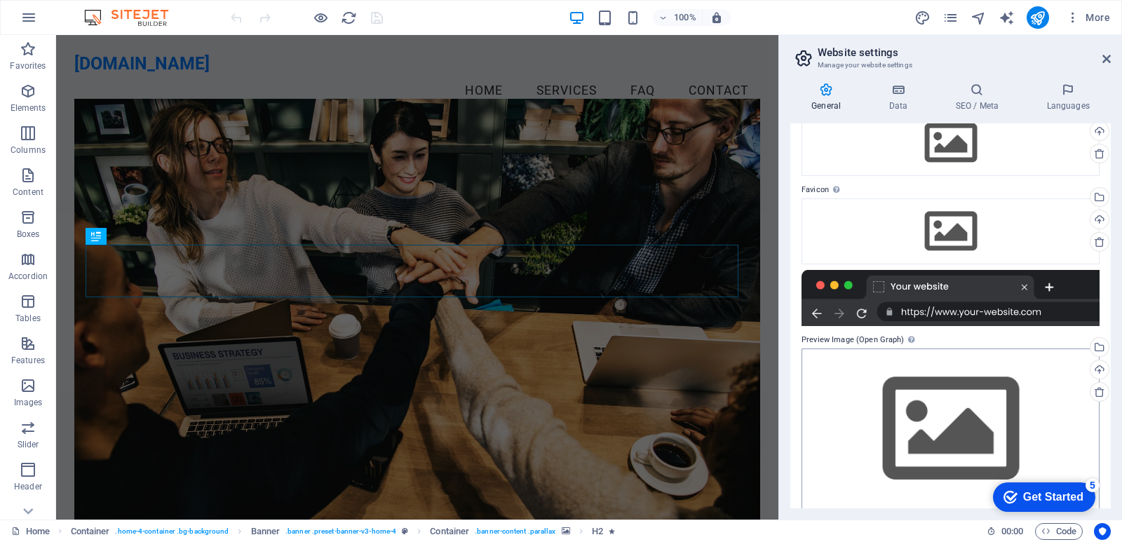
scroll to position [93, 0]
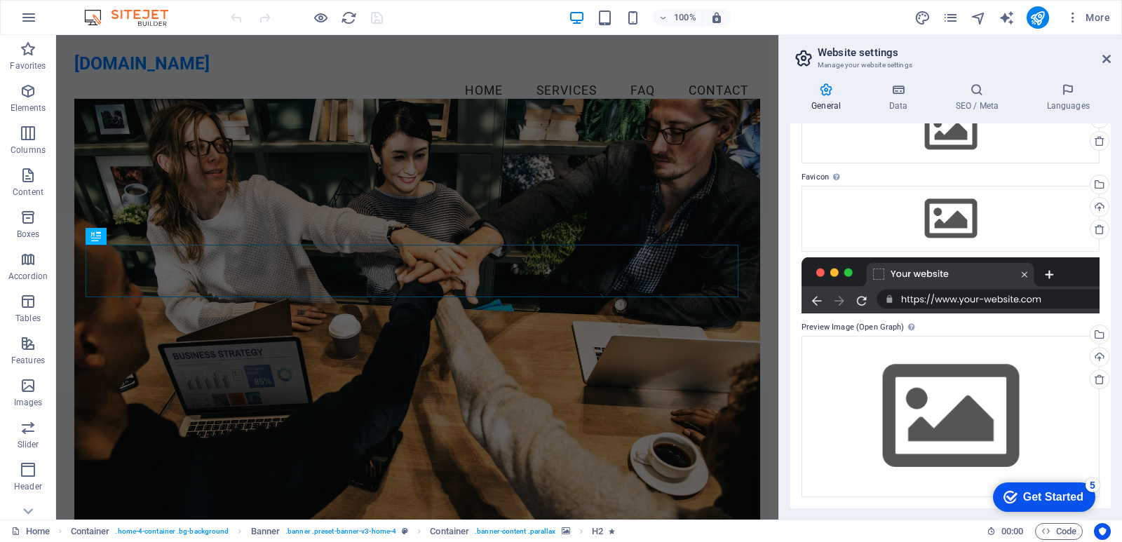
click at [828, 93] on icon at bounding box center [826, 90] width 72 height 14
click at [903, 87] on icon at bounding box center [898, 90] width 61 height 14
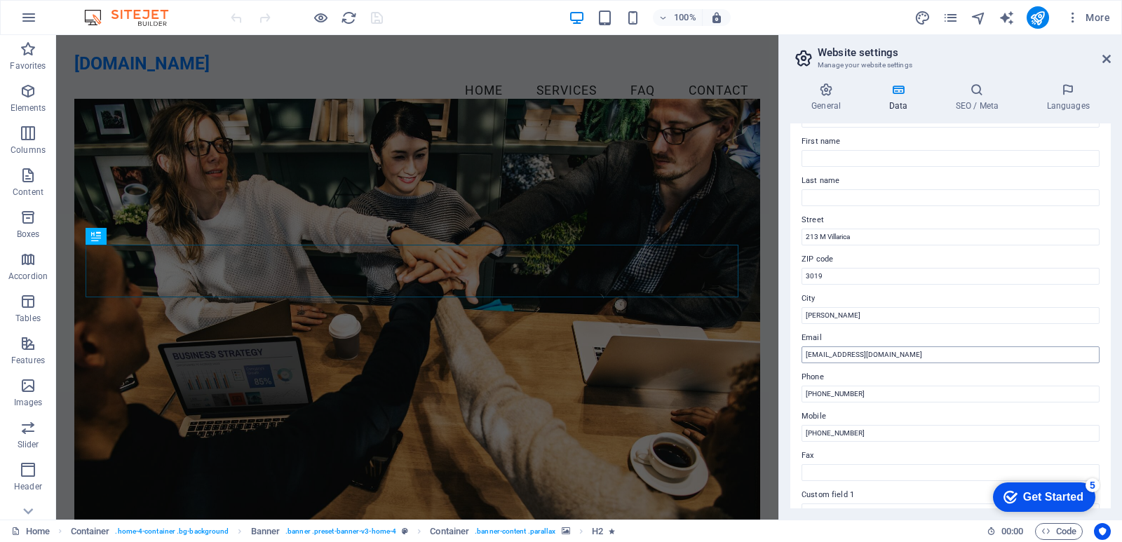
scroll to position [210, 0]
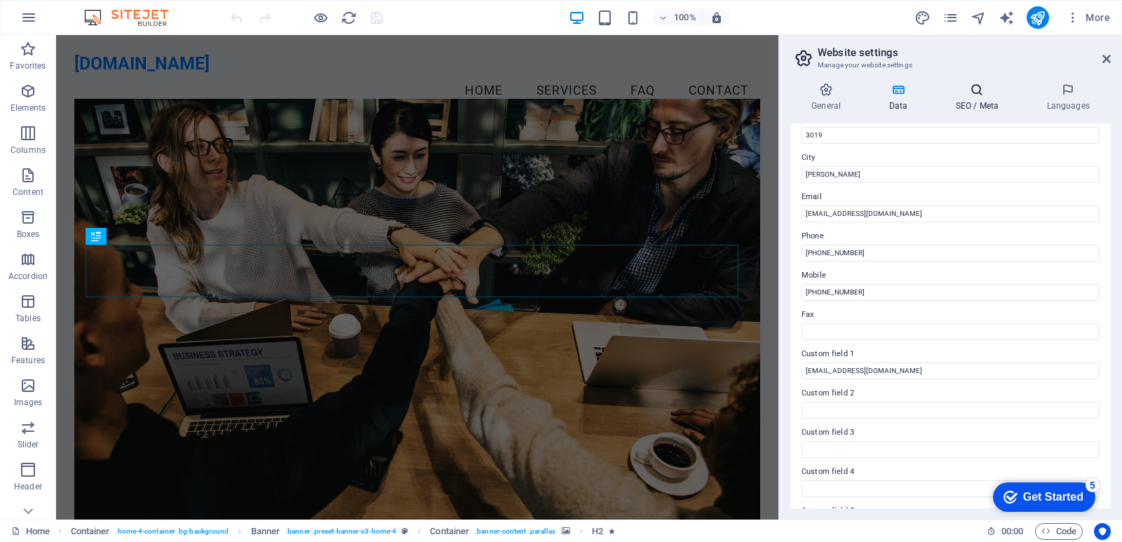
click at [978, 89] on icon at bounding box center [977, 90] width 86 height 14
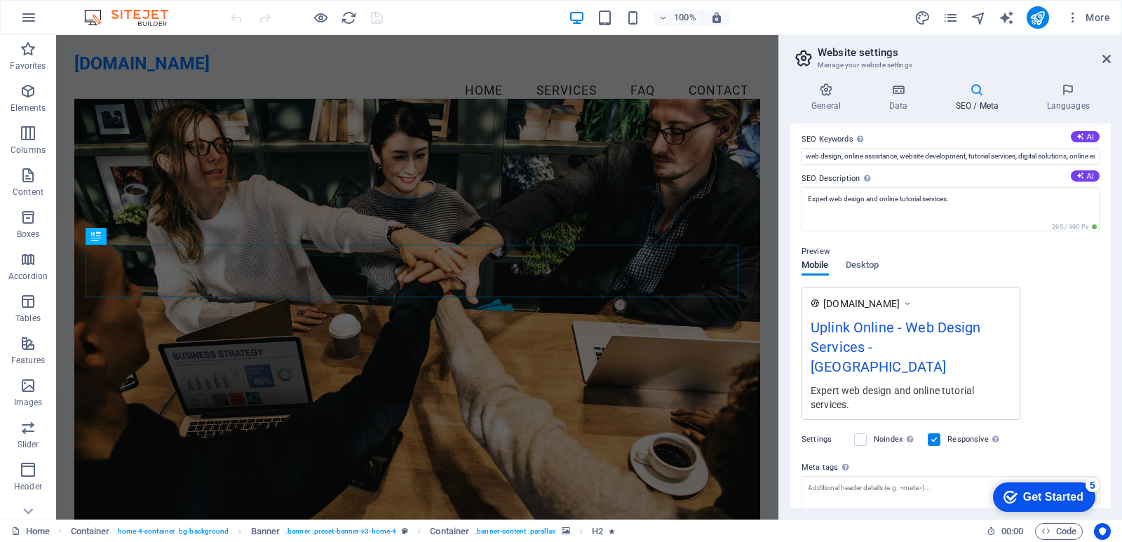
scroll to position [0, 0]
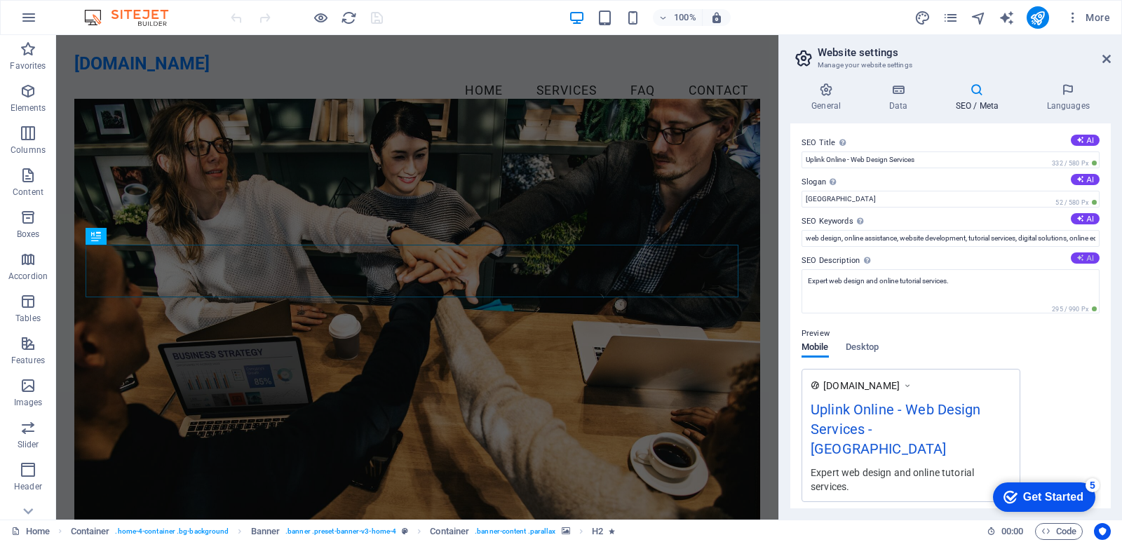
click at [1081, 255] on button "AI" at bounding box center [1085, 257] width 29 height 11
click at [980, 288] on textarea "Expert web design and online tutorial services." at bounding box center [951, 291] width 298 height 44
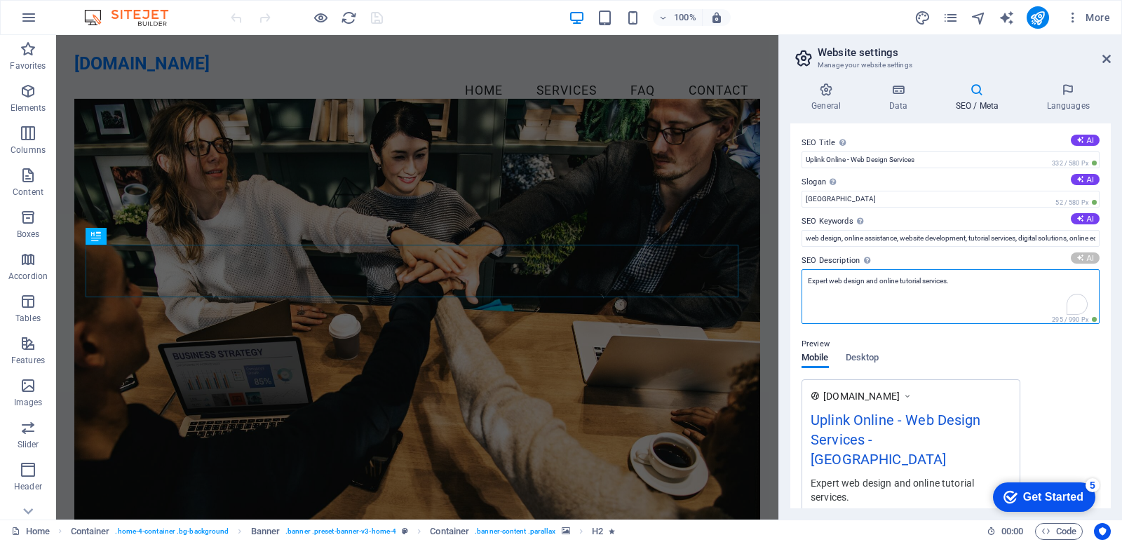
type textarea "Elevate your online presence with our expert web design, tutorials, VA services…"
click at [915, 304] on textarea "Elevate your online presence with our expert web design, tutorials, VA services…" at bounding box center [951, 296] width 298 height 55
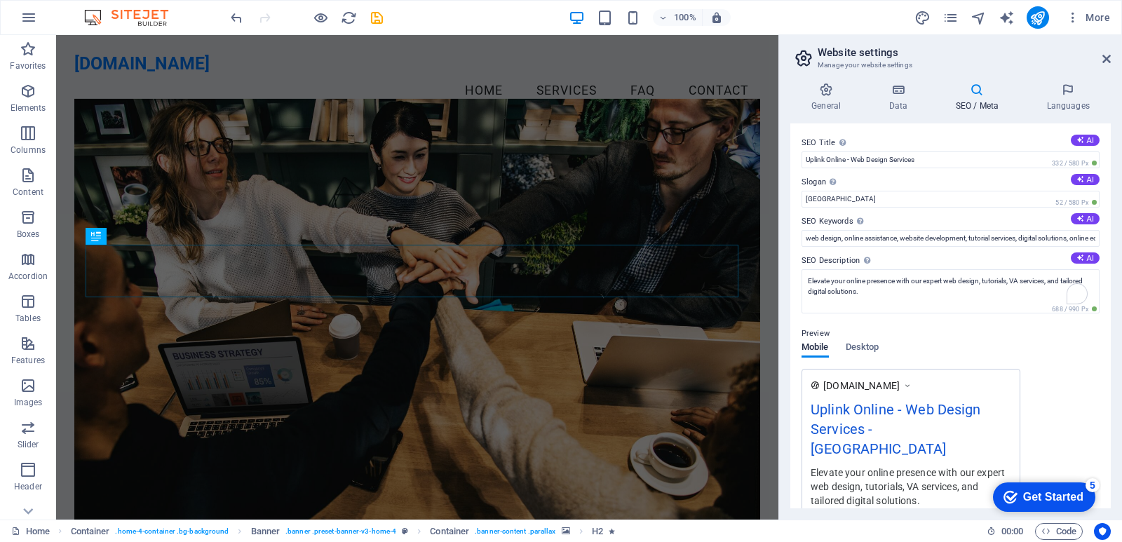
click at [1044, 372] on div "Preview Mobile Desktop www.example.com Uplink Online - Web Design Services - Be…" at bounding box center [951, 415] width 298 height 202
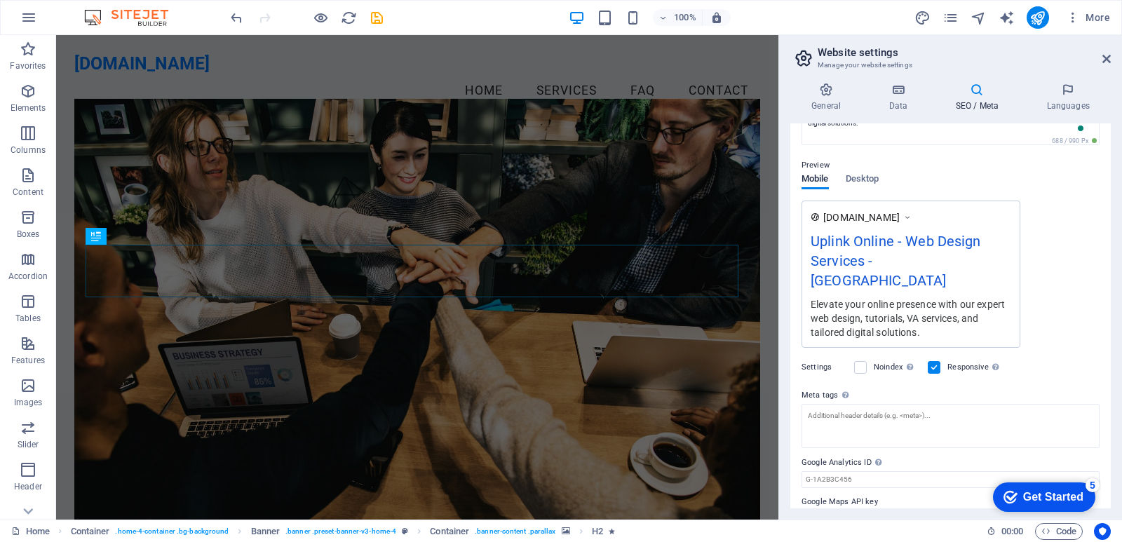
scroll to position [179, 0]
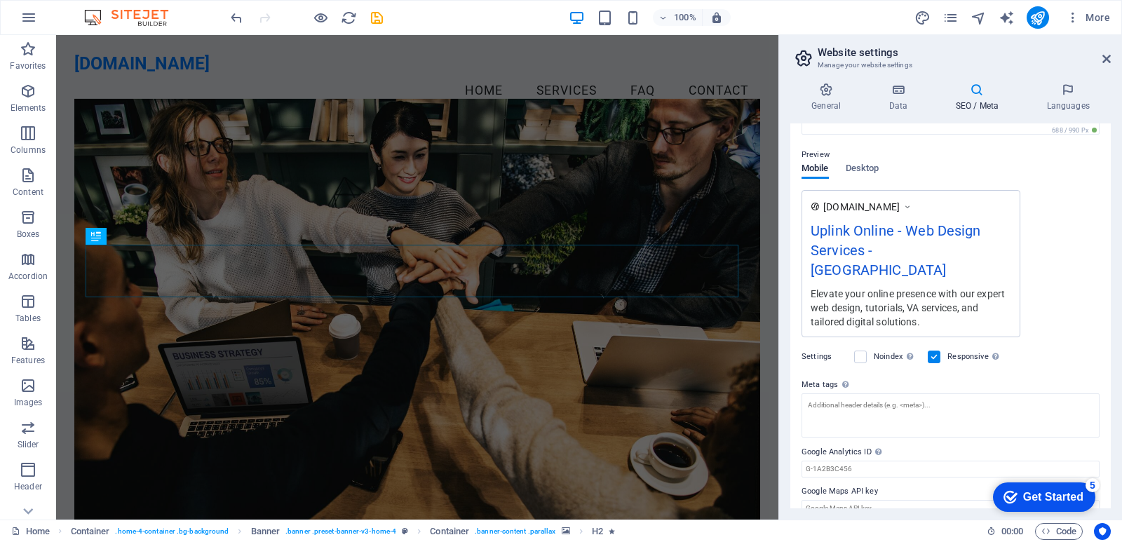
click at [1027, 498] on div "Get Started" at bounding box center [1053, 497] width 60 height 13
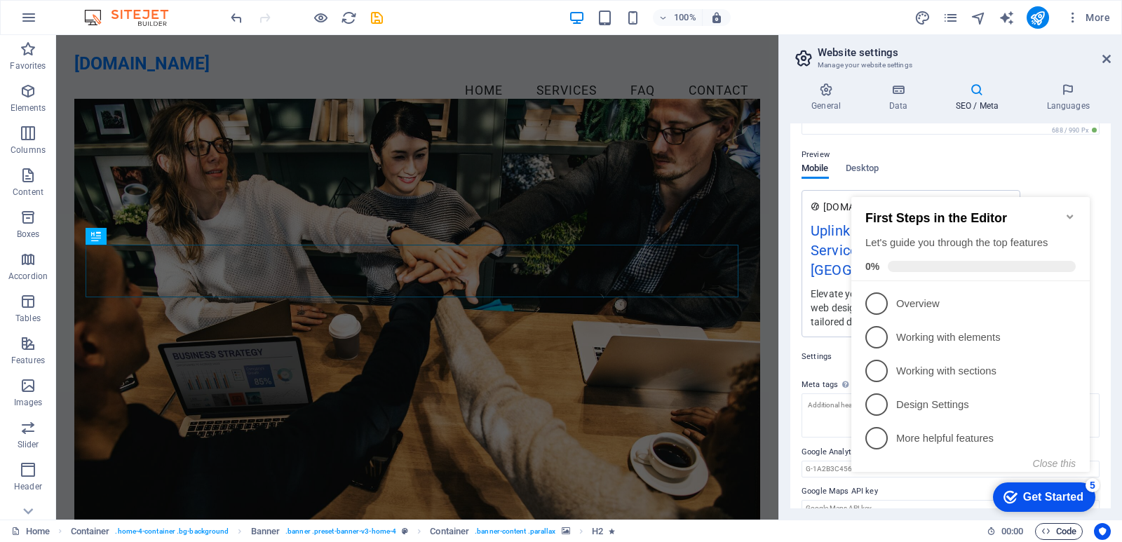
click at [1057, 534] on span "Code" at bounding box center [1058, 531] width 35 height 17
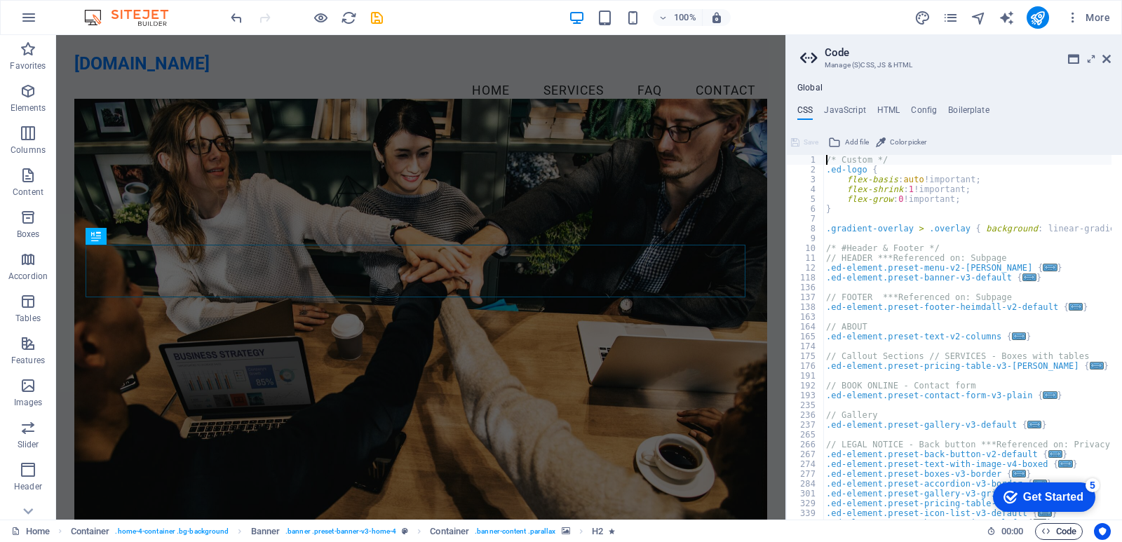
click at [1057, 536] on span "Code" at bounding box center [1058, 531] width 35 height 17
click at [1106, 57] on icon at bounding box center [1106, 58] width 8 height 11
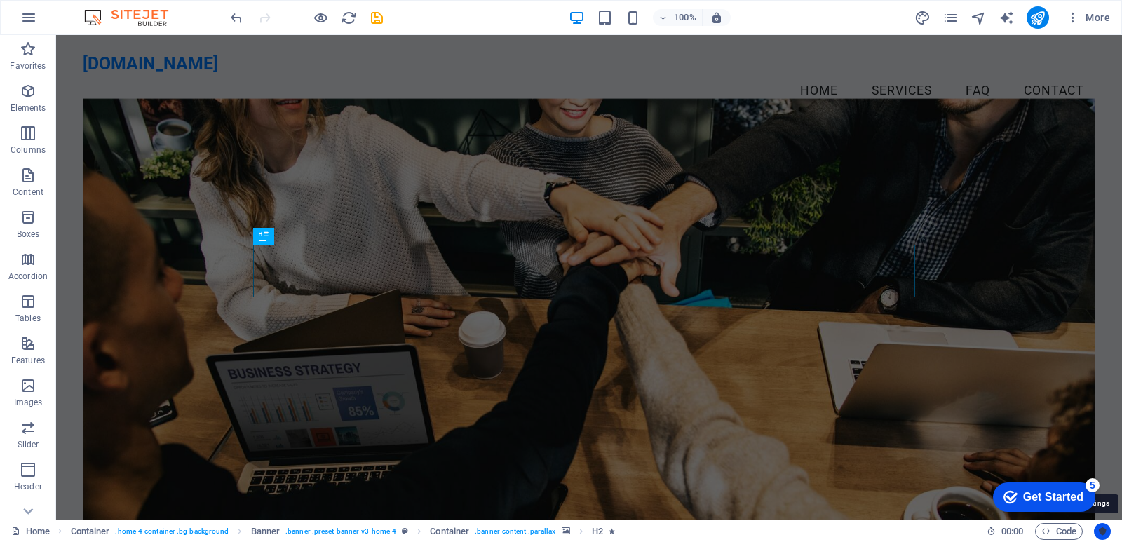
click at [1100, 529] on icon "Usercentrics" at bounding box center [1103, 532] width 10 height 10
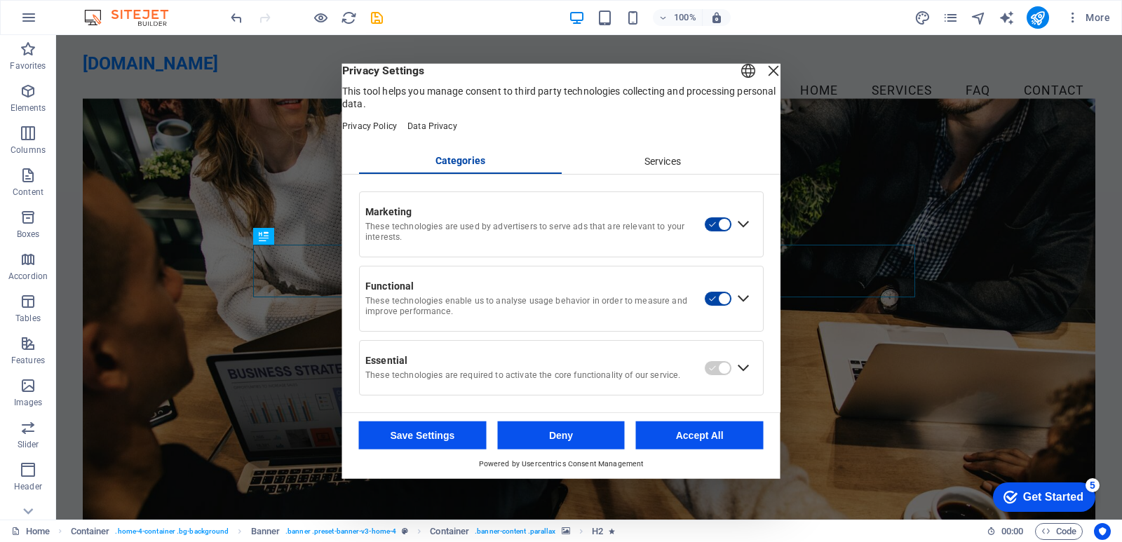
click at [764, 72] on div "Close Layer" at bounding box center [774, 70] width 20 height 20
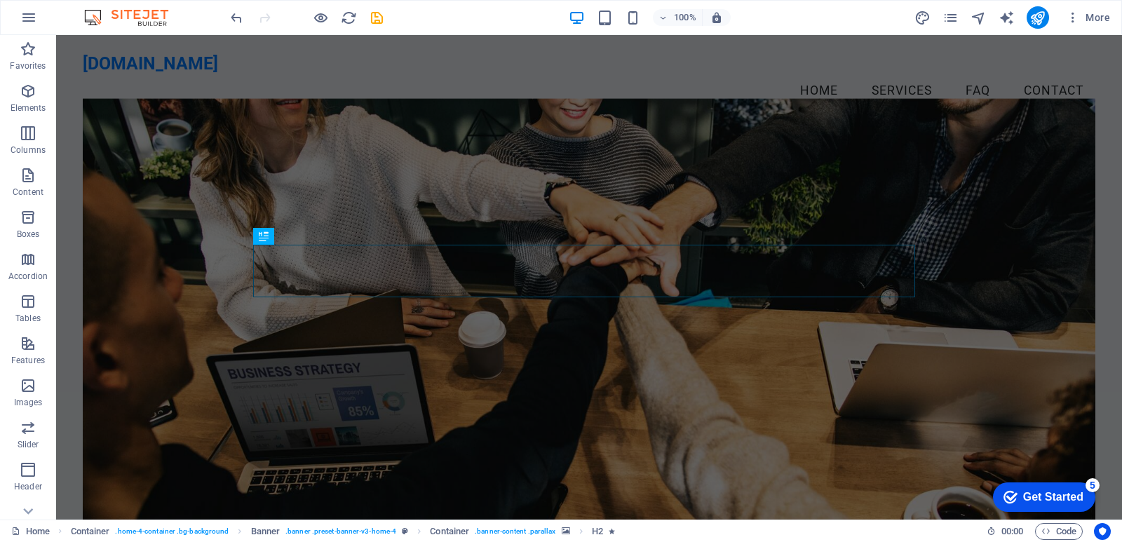
click at [1088, 486] on div "5" at bounding box center [1093, 485] width 14 height 14
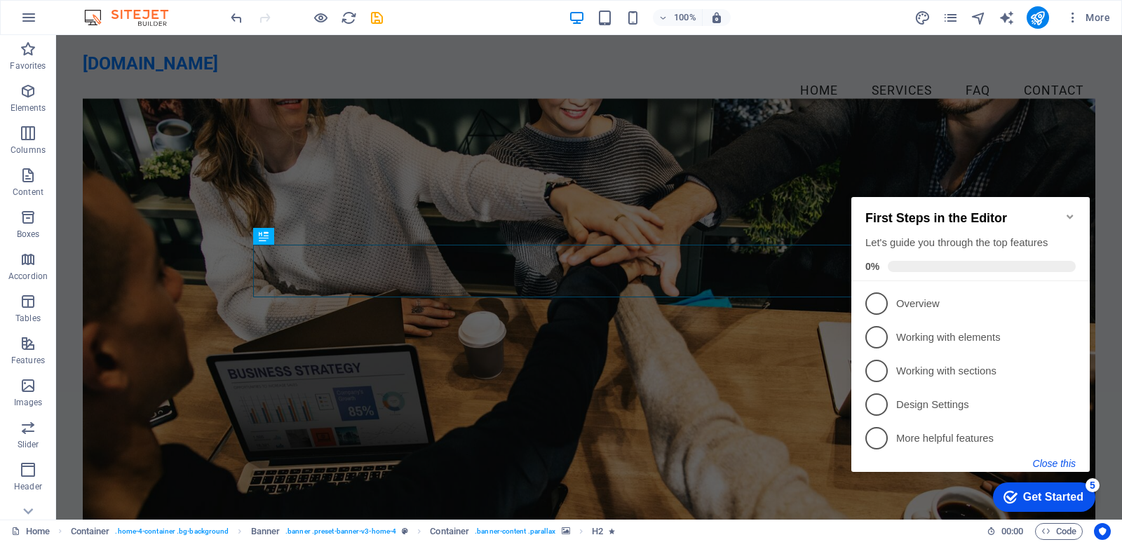
click at [1050, 461] on button "Close this" at bounding box center [1054, 463] width 43 height 11
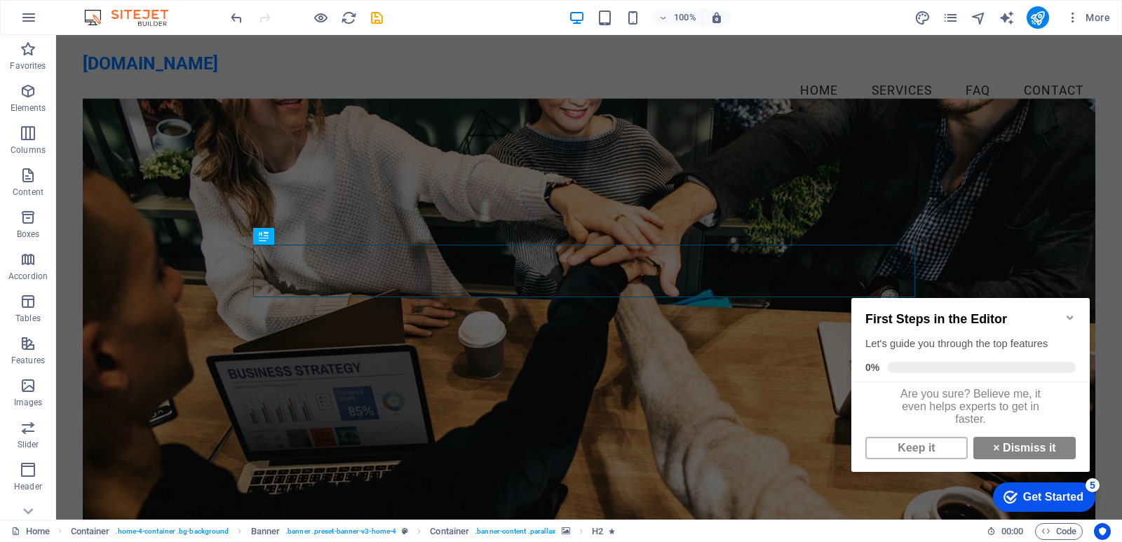
scroll to position [11, 0]
click at [910, 445] on link "Keep it" at bounding box center [916, 448] width 102 height 22
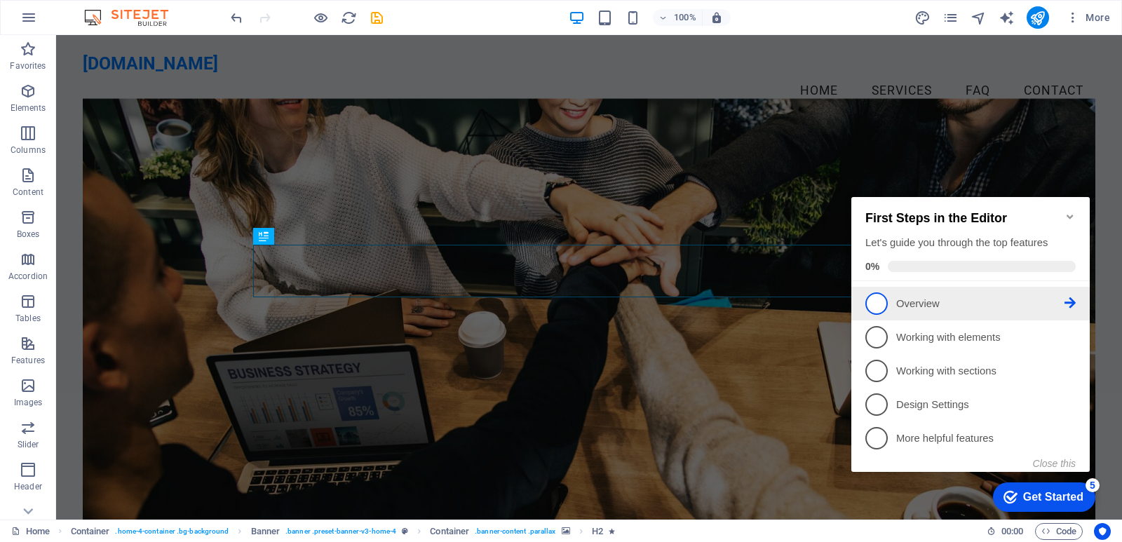
click at [1067, 311] on link "1 Overview - incomplete" at bounding box center [970, 303] width 210 height 22
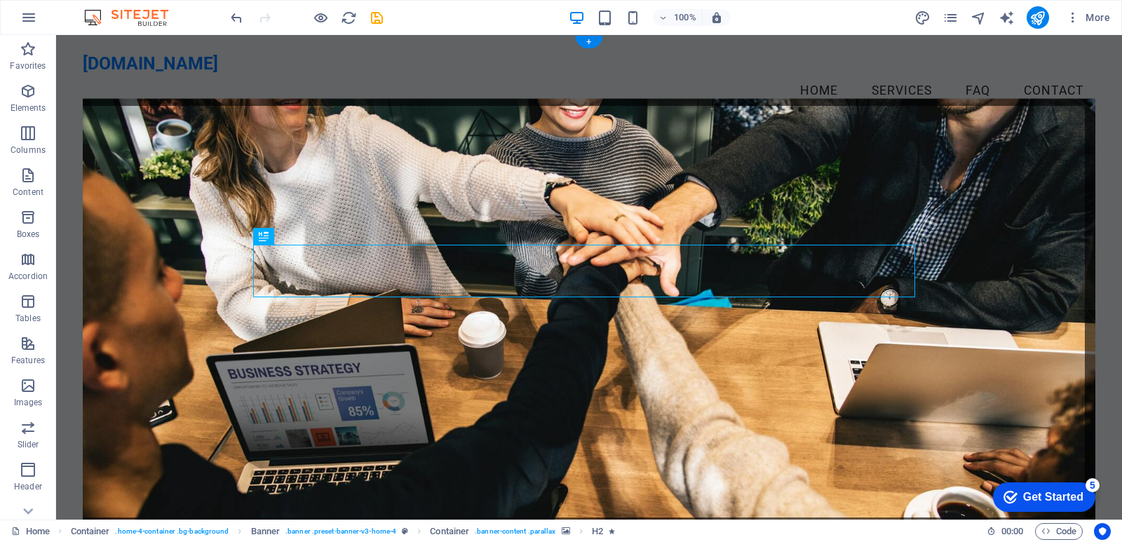
scroll to position [0, 0]
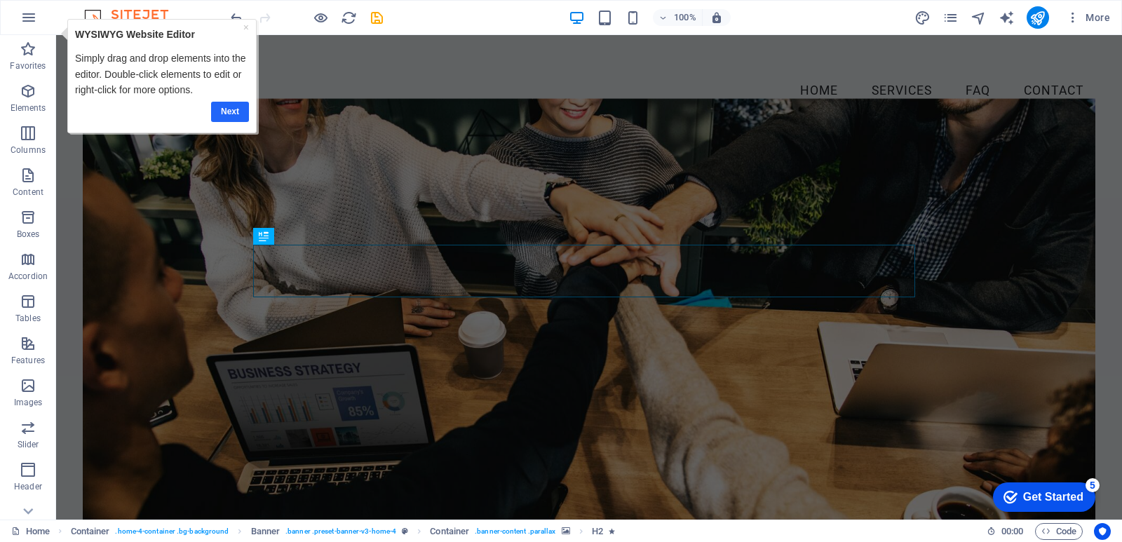
click at [230, 112] on link "Next" at bounding box center [229, 112] width 38 height 20
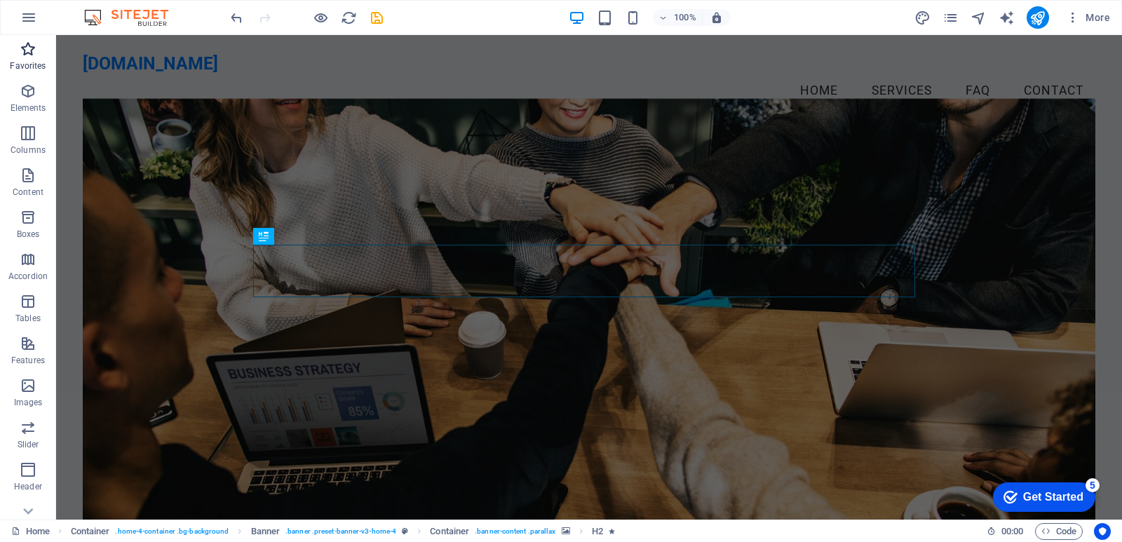
click at [33, 51] on icon "button" at bounding box center [28, 49] width 17 height 17
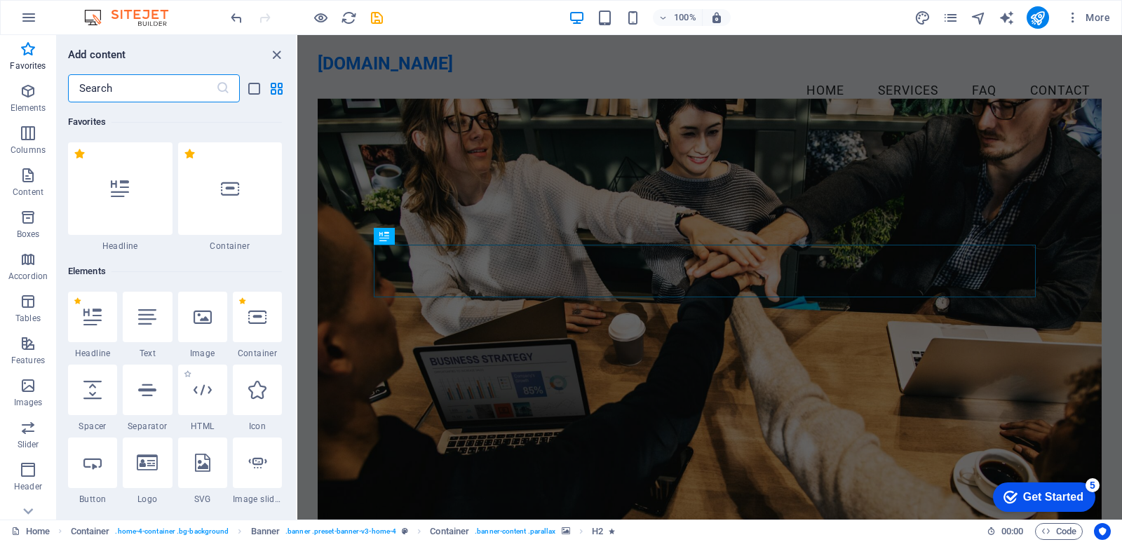
scroll to position [70, 0]
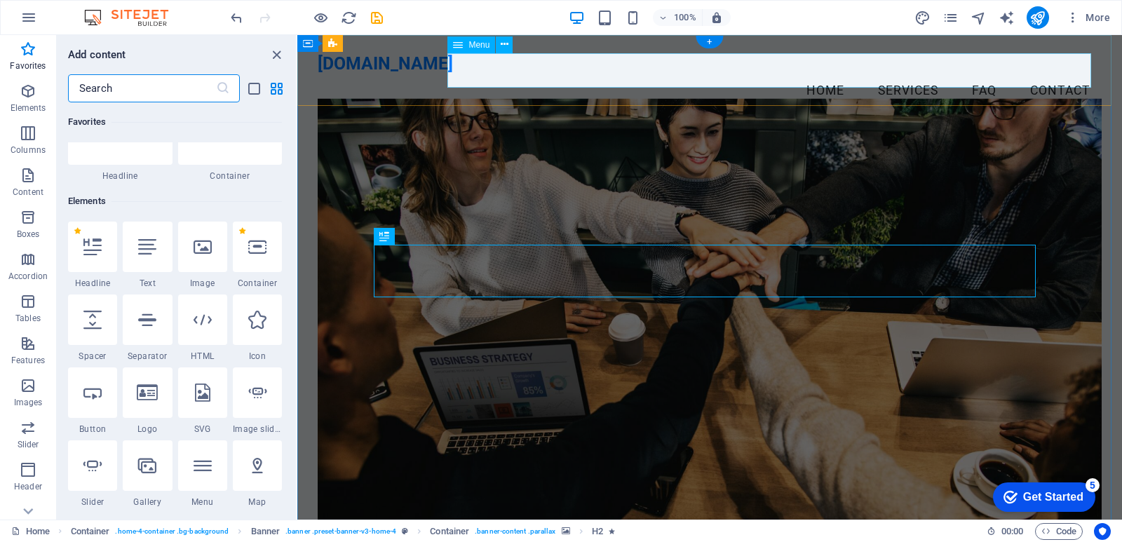
click at [799, 86] on nav "Home Services FAQ Contact" at bounding box center [709, 91] width 783 height 35
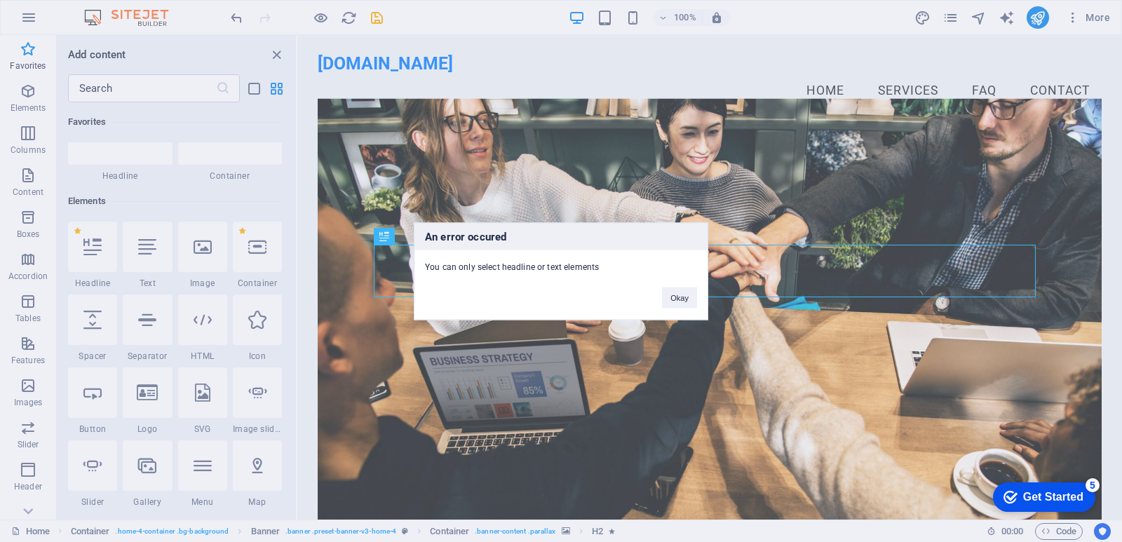
click at [679, 286] on div "Okay" at bounding box center [680, 291] width 56 height 36
click at [679, 292] on button "Okay" at bounding box center [679, 297] width 35 height 21
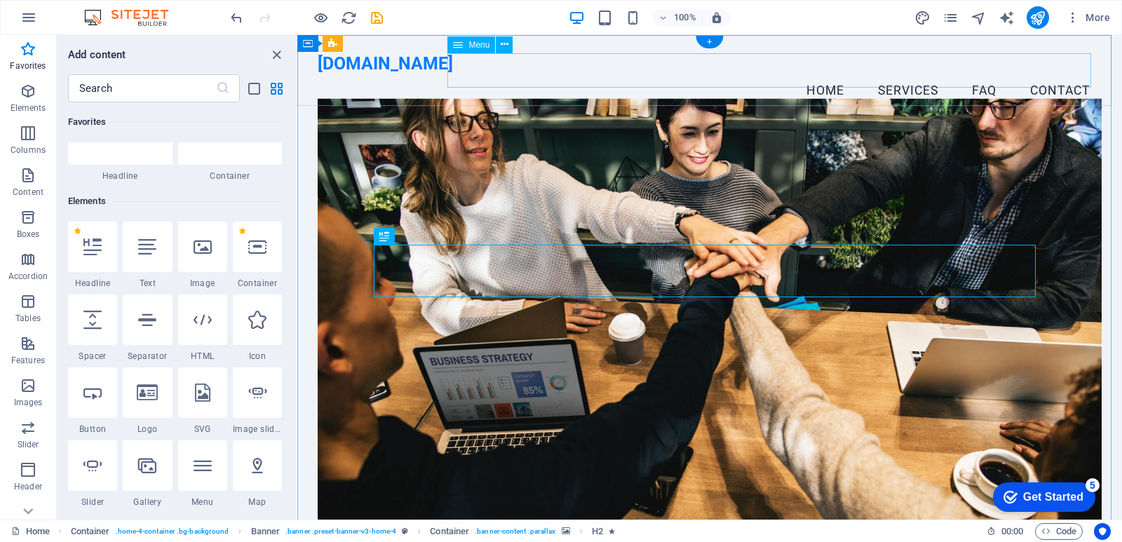
click at [515, 76] on nav "Home Services FAQ Contact" at bounding box center [709, 91] width 783 height 35
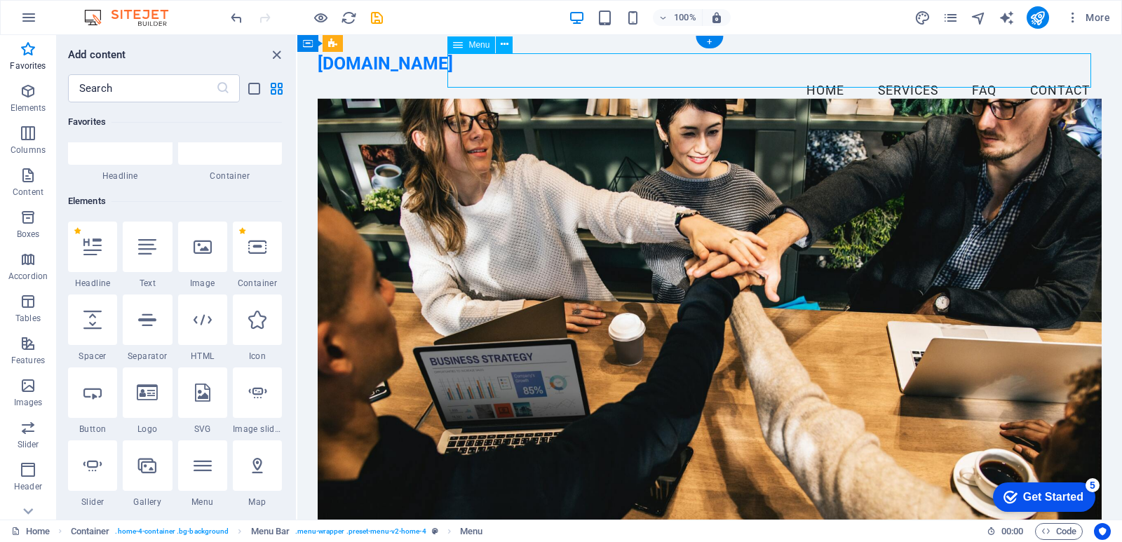
click at [519, 76] on nav "Home Services FAQ Contact" at bounding box center [709, 91] width 783 height 35
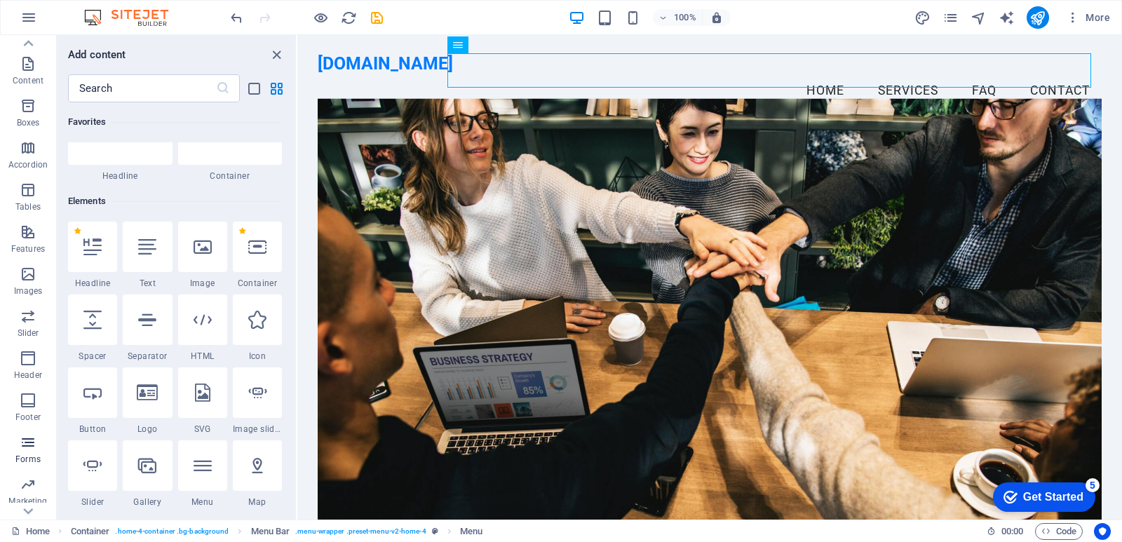
scroll to position [147, 0]
click at [173, 82] on input "text" at bounding box center [142, 88] width 148 height 28
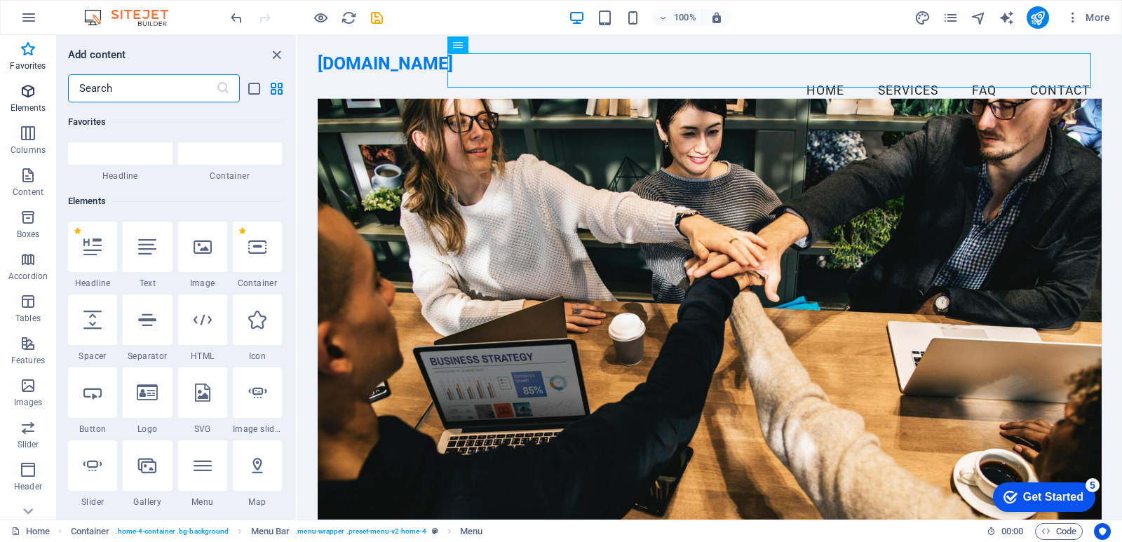
click at [34, 93] on icon "button" at bounding box center [28, 91] width 17 height 17
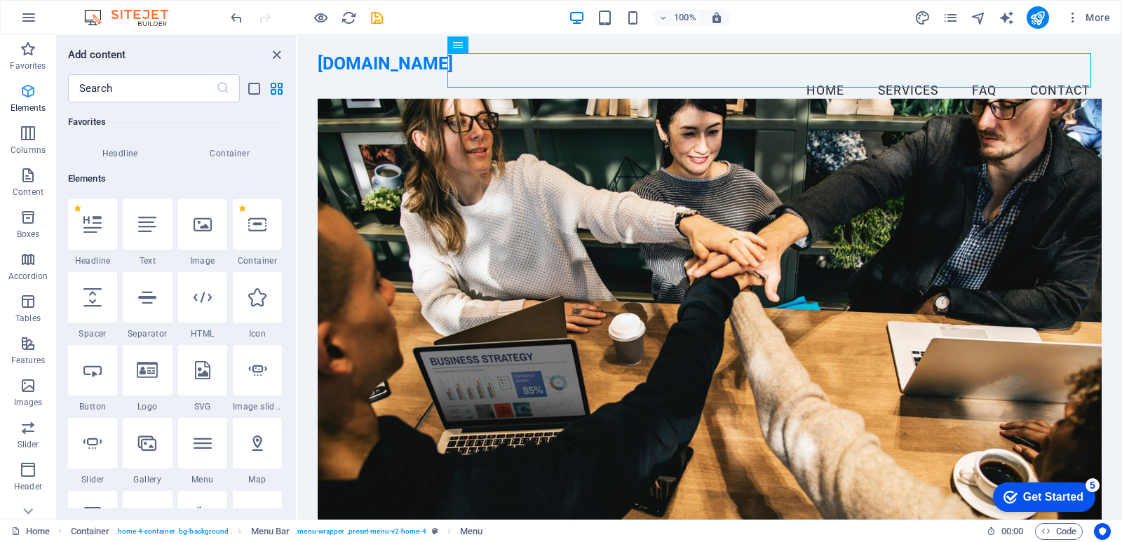
scroll to position [149, 0]
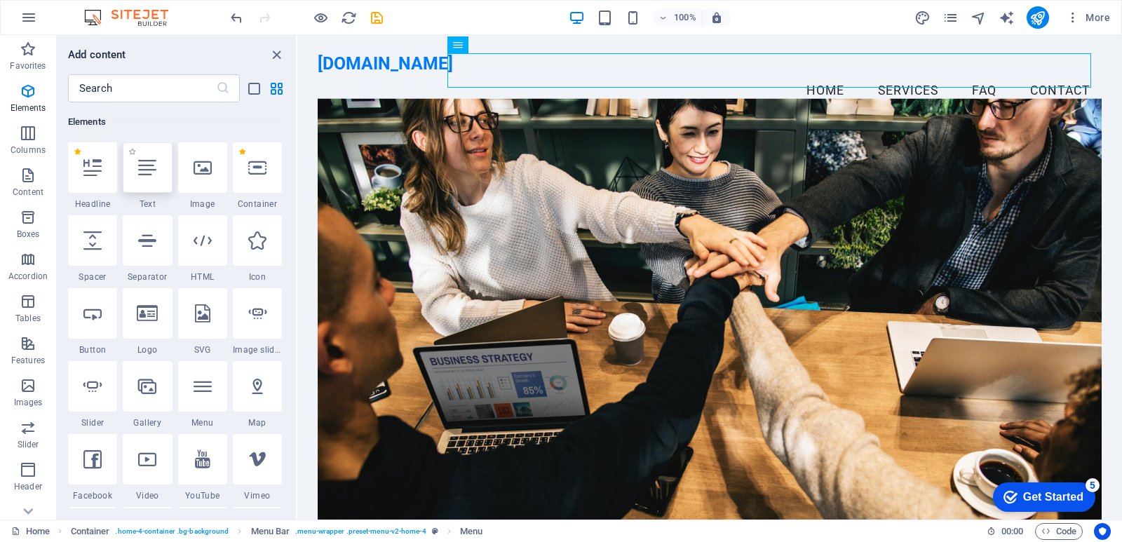
click at [148, 182] on div at bounding box center [147, 167] width 49 height 50
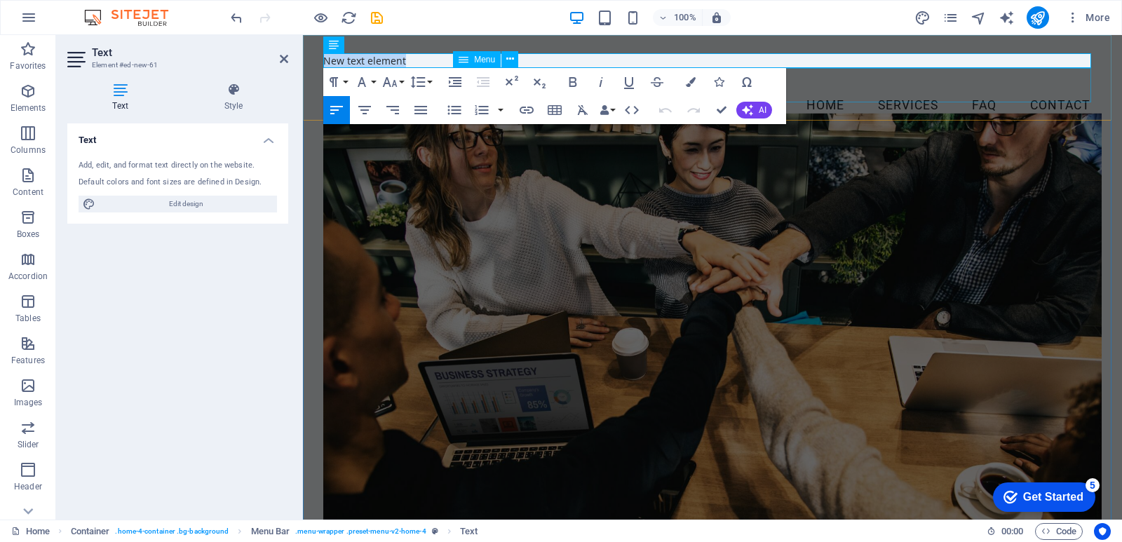
click at [865, 88] on nav "Home Services FAQ Contact" at bounding box center [712, 105] width 778 height 35
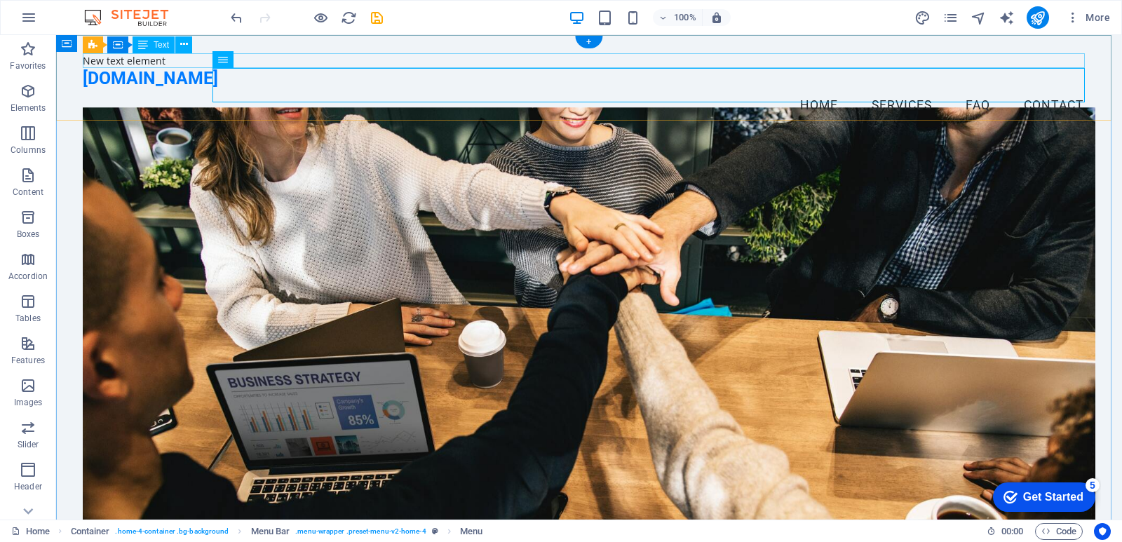
click at [172, 60] on div "New text element" at bounding box center [589, 60] width 1013 height 15
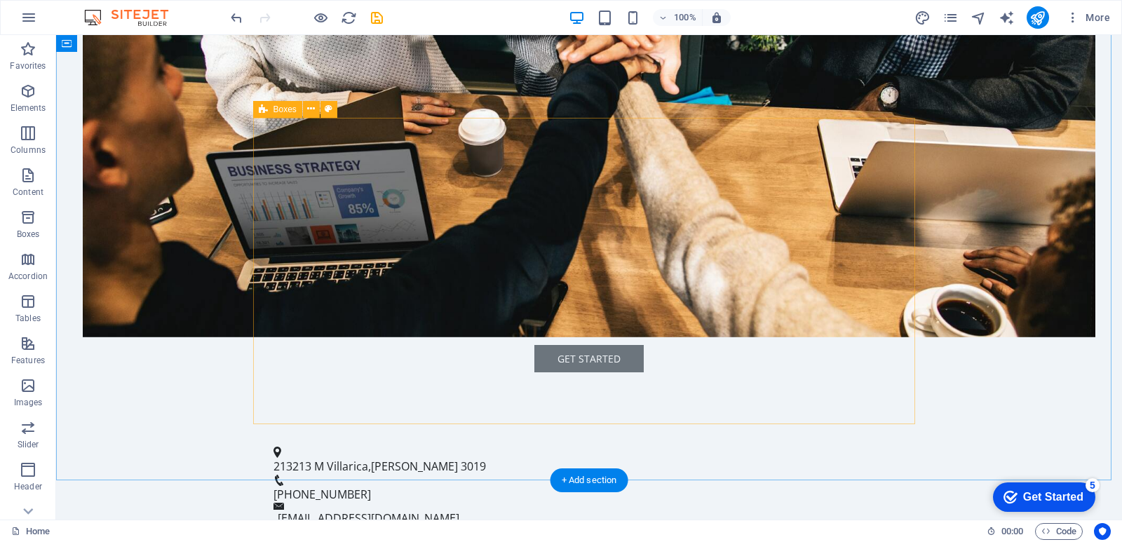
scroll to position [561, 0]
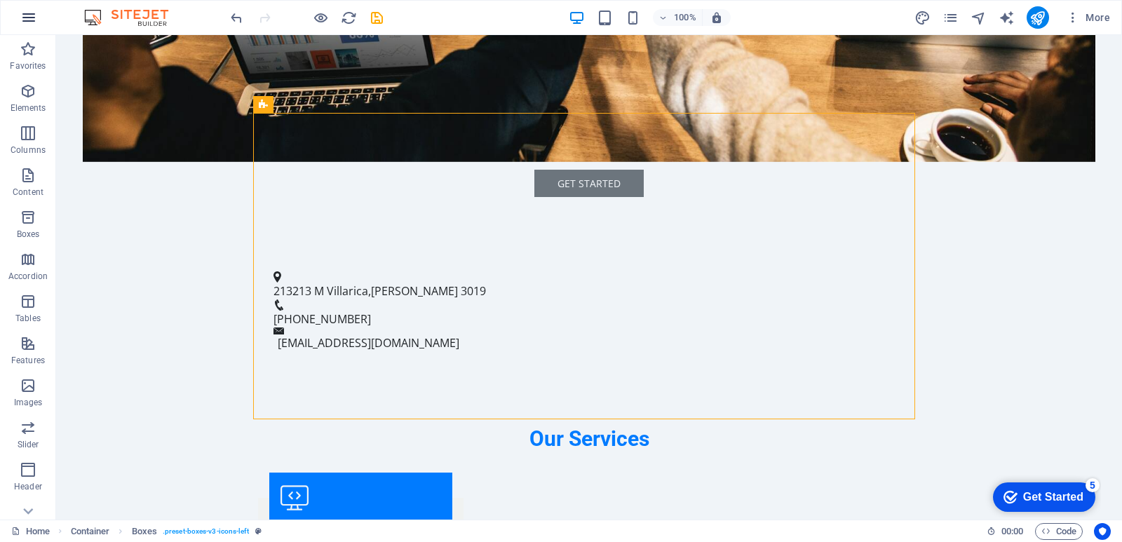
click at [20, 18] on icon "button" at bounding box center [28, 17] width 17 height 17
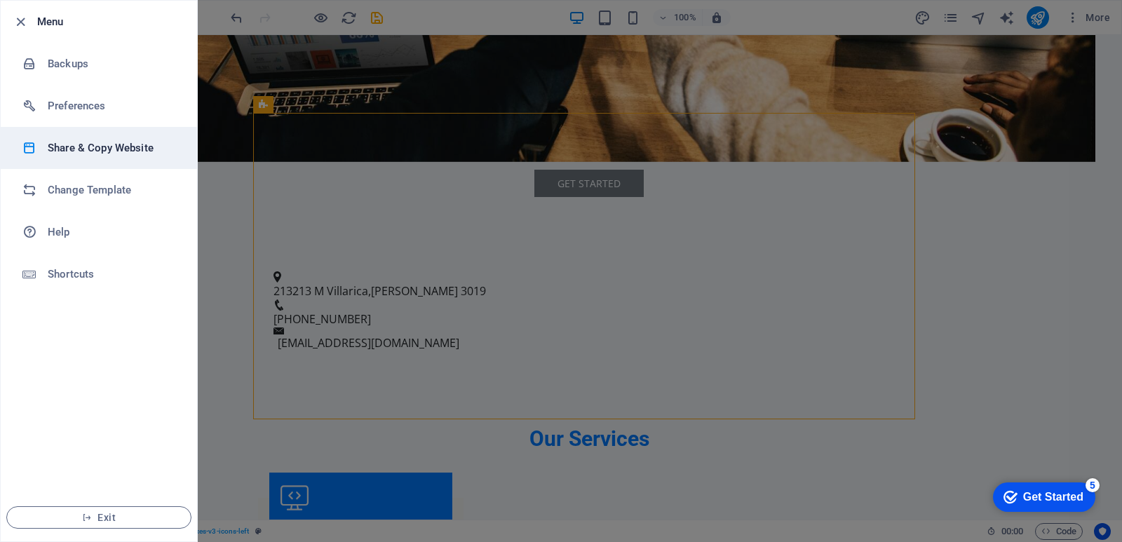
click at [104, 145] on h6 "Share & Copy Website" at bounding box center [113, 148] width 130 height 17
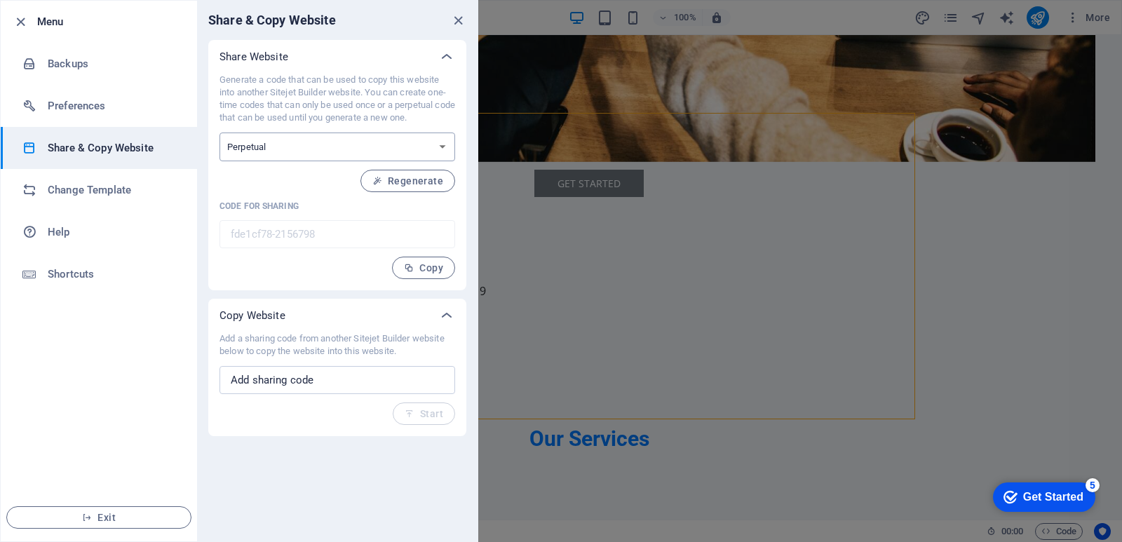
click at [290, 149] on select "One-time Perpetual" at bounding box center [338, 147] width 236 height 29
select select "onetime"
click at [220, 133] on select "One-time Perpetual" at bounding box center [338, 147] width 236 height 29
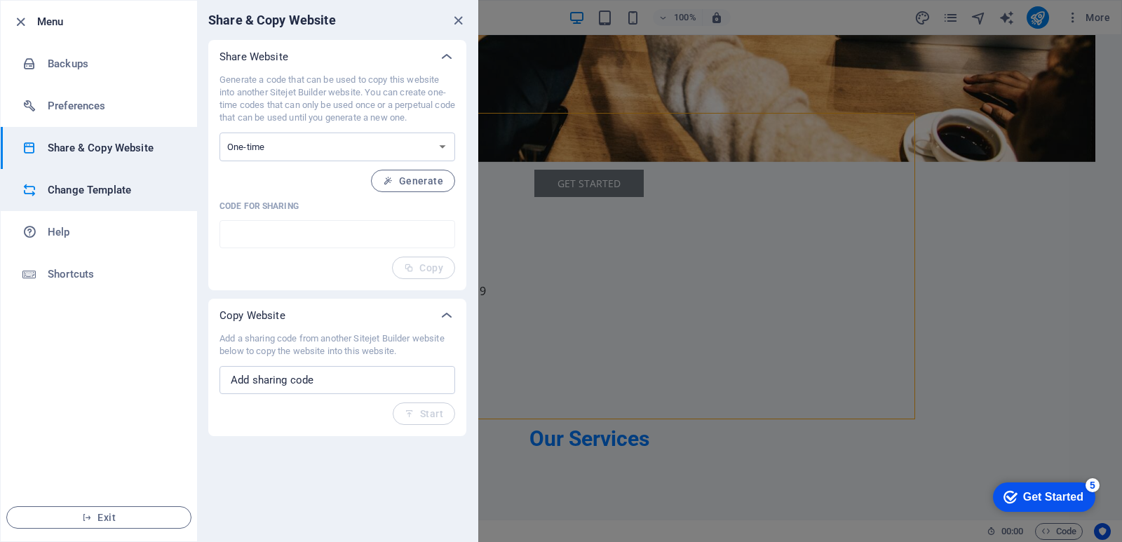
click at [81, 190] on h6 "Change Template" at bounding box center [113, 190] width 130 height 17
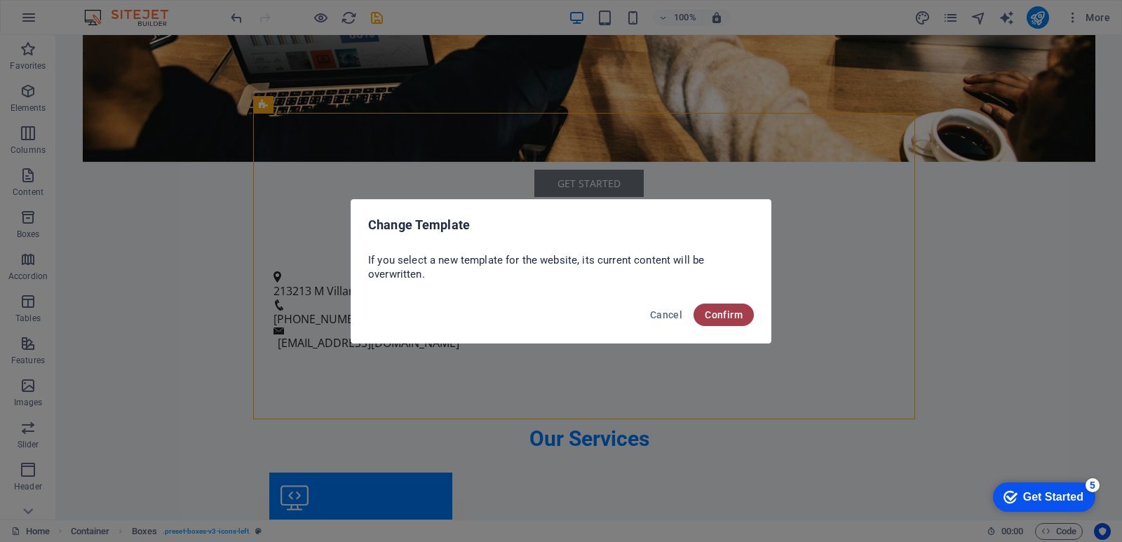
click at [706, 304] on button "Confirm" at bounding box center [724, 315] width 60 height 22
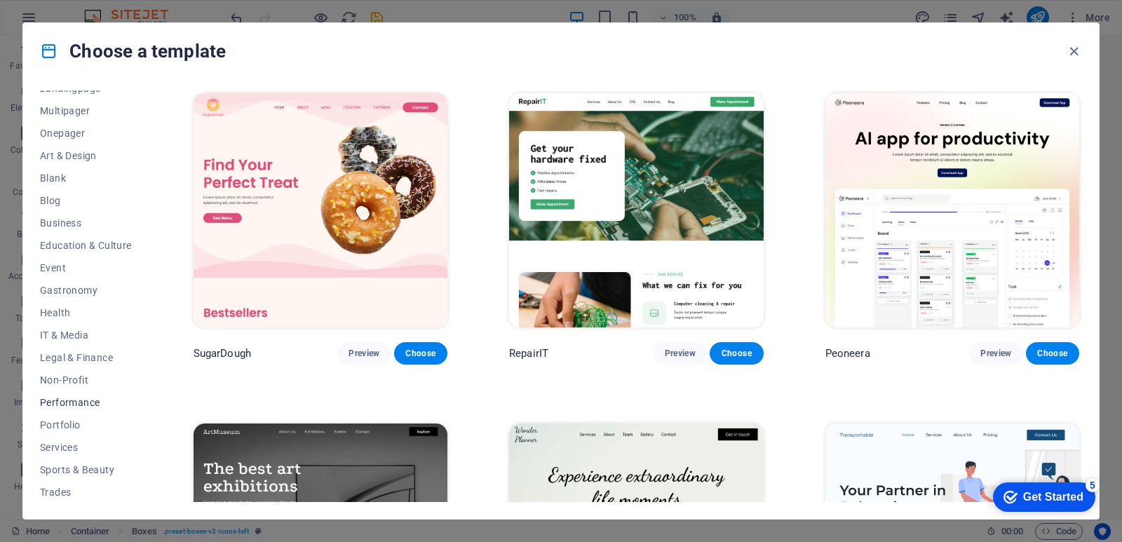
scroll to position [149, 0]
click at [70, 398] on span "Services" at bounding box center [86, 401] width 92 height 11
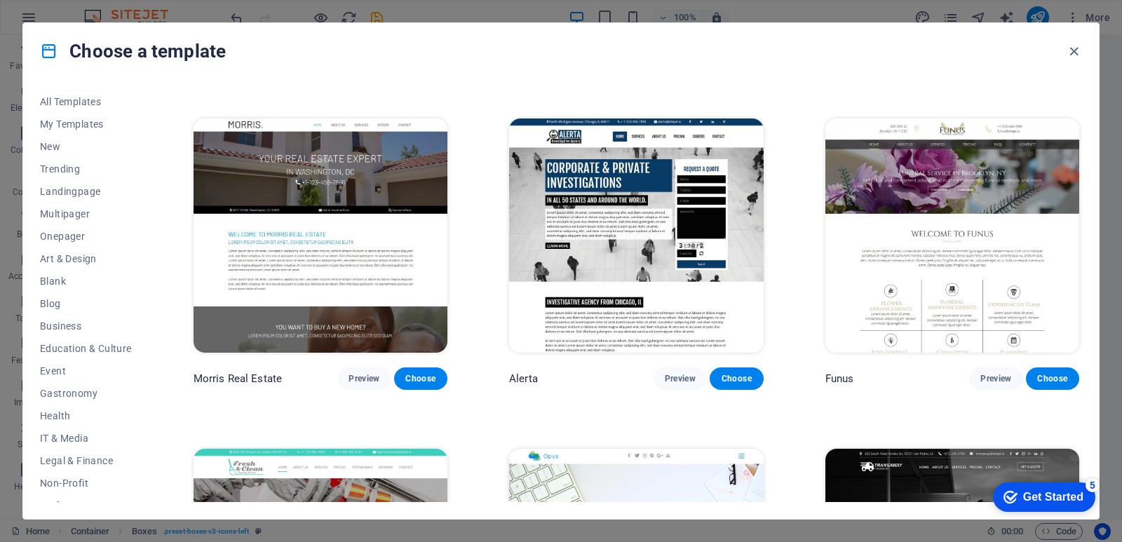
scroll to position [1473, 0]
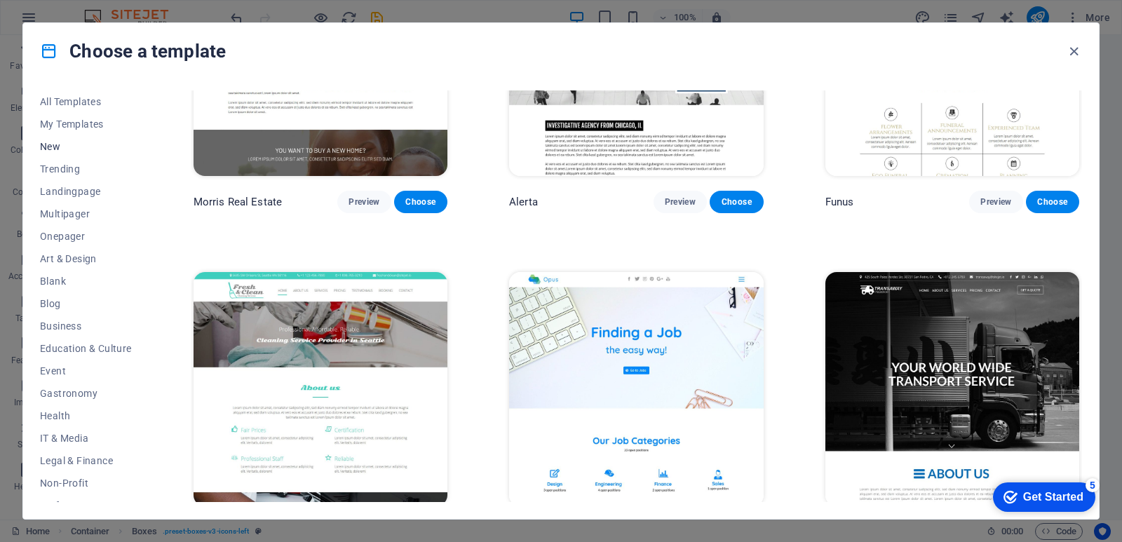
click at [70, 143] on span "New" at bounding box center [86, 146] width 92 height 11
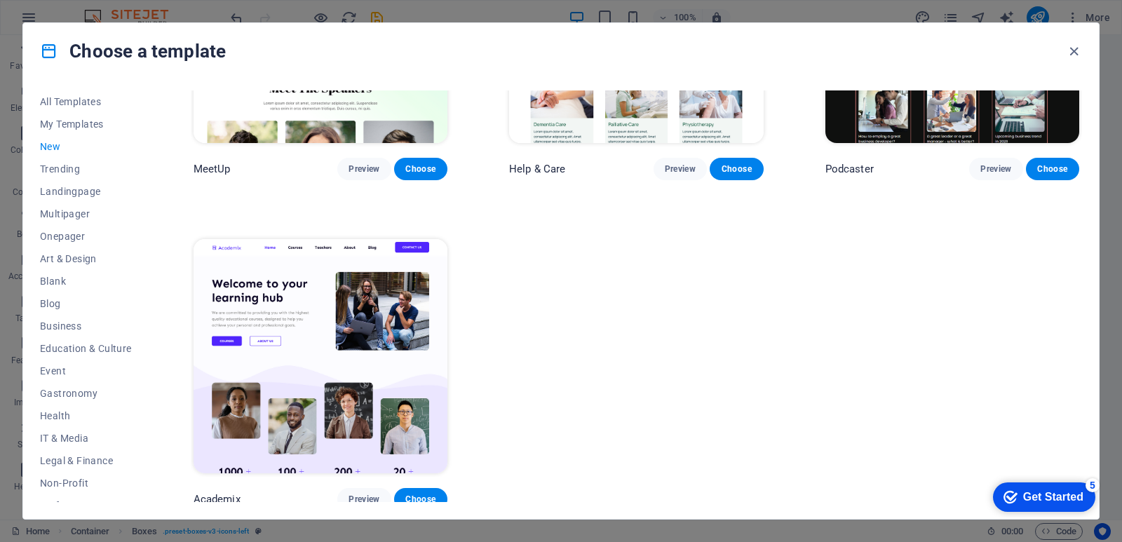
scroll to position [1176, 0]
click at [86, 187] on span "Landingpage" at bounding box center [86, 191] width 92 height 11
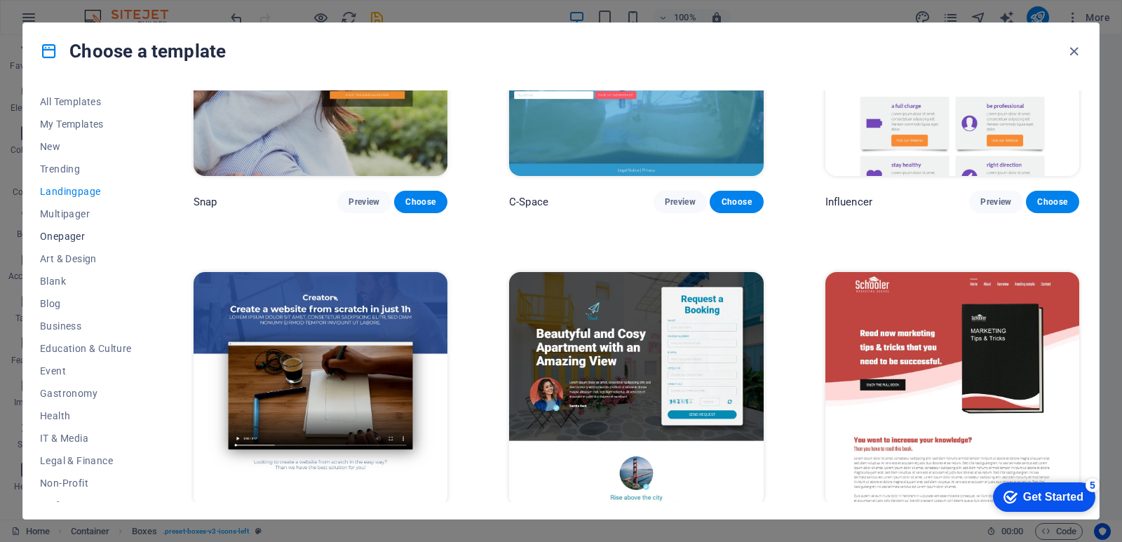
click at [95, 236] on span "Onepager" at bounding box center [86, 236] width 92 height 11
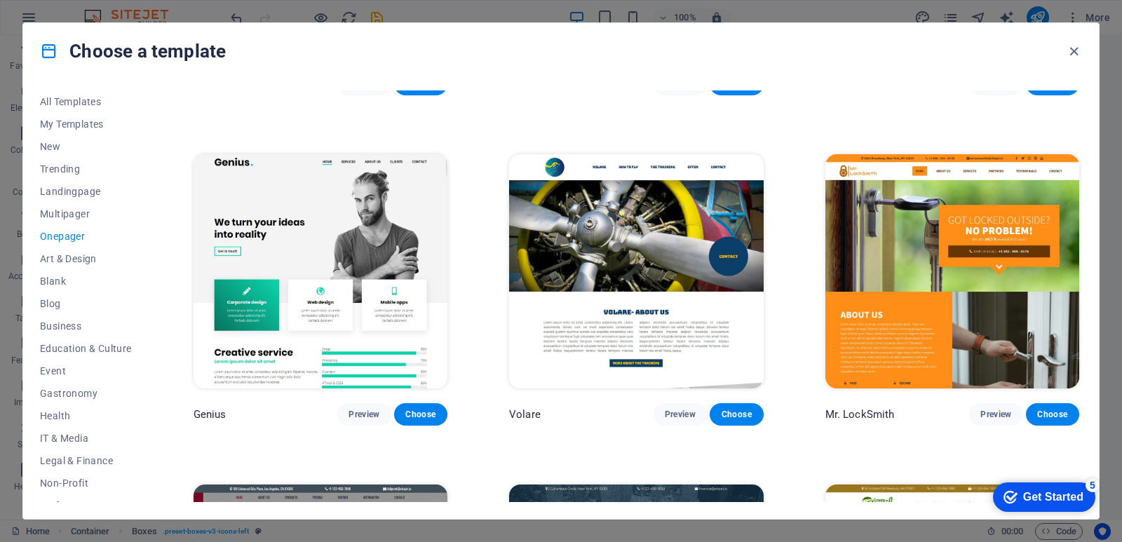
scroll to position [3226, 0]
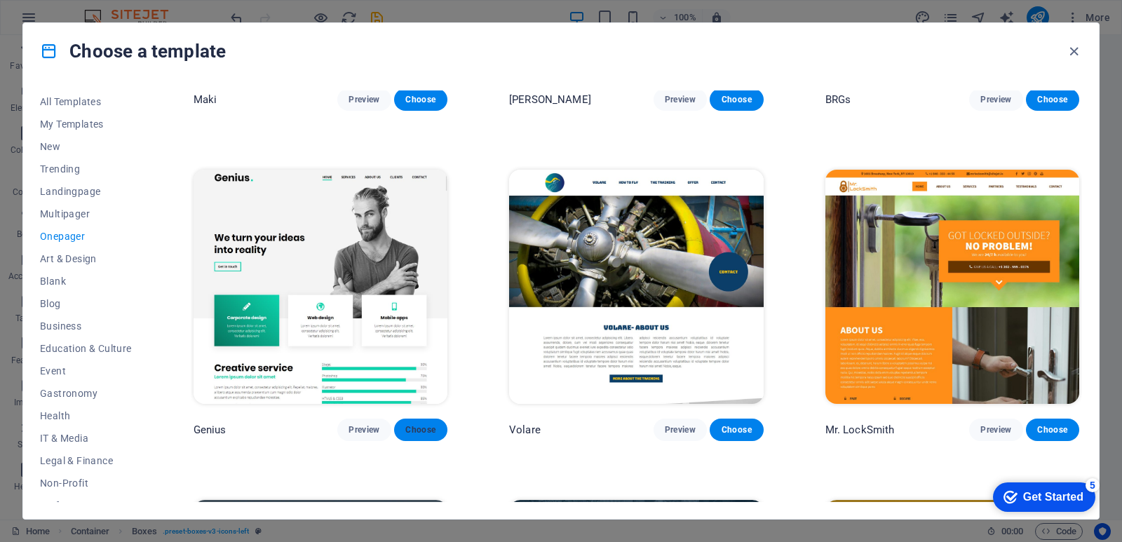
click at [429, 424] on span "Choose" at bounding box center [420, 429] width 31 height 11
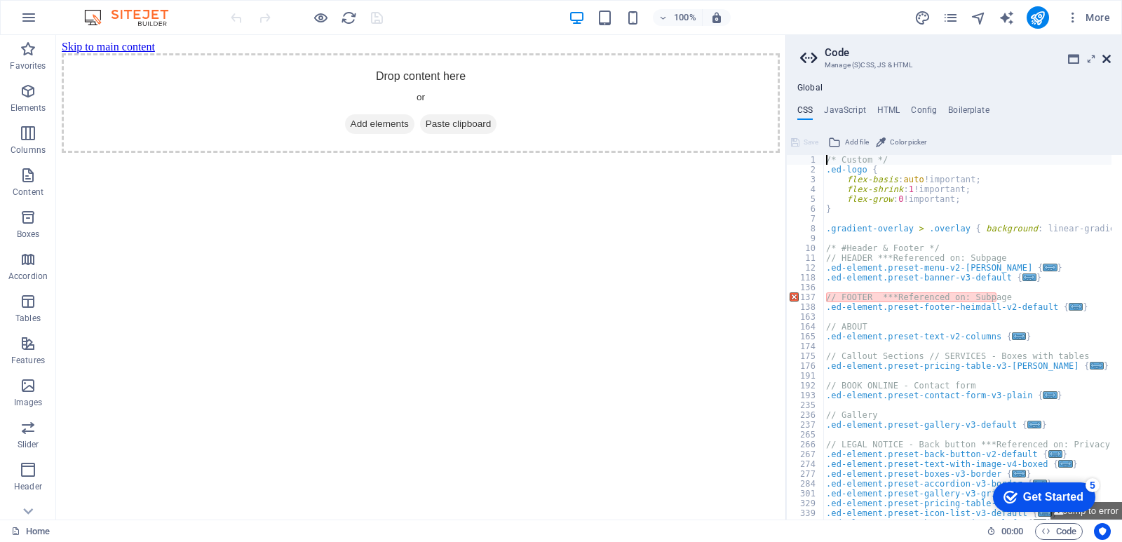
click at [1110, 55] on icon at bounding box center [1106, 58] width 8 height 11
click at [27, 20] on icon "button" at bounding box center [28, 17] width 17 height 17
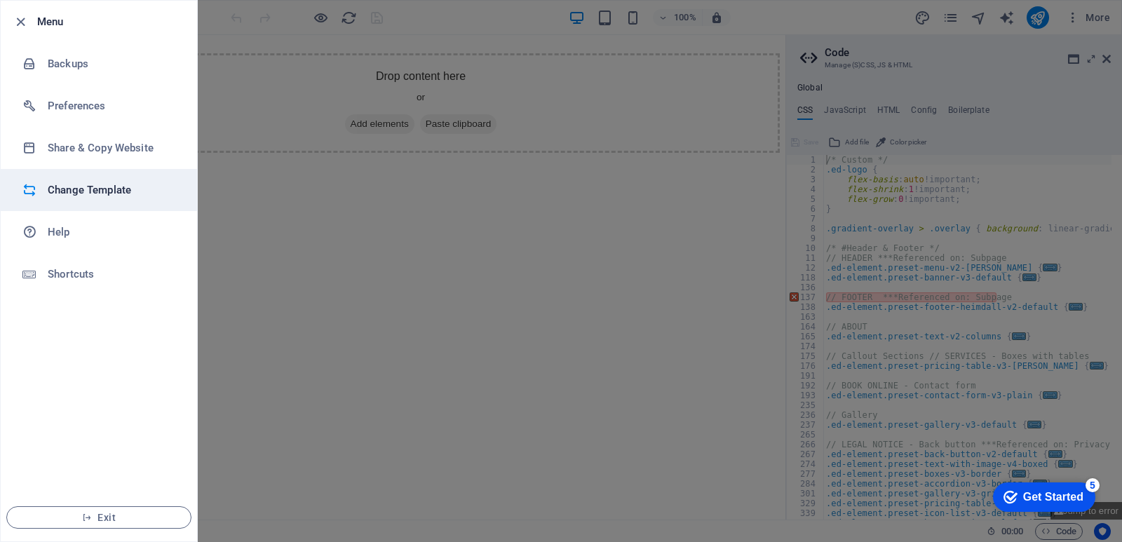
click at [78, 193] on h6 "Change Template" at bounding box center [113, 190] width 130 height 17
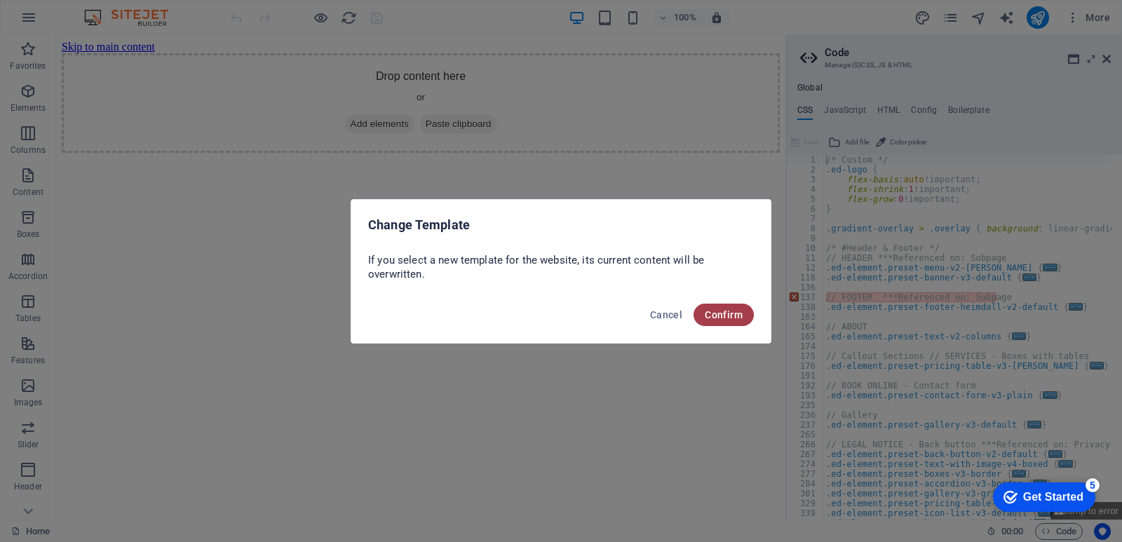
click at [722, 306] on button "Confirm" at bounding box center [724, 315] width 60 height 22
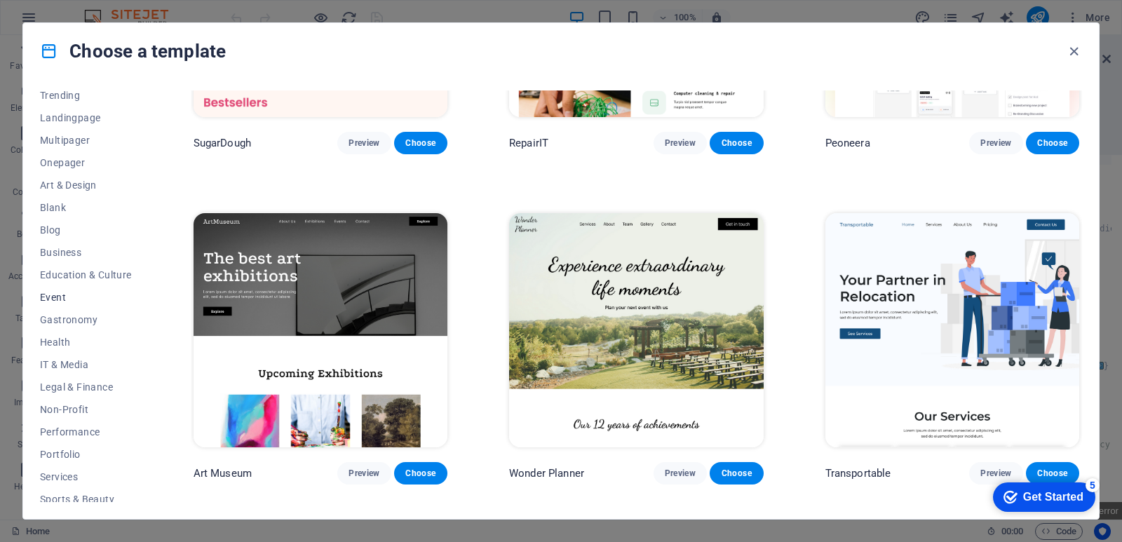
scroll to position [140, 0]
click at [111, 208] on span "Education & Culture" at bounding box center [86, 208] width 92 height 11
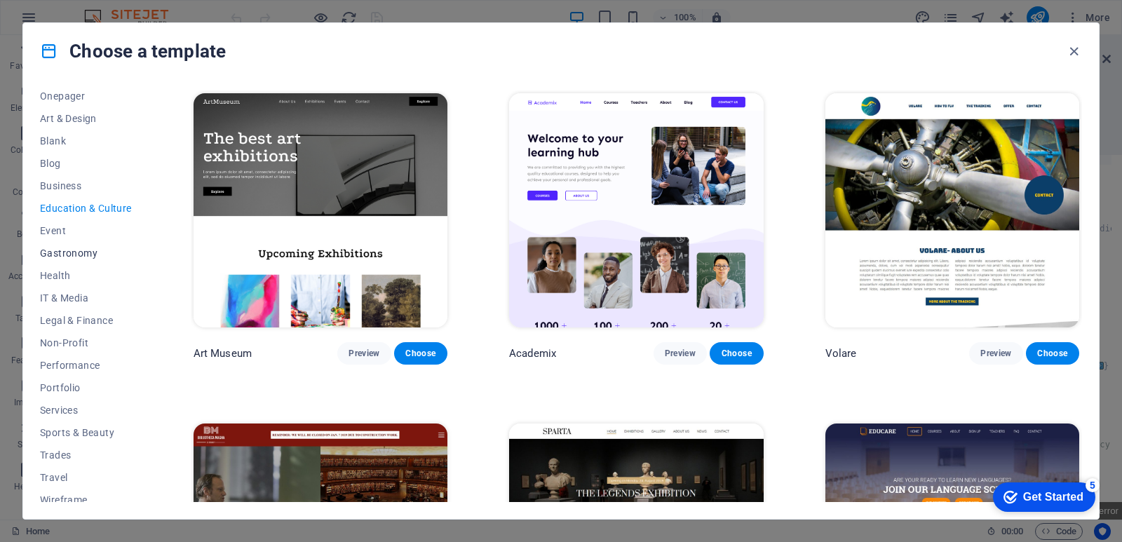
scroll to position [149, 0]
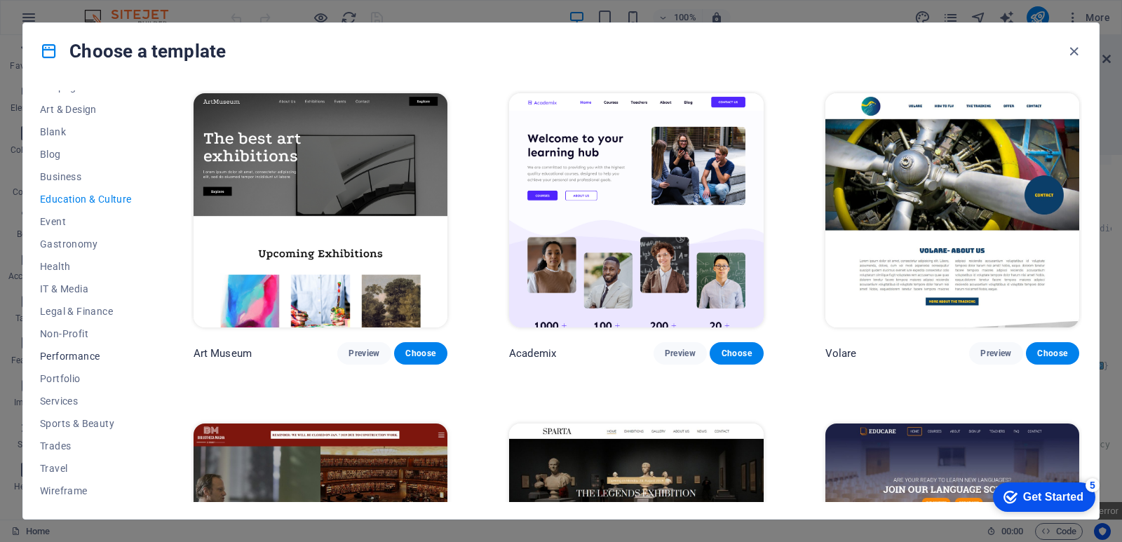
click at [81, 353] on span "Performance" at bounding box center [86, 356] width 92 height 11
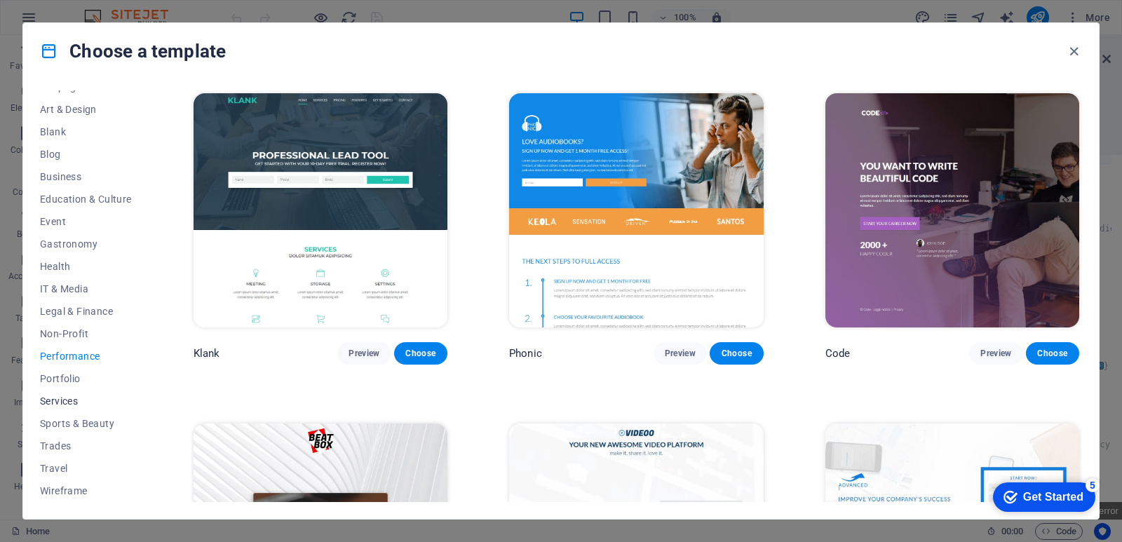
click at [72, 399] on span "Services" at bounding box center [86, 401] width 92 height 11
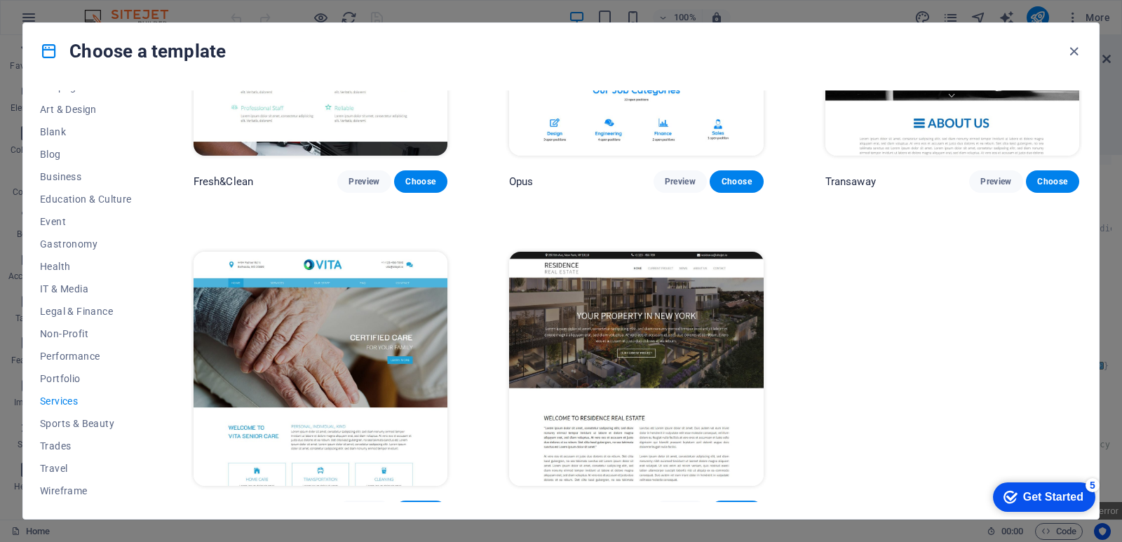
scroll to position [1833, 0]
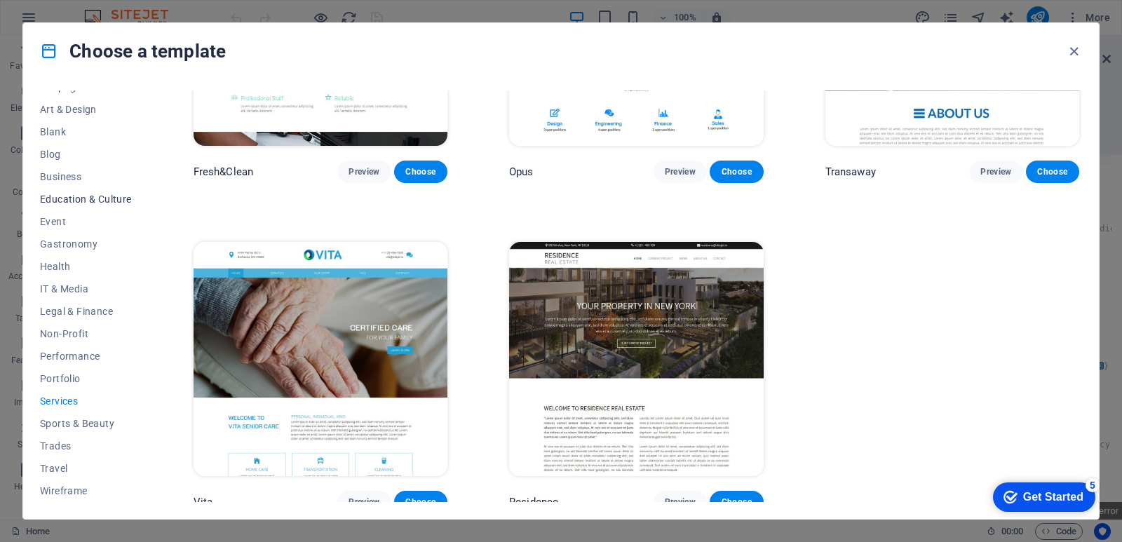
click at [64, 197] on span "Education & Culture" at bounding box center [86, 199] width 92 height 11
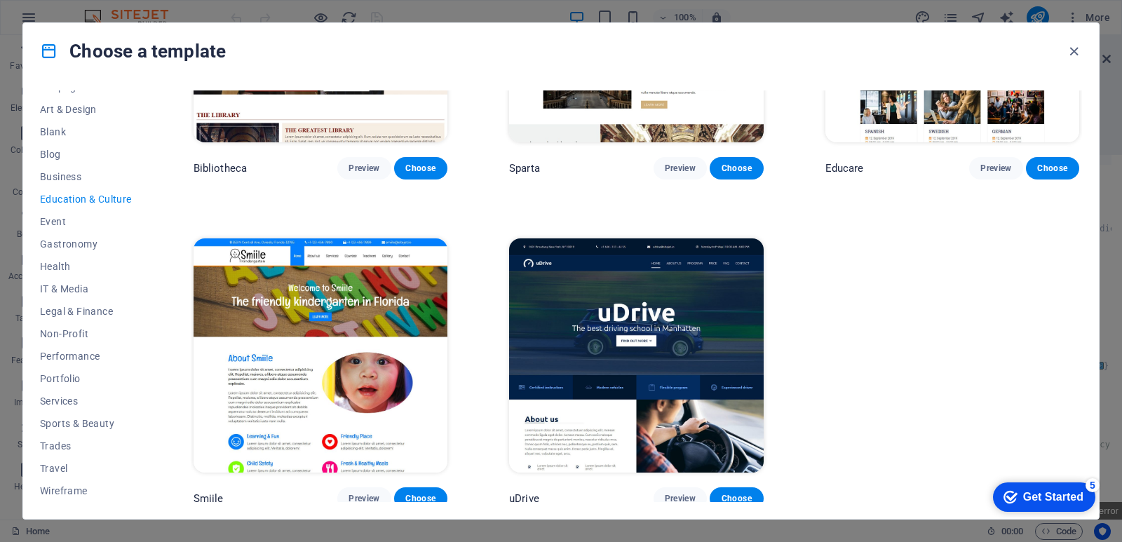
scroll to position [518, 0]
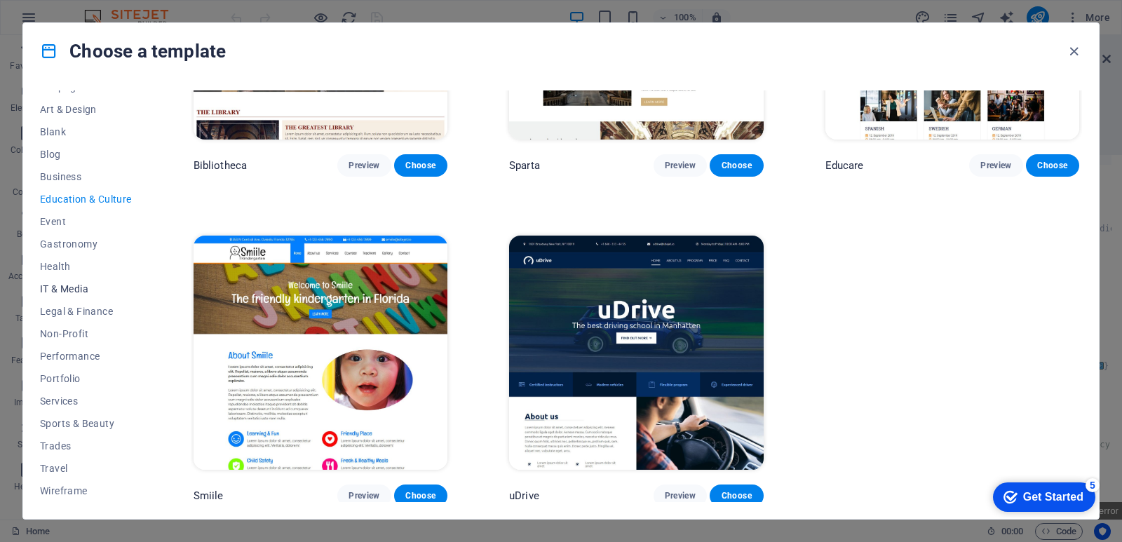
click at [83, 291] on span "IT & Media" at bounding box center [86, 288] width 92 height 11
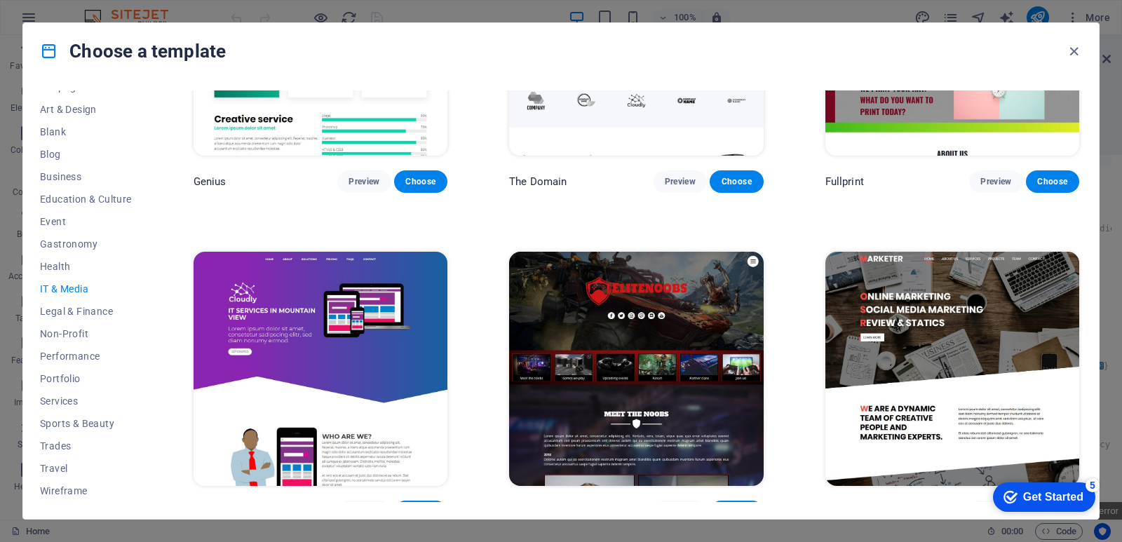
scroll to position [847, 0]
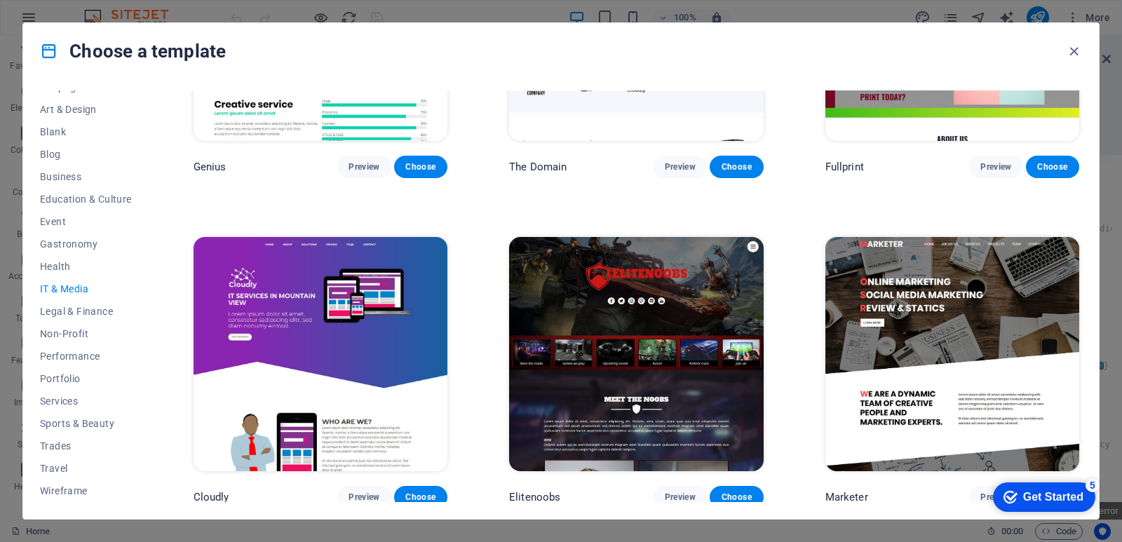
click at [950, 327] on img at bounding box center [952, 354] width 254 height 234
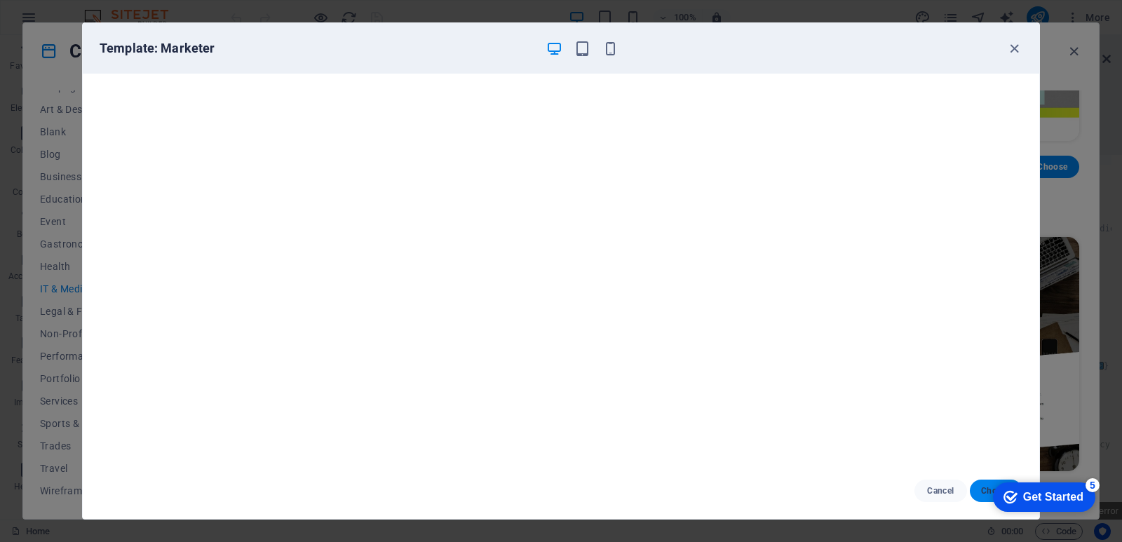
click at [979, 492] on button "Choose" at bounding box center [996, 491] width 53 height 22
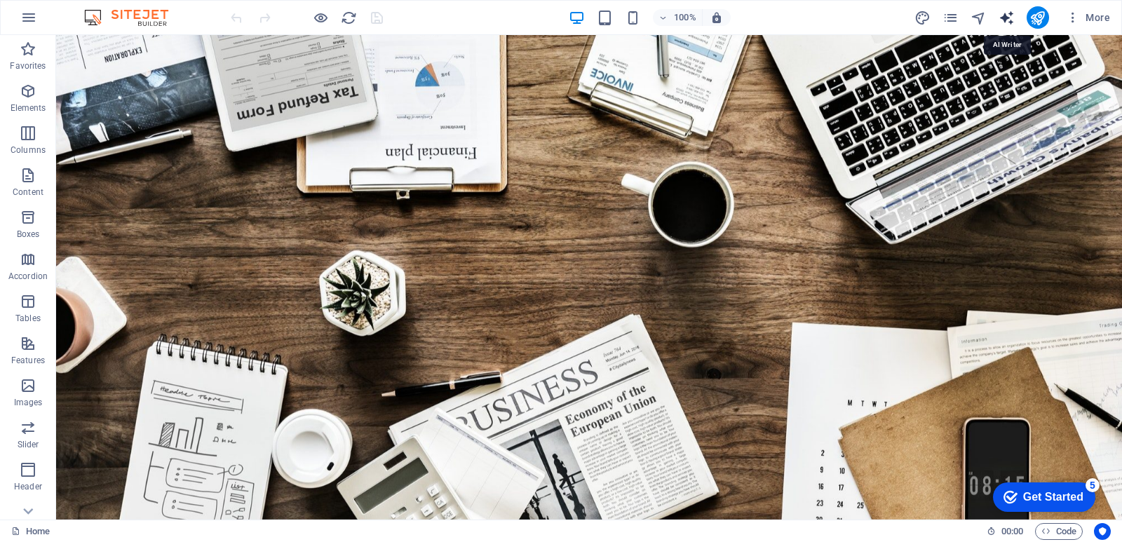
click at [1013, 18] on icon "text_generator" at bounding box center [1007, 18] width 16 height 16
select select "English"
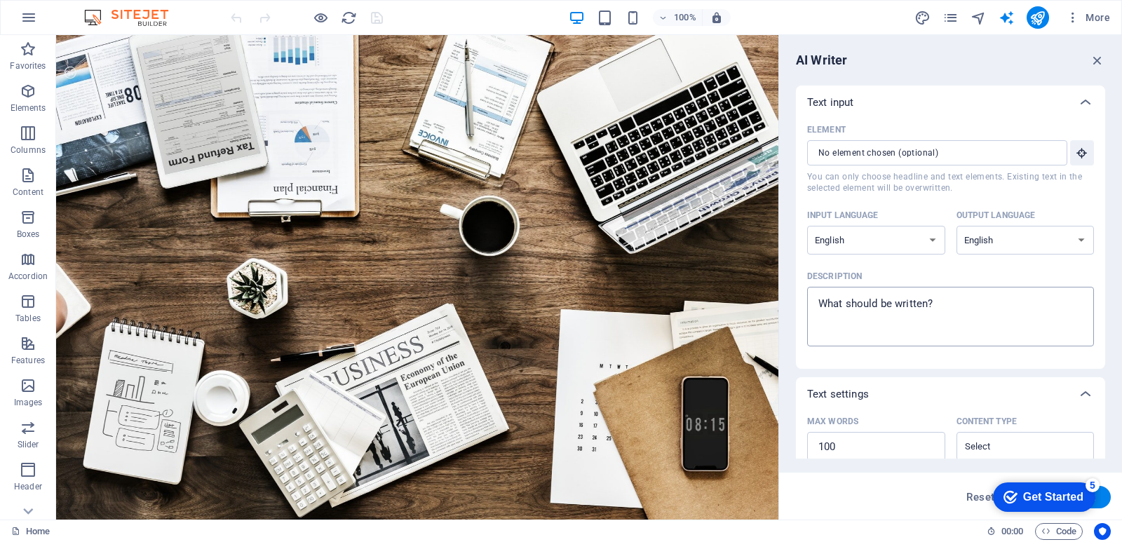
click at [959, 301] on textarea "Description x ​" at bounding box center [950, 317] width 273 height 46
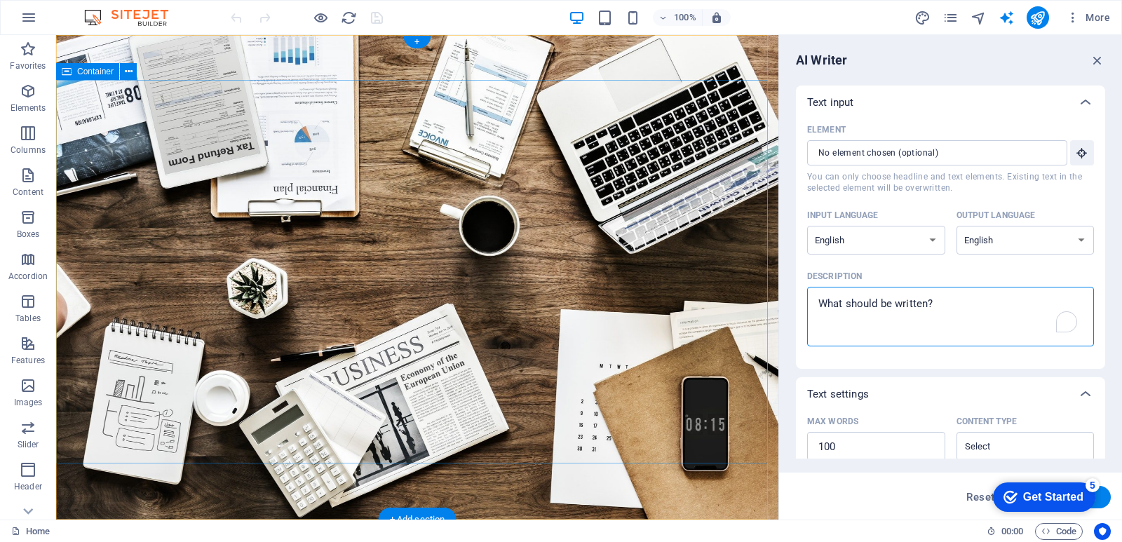
drag, startPoint x: 992, startPoint y: 338, endPoint x: 762, endPoint y: 301, distance: 233.7
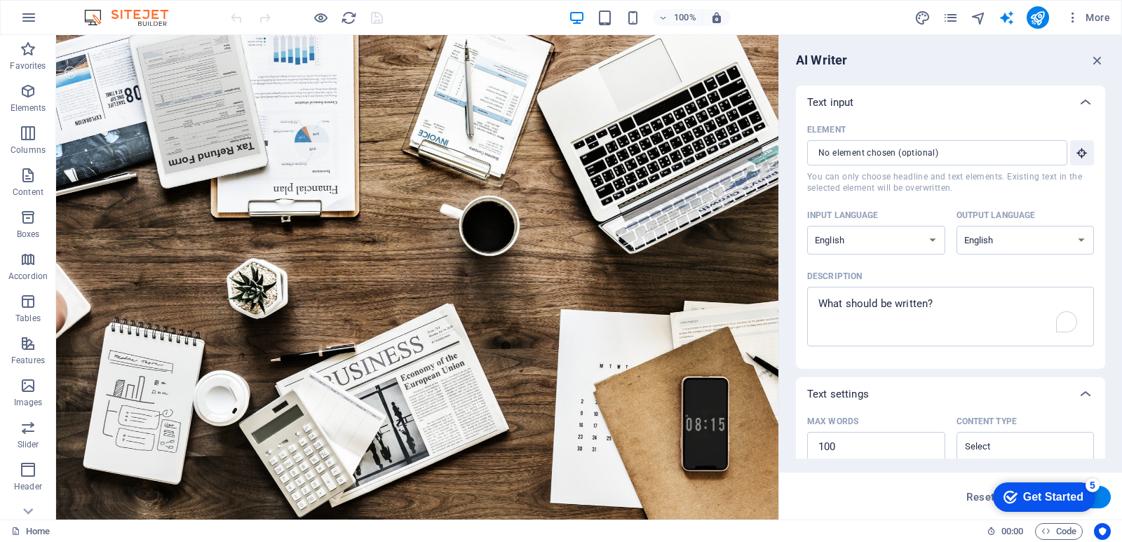
click at [856, 265] on div "Input language Albanian Arabic Armenian Awadhi Azerbaijani Bashkir Basque Belar…" at bounding box center [950, 235] width 287 height 61
click at [875, 333] on textarea "Description x ​" at bounding box center [950, 317] width 273 height 46
type textarea "x"
type textarea "sa"
type textarea "x"
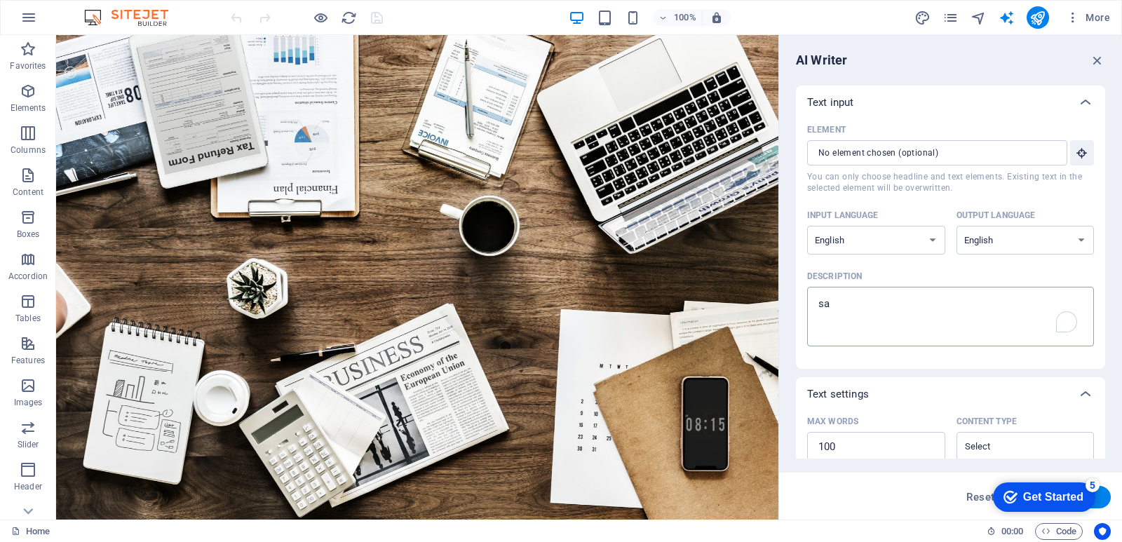
type textarea "sad"
type textarea "x"
type textarea "sad"
click at [814, 290] on div "sad x ​" at bounding box center [950, 317] width 287 height 60
click at [814, 294] on textarea "sad" at bounding box center [950, 317] width 273 height 46
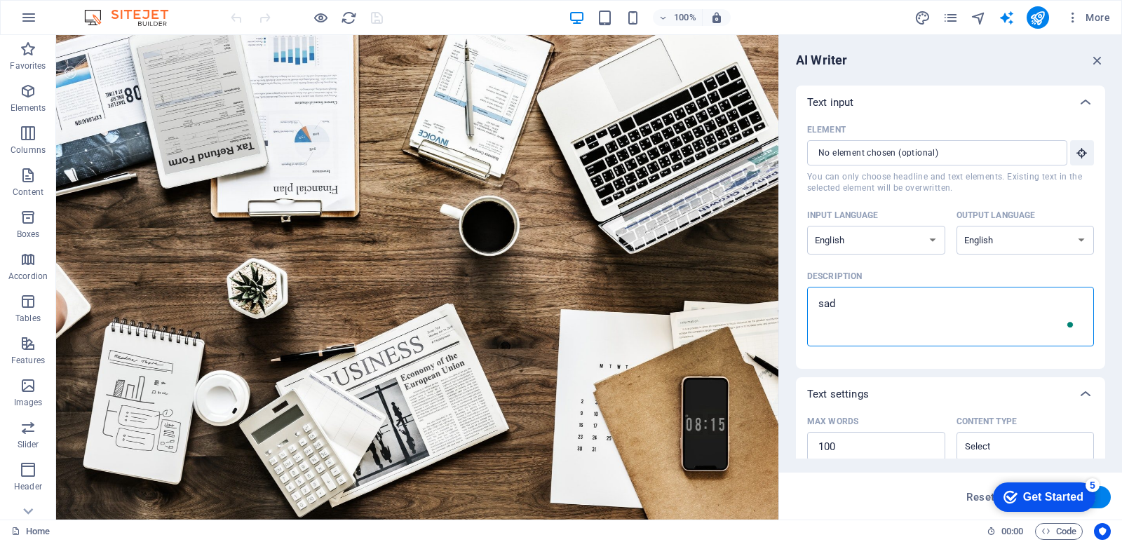
type textarea "x"
drag, startPoint x: 872, startPoint y: 304, endPoint x: 819, endPoint y: 304, distance: 53.3
click at [819, 304] on textarea "sad" at bounding box center [950, 317] width 273 height 46
type textarea "x"
type textarea "M"
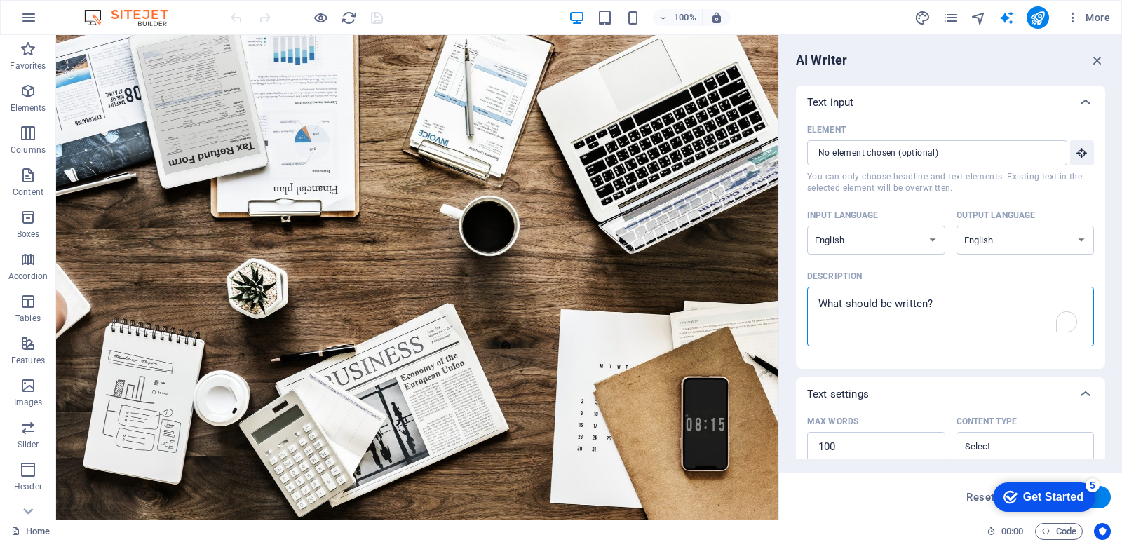
type textarea "x"
type textarea "Ma"
type textarea "x"
type textarea "Mak"
type textarea "x"
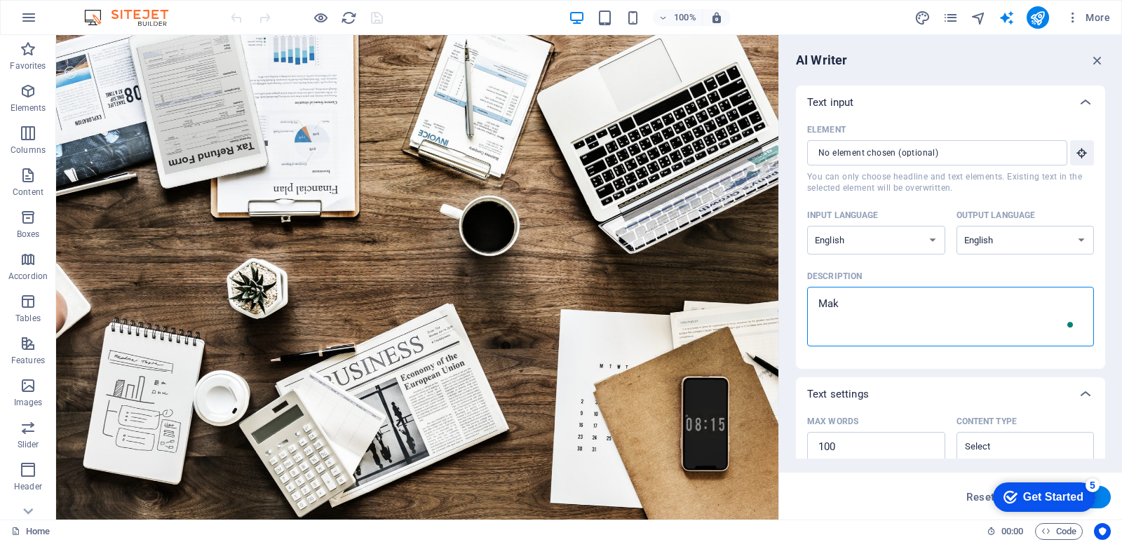
type textarea "Make"
type textarea "x"
type textarea "Make"
type textarea "x"
type textarea "Make a"
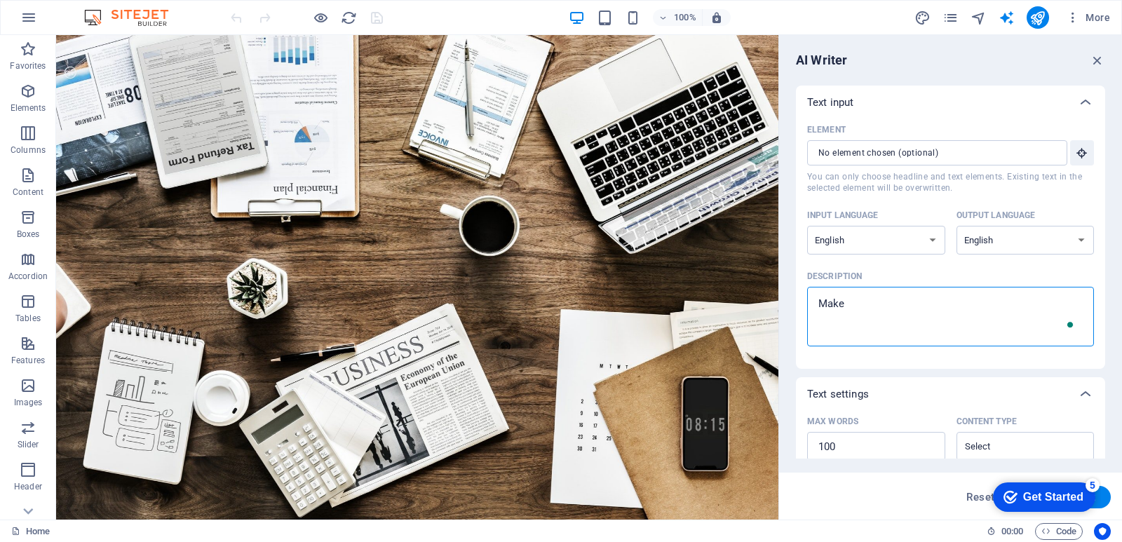
type textarea "x"
type textarea "Make a"
type textarea "x"
type textarea "Make a w"
type textarea "x"
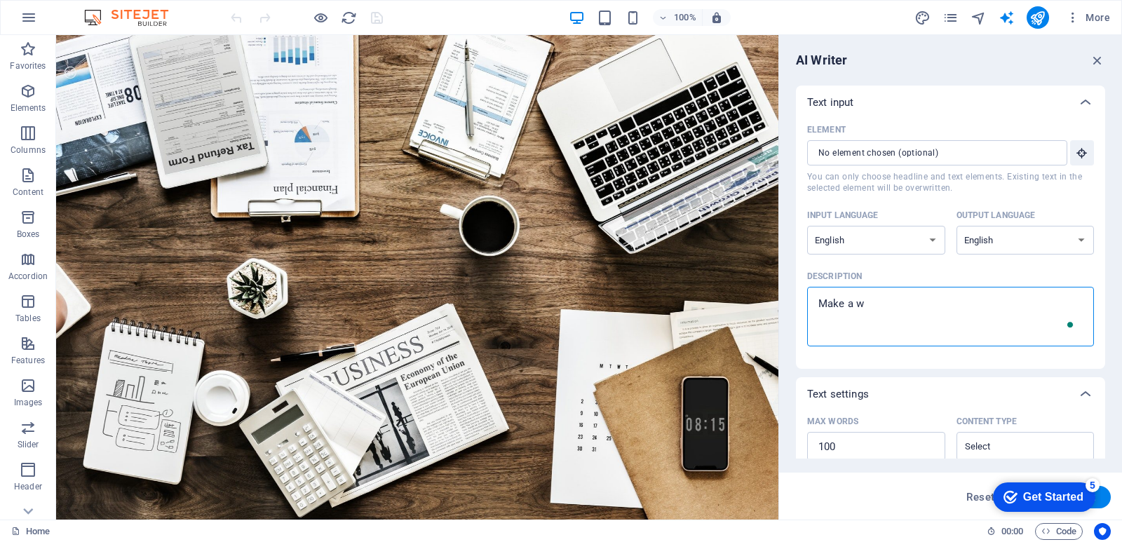
type textarea "Make a we"
type textarea "x"
type textarea "Make a web"
type textarea "x"
type textarea "Make a webs"
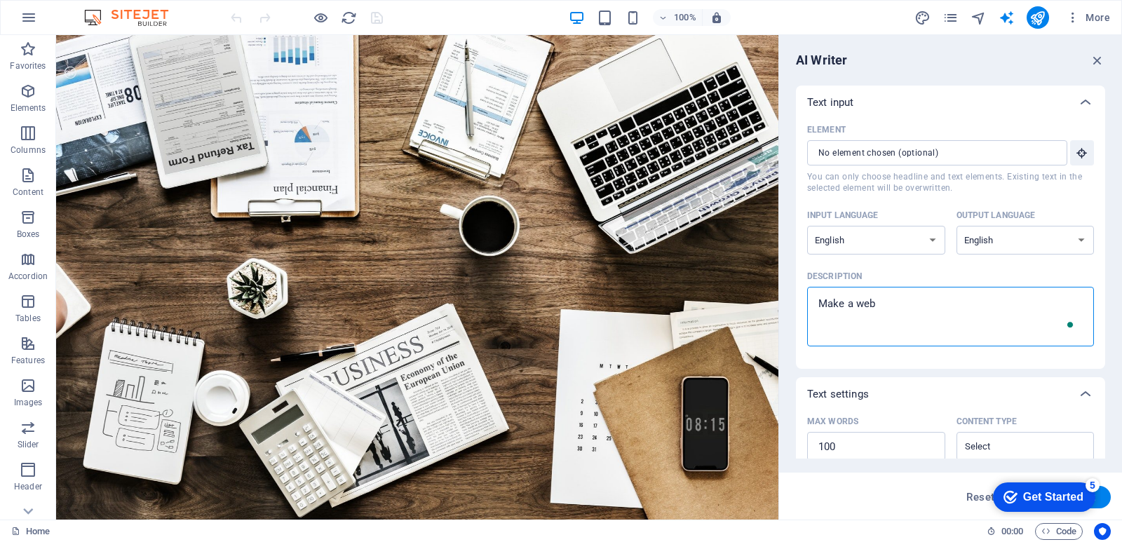
type textarea "x"
type textarea "Make a websi"
type textarea "x"
type textarea "Make a websit"
type textarea "x"
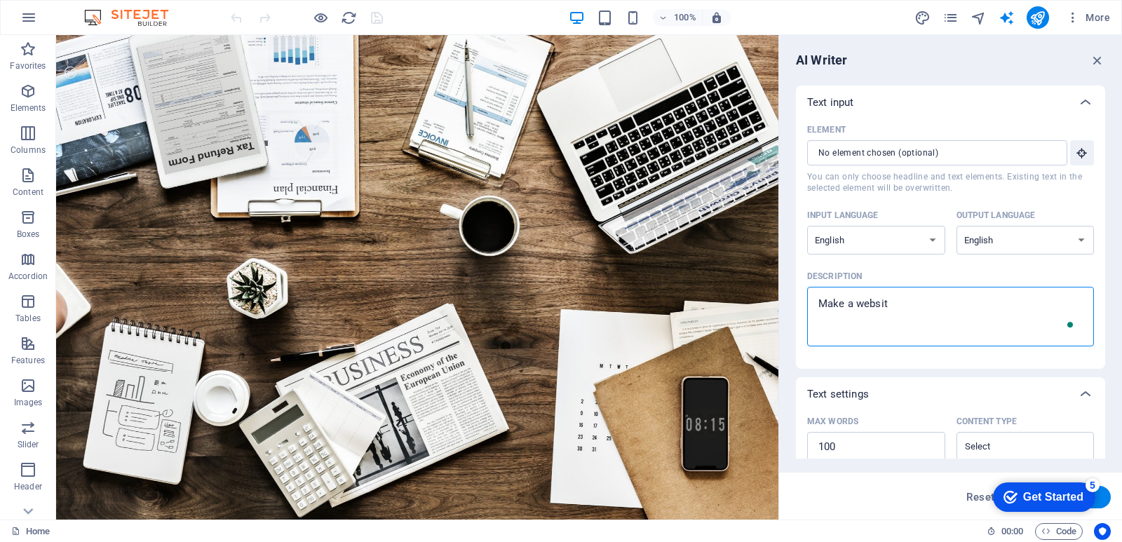
type textarea "Make a website"
type textarea "x"
type textarea "Make a website"
type textarea "x"
type textarea "Make a website w"
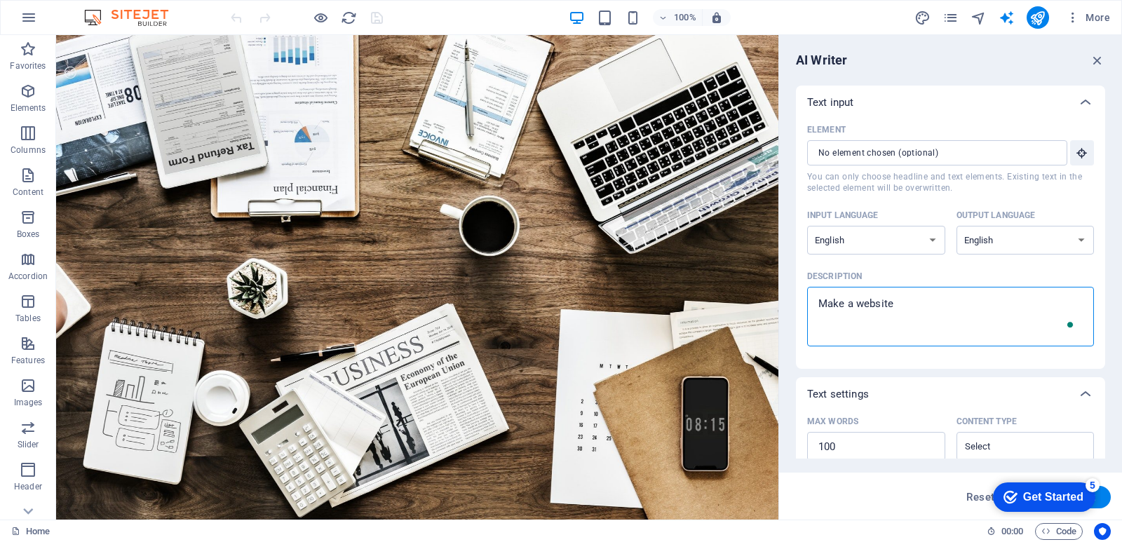
type textarea "x"
type textarea "Make a website wi"
type textarea "x"
type textarea "Make a website wil"
type textarea "x"
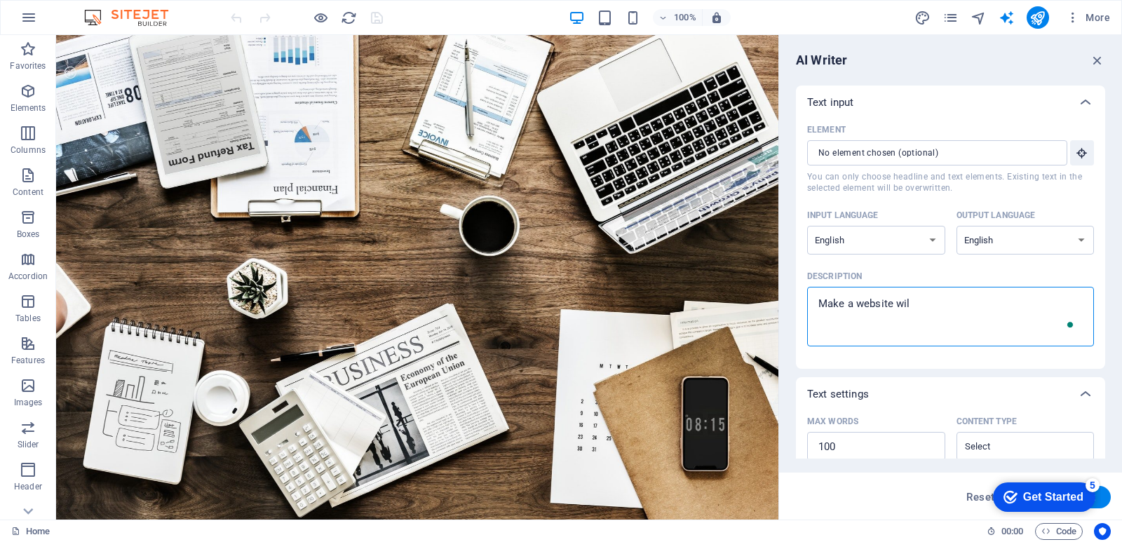
type textarea "Make a website wi"
type textarea "x"
type textarea "Make a website wit"
type textarea "x"
type textarea "Make a website with"
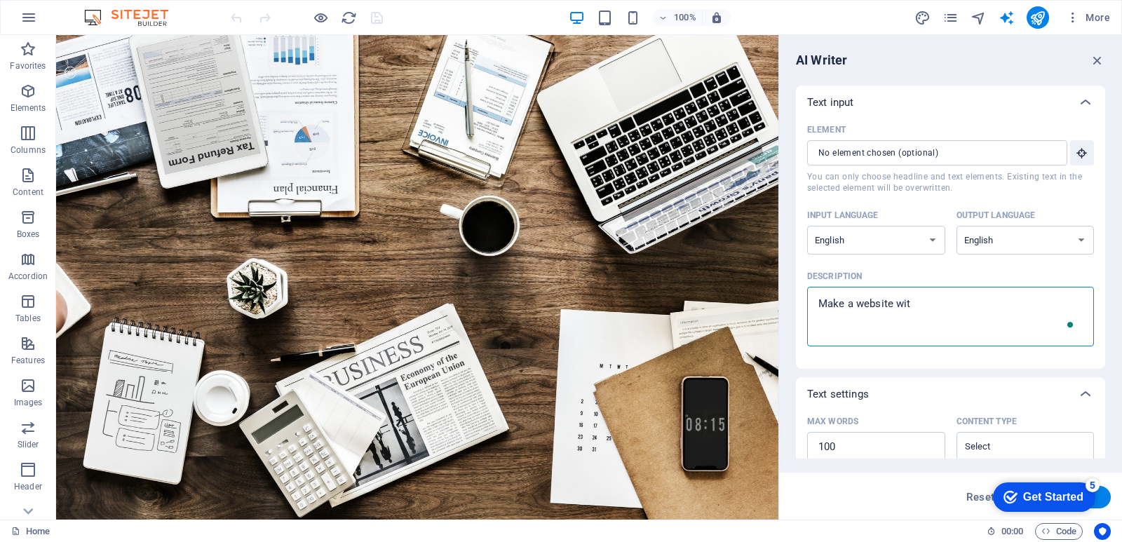
type textarea "x"
type textarea "Make a website with"
type textarea "x"
type textarea "Make a website with c"
type textarea "x"
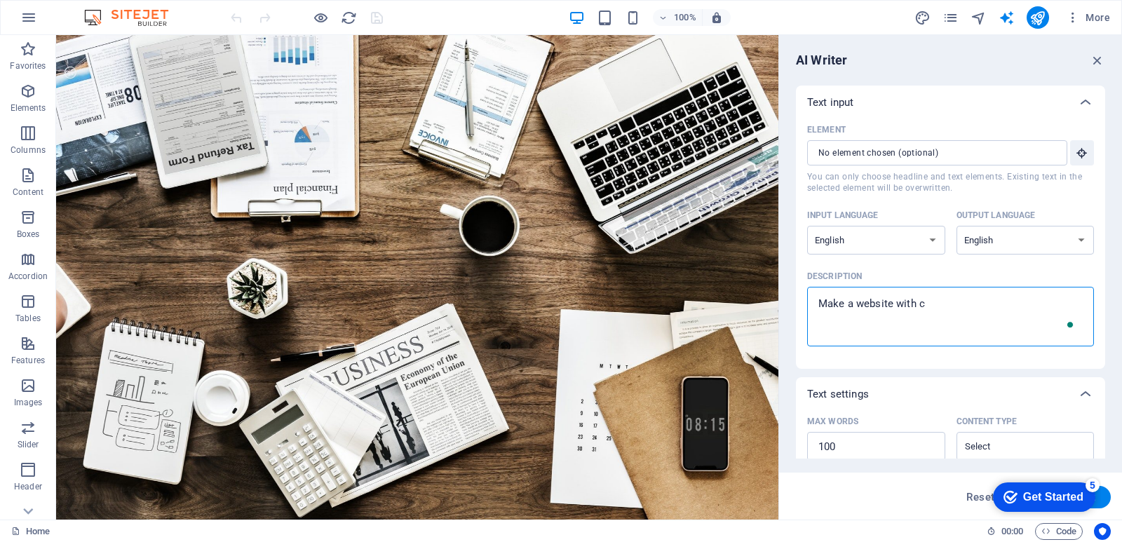
type textarea "Make a website with ch"
type textarea "x"
type textarea "Make a website with che"
type textarea "x"
type textarea "Make a website with chec"
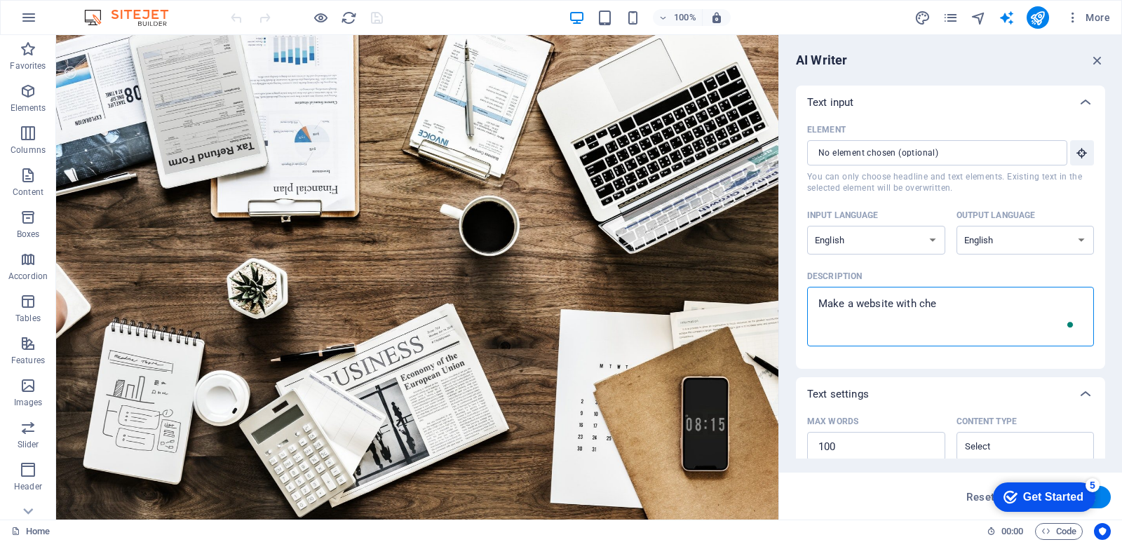
type textarea "x"
type textarea "Make a website with check"
type textarea "x"
type textarea "Make a website with checko"
type textarea "x"
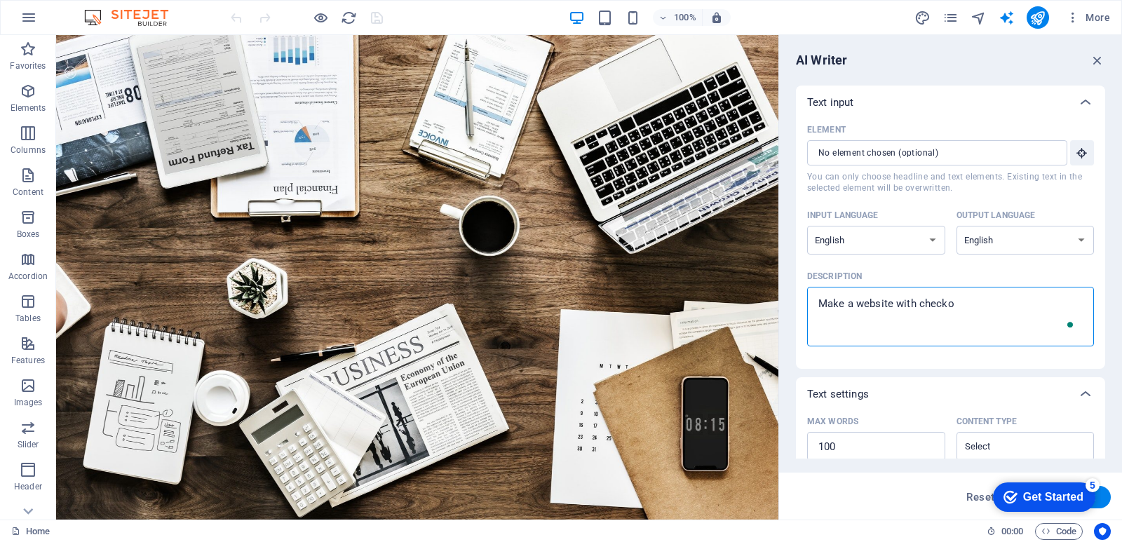
type textarea "Make a website with checkou"
type textarea "x"
type textarea "Make a website with checkout"
type textarea "x"
type textarea "Make a website with checkout"
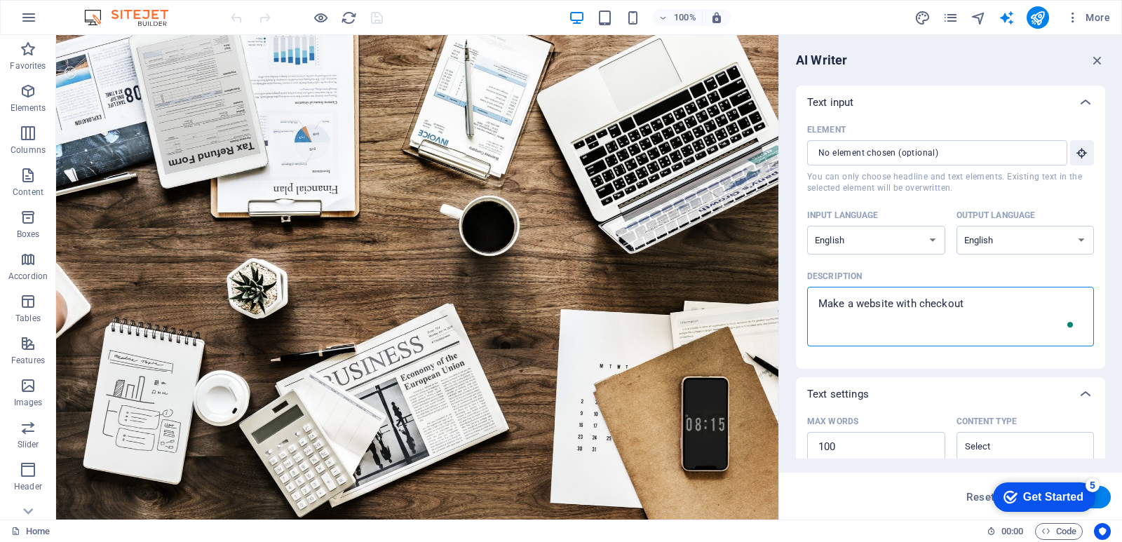
type textarea "x"
type textarea "Make a website with checkout s"
type textarea "x"
type textarea "Make a website with checkout"
type textarea "x"
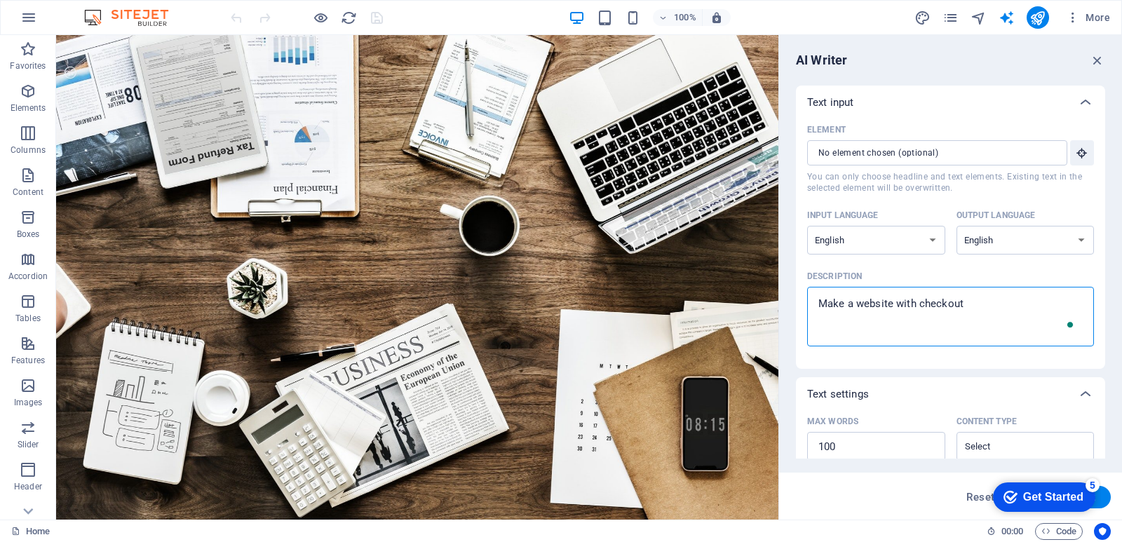
type textarea "Make a website with checkout o"
type textarea "x"
type textarea "Make a website with checkout of"
type textarea "x"
type textarea "Make a website with checkout of"
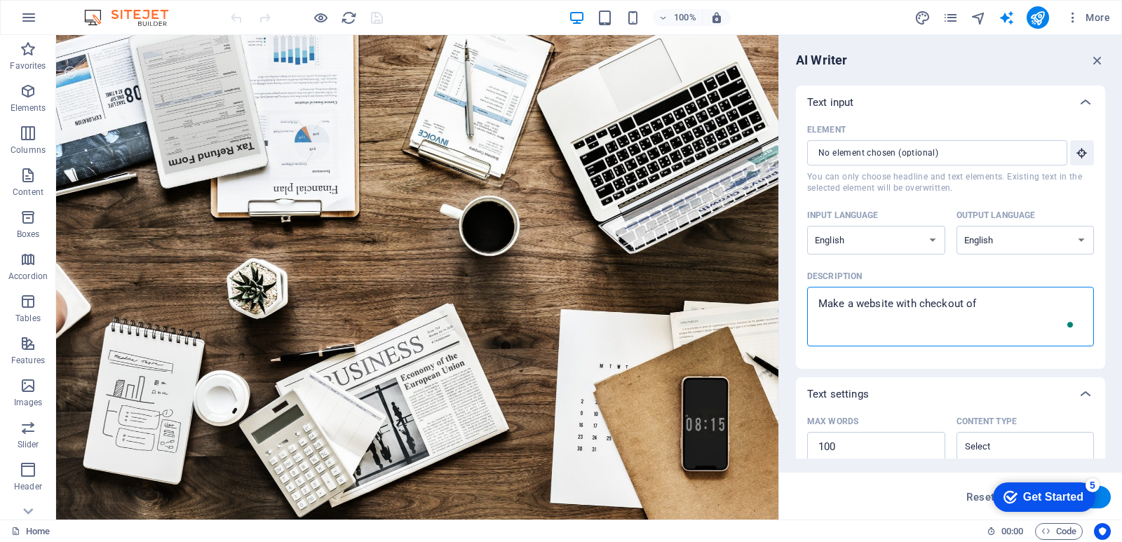
type textarea "x"
type textarea "Make a website with checkout of o"
type textarea "x"
type textarea "Make a website with checkout of oi"
type textarea "x"
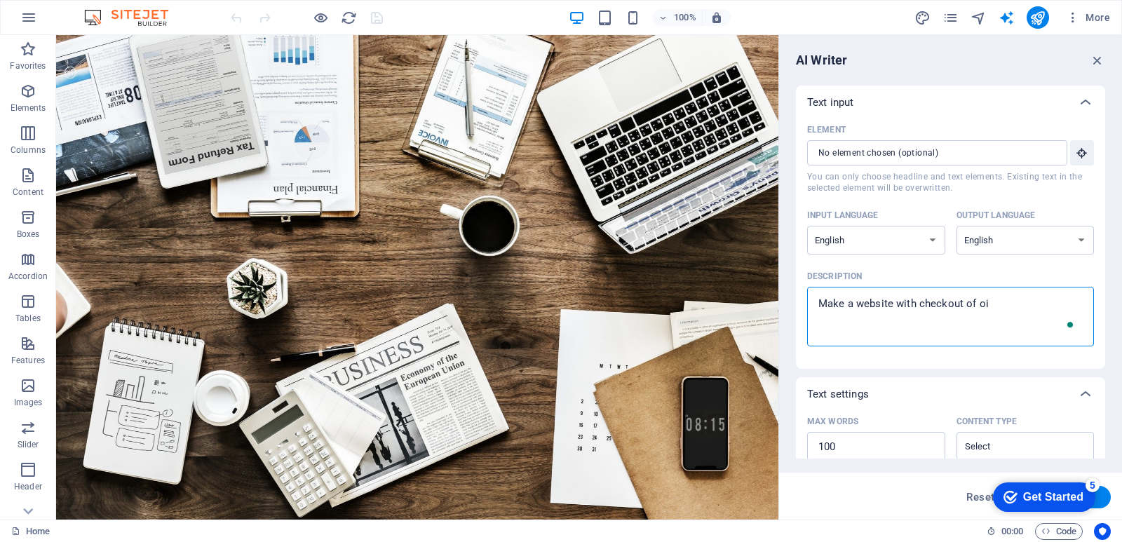
type textarea "Make a website with checkout of o"
type textarea "x"
type textarea "Make a website with checkout of ou"
type textarea "x"
type textarea "Make a website with checkout of our"
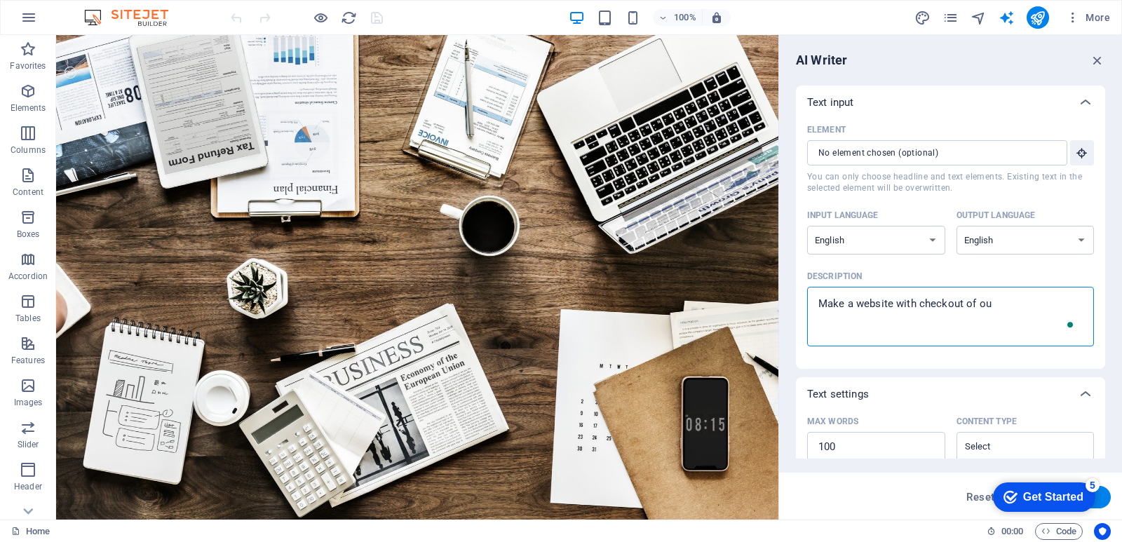
type textarea "x"
type textarea "Make a website with checkout of our"
type textarea "x"
type textarea "Make a website with checkout of our s"
type textarea "x"
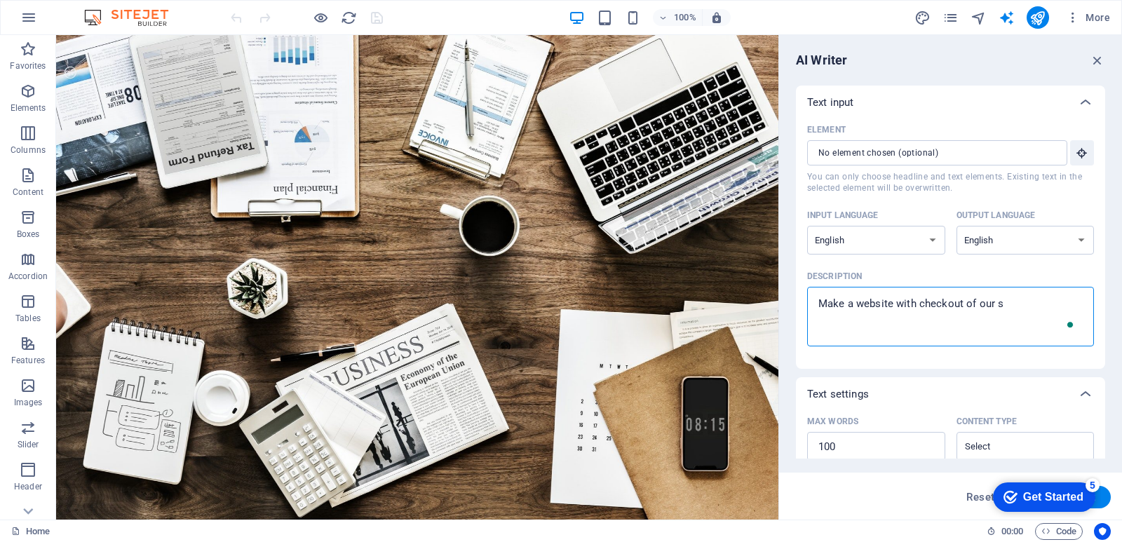
type textarea "Make a website with checkout of our se"
type textarea "x"
type textarea "Make a website with checkout of our ser"
type textarea "x"
type textarea "Make a website with checkout of our serv"
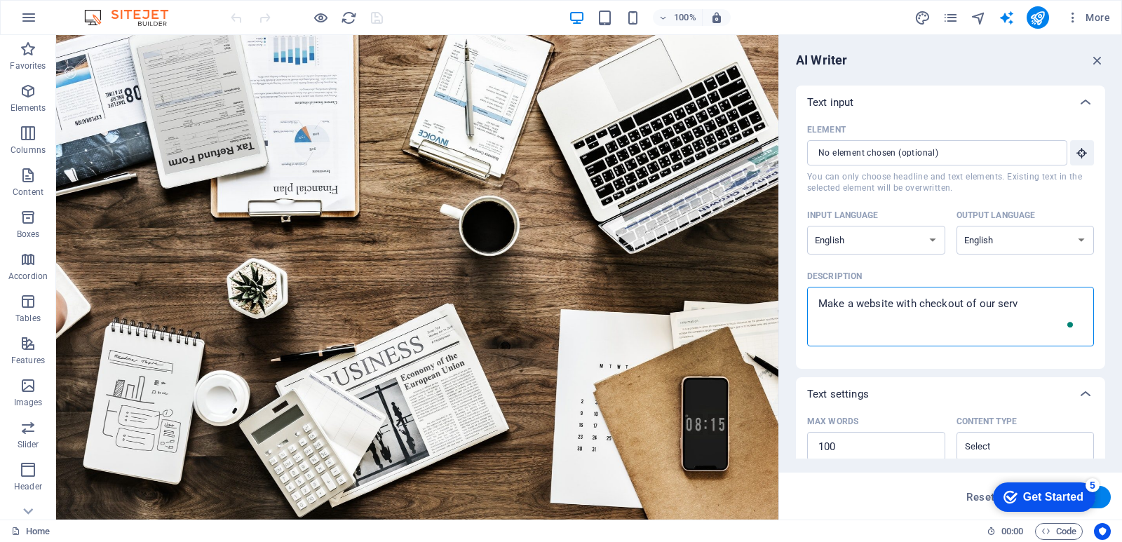
type textarea "x"
type textarea "Make a website with checkout of our servi"
type textarea "x"
type textarea "Make a website with checkout of our servic"
type textarea "x"
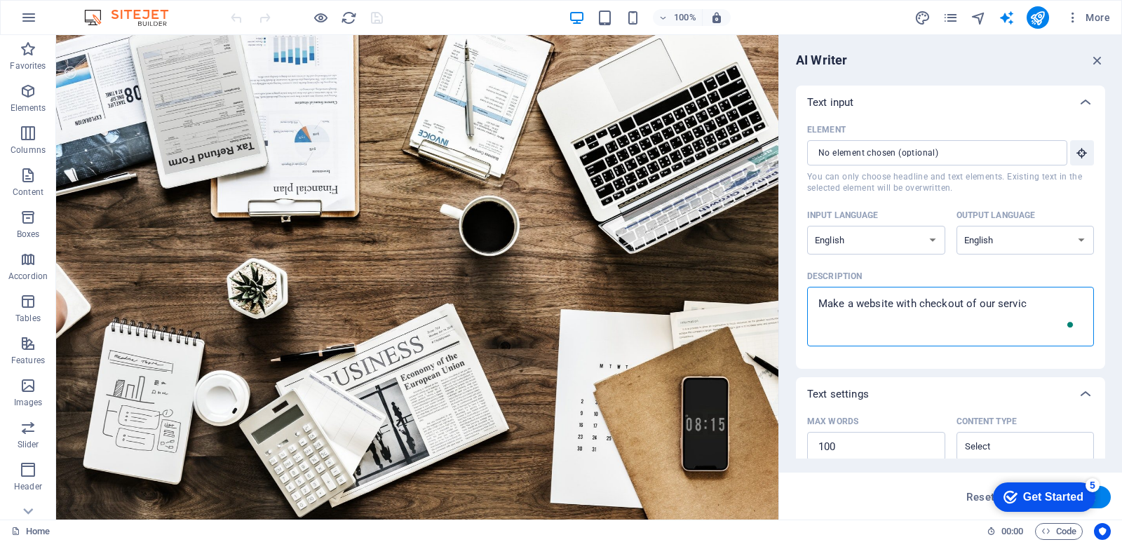
type textarea "Make a website with checkout of our service"
type textarea "x"
type textarea "Make a website with checkout of our services"
type textarea "x"
type textarea "Make a website with checkout of our services"
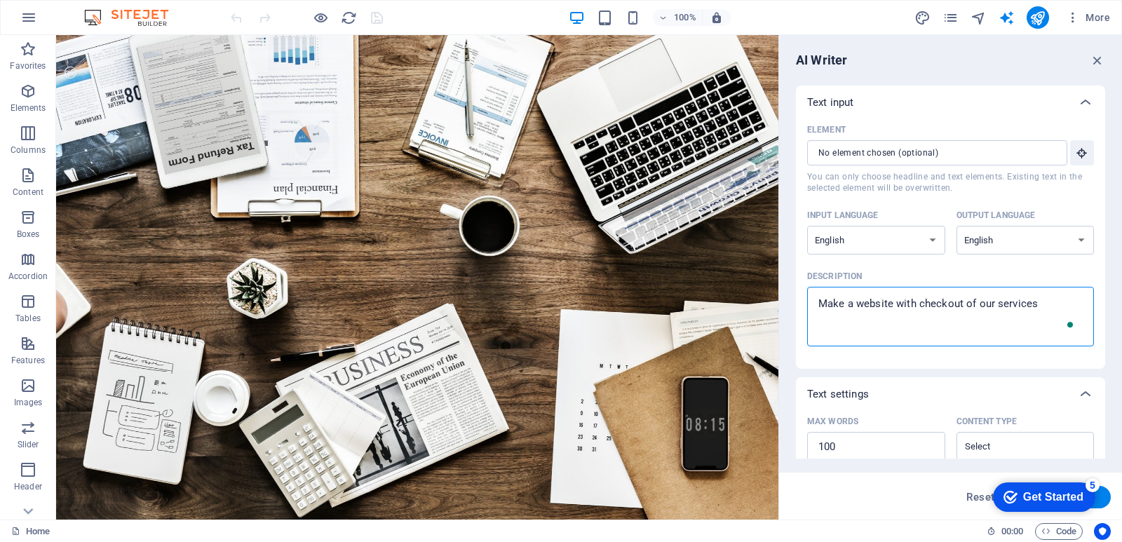
type textarea "x"
type textarea "Make a website with checkout of our services"
type textarea "x"
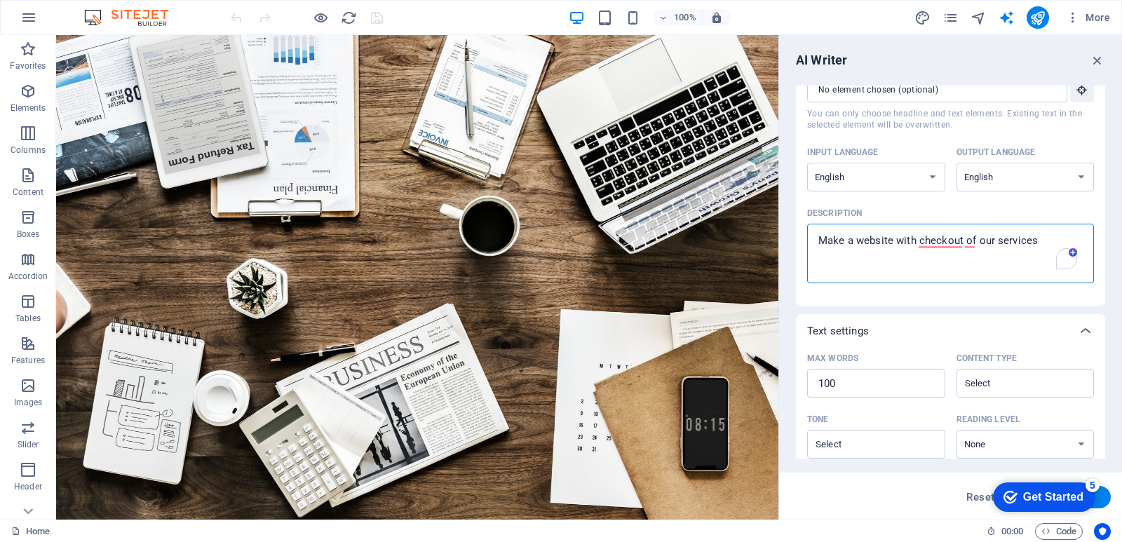
scroll to position [70, 0]
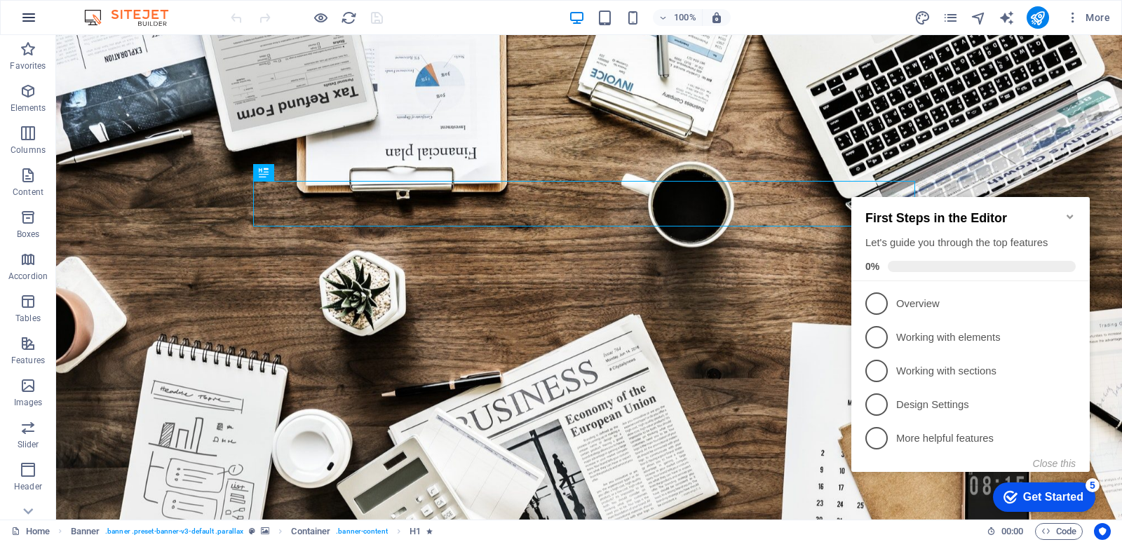
click at [29, 21] on icon "button" at bounding box center [28, 17] width 17 height 17
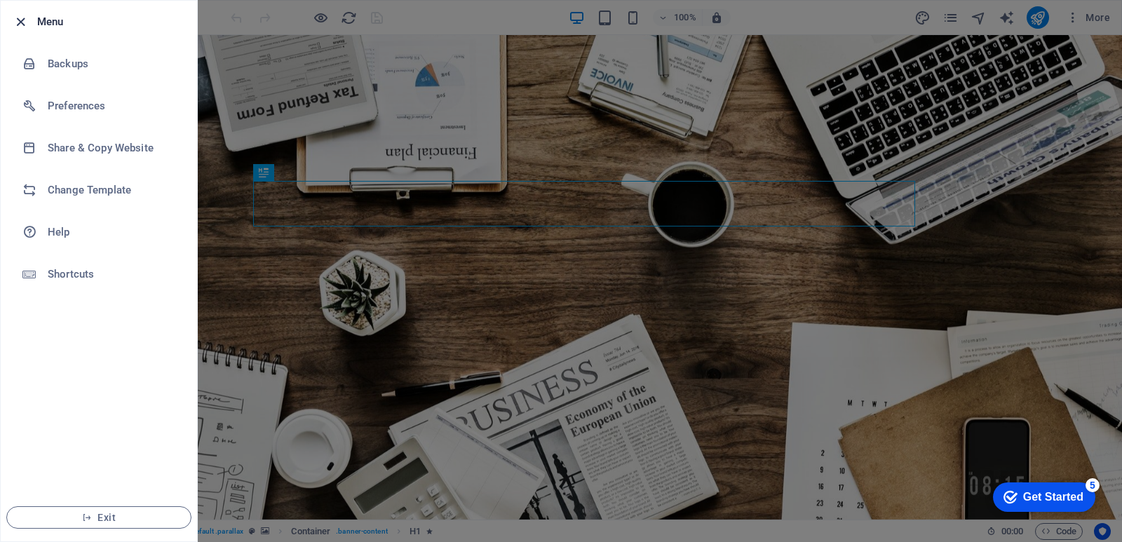
click at [24, 24] on icon "button" at bounding box center [21, 22] width 16 height 16
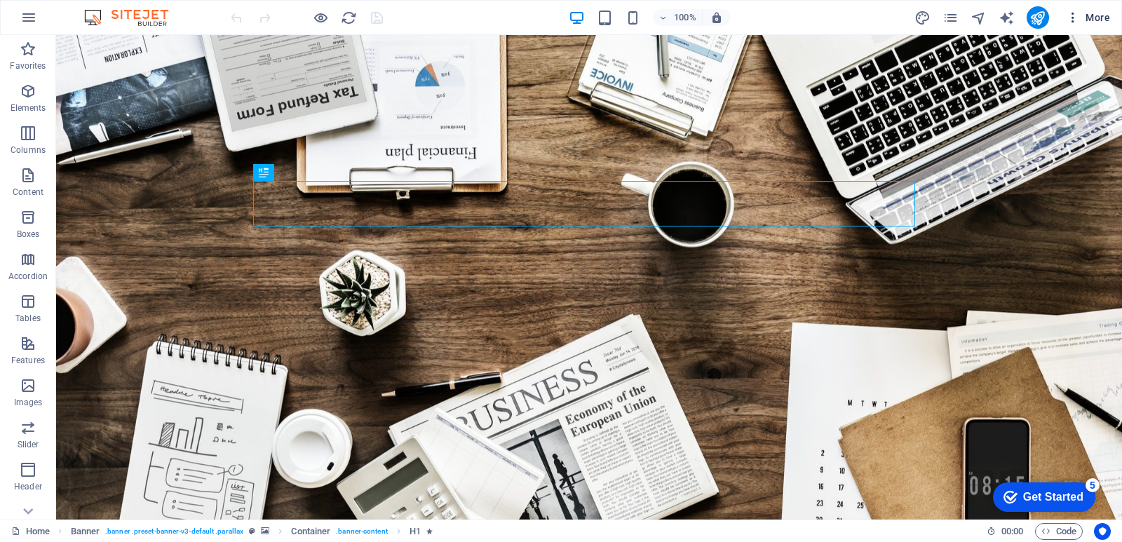
click at [1072, 15] on icon "button" at bounding box center [1073, 18] width 14 height 14
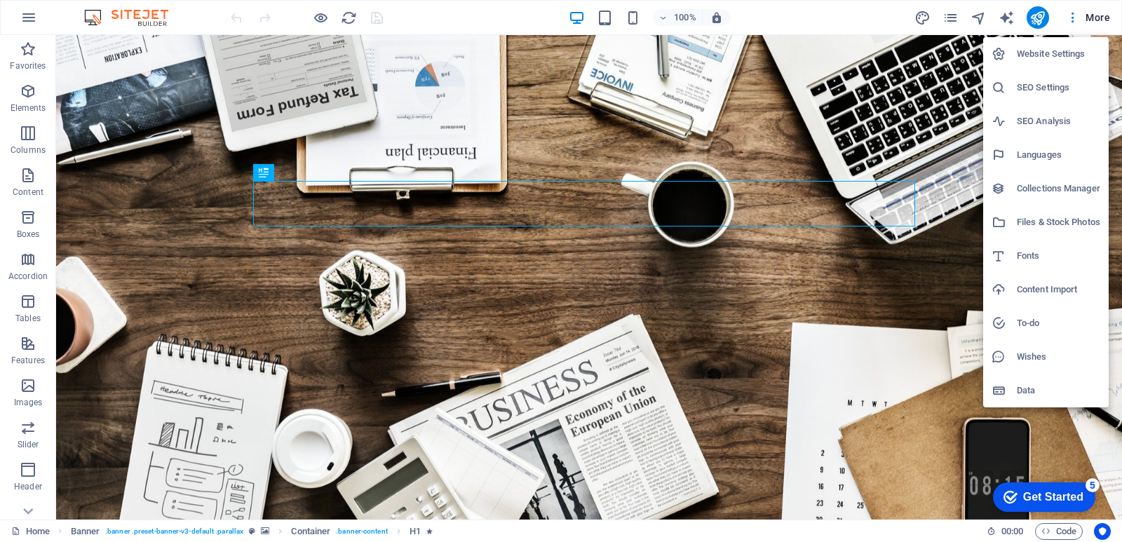
click at [22, 510] on div at bounding box center [561, 271] width 1122 height 542
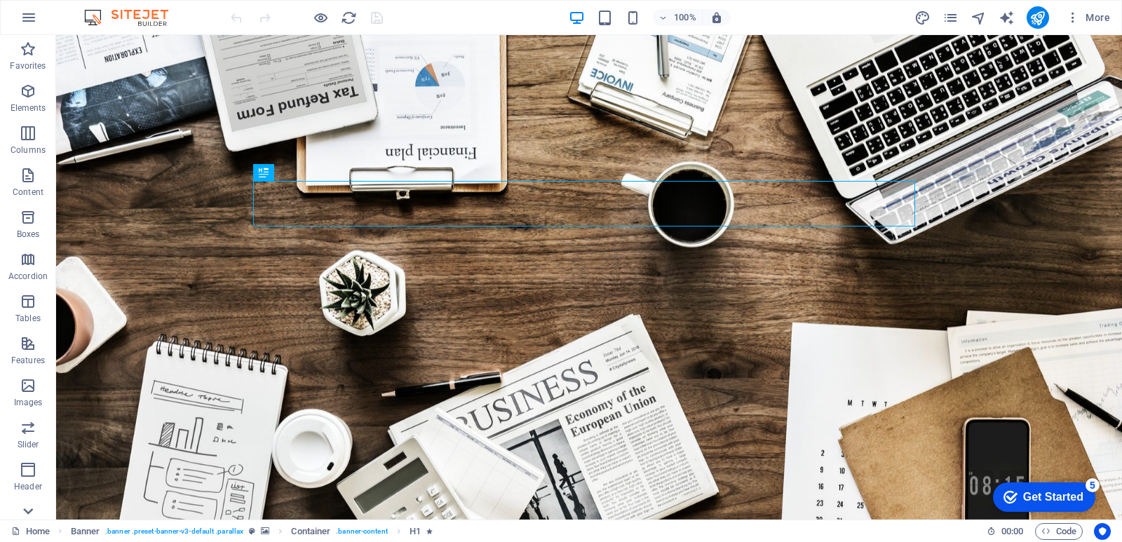
click at [23, 53] on icon at bounding box center [28, 44] width 20 height 20
click at [30, 16] on icon "button" at bounding box center [28, 17] width 17 height 17
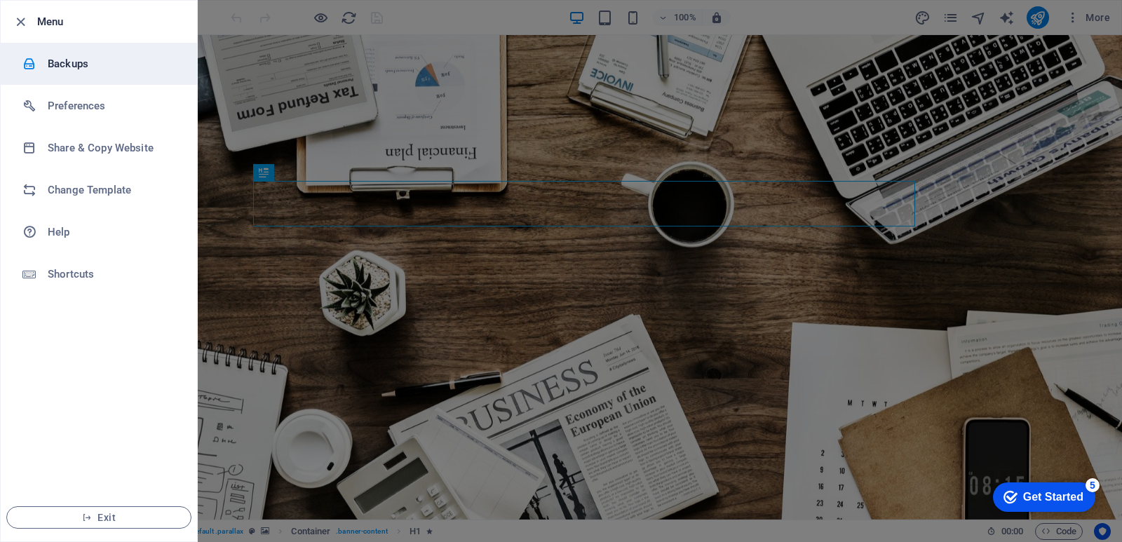
click at [77, 68] on h6 "Backups" at bounding box center [113, 63] width 130 height 17
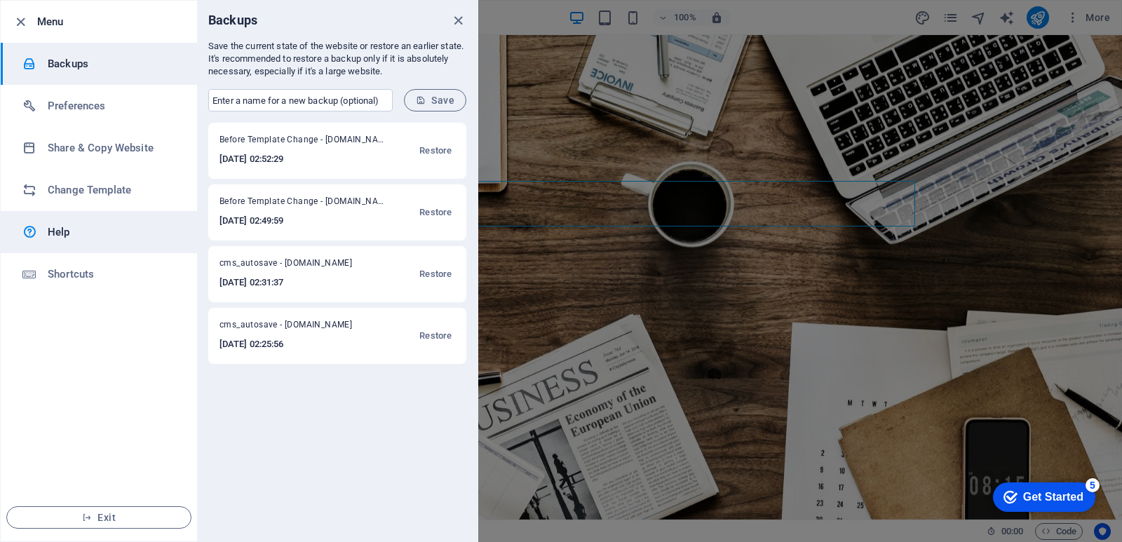
click at [67, 233] on h6 "Help" at bounding box center [113, 232] width 130 height 17
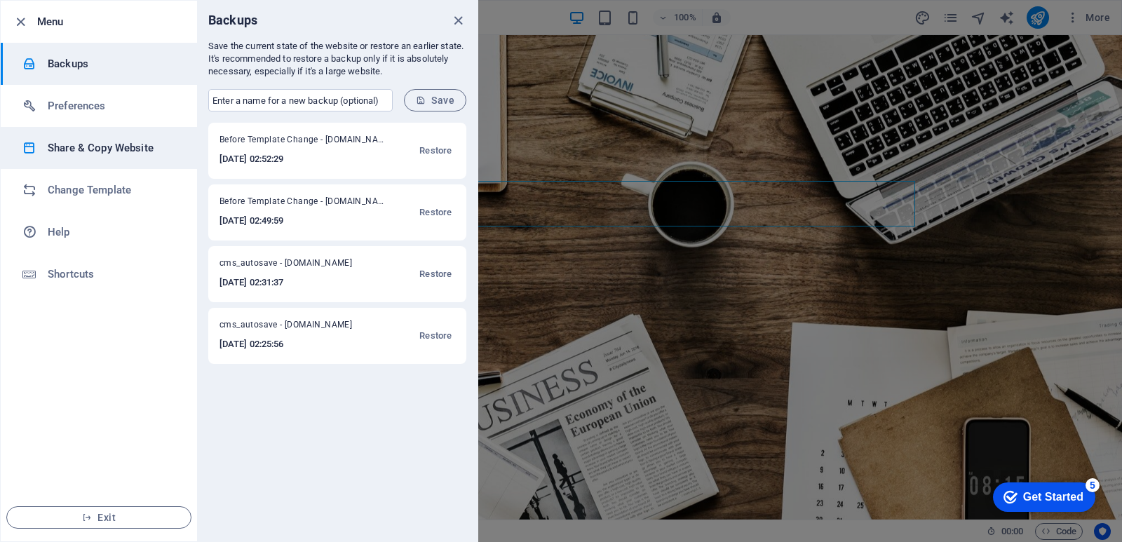
click at [81, 149] on h6 "Share & Copy Website" at bounding box center [113, 148] width 130 height 17
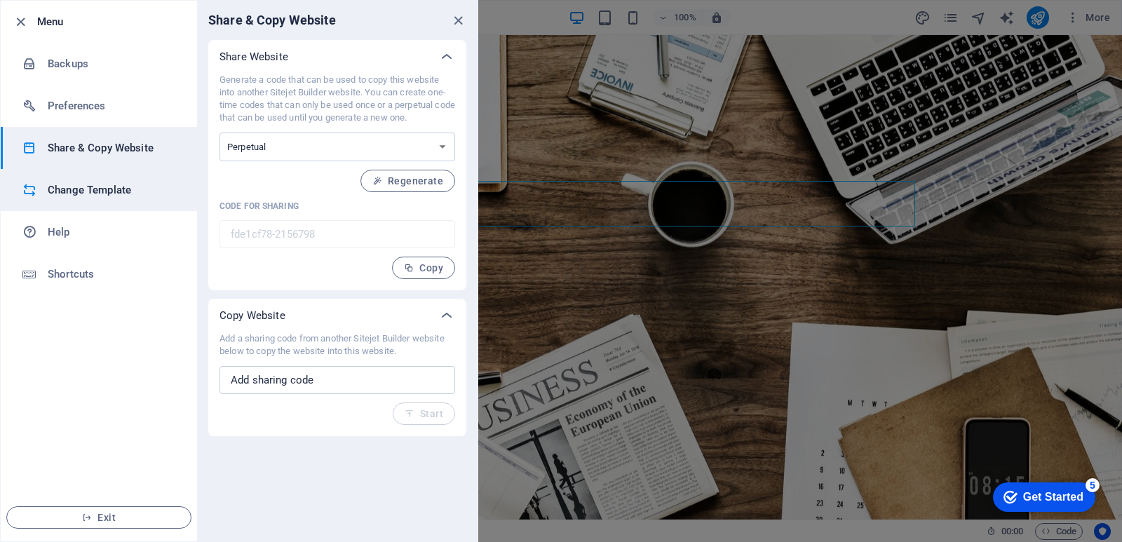
click at [60, 208] on li "Change Template" at bounding box center [99, 190] width 196 height 42
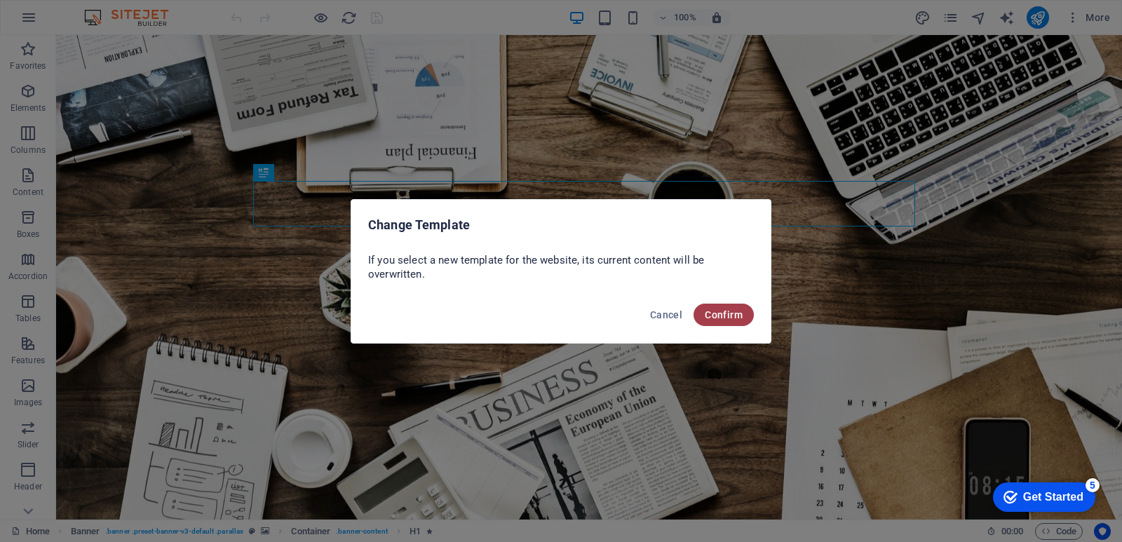
click at [713, 318] on span "Confirm" at bounding box center [724, 314] width 38 height 11
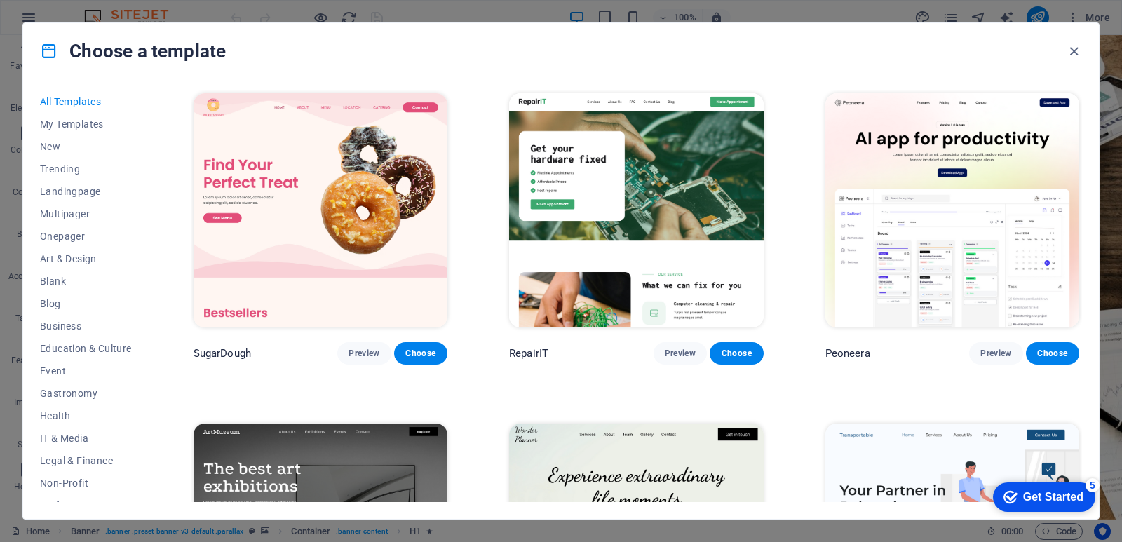
scroll to position [149, 0]
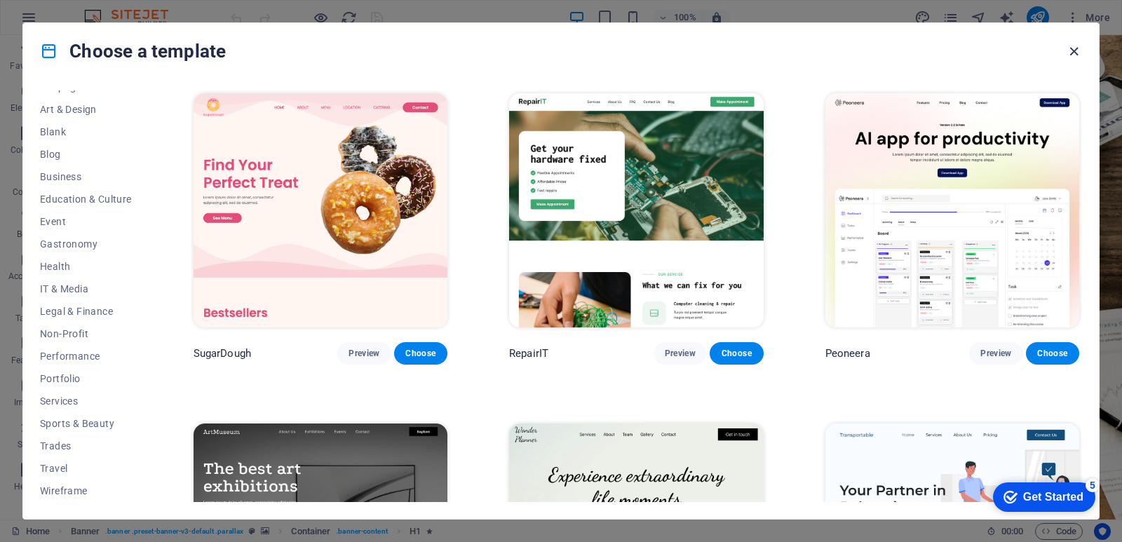
click at [1072, 52] on icon "button" at bounding box center [1074, 51] width 16 height 16
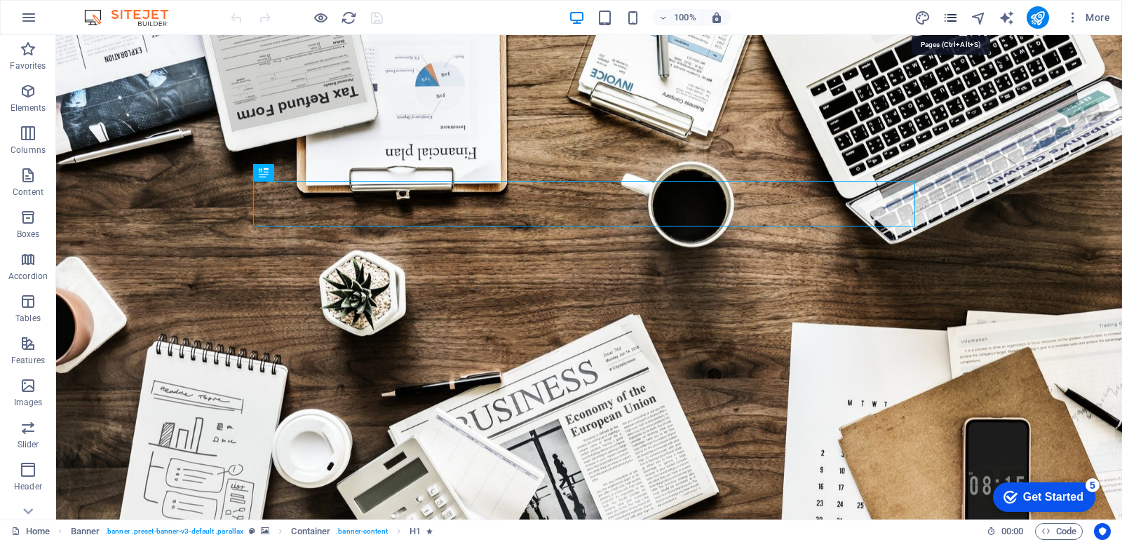
click at [954, 15] on icon "pages" at bounding box center [951, 18] width 16 height 16
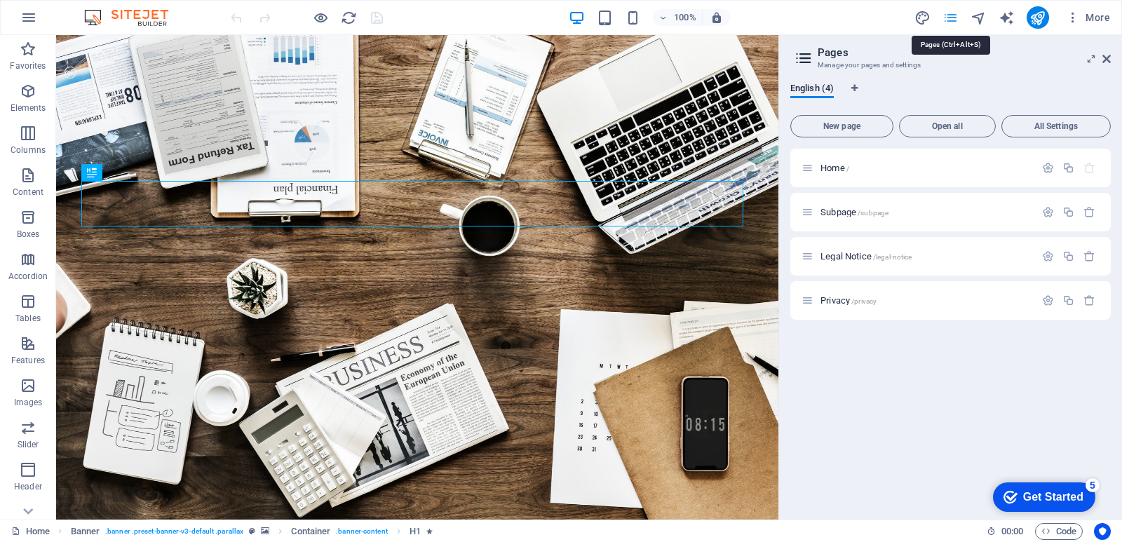
click at [954, 15] on icon "pages" at bounding box center [951, 18] width 16 height 16
click at [1038, 17] on icon "publish" at bounding box center [1038, 18] width 16 height 16
